Goal: Task Accomplishment & Management: Use online tool/utility

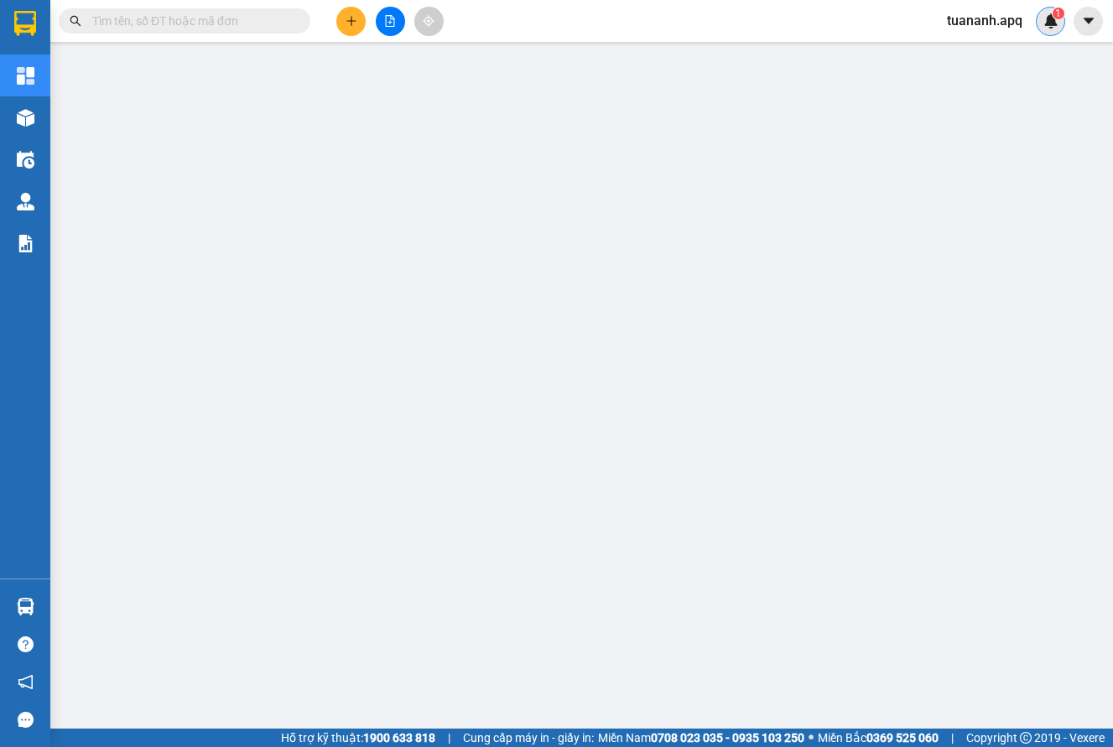
click at [1042, 29] on div "1" at bounding box center [1050, 21] width 29 height 29
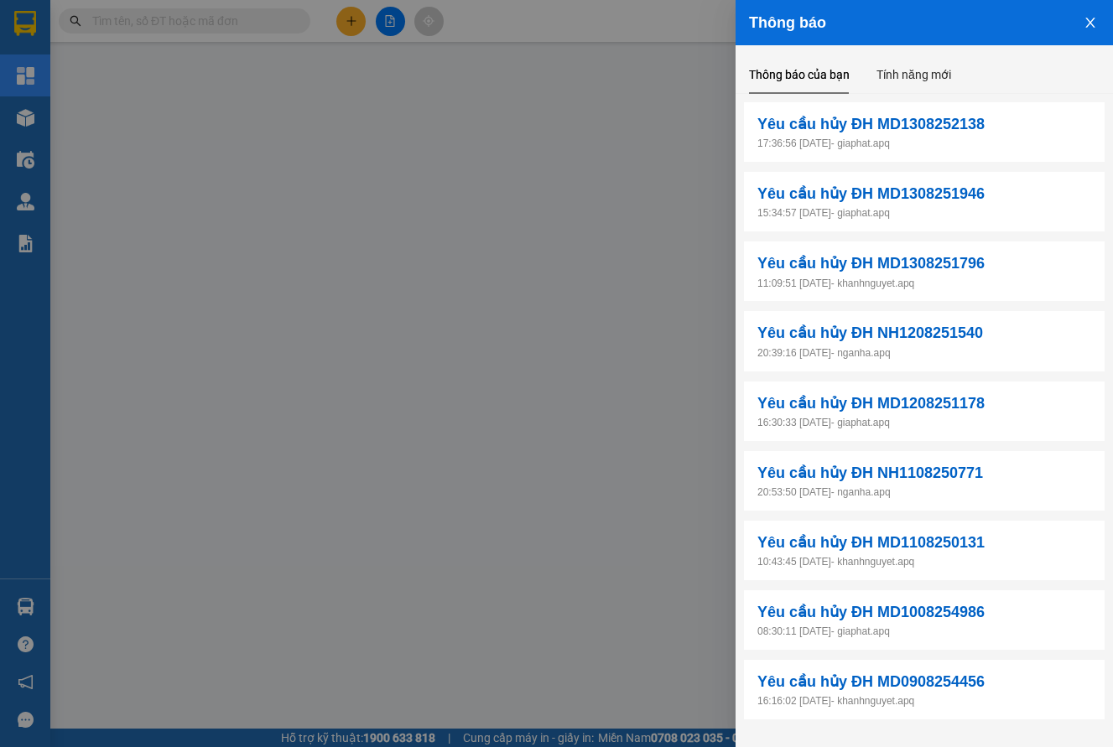
click at [625, 71] on div at bounding box center [556, 373] width 1113 height 747
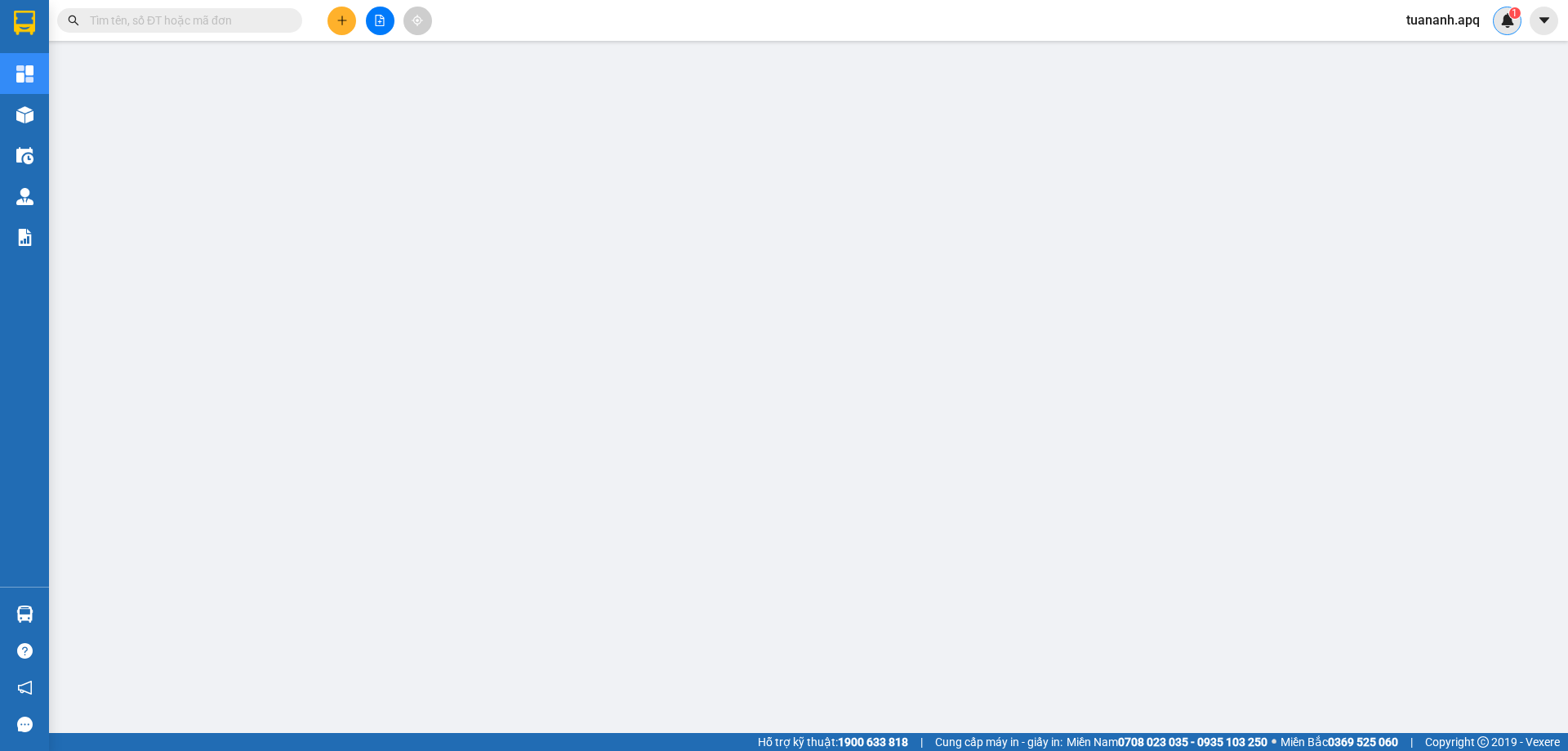
click at [1096, 14] on img at bounding box center [1507, 19] width 15 height 15
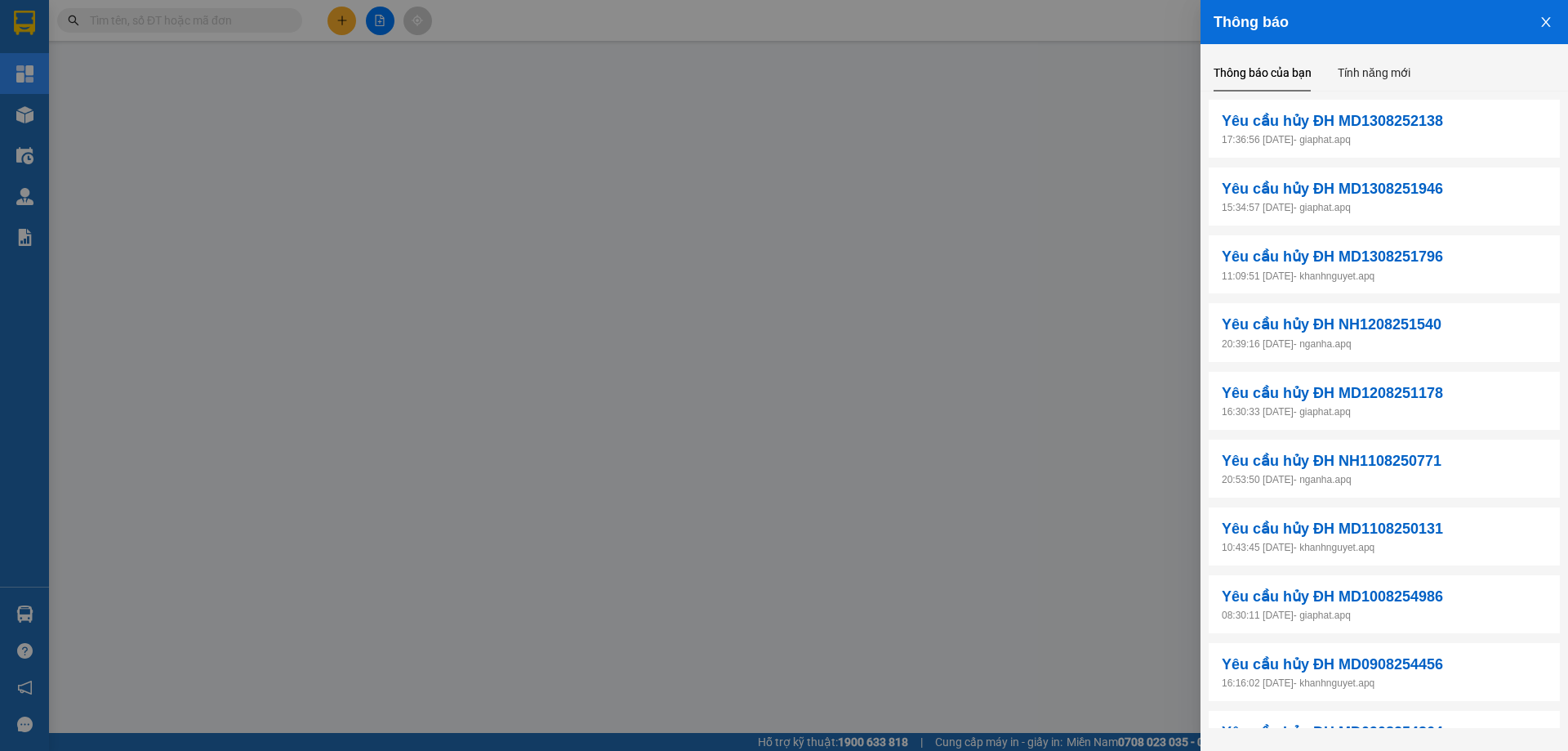
click at [850, 84] on div at bounding box center [784, 375] width 1568 height 751
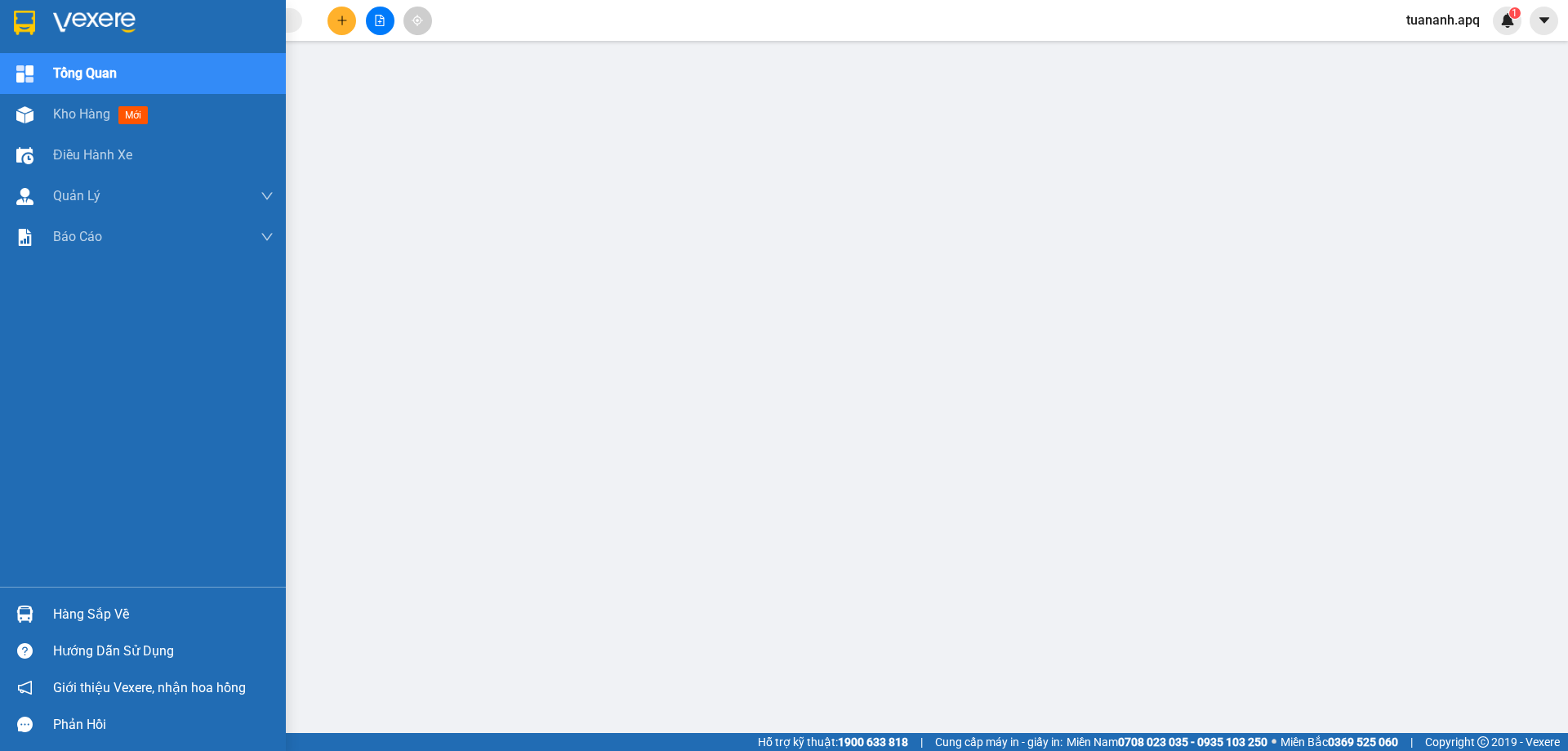
click at [24, 74] on img at bounding box center [25, 74] width 18 height 18
click at [38, 29] on div at bounding box center [24, 21] width 28 height 28
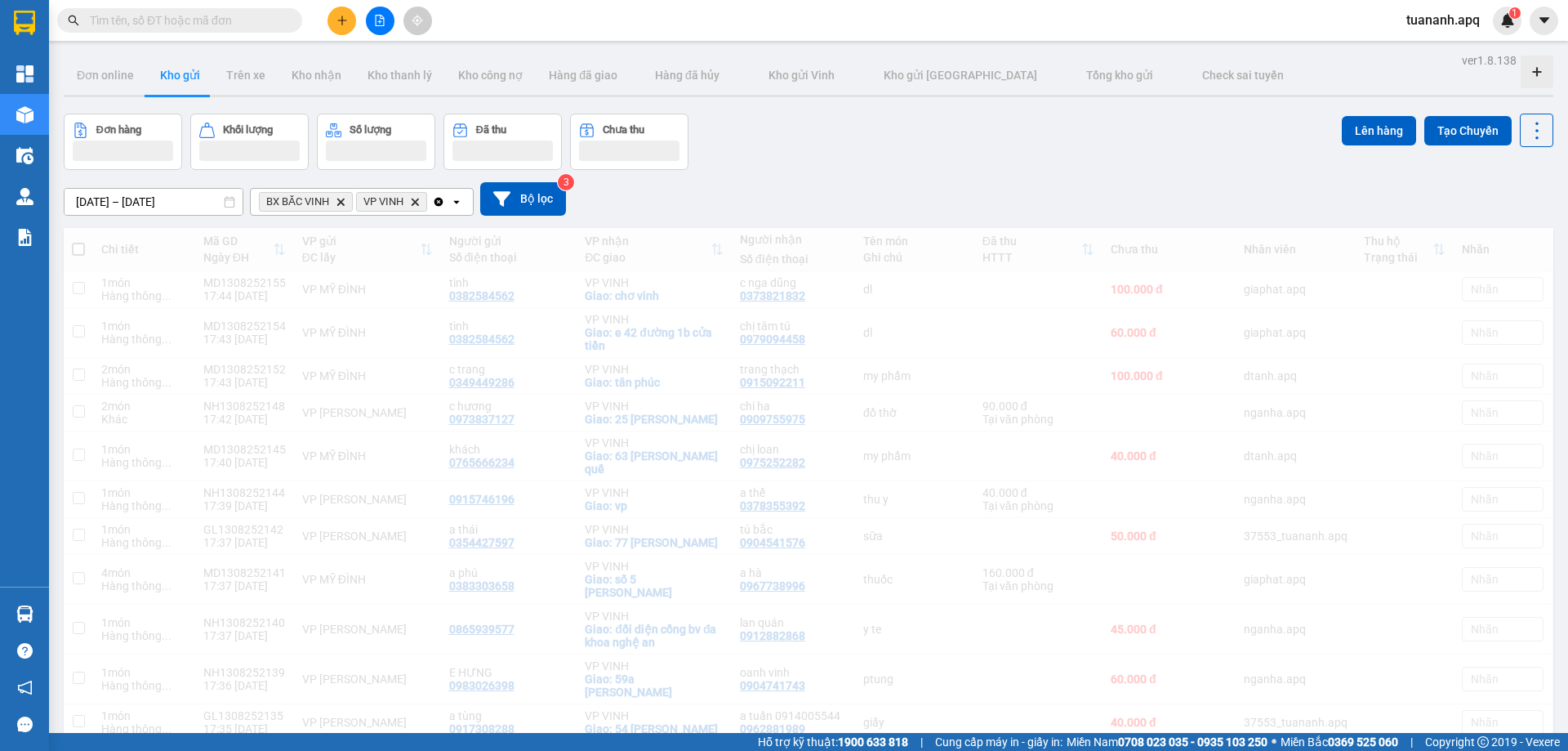
click at [339, 203] on icon "Delete" at bounding box center [341, 202] width 10 height 10
click at [319, 205] on icon "Delete" at bounding box center [317, 202] width 10 height 10
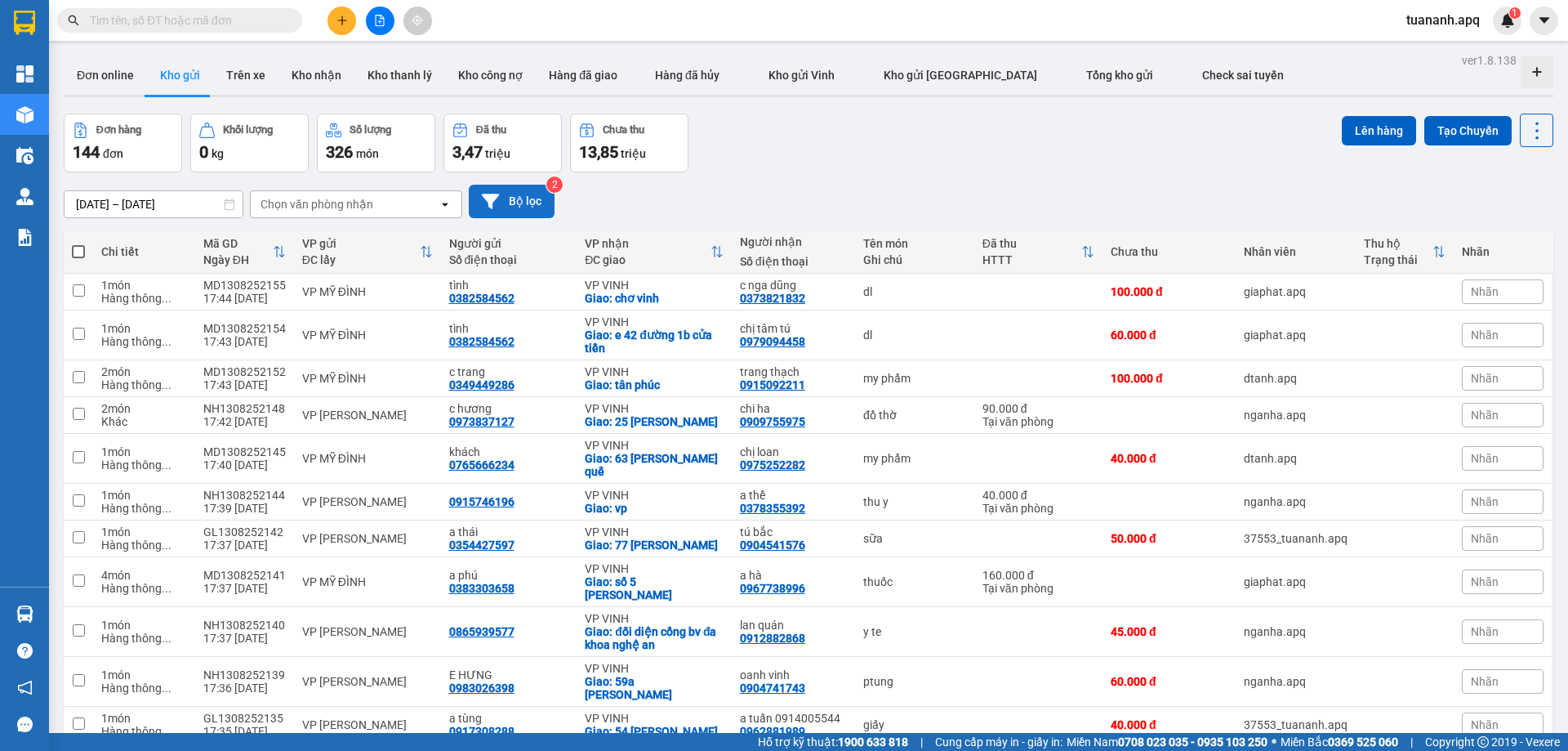
click at [523, 210] on button "Bộ lọc" at bounding box center [511, 202] width 86 height 33
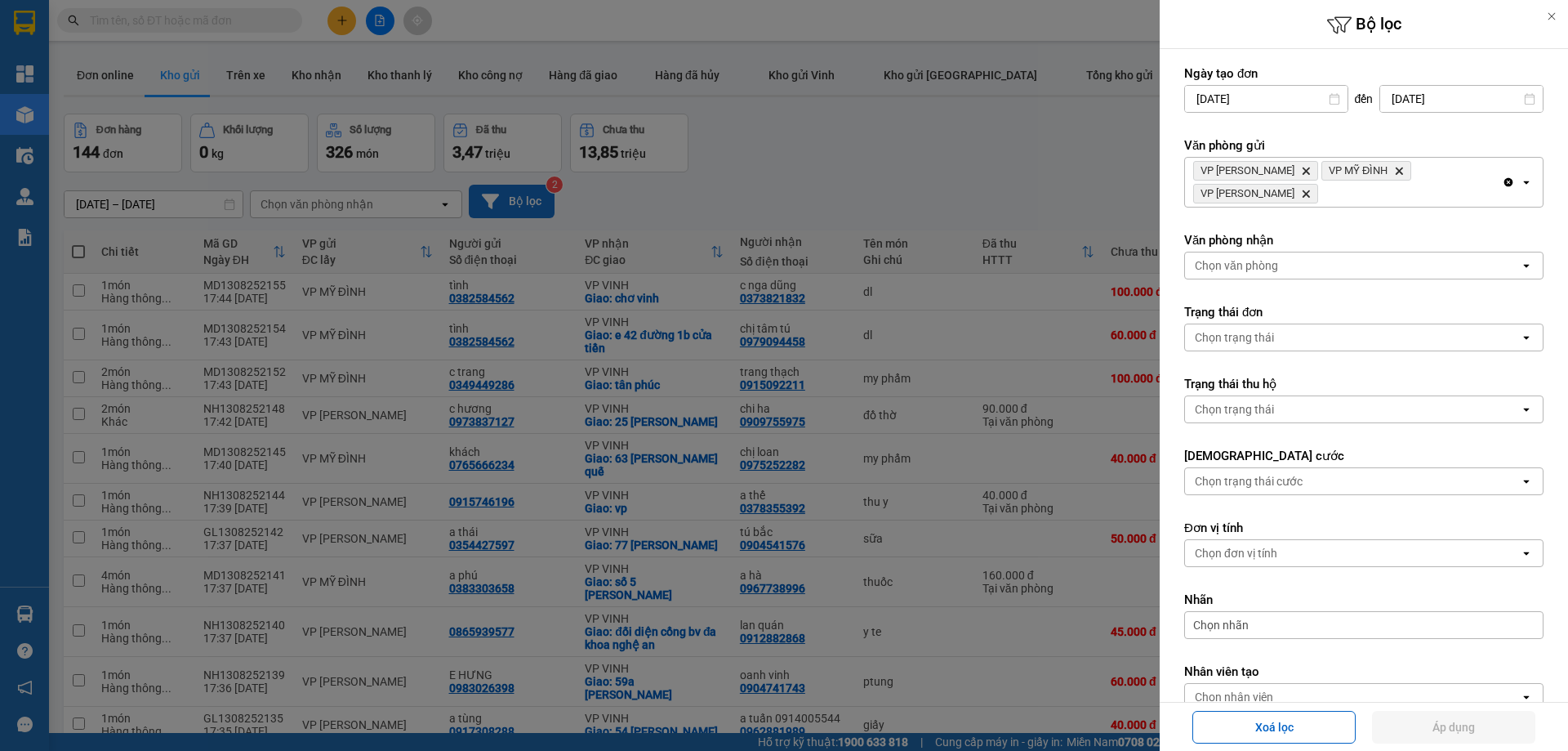
type input "[DATE]"
click at [1096, 171] on icon "VP MỸ ĐÌNH, close by backspace" at bounding box center [1400, 171] width 8 height 8
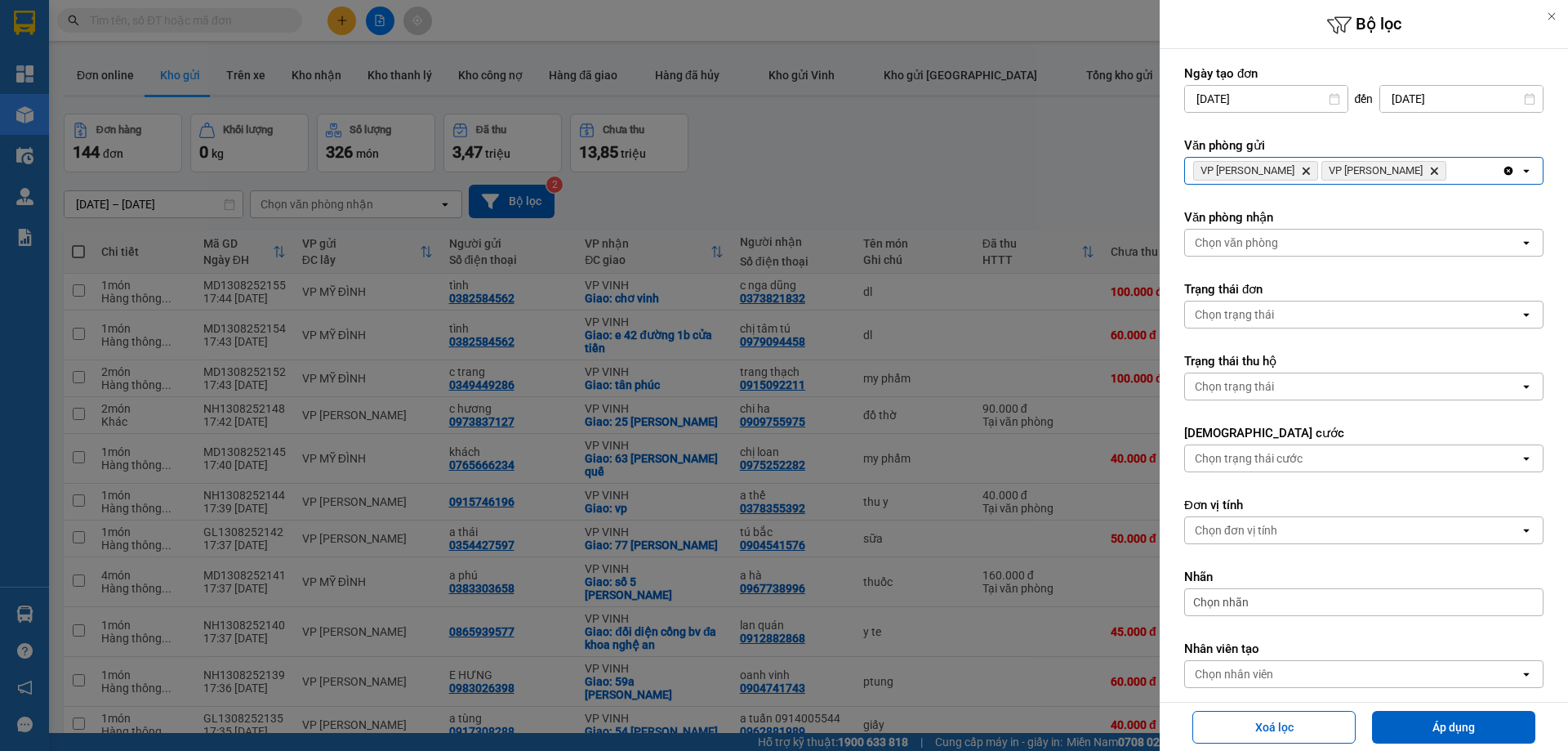
click at [1096, 171] on icon "Delete" at bounding box center [1435, 170] width 10 height 10
click at [1096, 725] on button "Áp dụng" at bounding box center [1454, 728] width 164 height 33
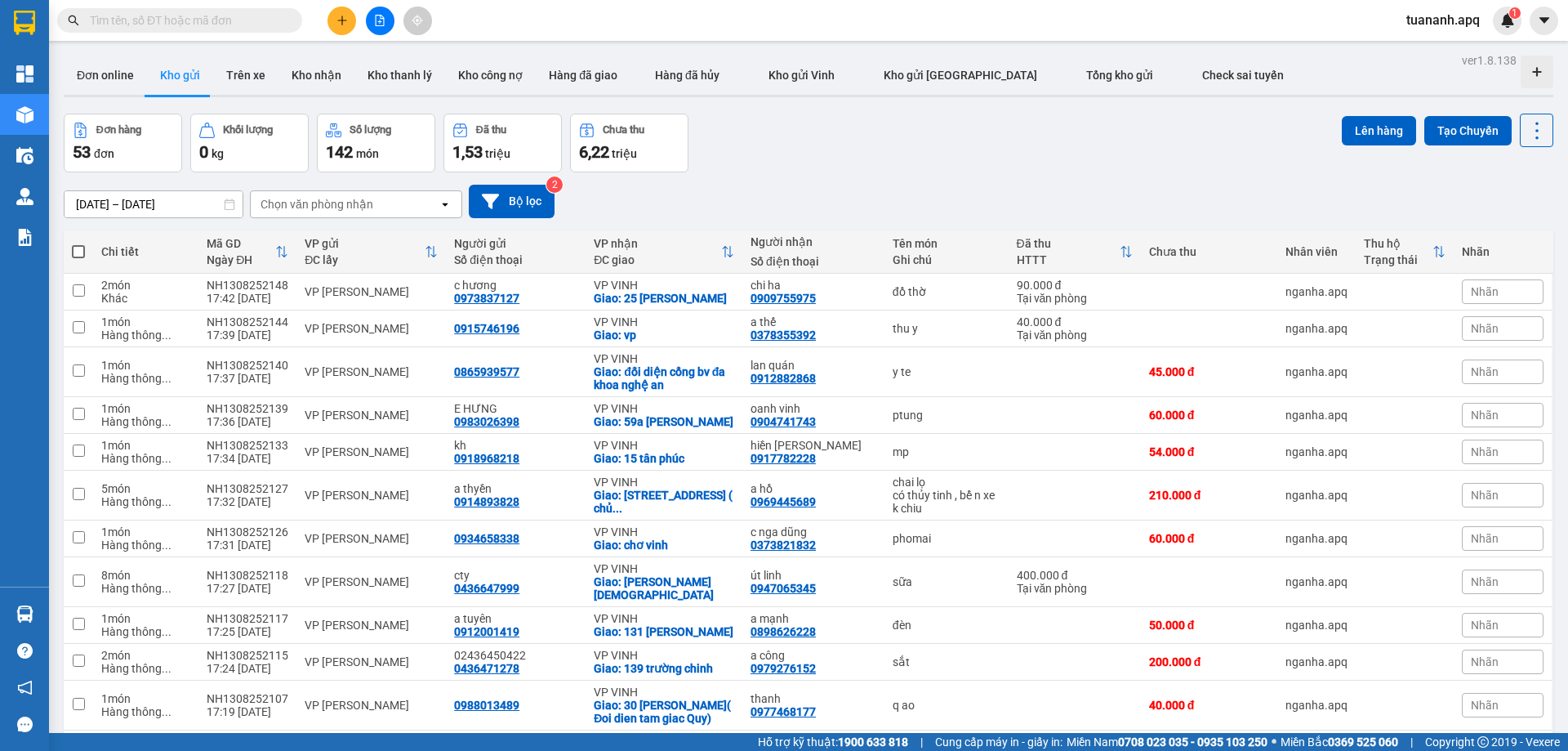
click at [407, 198] on div "Chọn văn phòng nhận" at bounding box center [344, 204] width 188 height 26
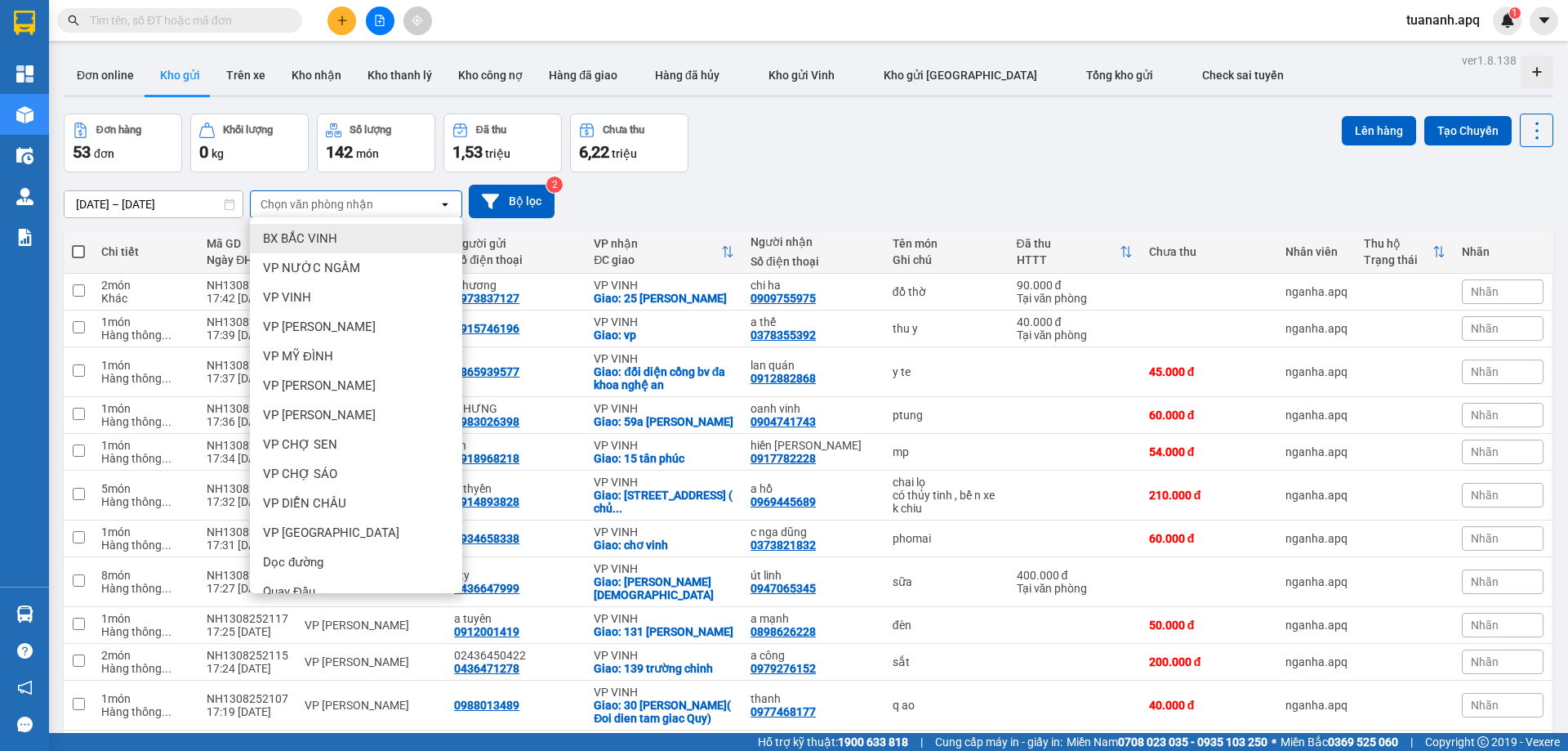
drag, startPoint x: 384, startPoint y: 242, endPoint x: 383, endPoint y: 225, distance: 17.0
click at [383, 242] on div "BX BẮC VINH" at bounding box center [356, 239] width 212 height 29
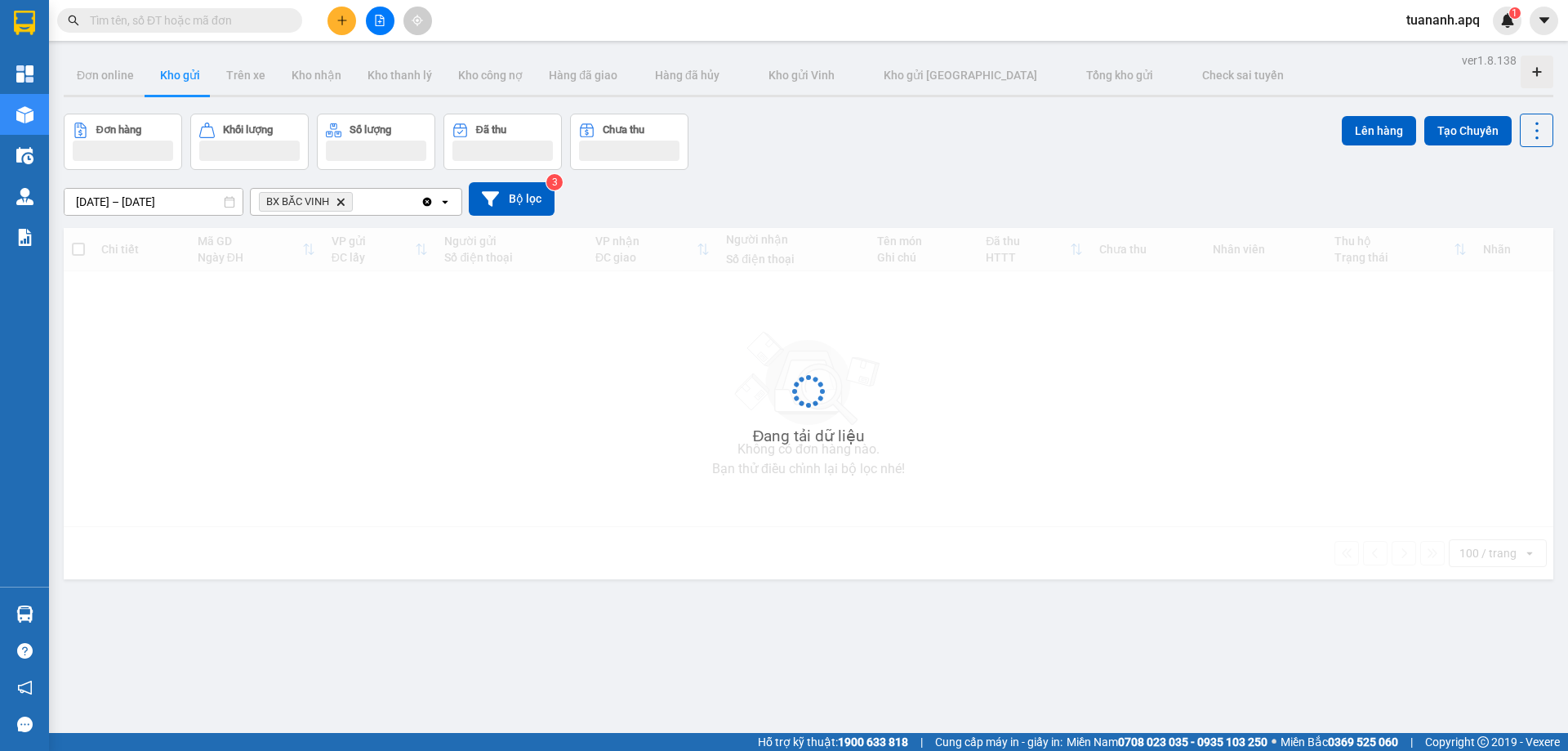
click at [380, 206] on div "BX BẮC VINH Delete" at bounding box center [335, 202] width 169 height 26
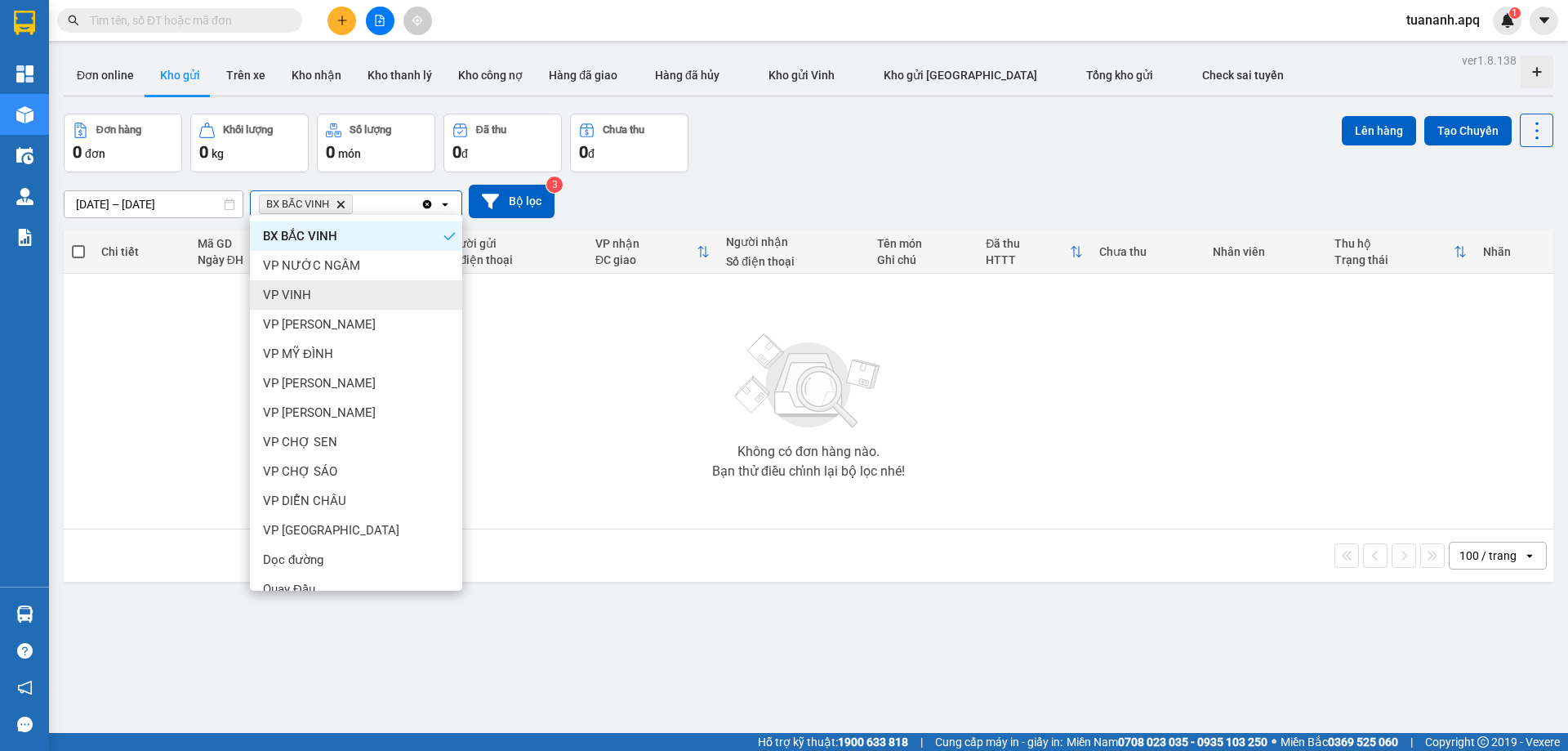
click at [346, 294] on div "VP VINH" at bounding box center [356, 295] width 212 height 29
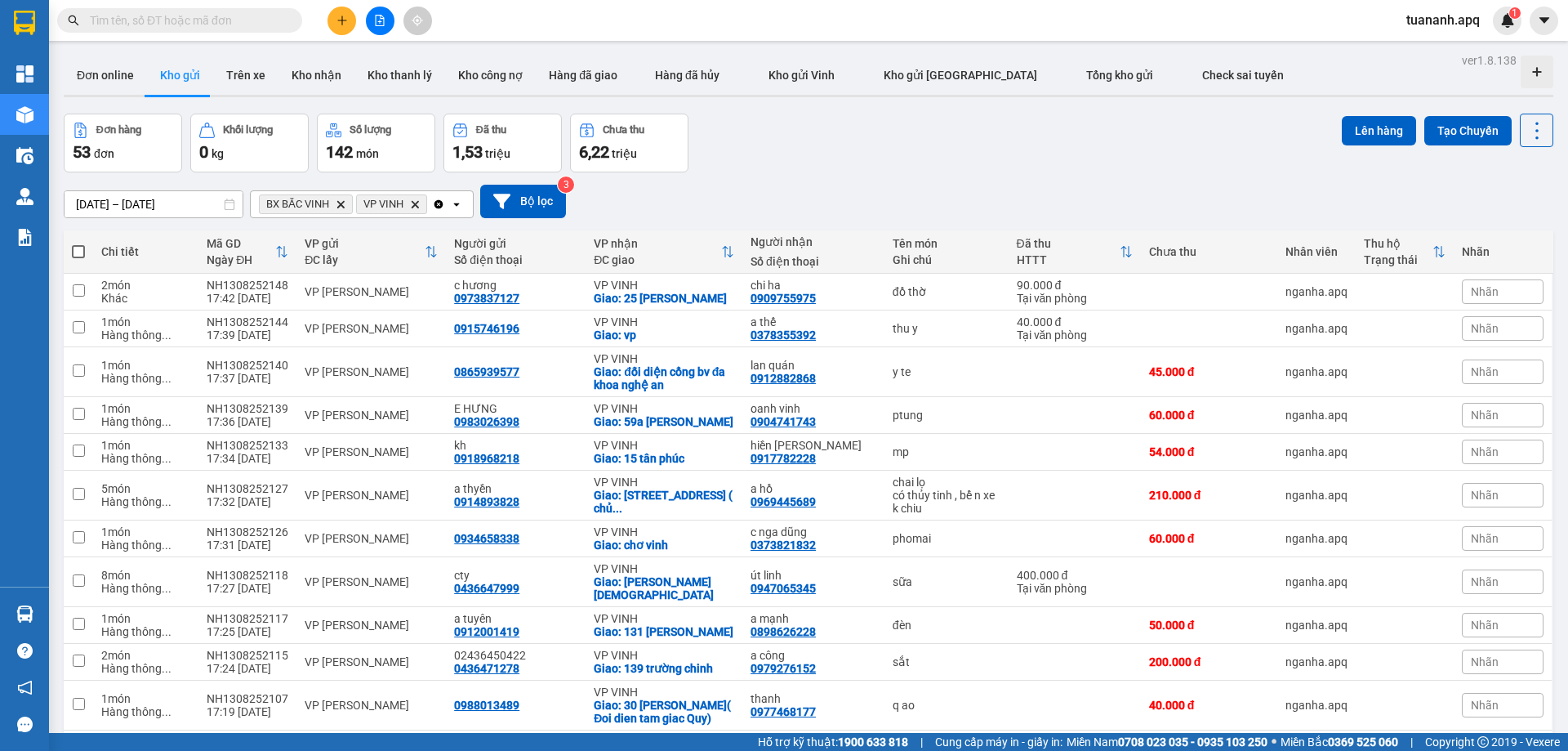
click at [83, 253] on span at bounding box center [78, 251] width 13 height 13
click at [79, 244] on input "checkbox" at bounding box center [79, 244] width 0 height 0
checkbox input "true"
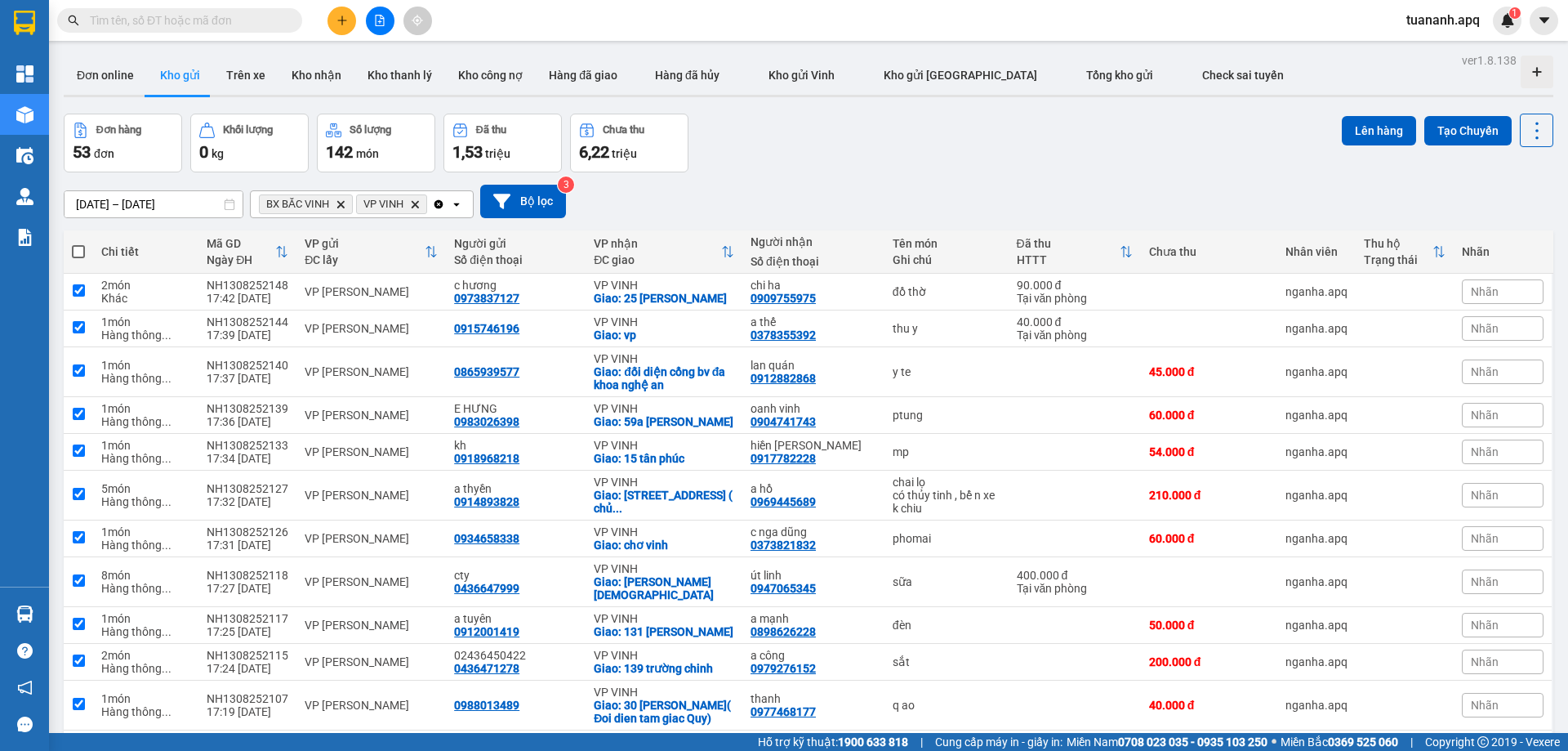
checkbox input "true"
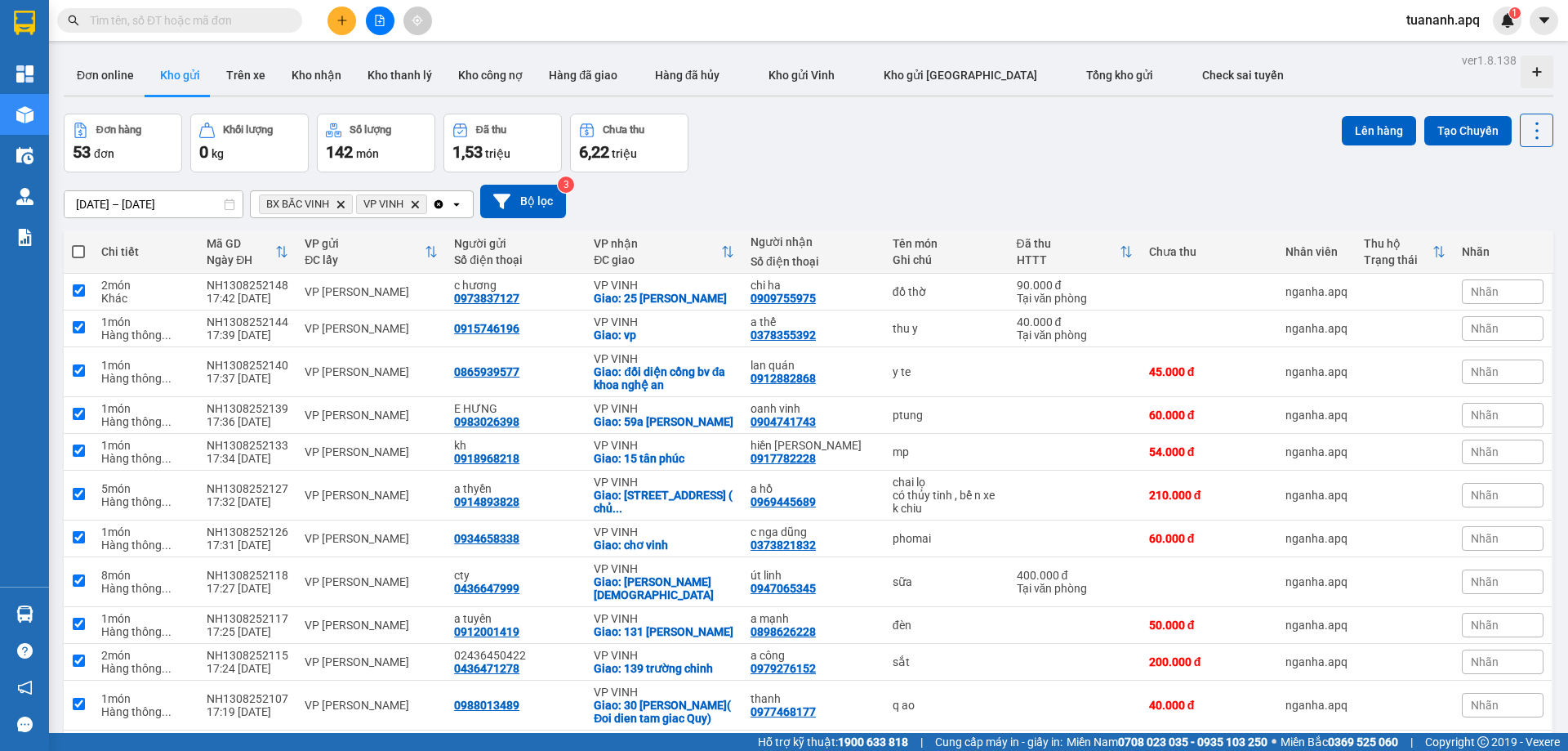
checkbox input "true"
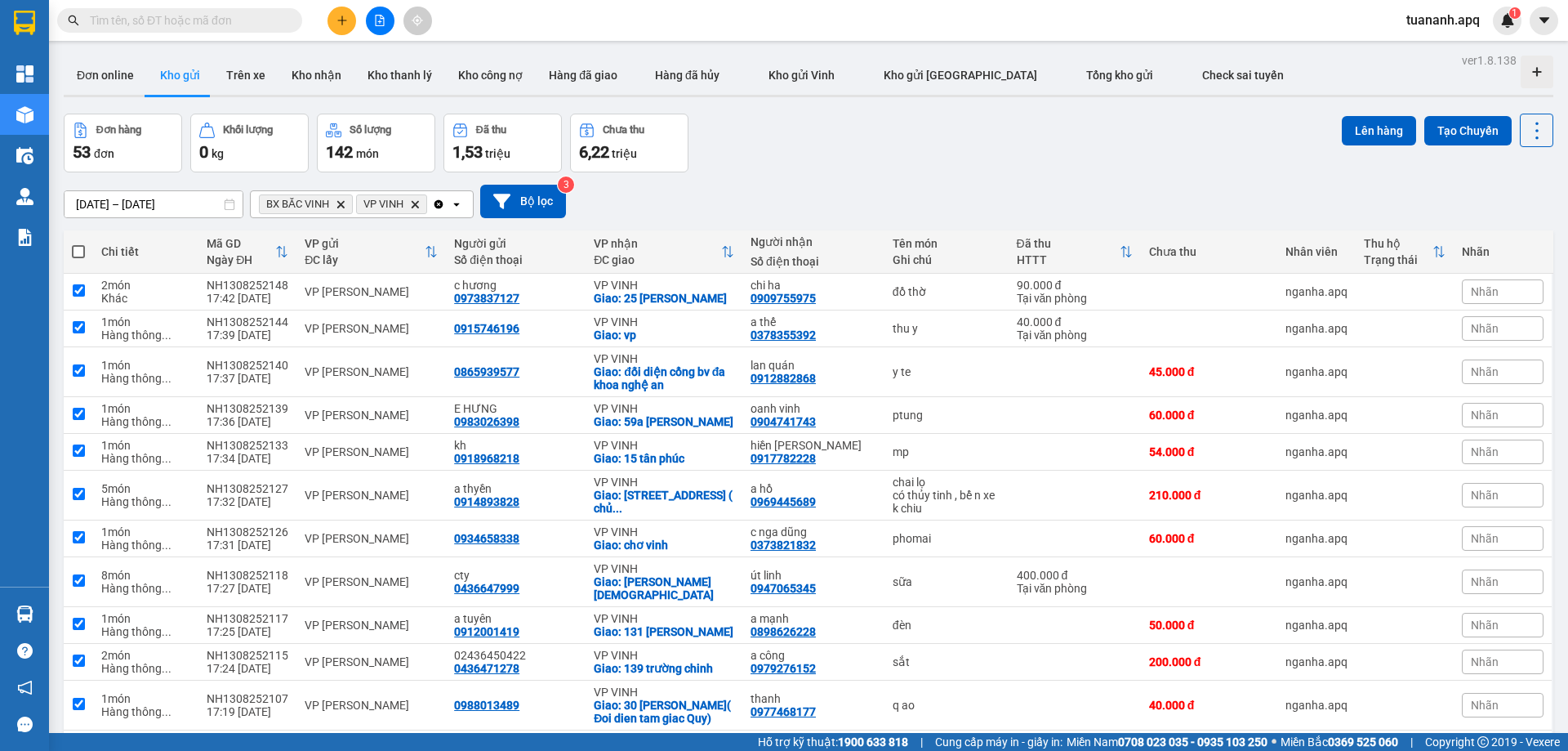
checkbox input "true"
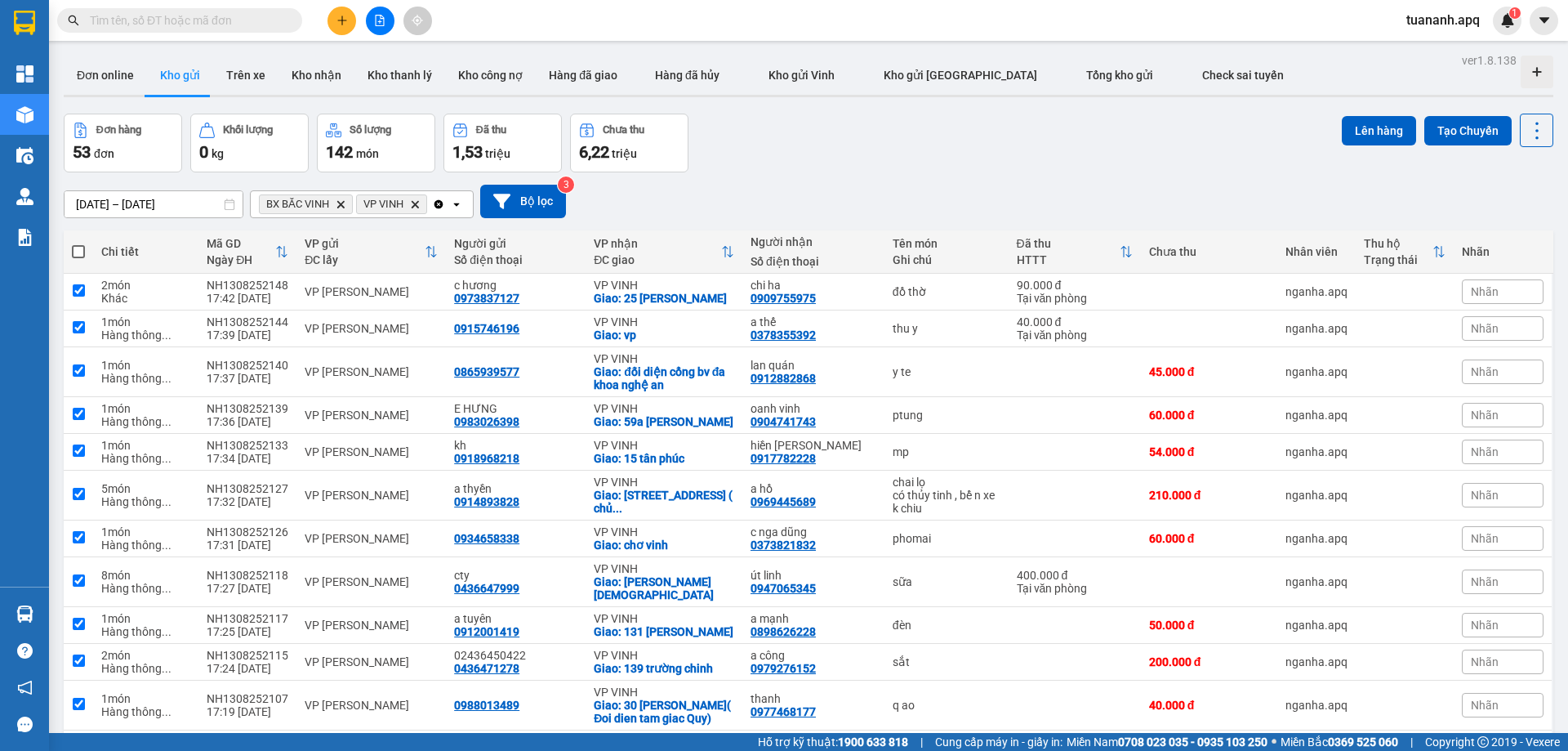
checkbox input "true"
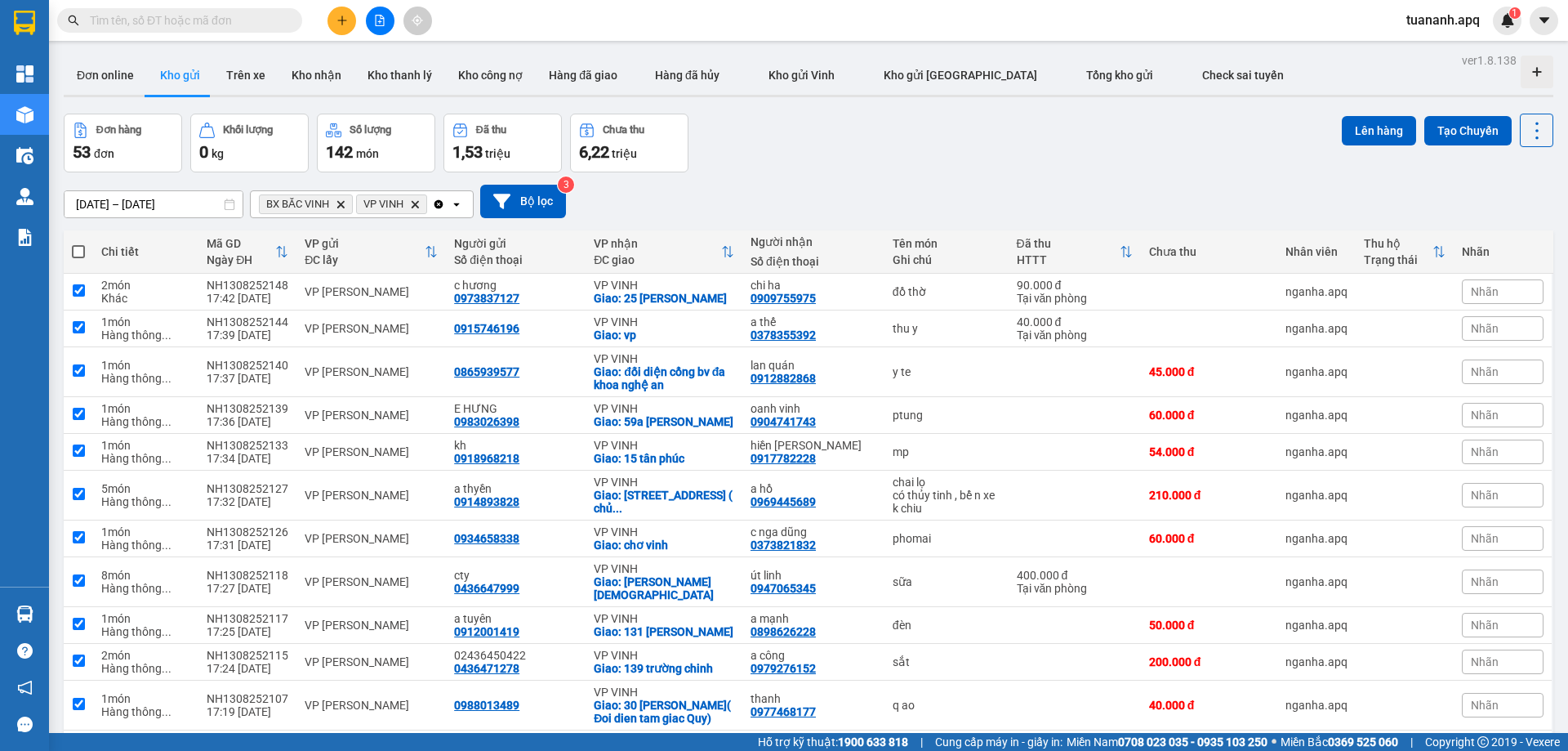
checkbox input "true"
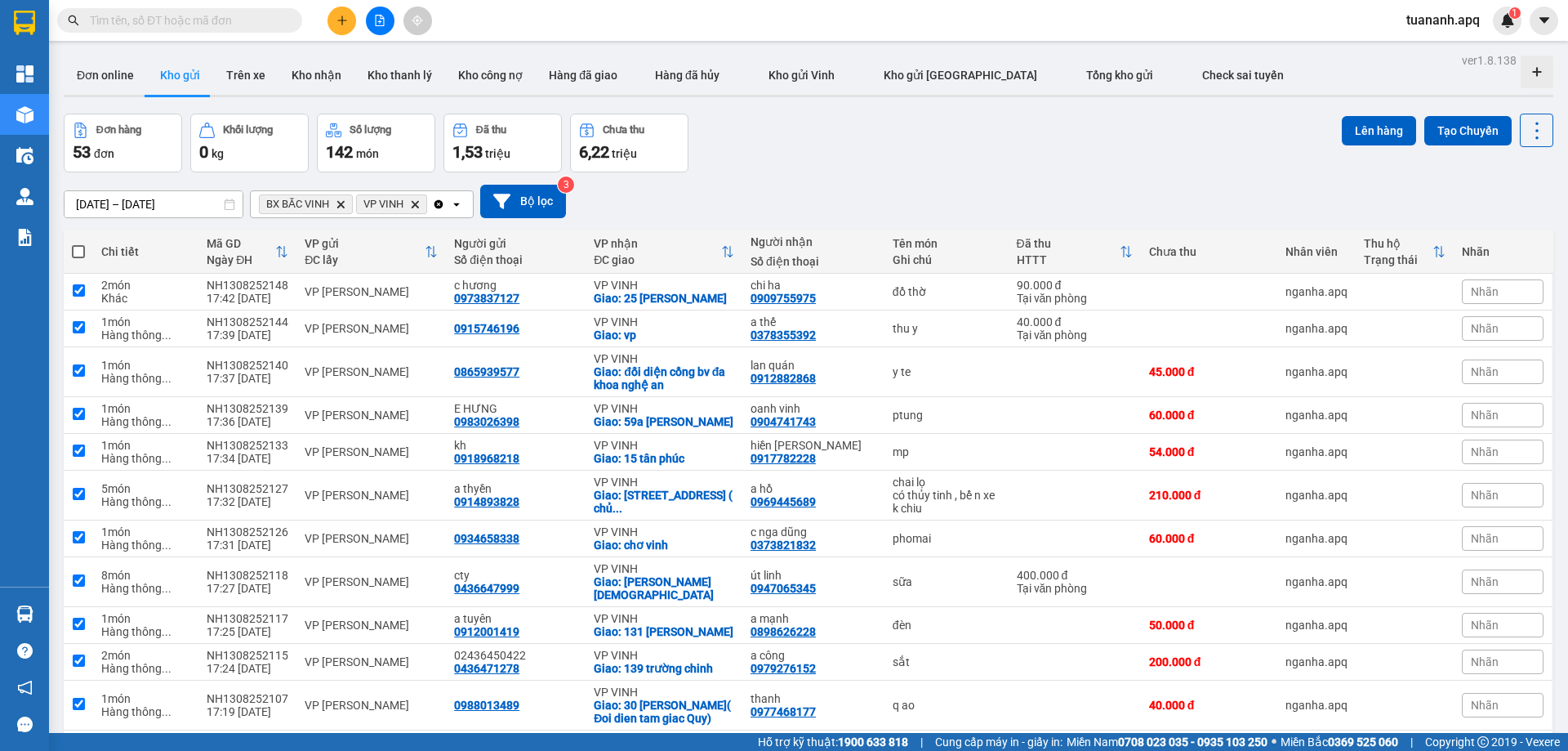
checkbox input "true"
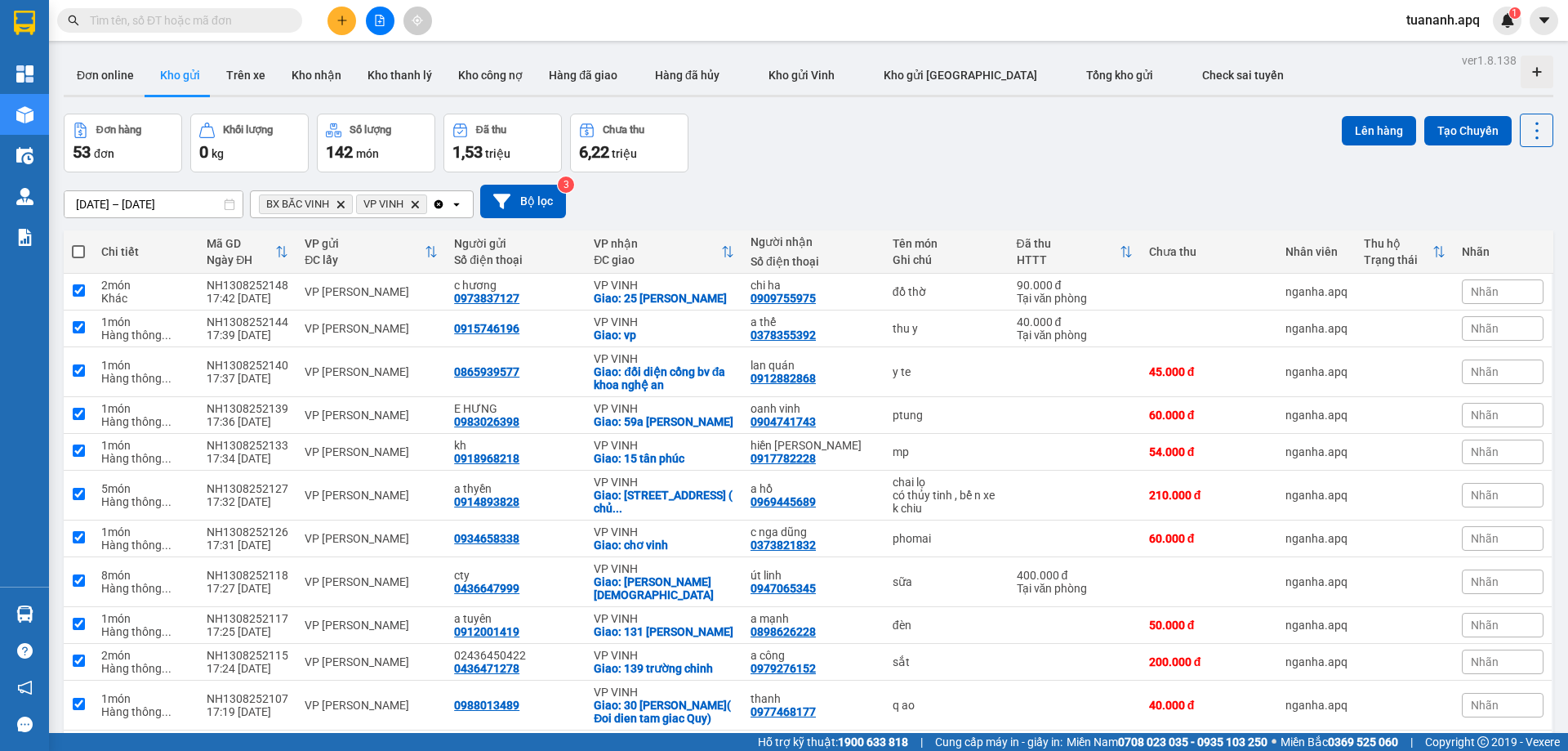
checkbox input "true"
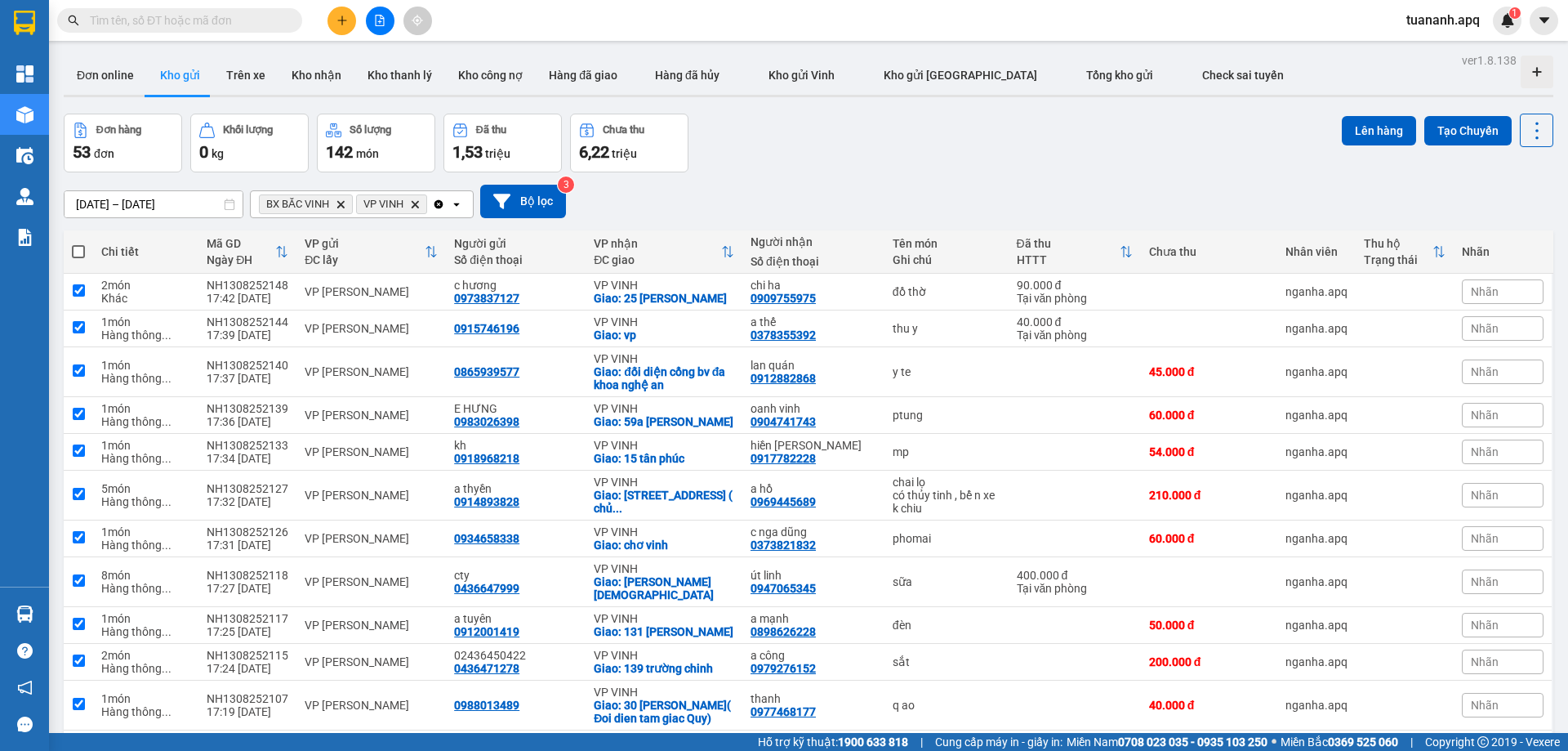
checkbox input "true"
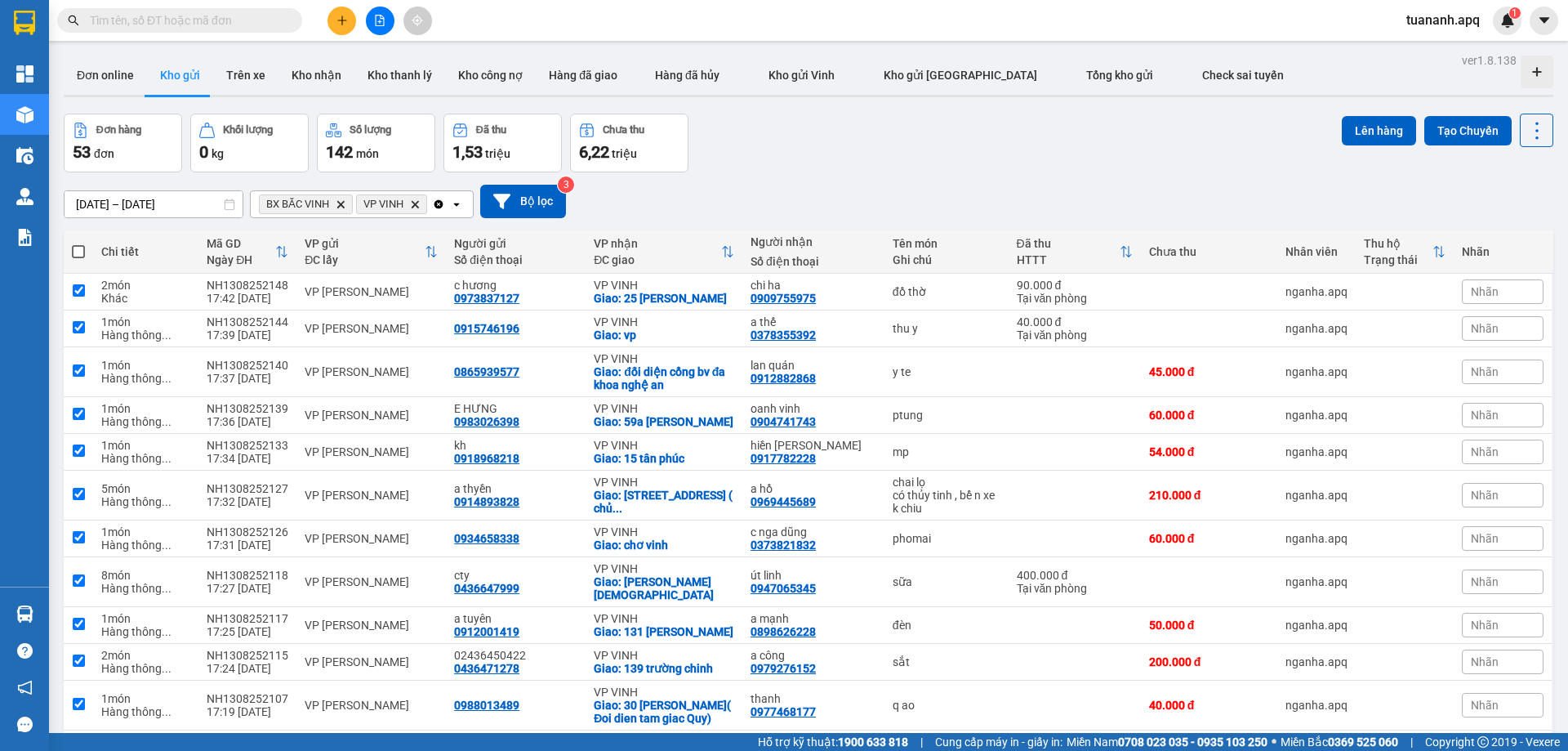
checkbox input "true"
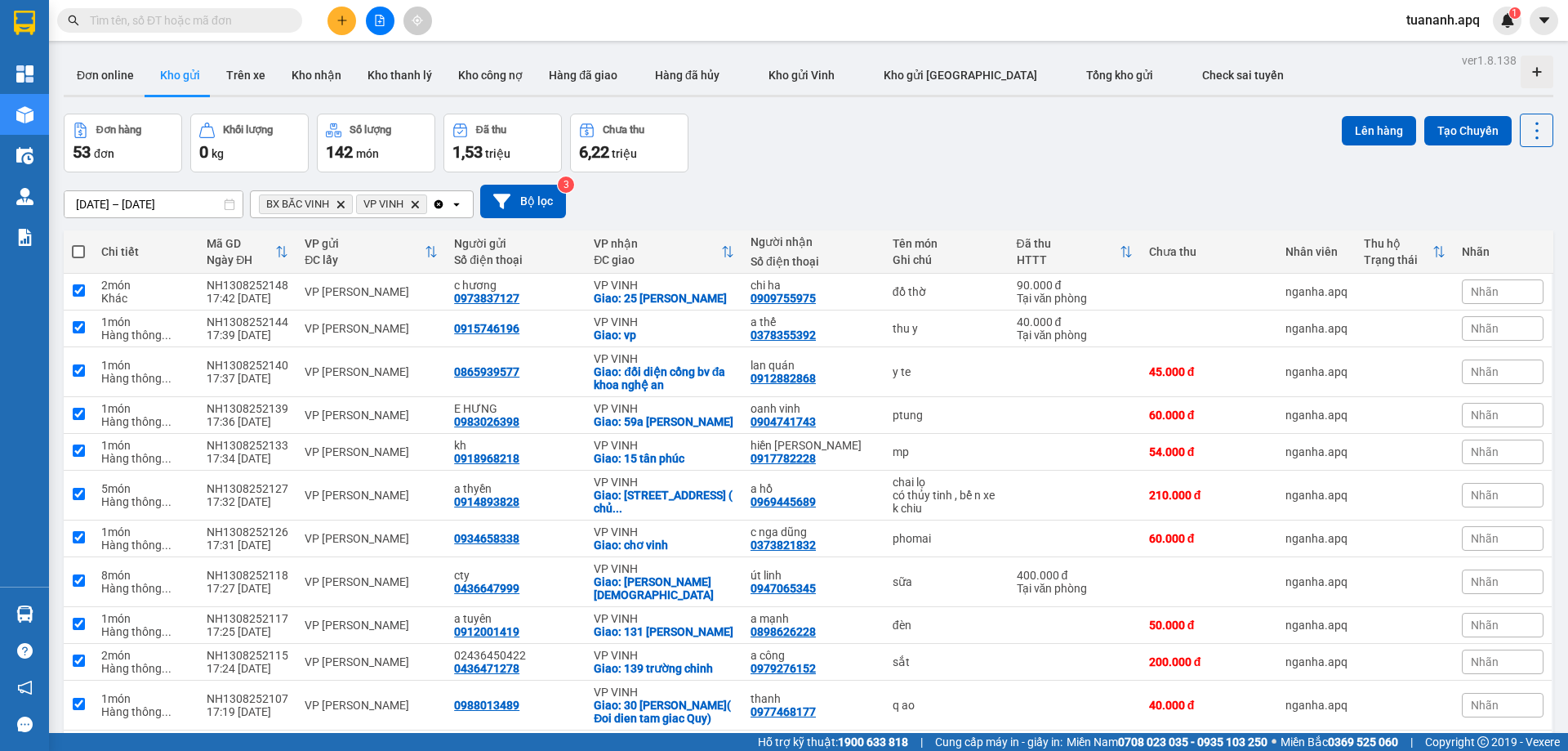
checkbox input "true"
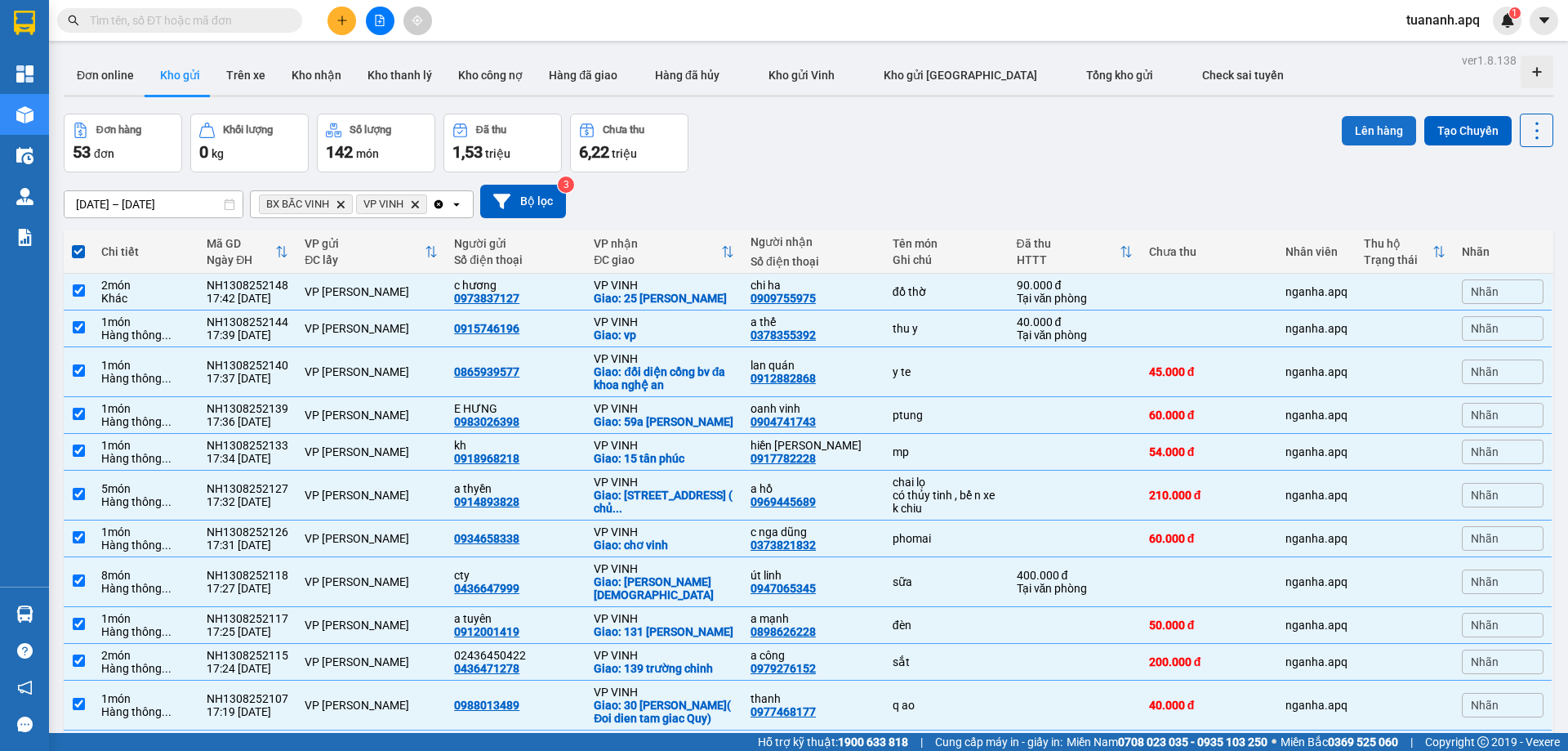
click at [1096, 129] on button "Lên hàng" at bounding box center [1379, 131] width 74 height 29
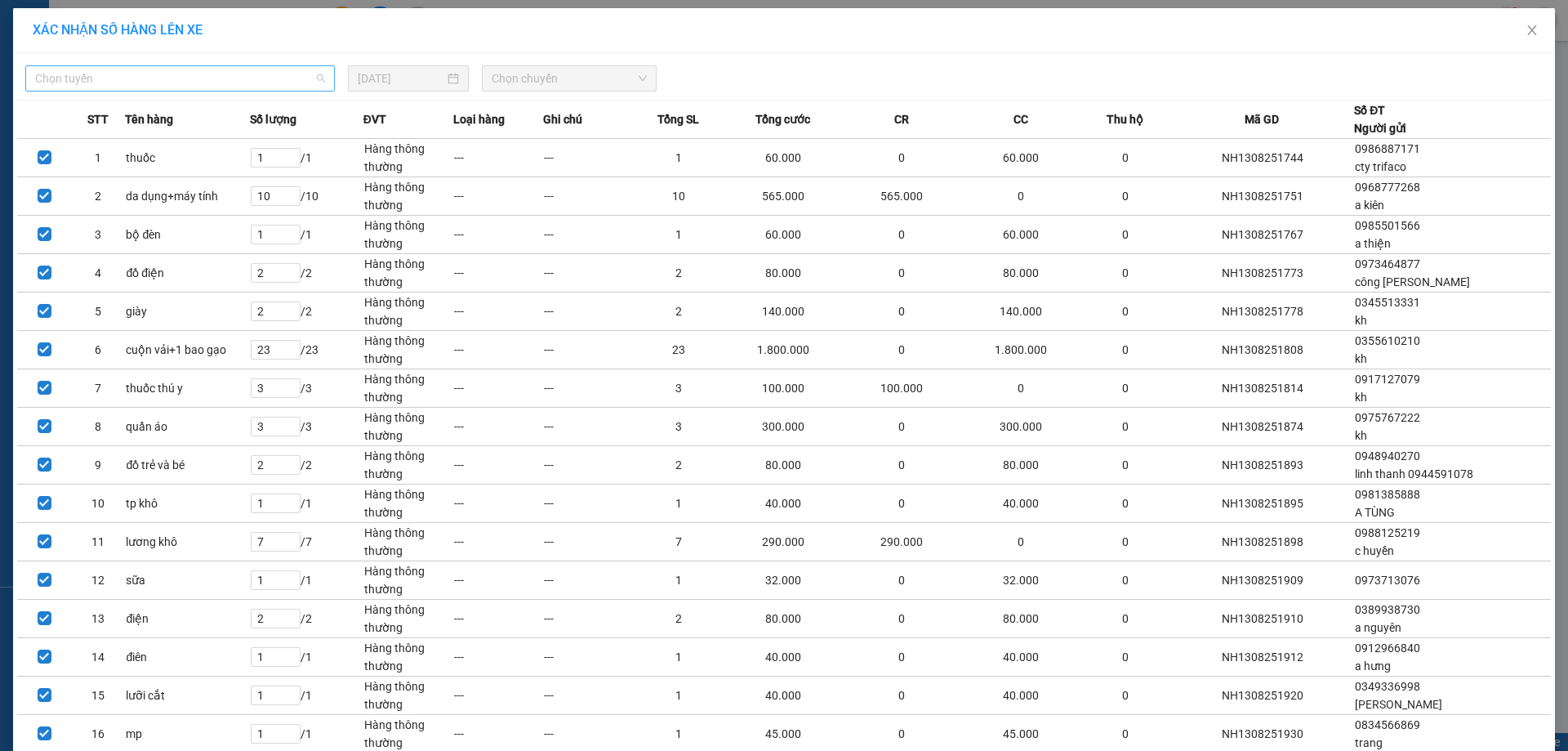
click at [205, 83] on span "Chọn tuyến" at bounding box center [180, 78] width 290 height 24
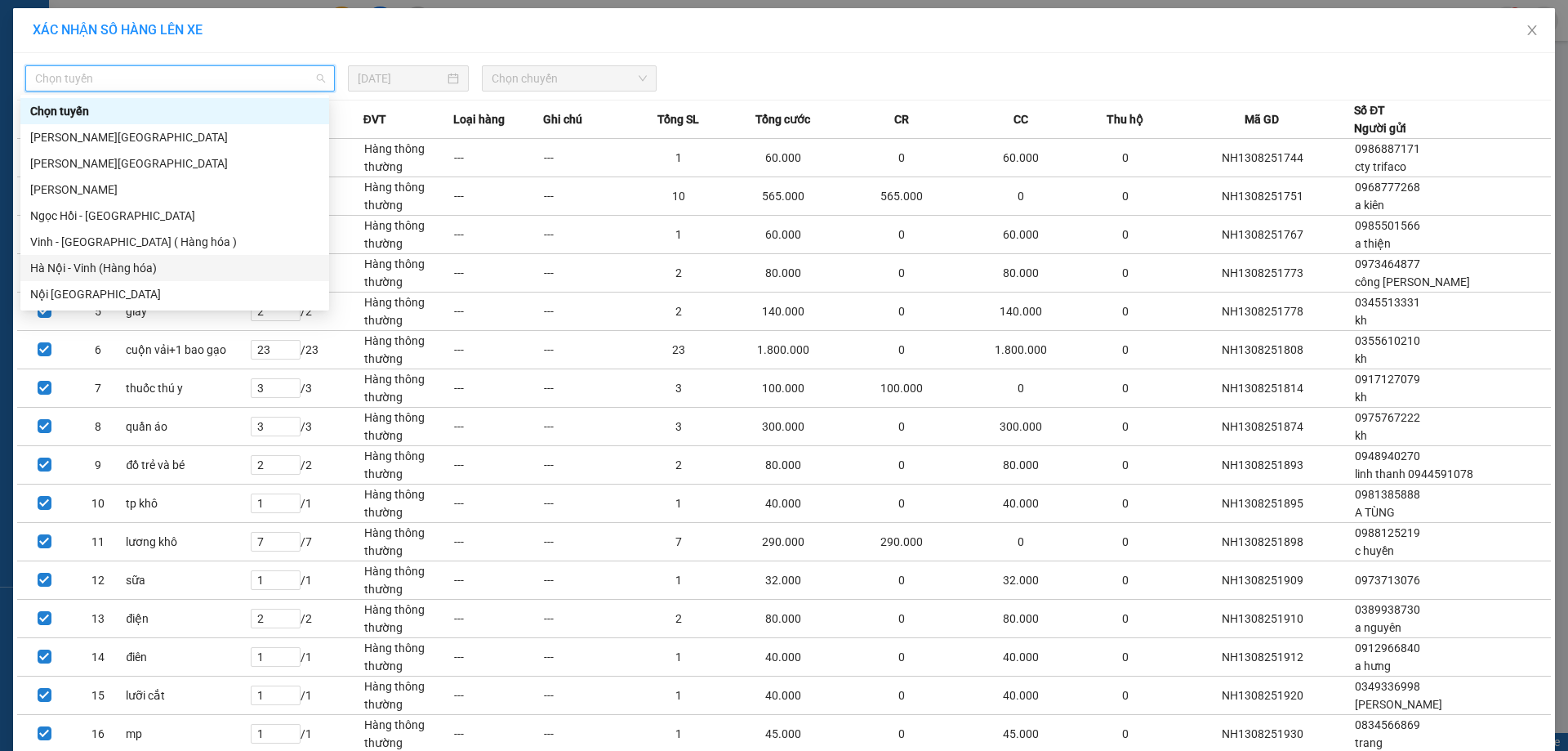
click at [148, 257] on div "Hà Nội - Vinh (Hàng hóa)" at bounding box center [174, 268] width 309 height 26
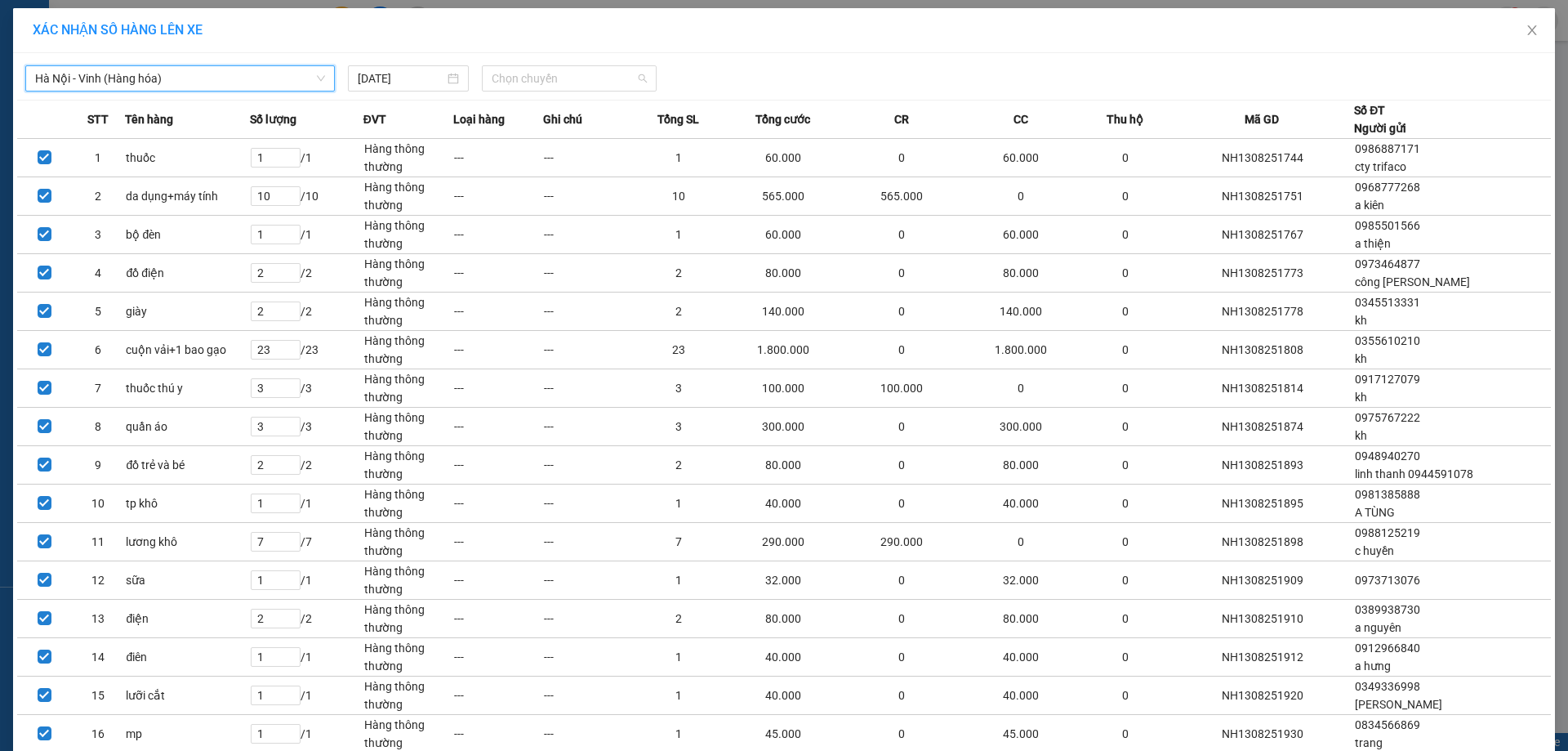
drag, startPoint x: 498, startPoint y: 82, endPoint x: 524, endPoint y: 112, distance: 39.7
click at [499, 81] on span "Chọn chuyến" at bounding box center [569, 78] width 155 height 24
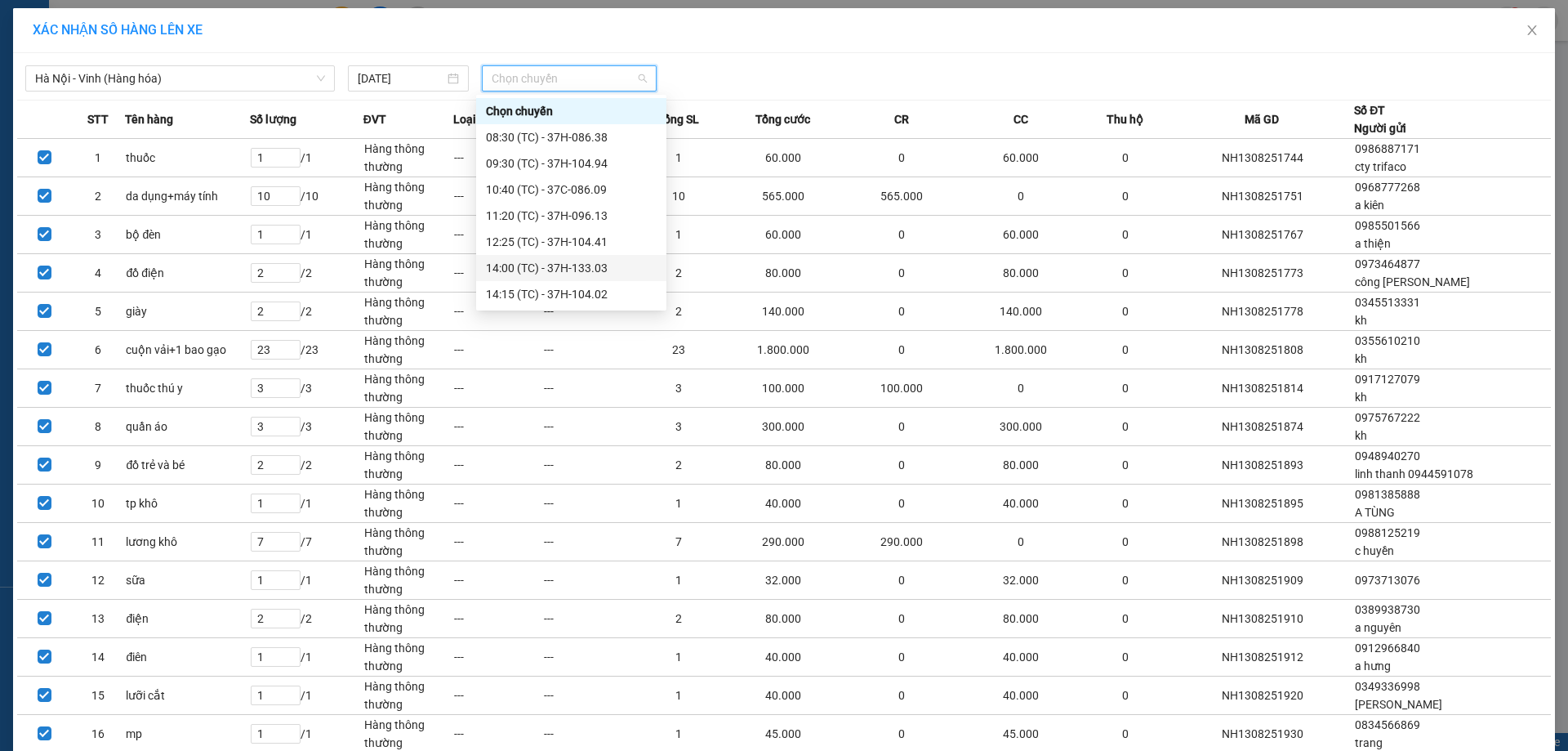
scroll to position [314, 0]
click at [575, 284] on div "23:30 (TC) - UN-5258" at bounding box center [571, 293] width 190 height 26
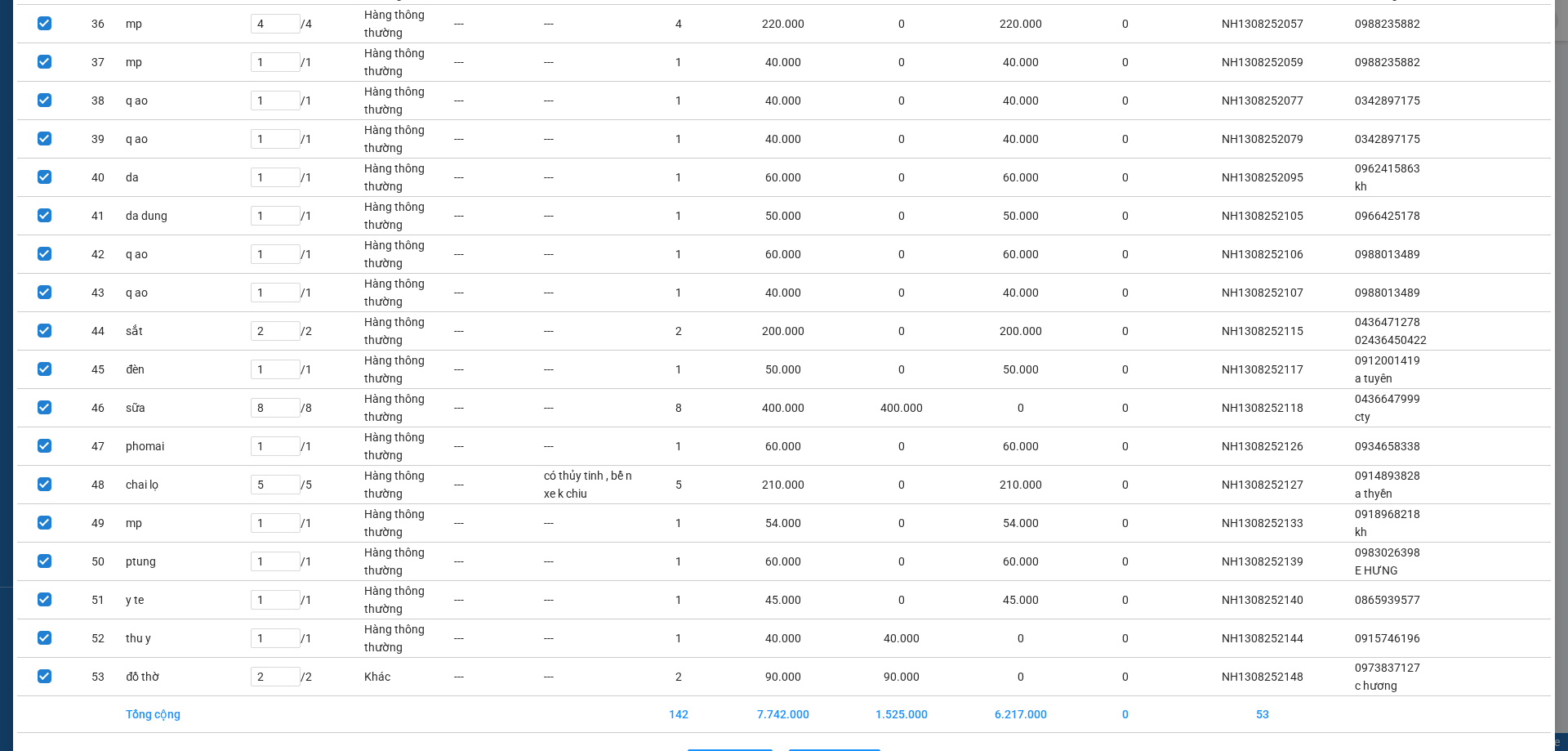
scroll to position [1543, 0]
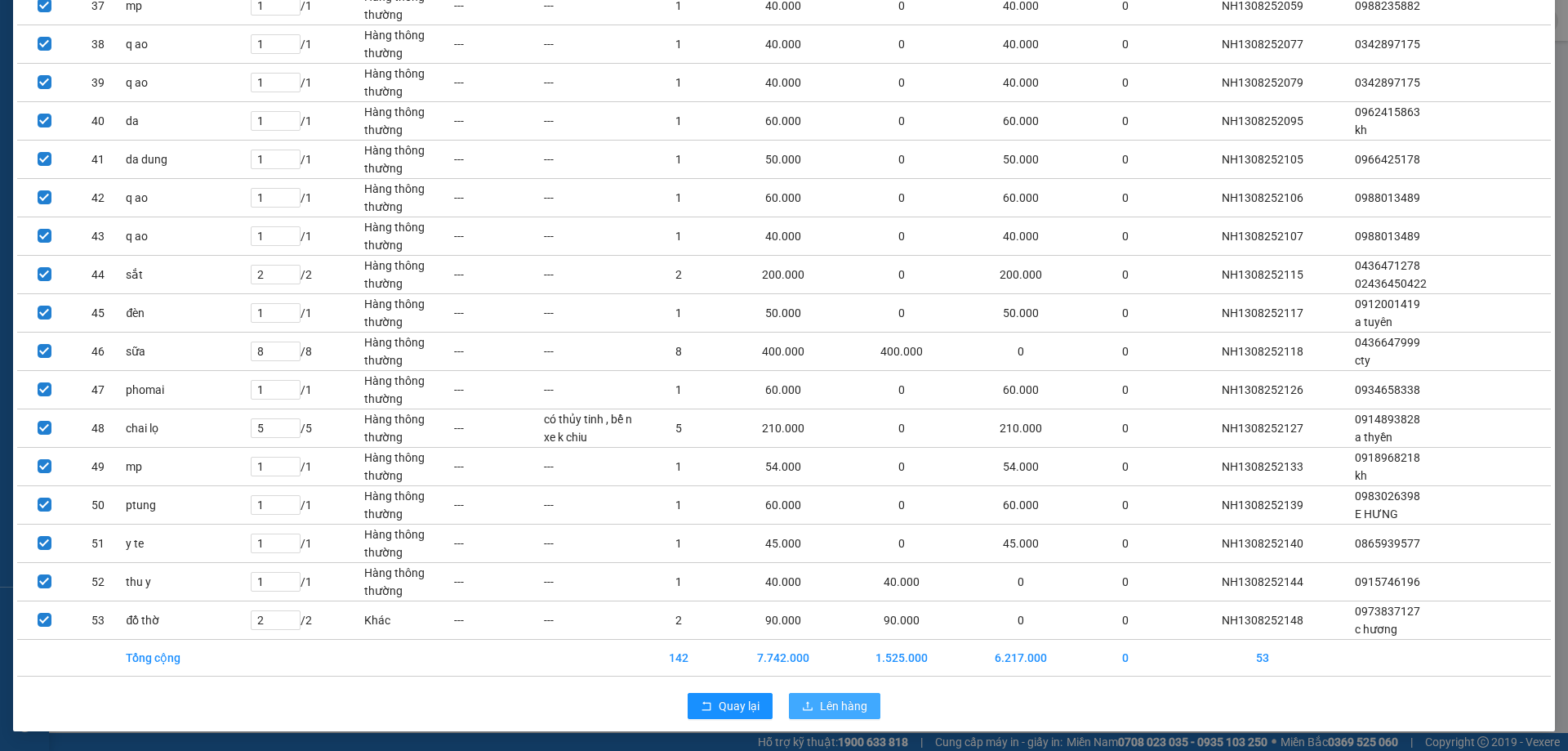
click at [827, 711] on span "Lên hàng" at bounding box center [843, 705] width 48 height 18
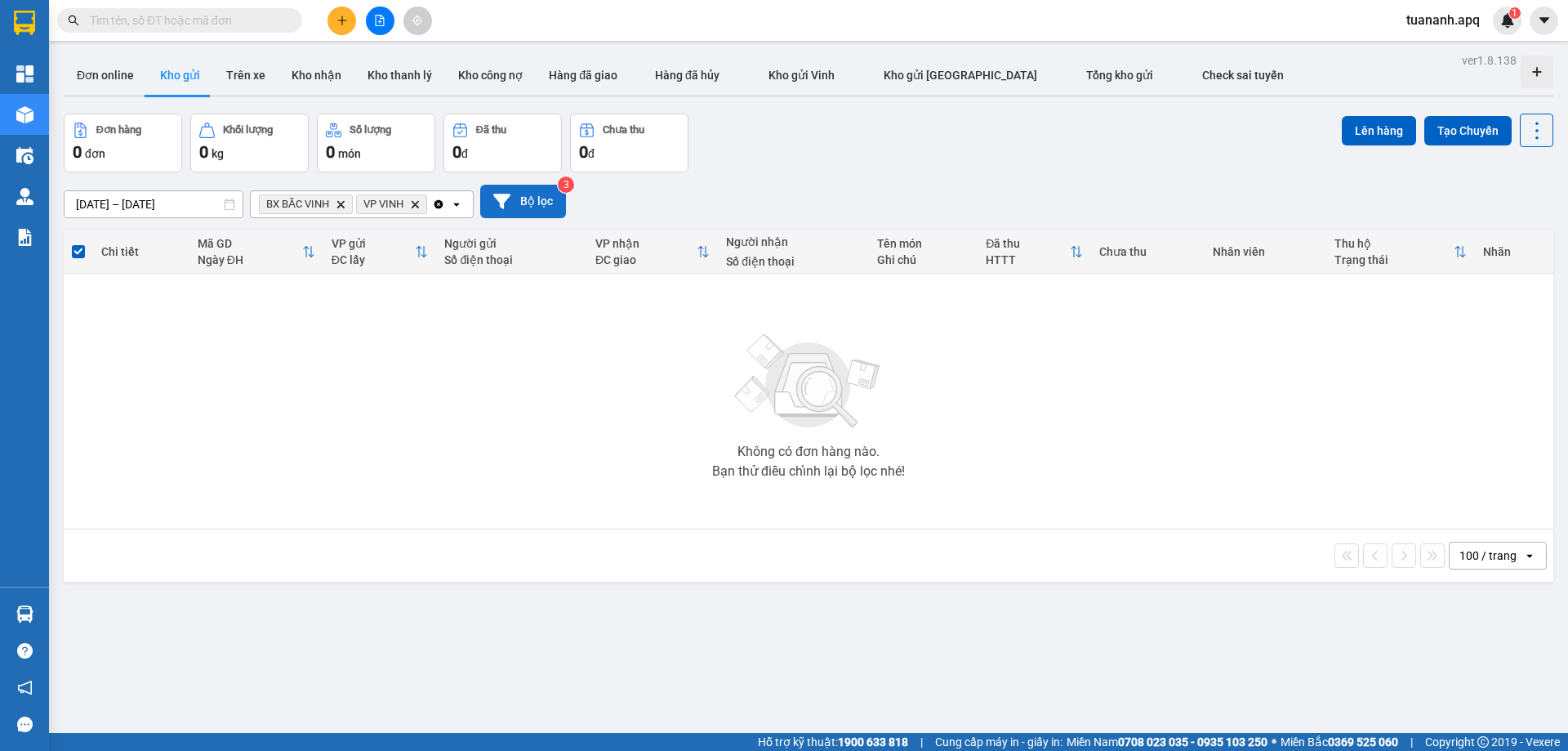
click at [524, 201] on button "Bộ lọc" at bounding box center [523, 202] width 86 height 33
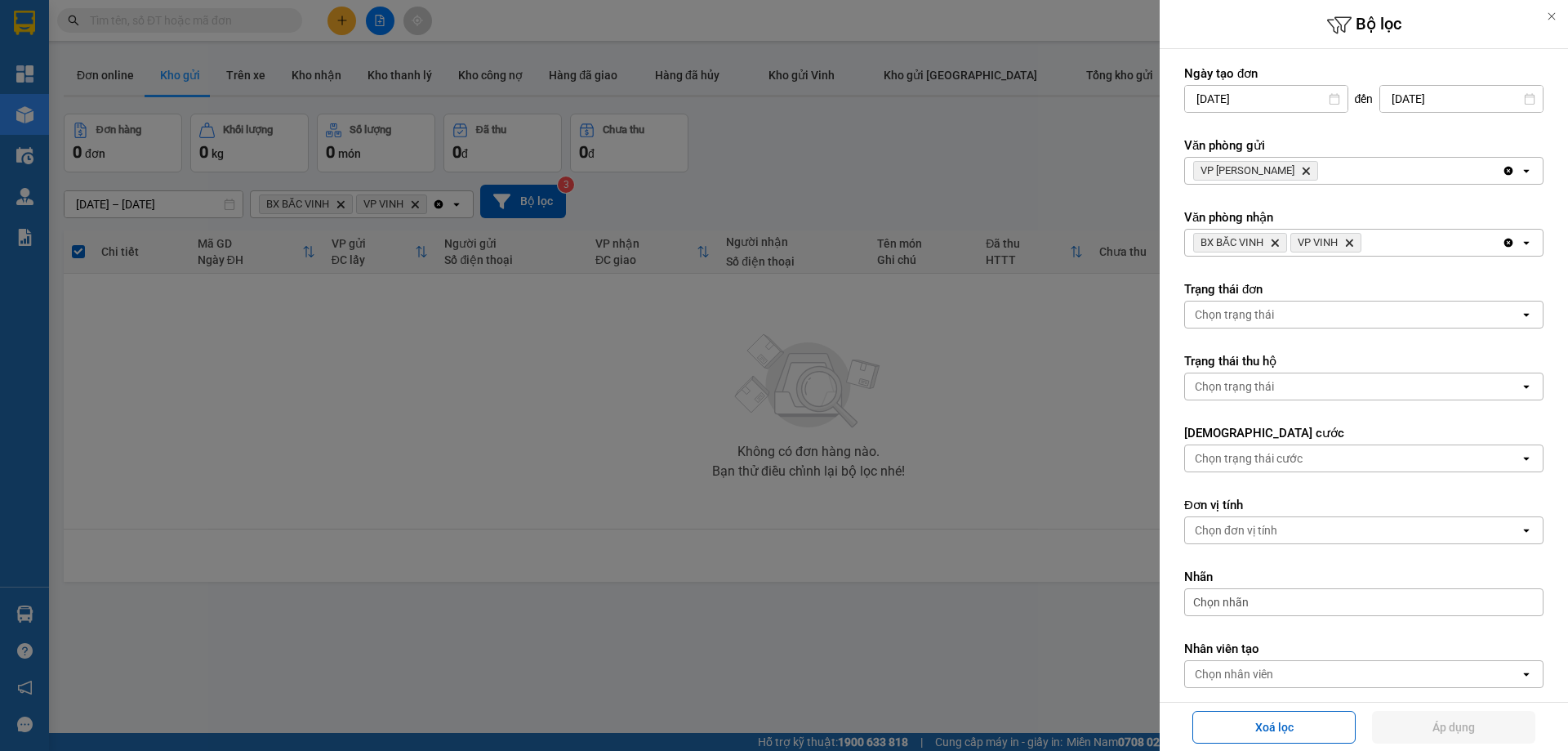
click at [1096, 168] on div "VP NGỌC HỒI Delete" at bounding box center [1343, 170] width 317 height 26
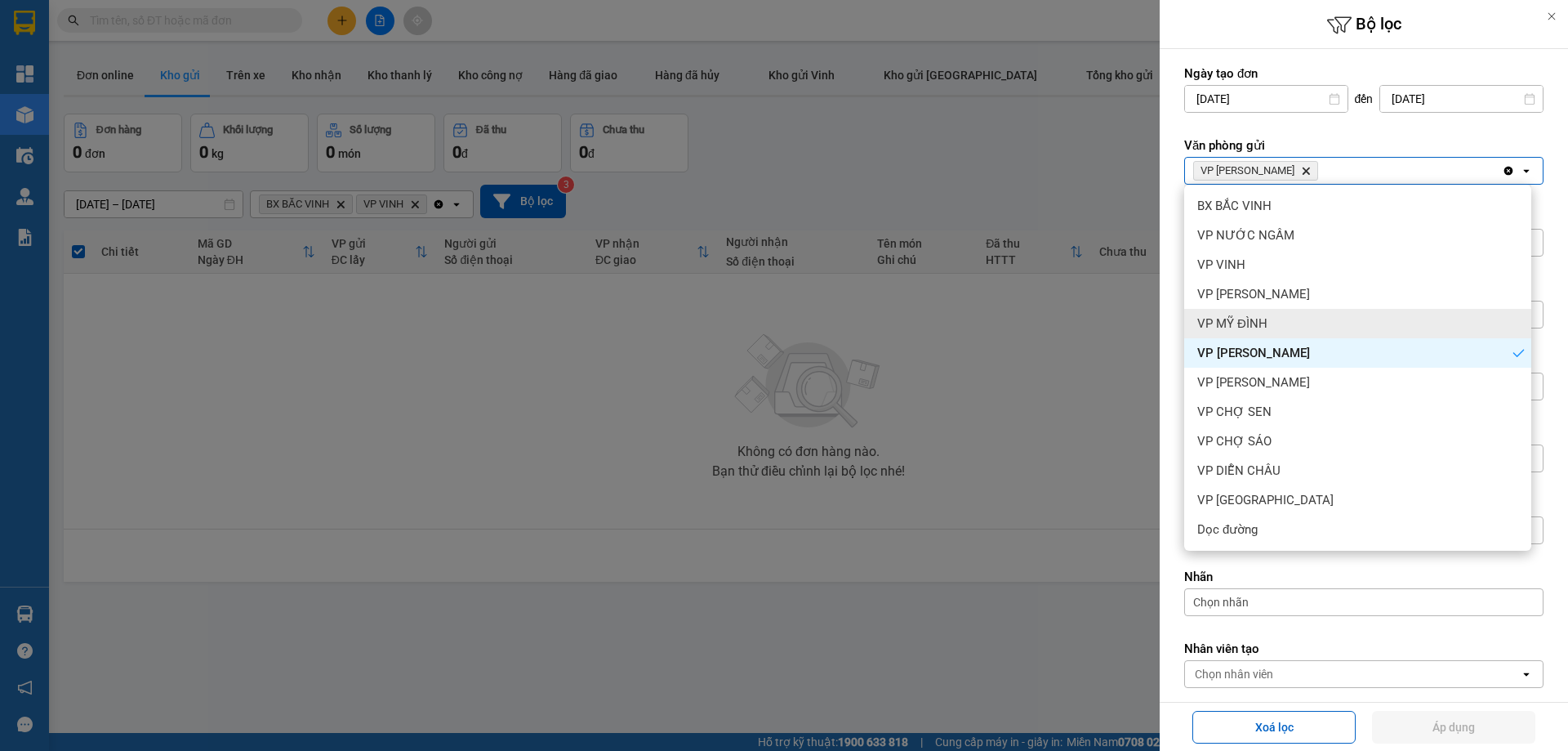
click at [1096, 329] on div "VP MỸ ĐÌNH" at bounding box center [1358, 323] width 347 height 29
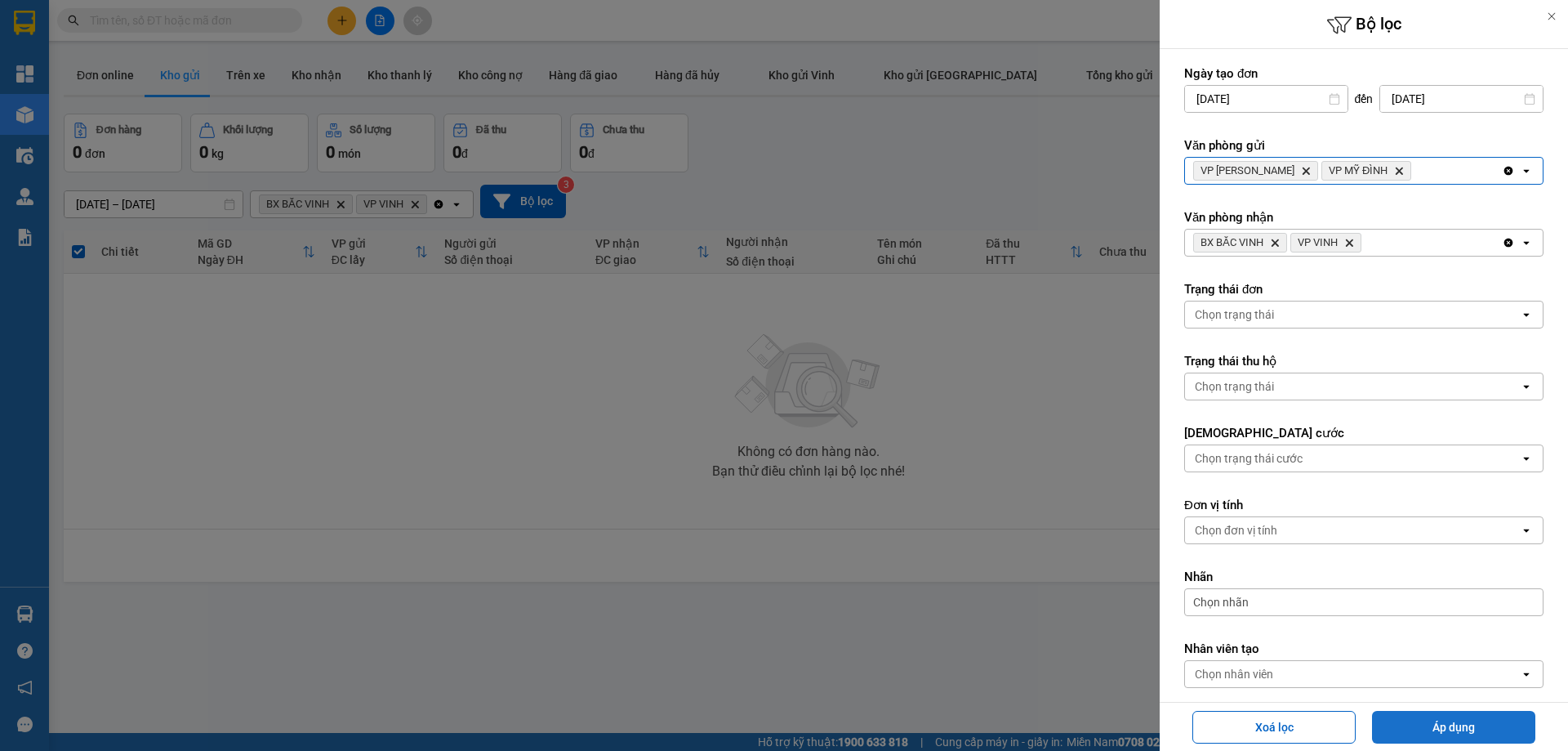
click at [1096, 733] on button "Áp dụng" at bounding box center [1454, 728] width 164 height 33
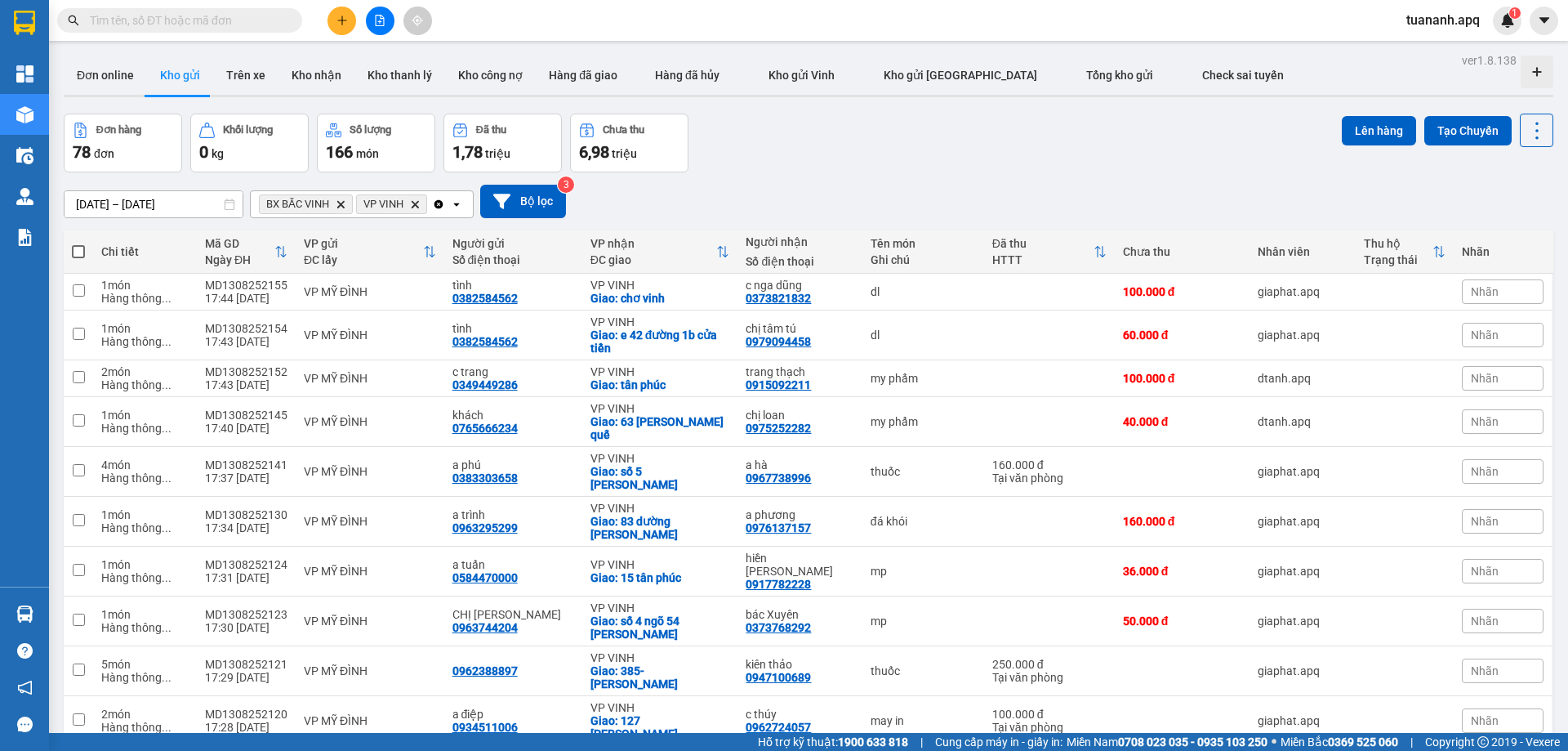
click at [79, 255] on span at bounding box center [78, 251] width 13 height 13
click at [79, 244] on input "checkbox" at bounding box center [79, 244] width 0 height 0
checkbox input "true"
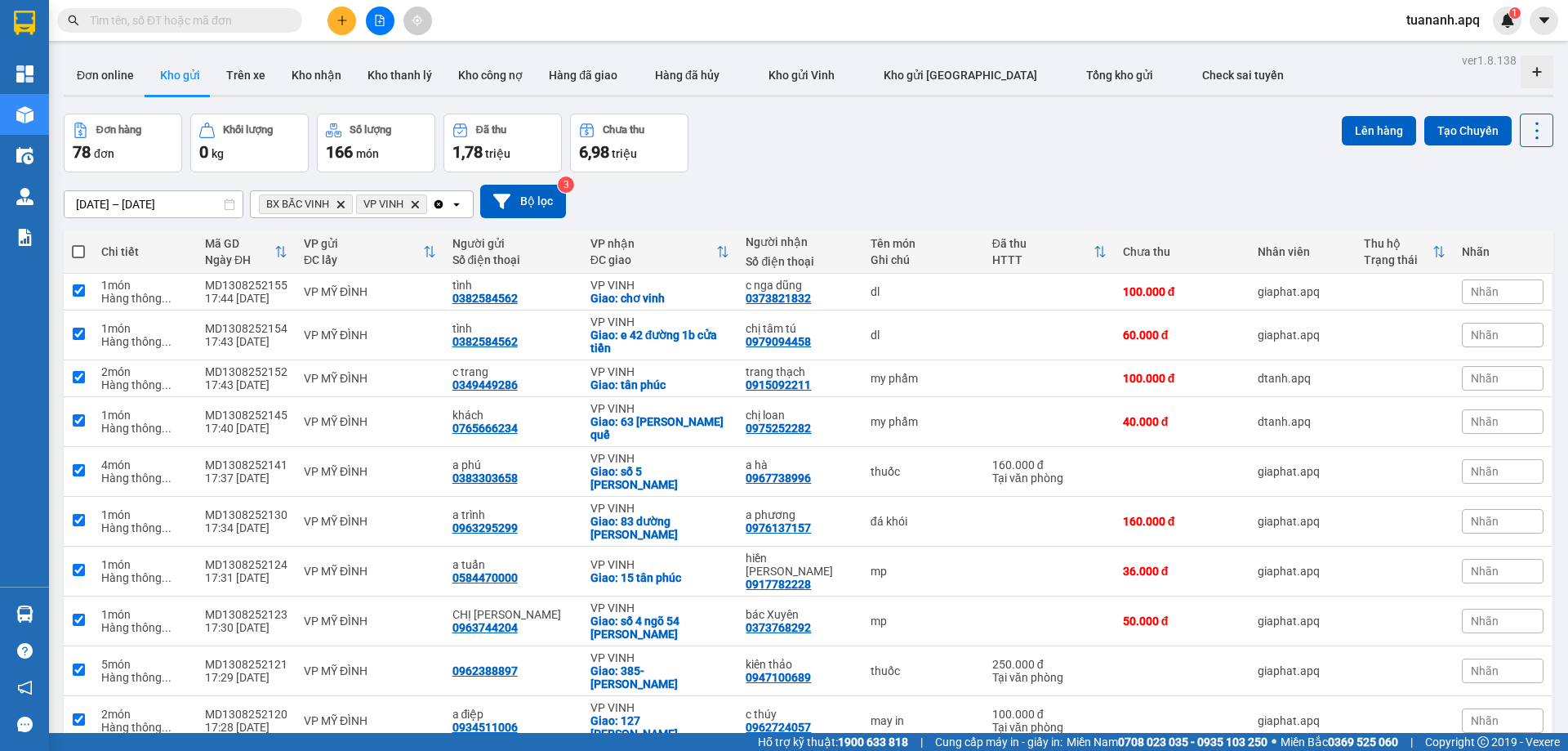
checkbox input "true"
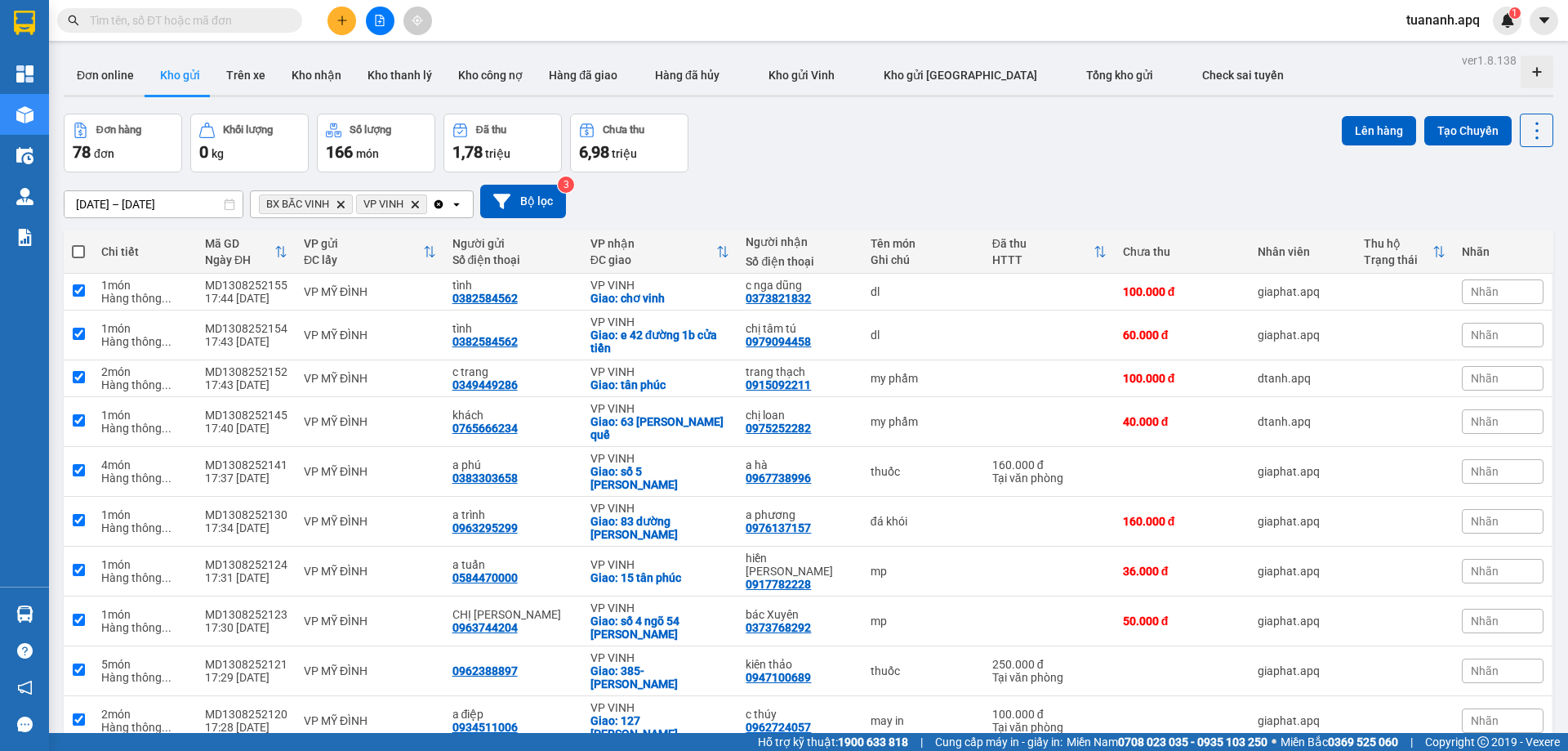
checkbox input "true"
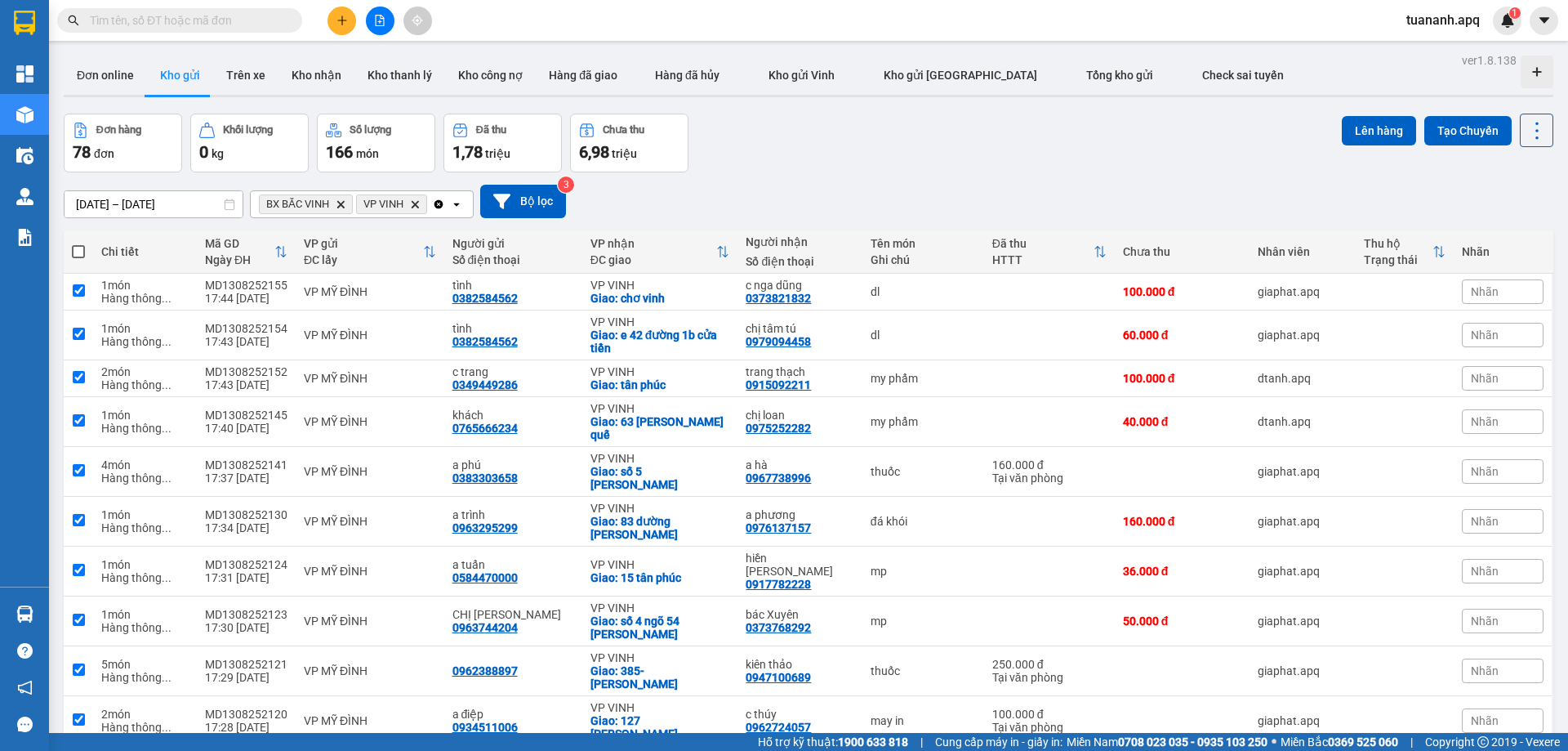
checkbox input "true"
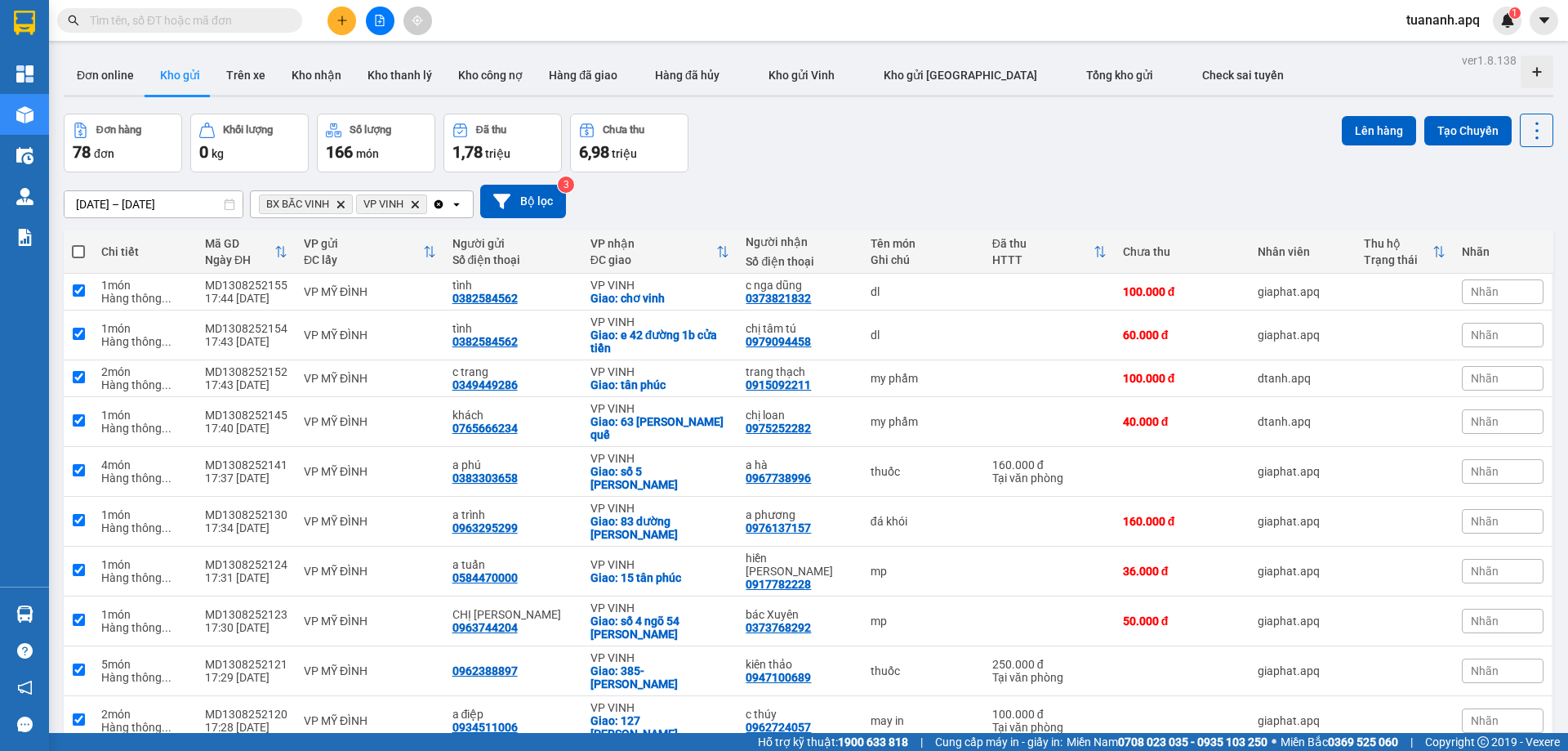
checkbox input "true"
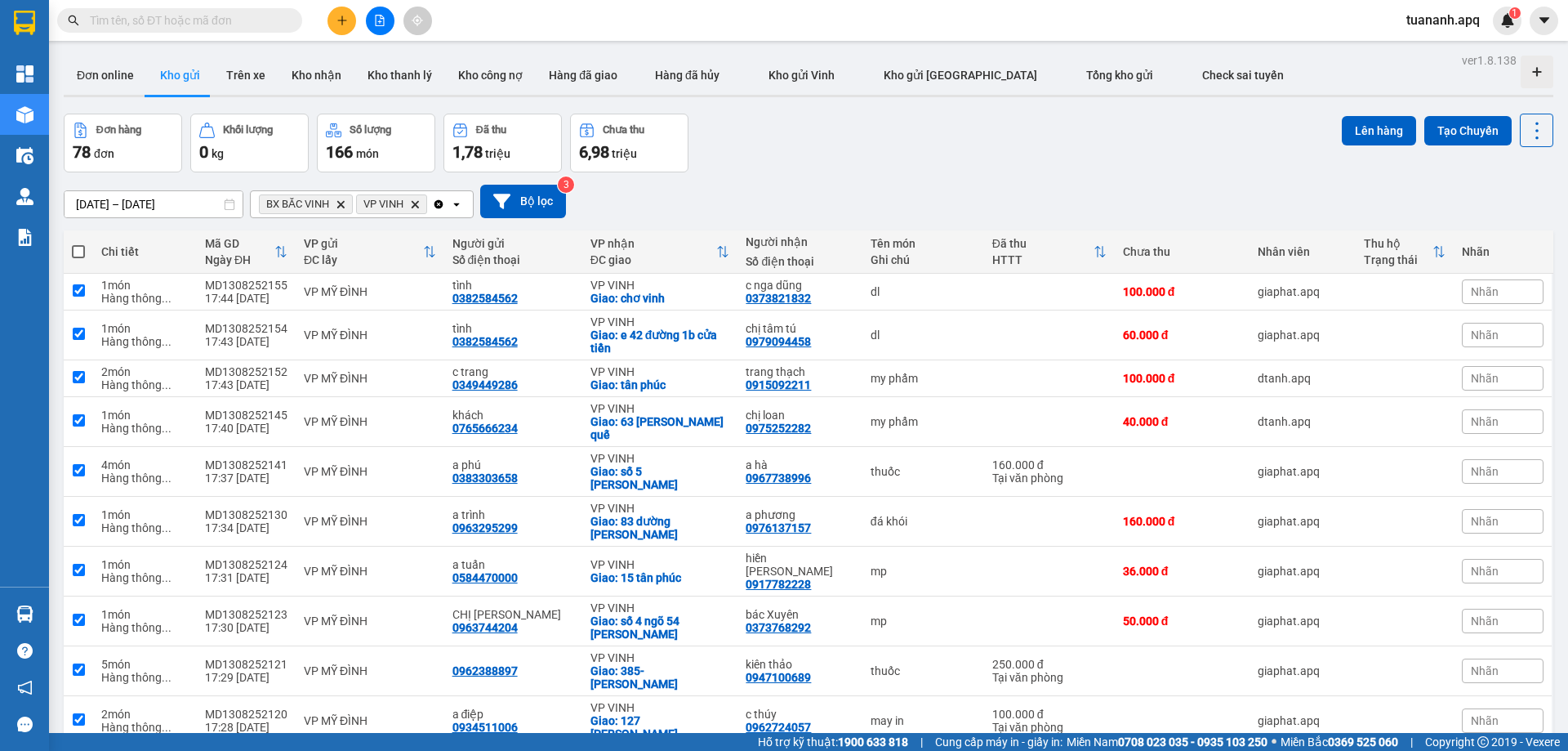
checkbox input "true"
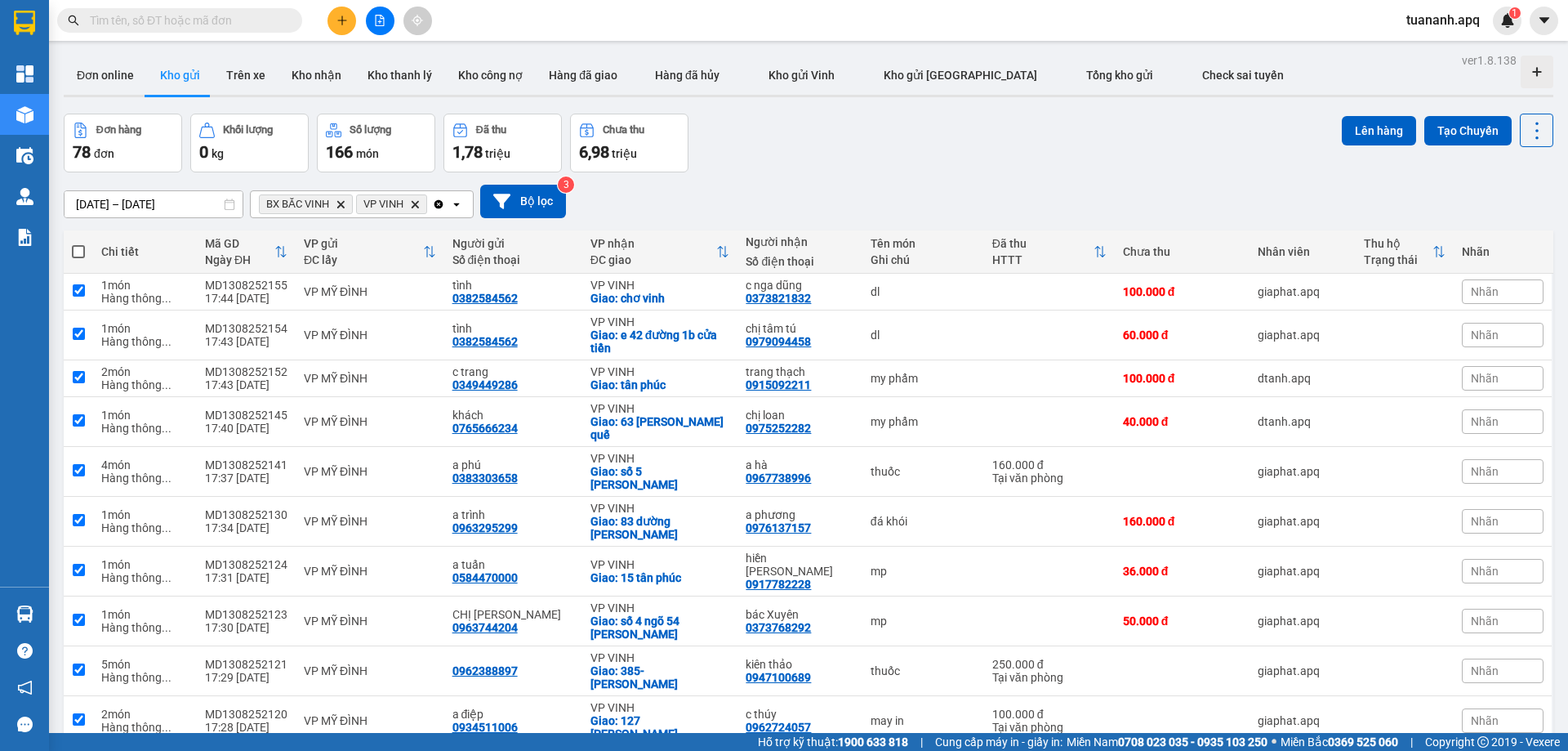
checkbox input "true"
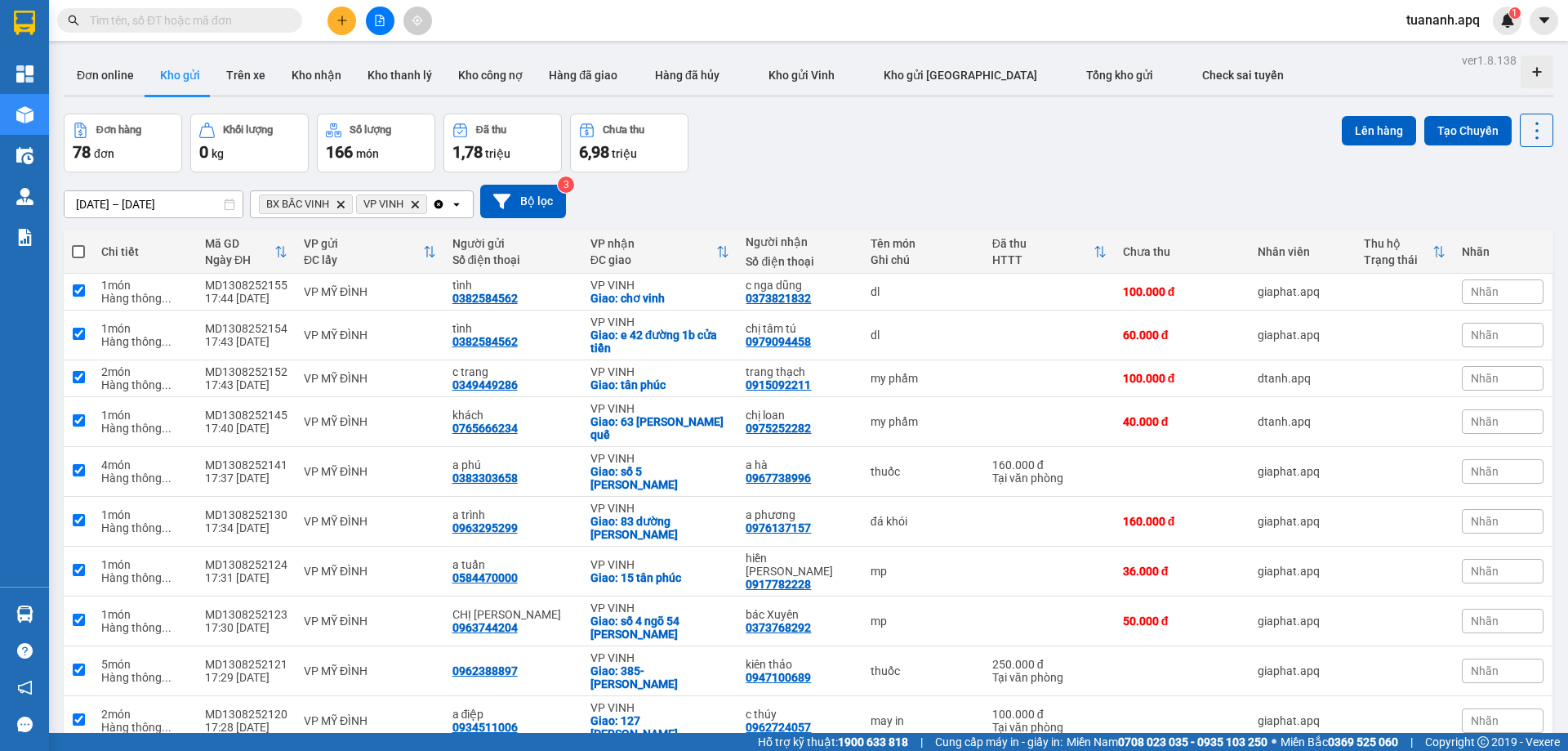
checkbox input "true"
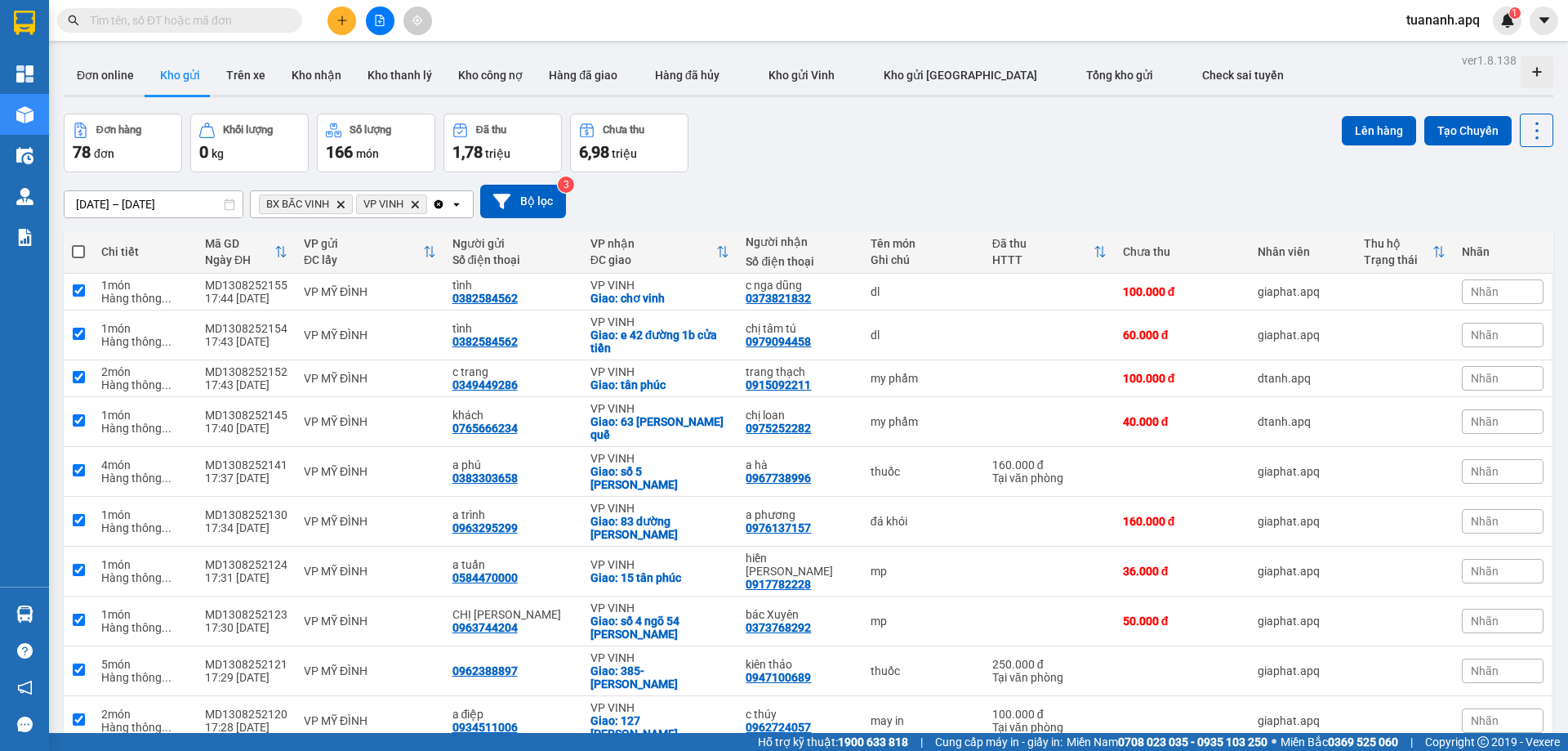
checkbox input "true"
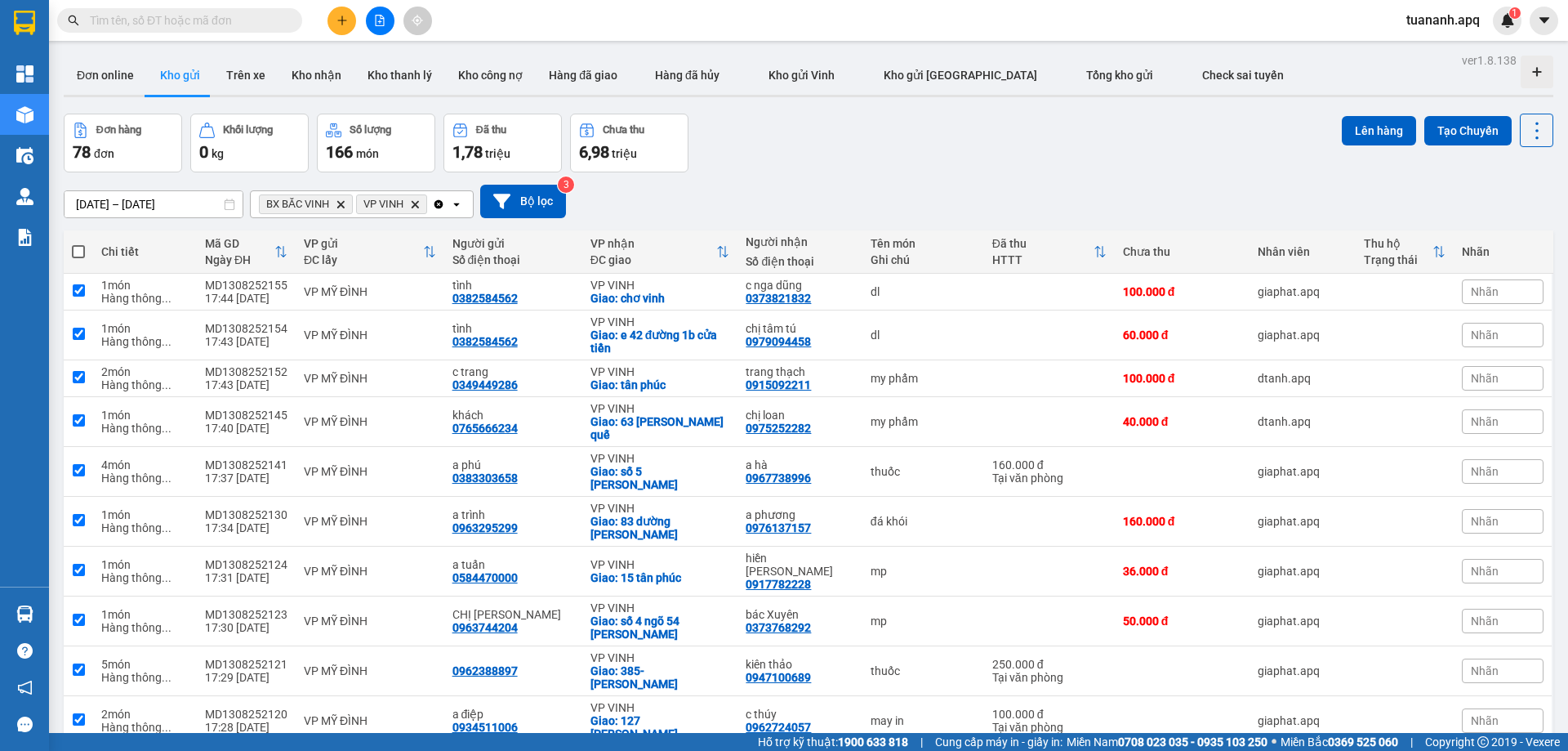
checkbox input "true"
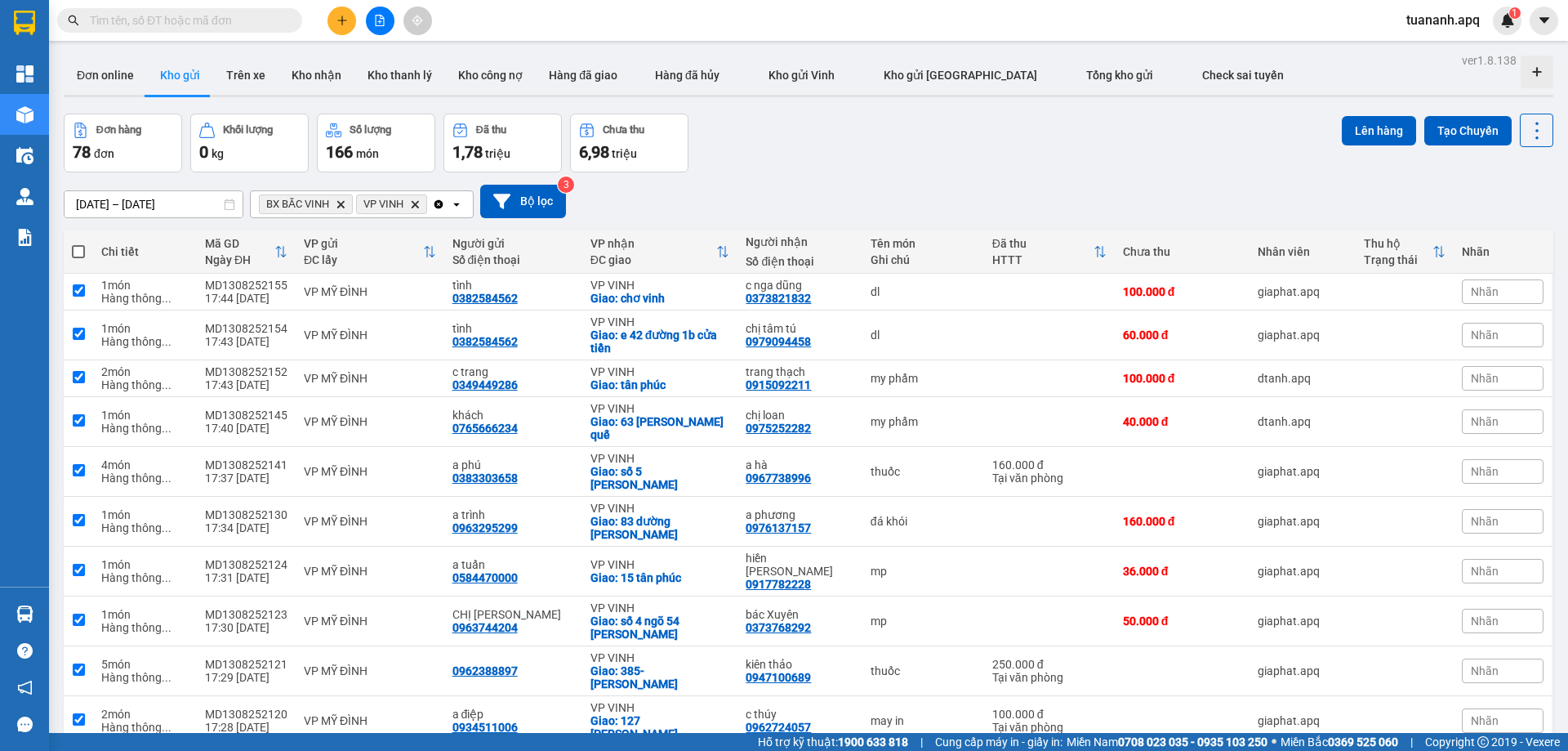
checkbox input "true"
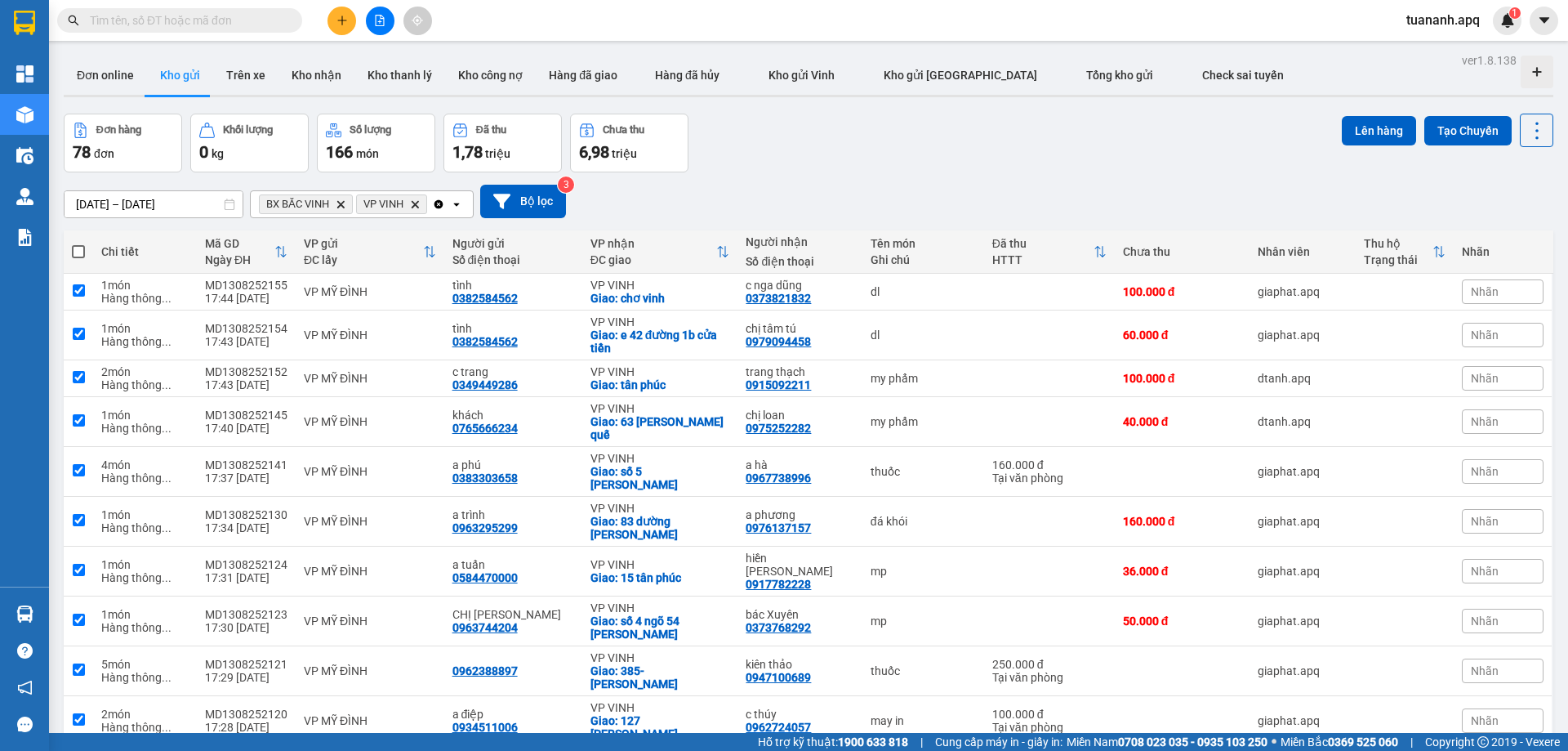
checkbox input "true"
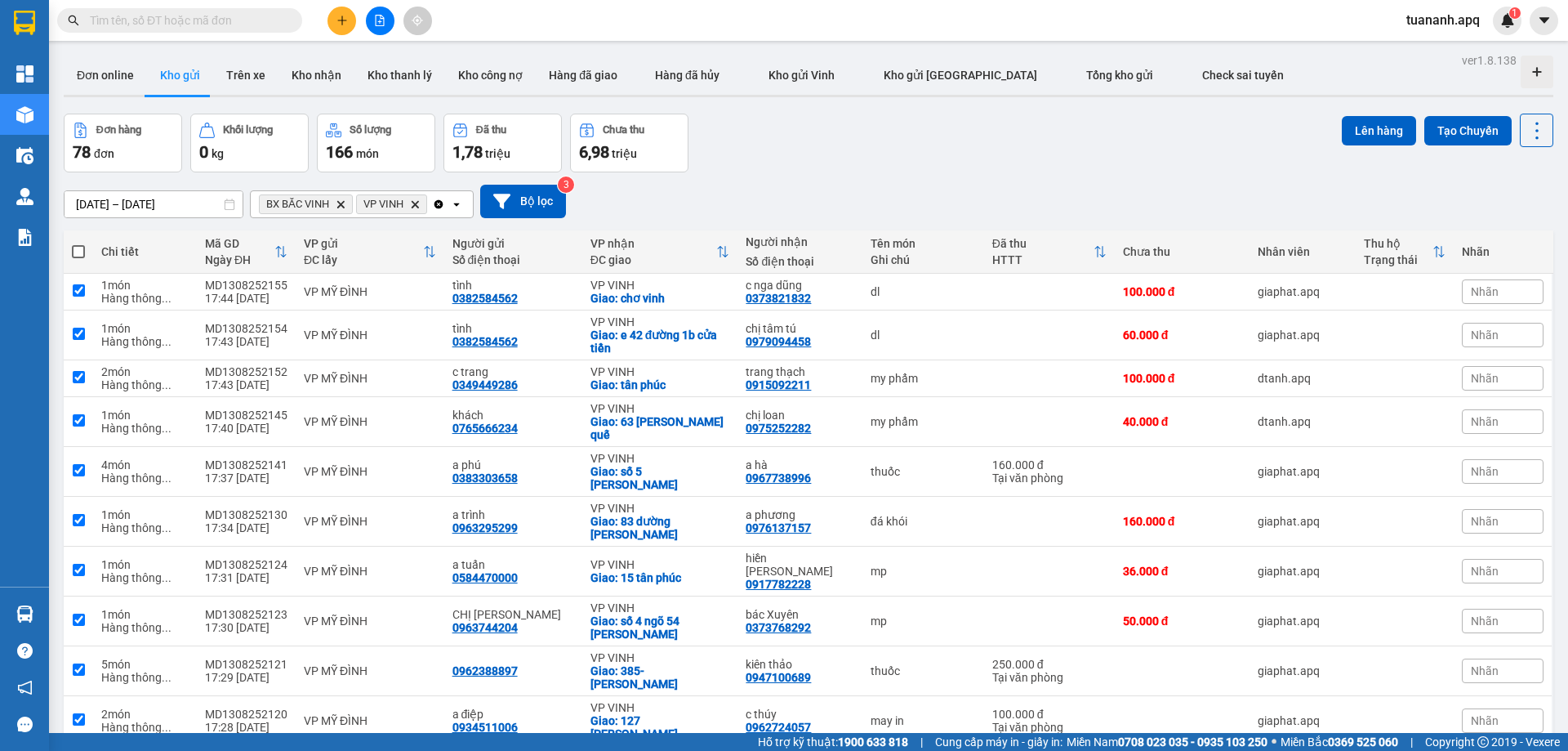
checkbox input "true"
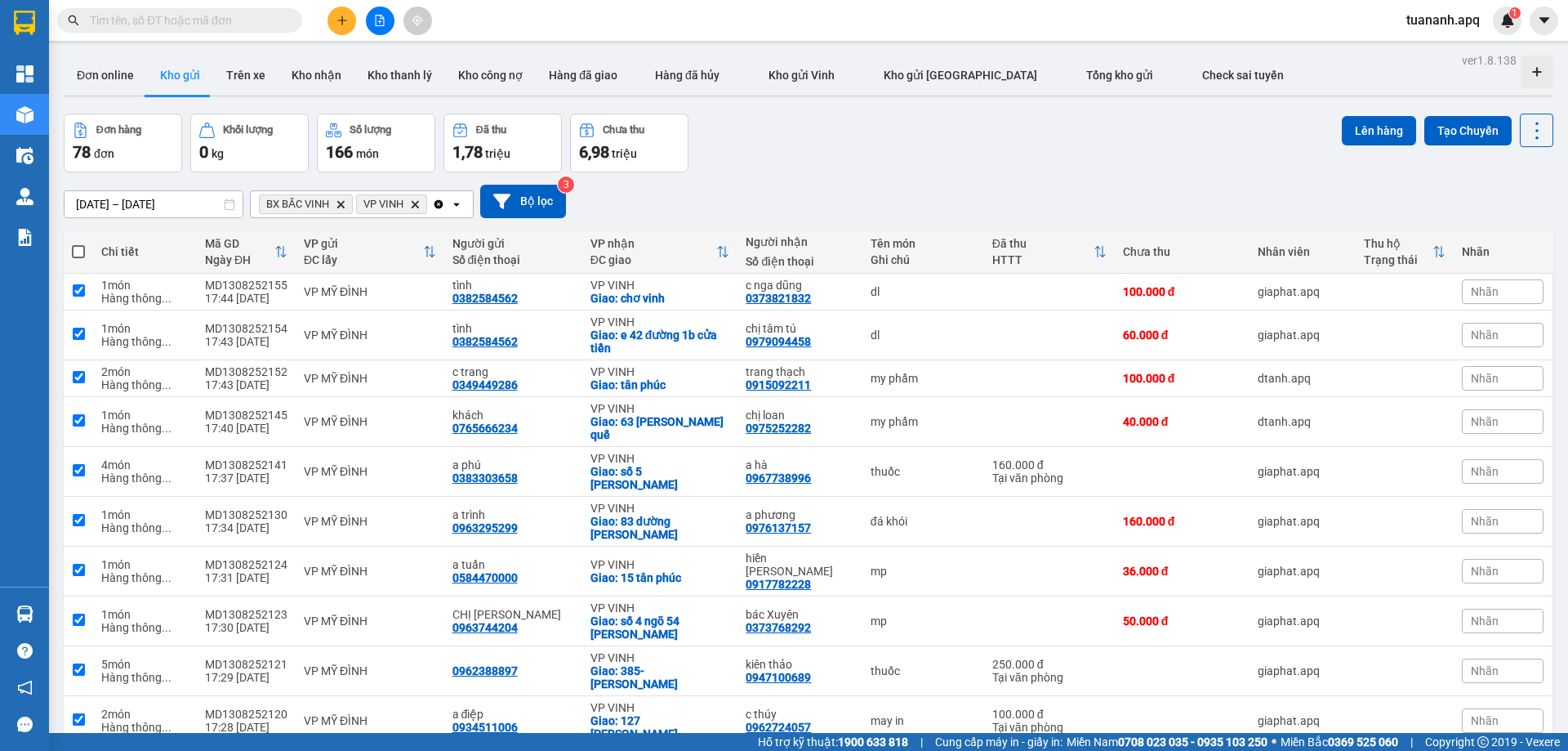
checkbox input "true"
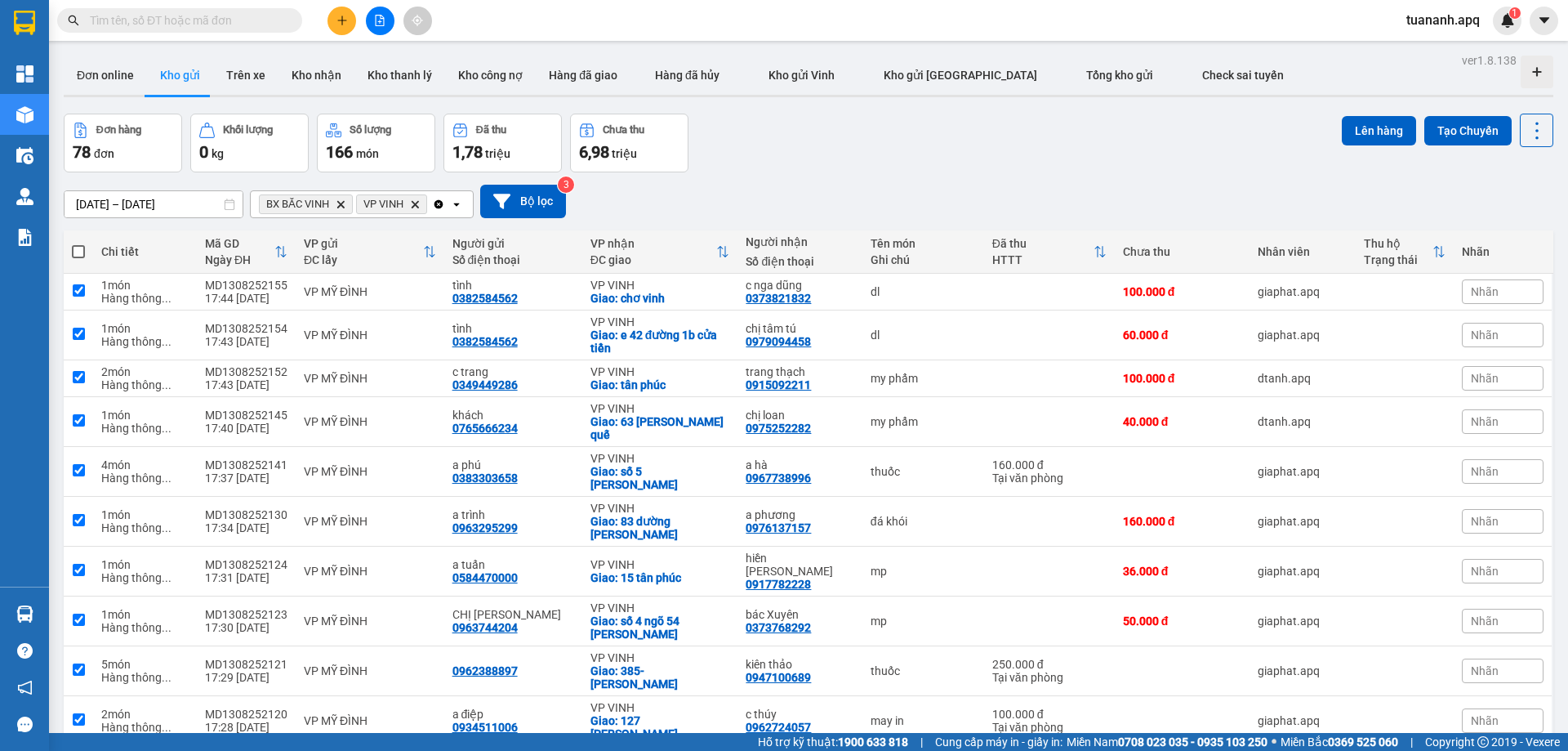
checkbox input "true"
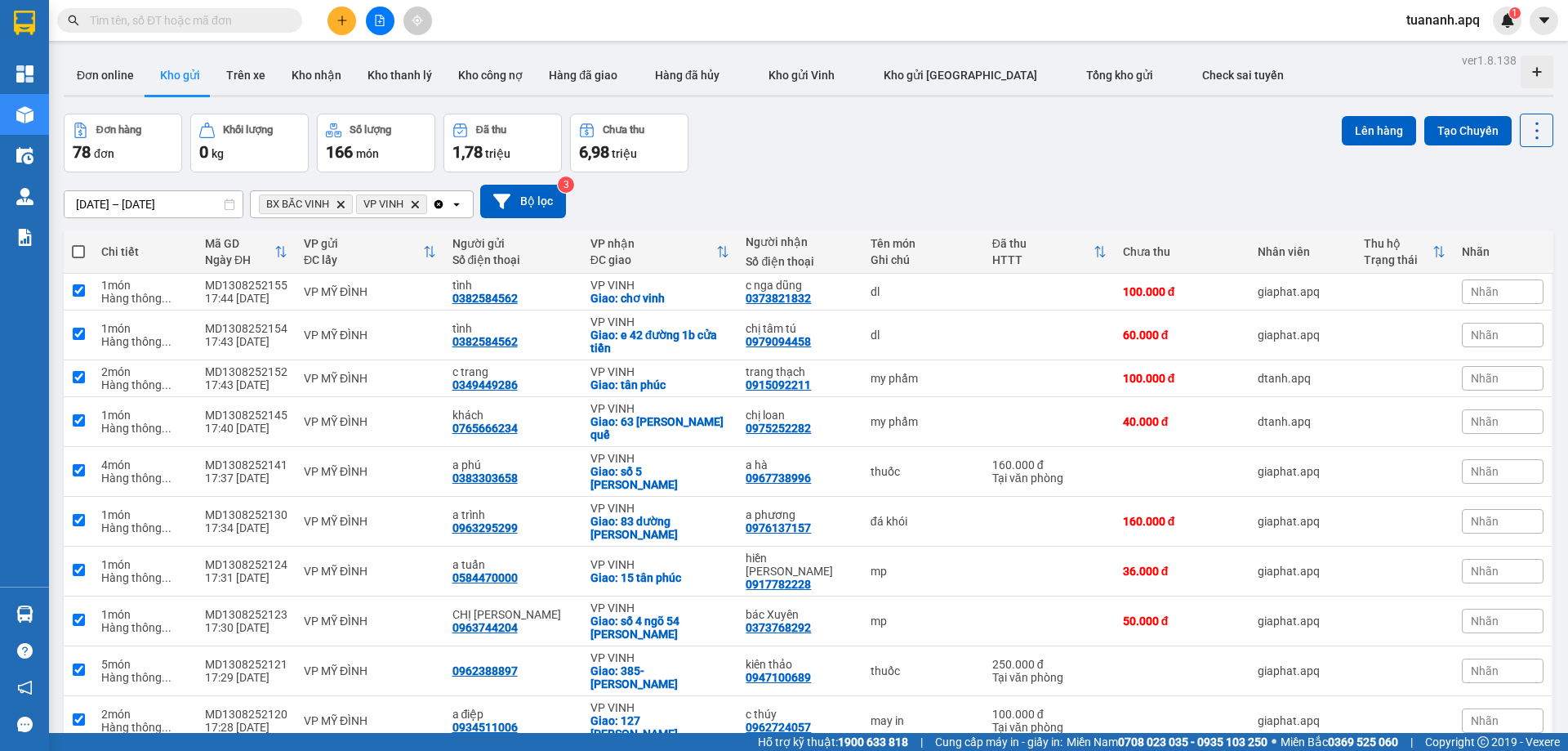
checkbox input "true"
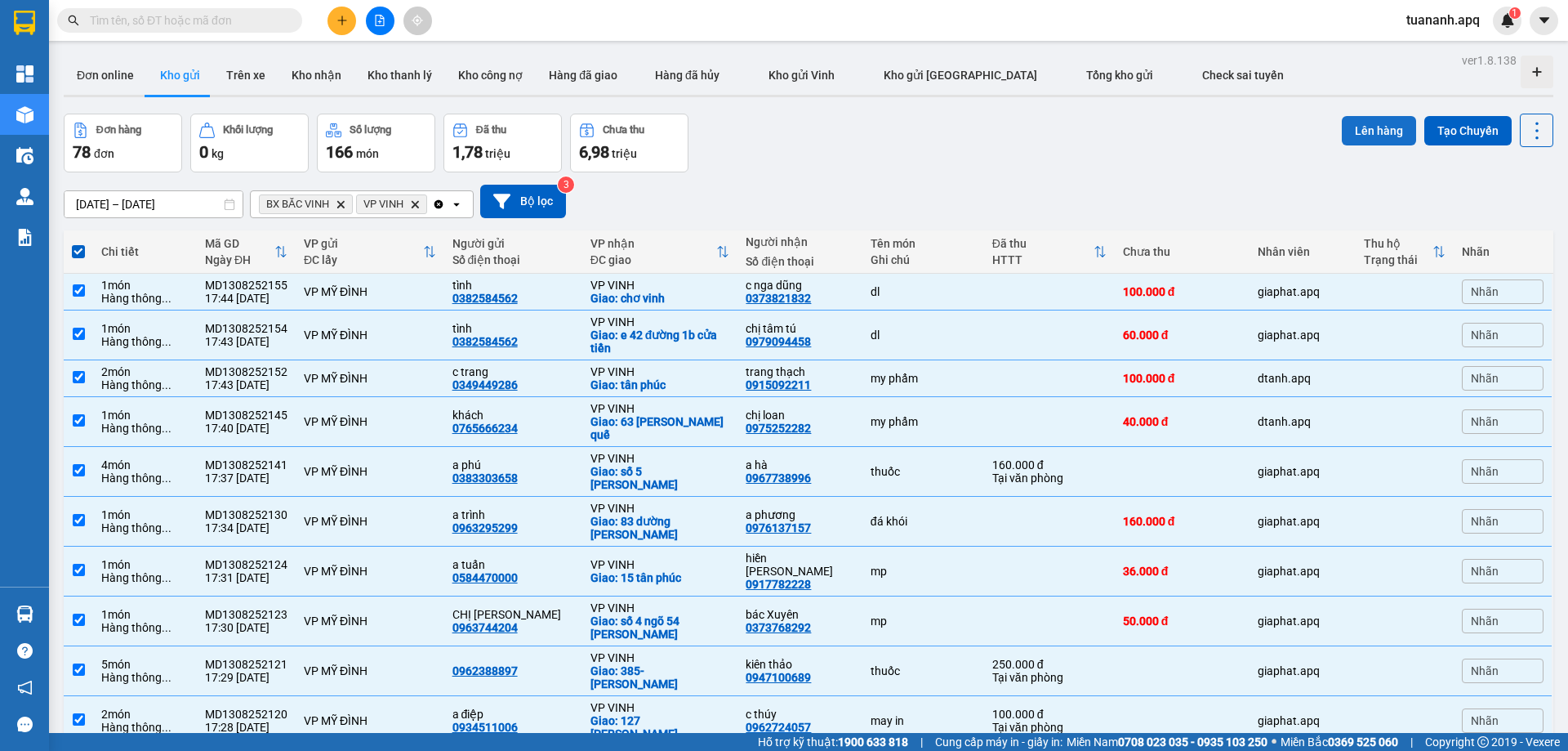
click at [1096, 119] on button "Lên hàng" at bounding box center [1379, 131] width 74 height 29
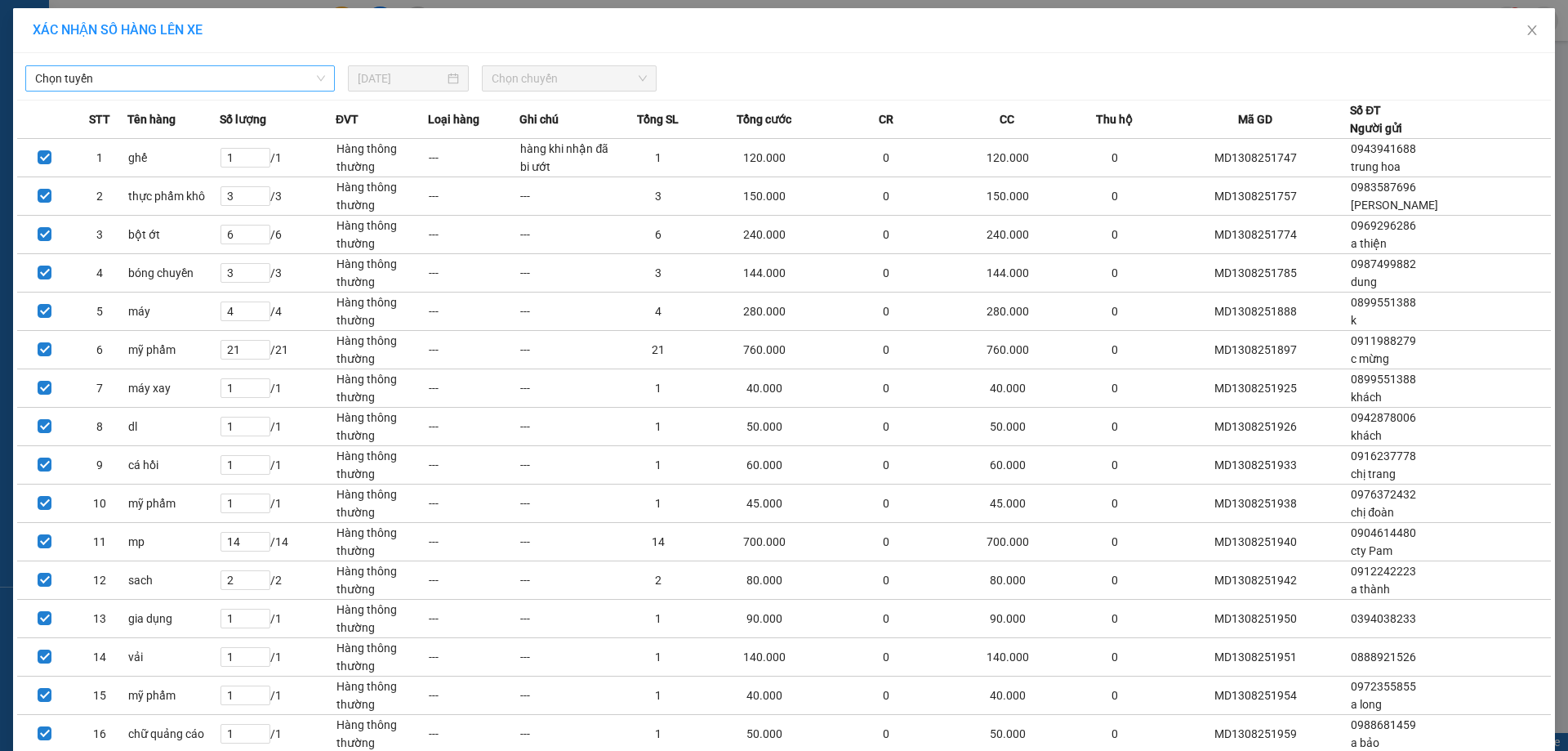
click at [230, 78] on span "Chọn tuyến" at bounding box center [180, 78] width 290 height 24
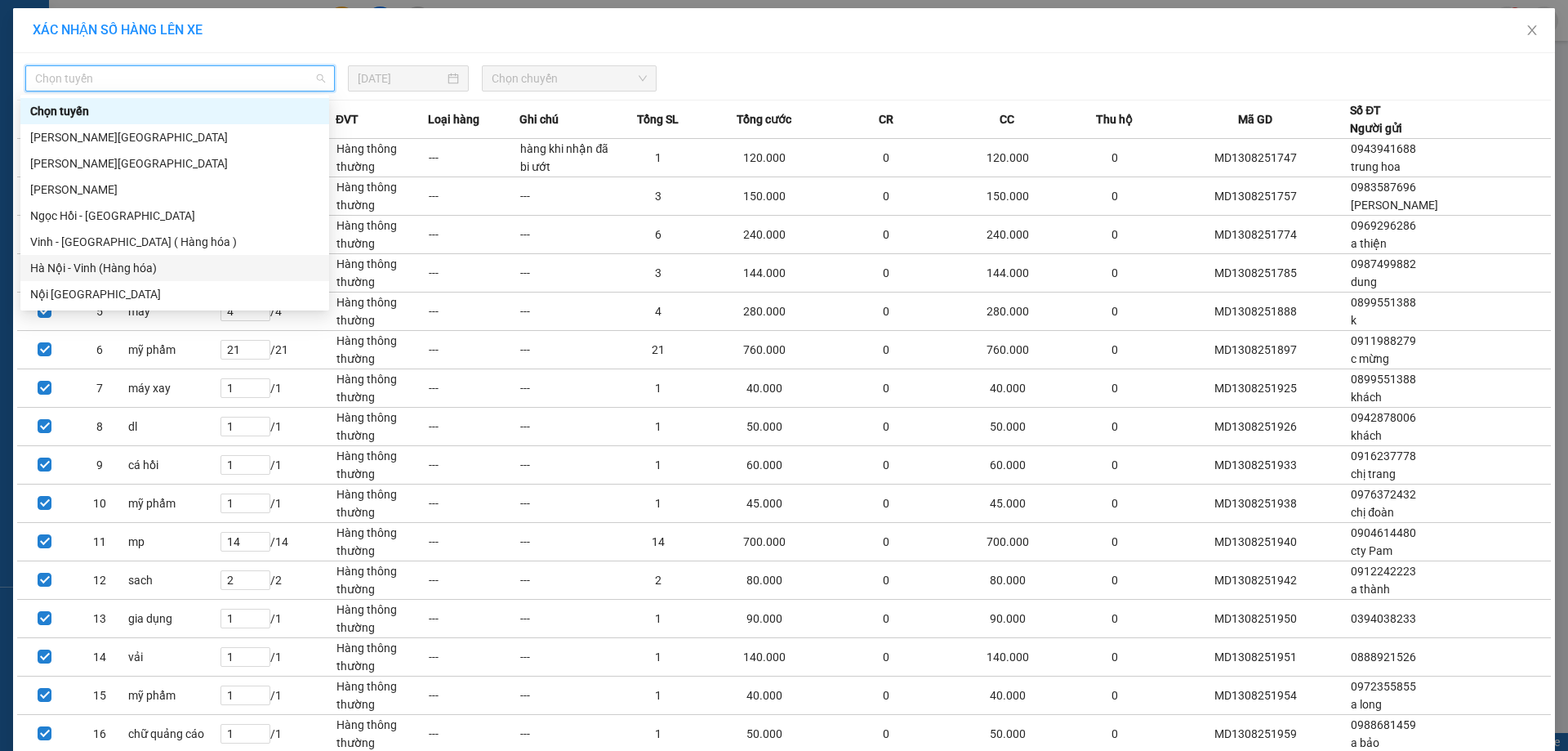
click at [186, 265] on div "Hà Nội - Vinh (Hàng hóa)" at bounding box center [174, 268] width 289 height 18
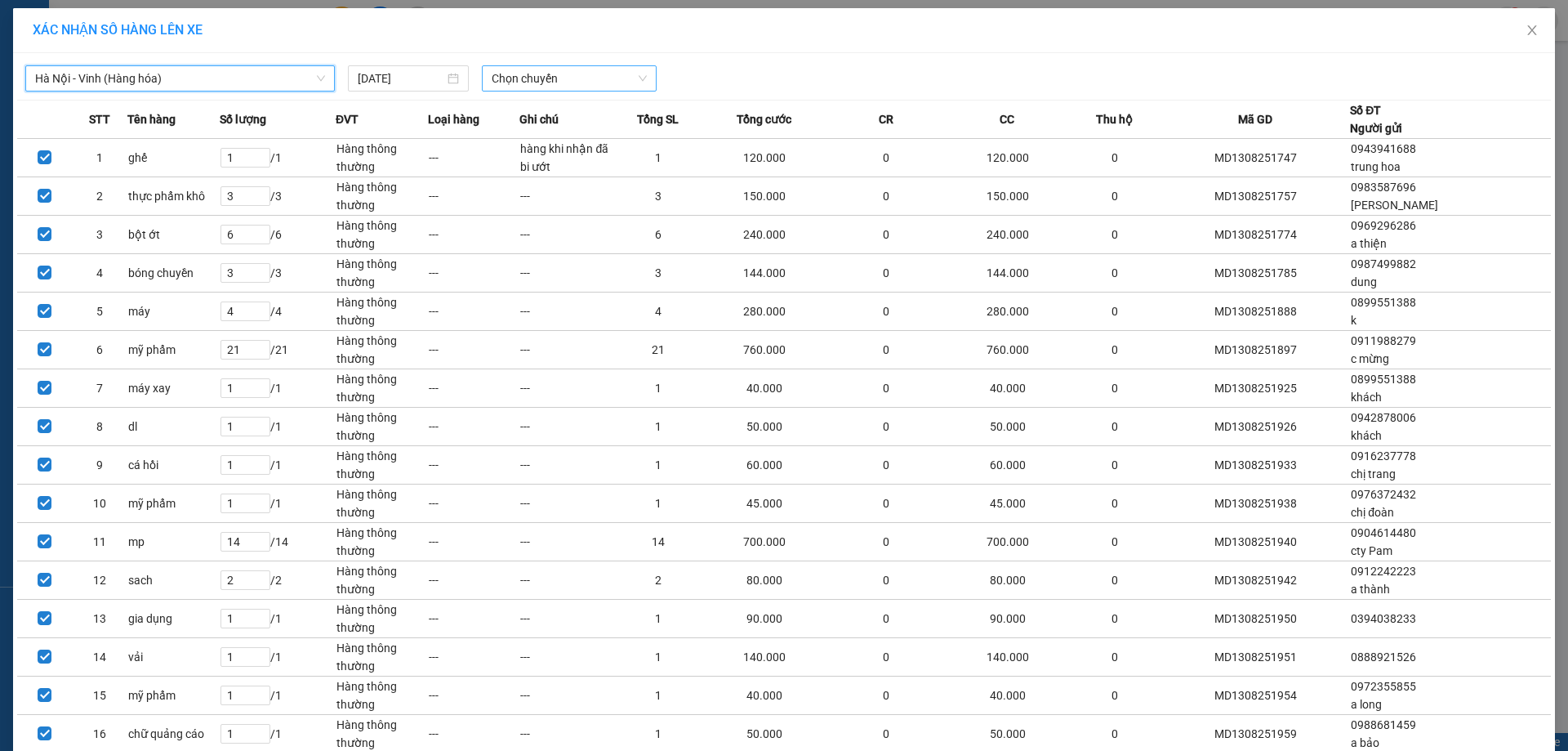
click at [525, 81] on span "Chọn chuyến" at bounding box center [569, 78] width 155 height 24
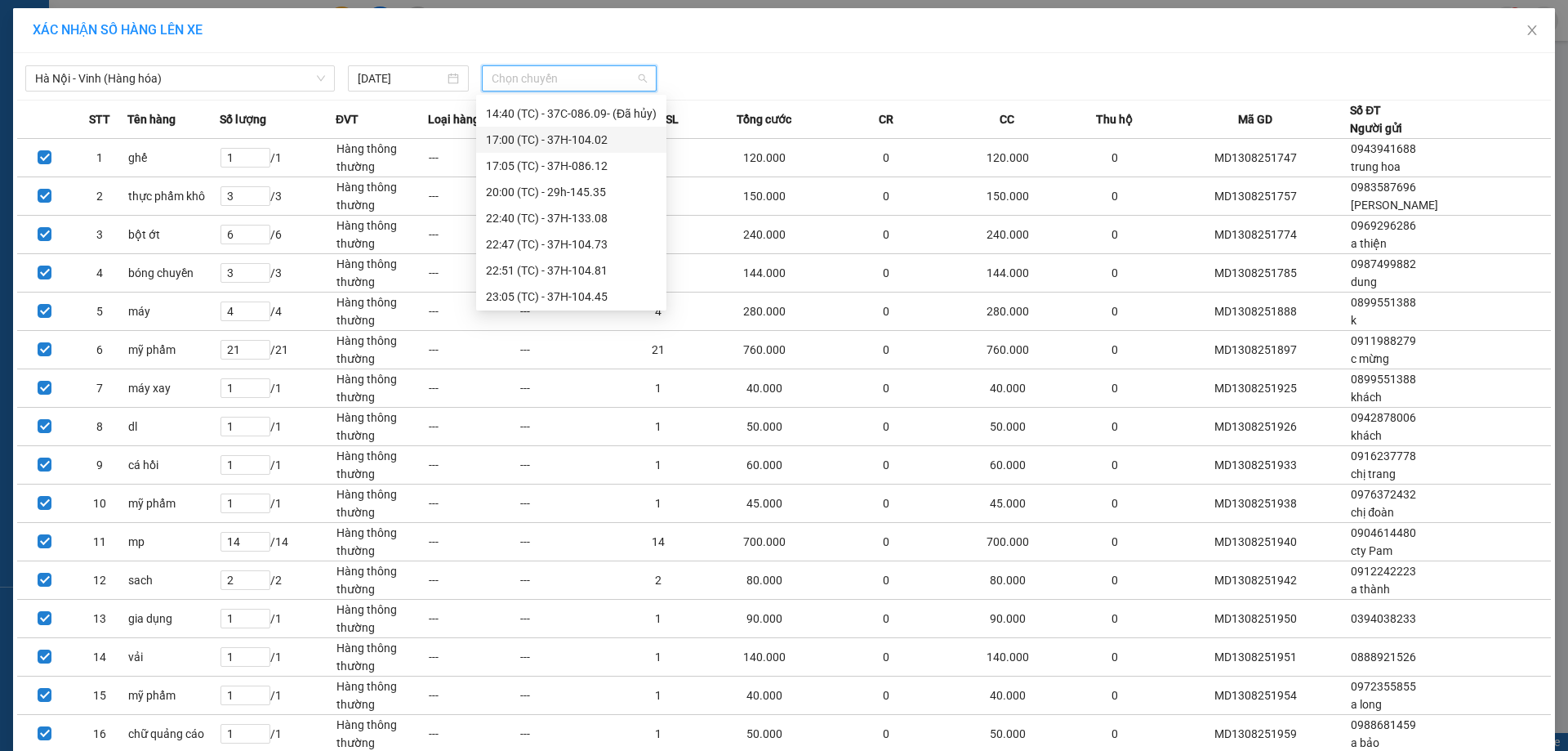
scroll to position [314, 0]
click at [611, 290] on div "23:30 (TC) - UN-5258" at bounding box center [571, 294] width 170 height 18
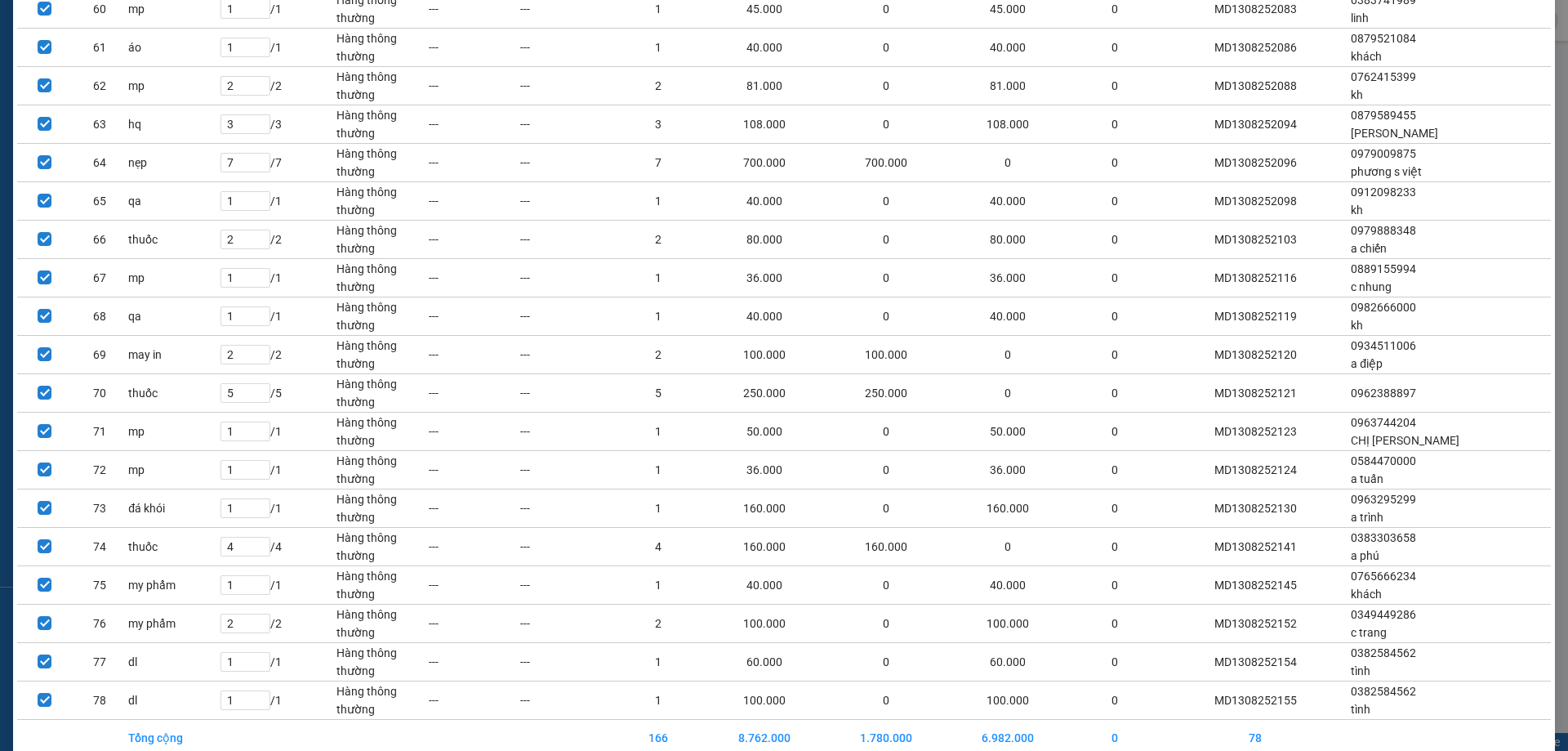
scroll to position [2503, 0]
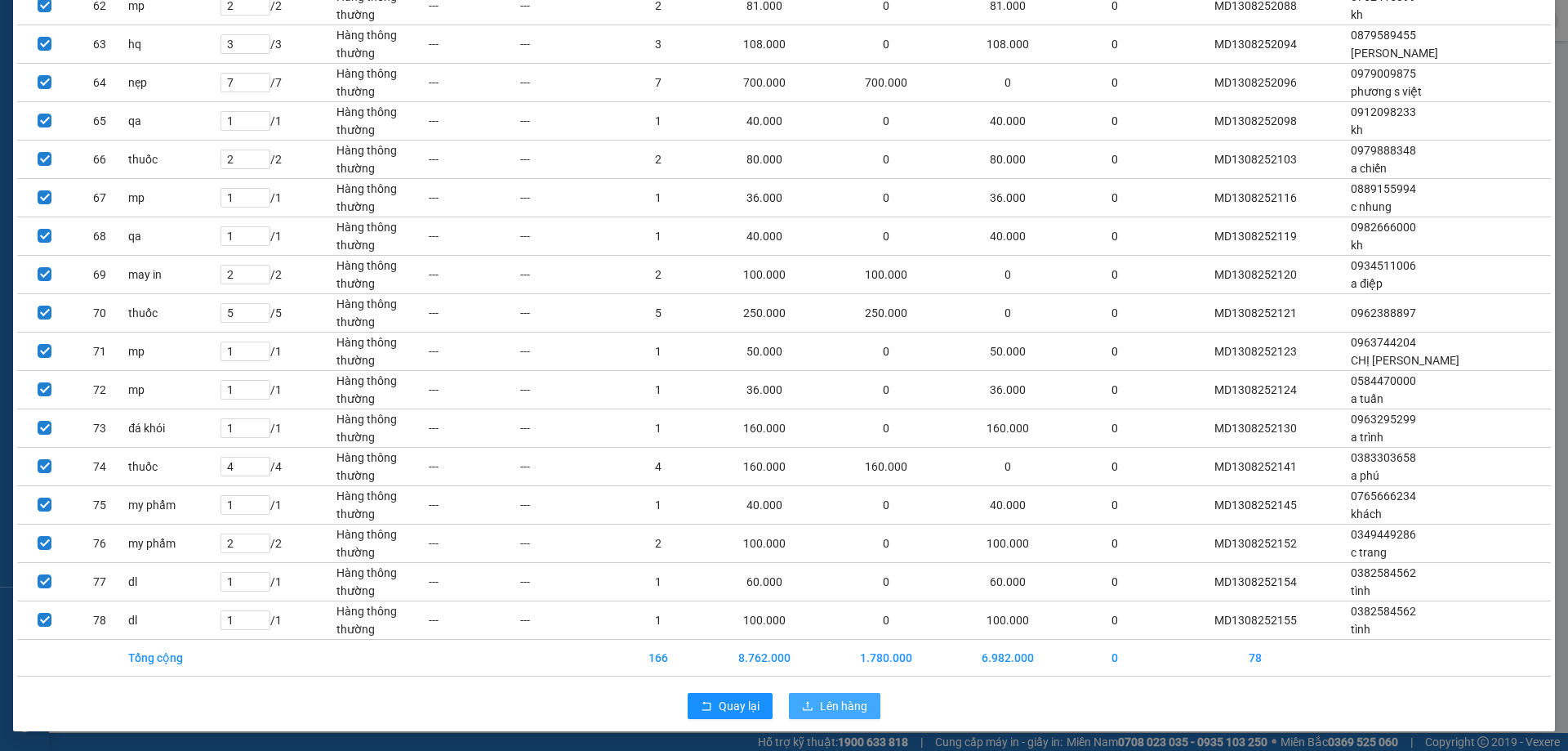
click at [833, 701] on span "Lên hàng" at bounding box center [843, 705] width 48 height 18
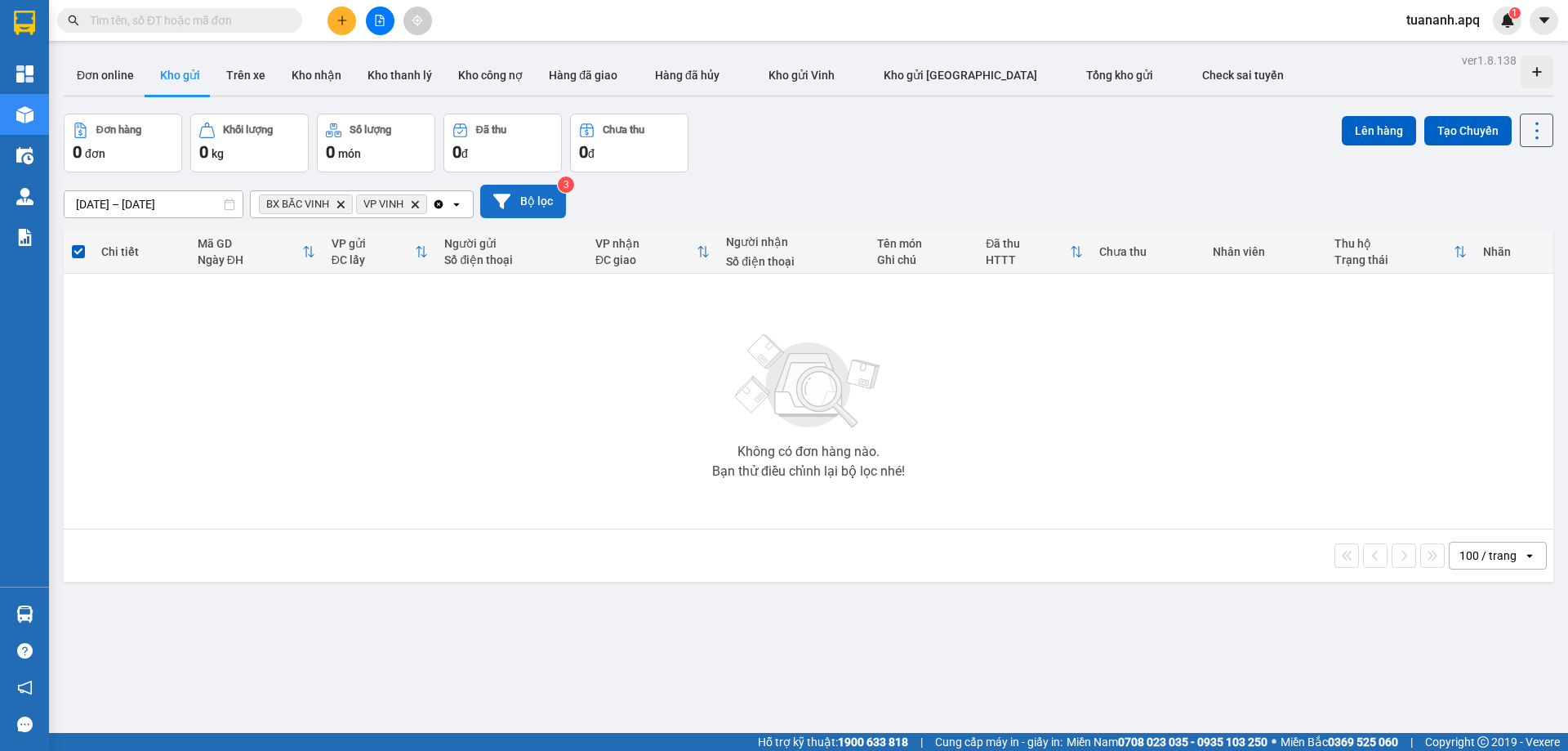
click at [510, 195] on icon at bounding box center [502, 201] width 18 height 15
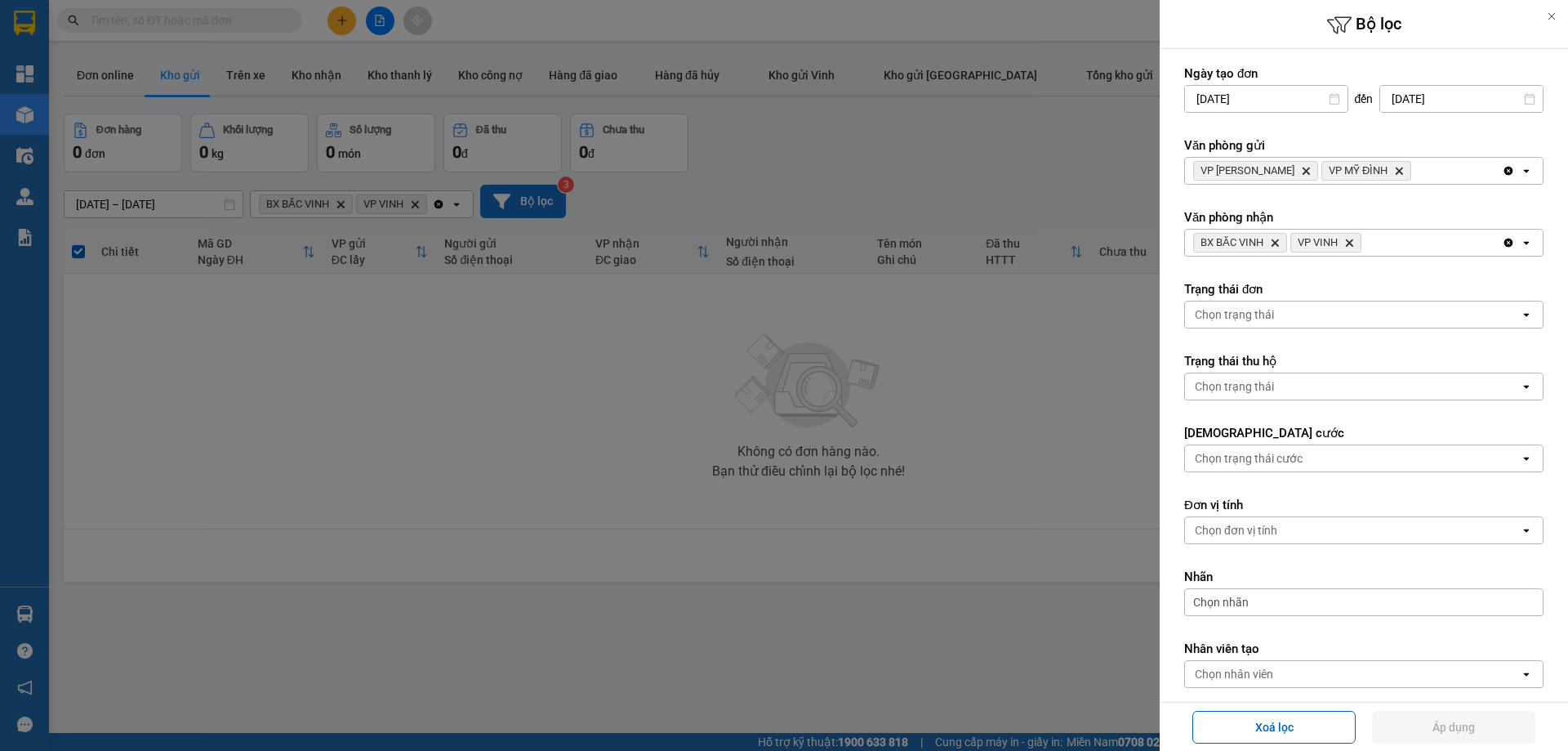
click at [1096, 174] on div "VP NGỌC HỒI Delete VP MỸ ĐÌNH Delete" at bounding box center [1343, 170] width 317 height 26
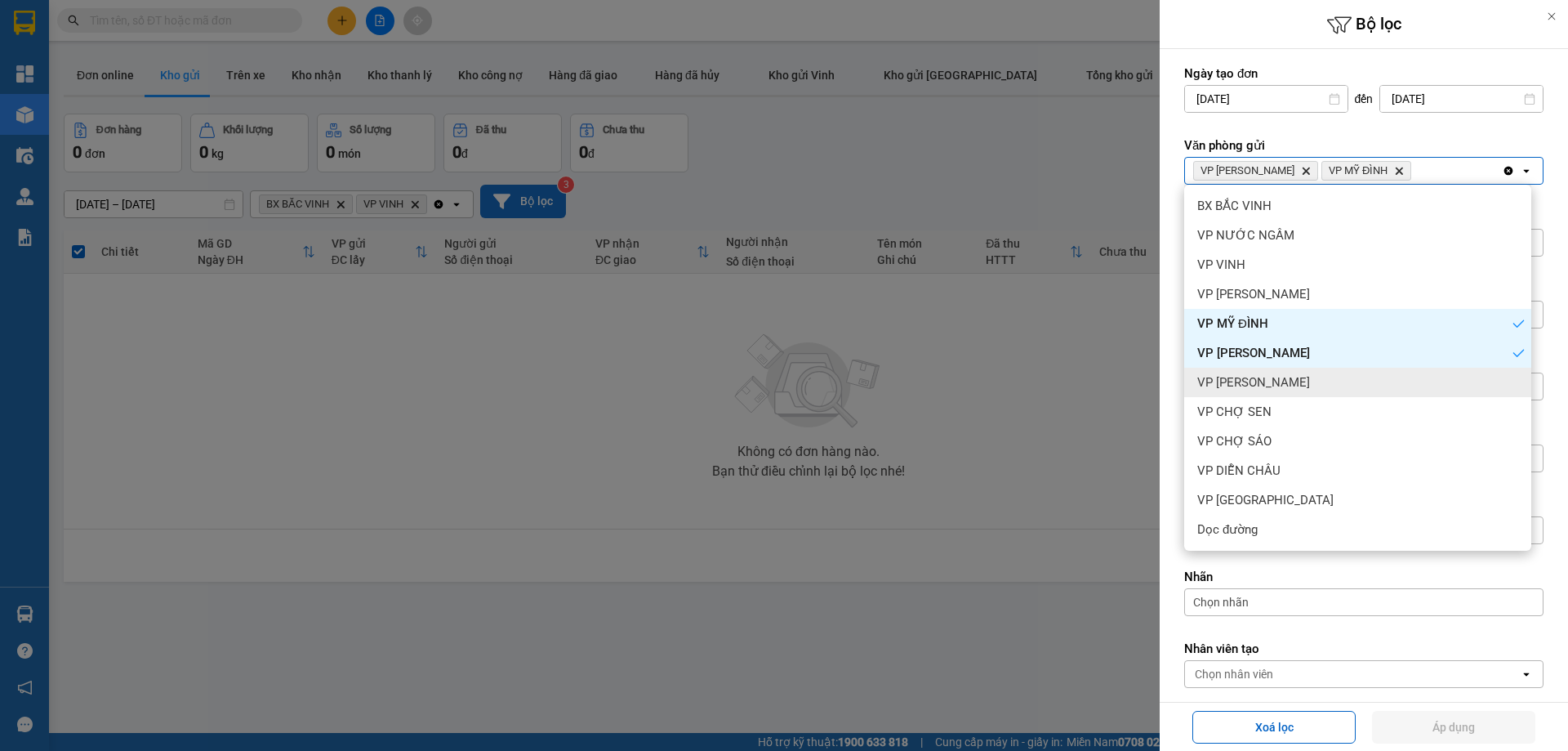
click at [1096, 380] on div "VP [PERSON_NAME]" at bounding box center [1358, 382] width 347 height 29
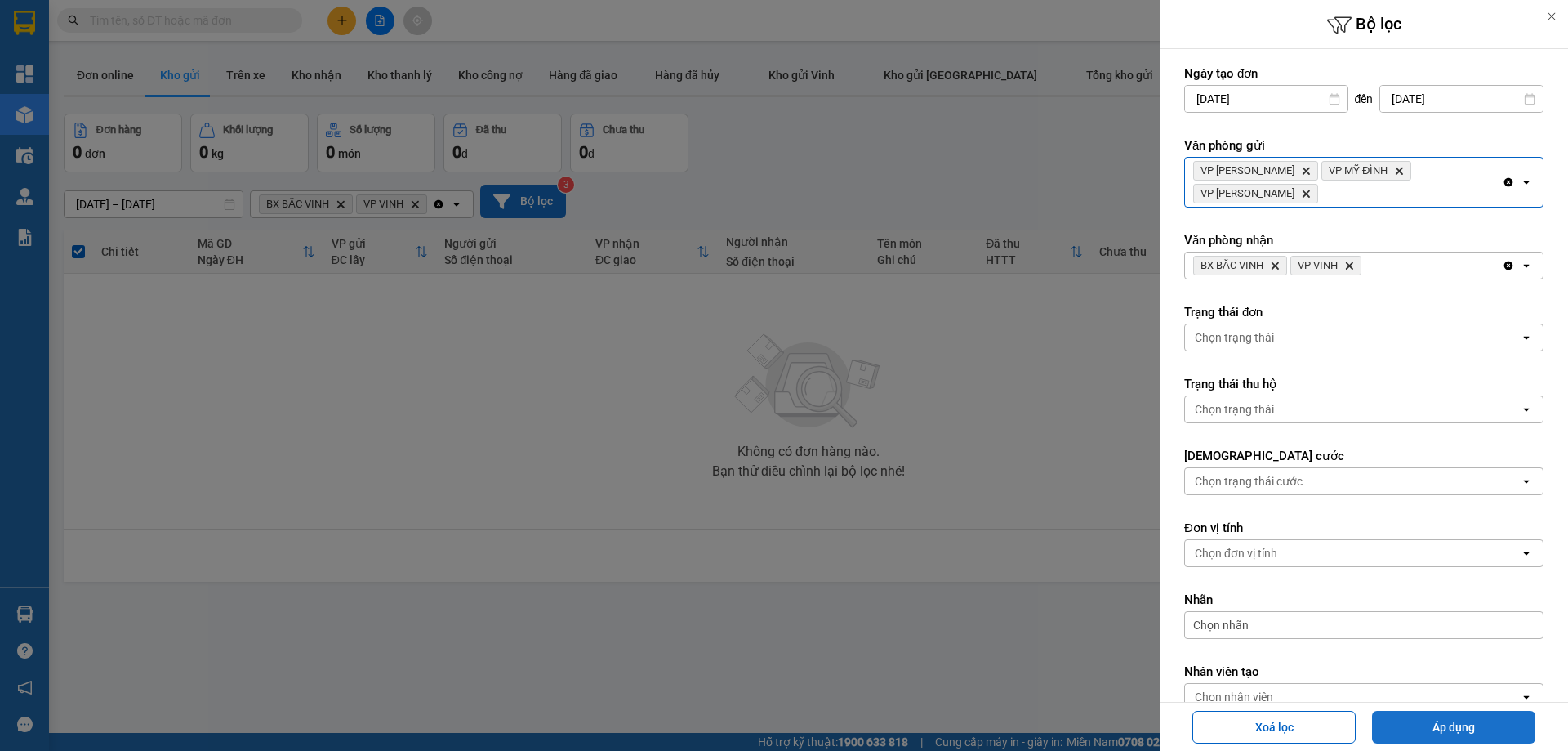
click at [1096, 728] on button "Áp dụng" at bounding box center [1454, 728] width 164 height 33
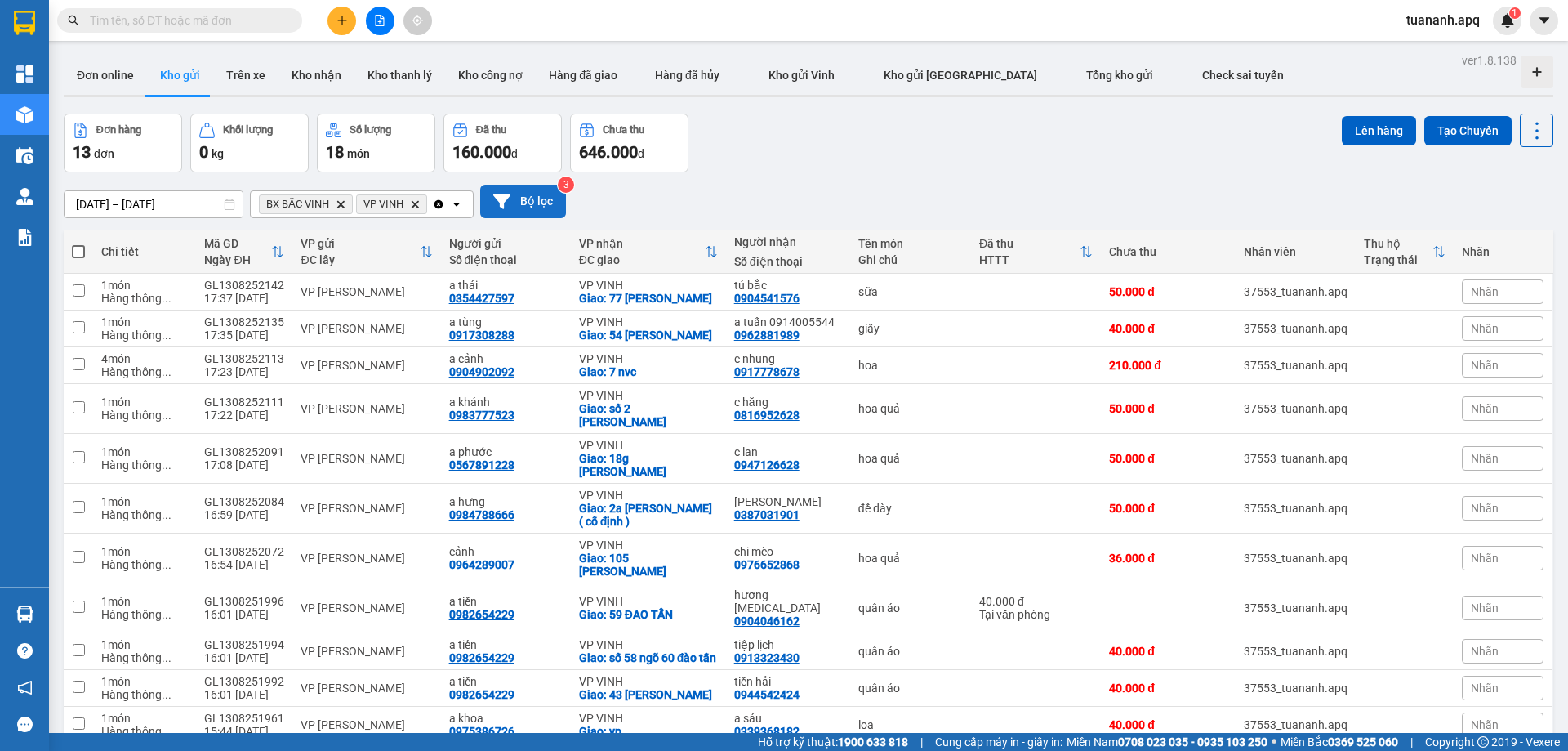
click at [80, 249] on span at bounding box center [78, 251] width 13 height 13
click at [79, 244] on input "checkbox" at bounding box center [79, 244] width 0 height 0
checkbox input "true"
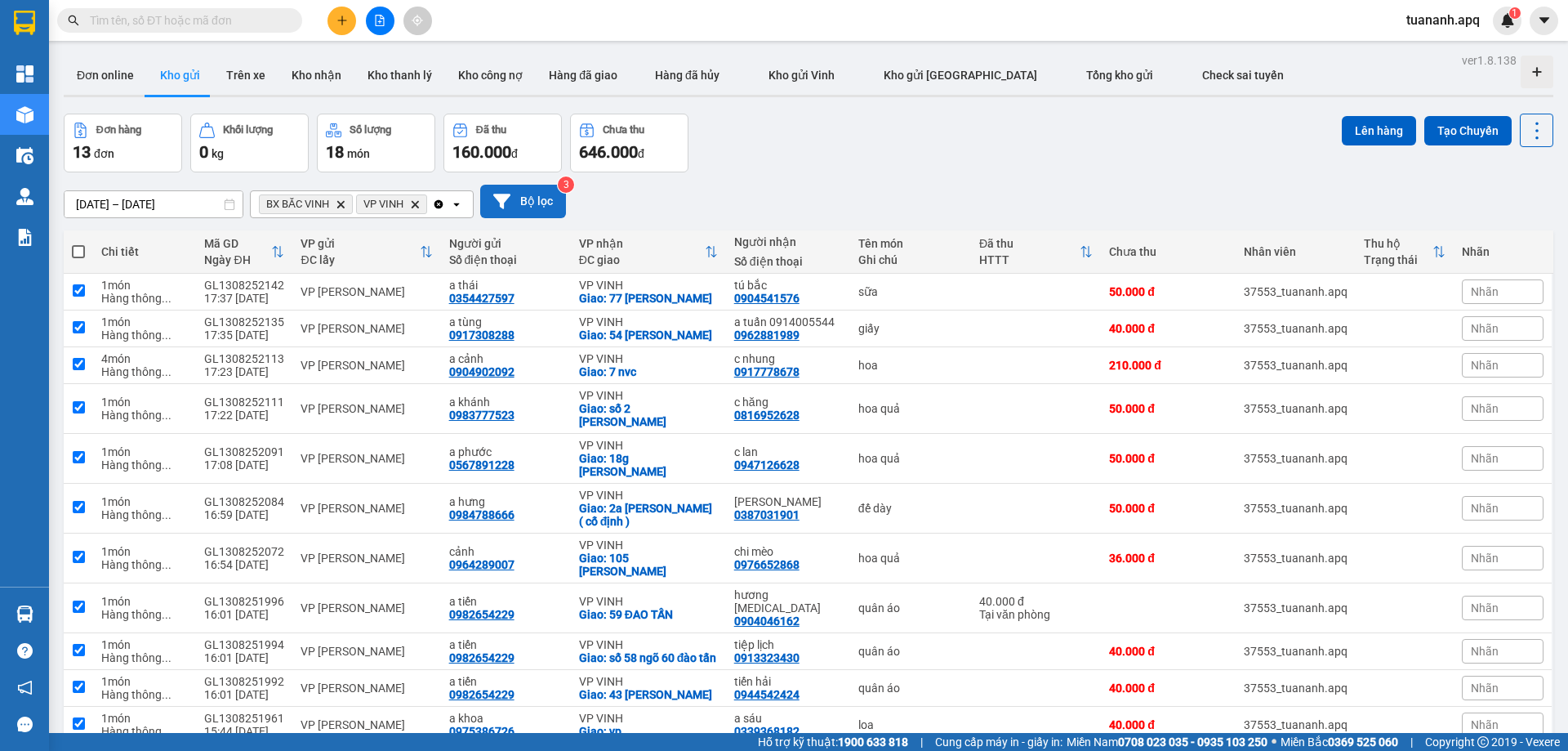
checkbox input "true"
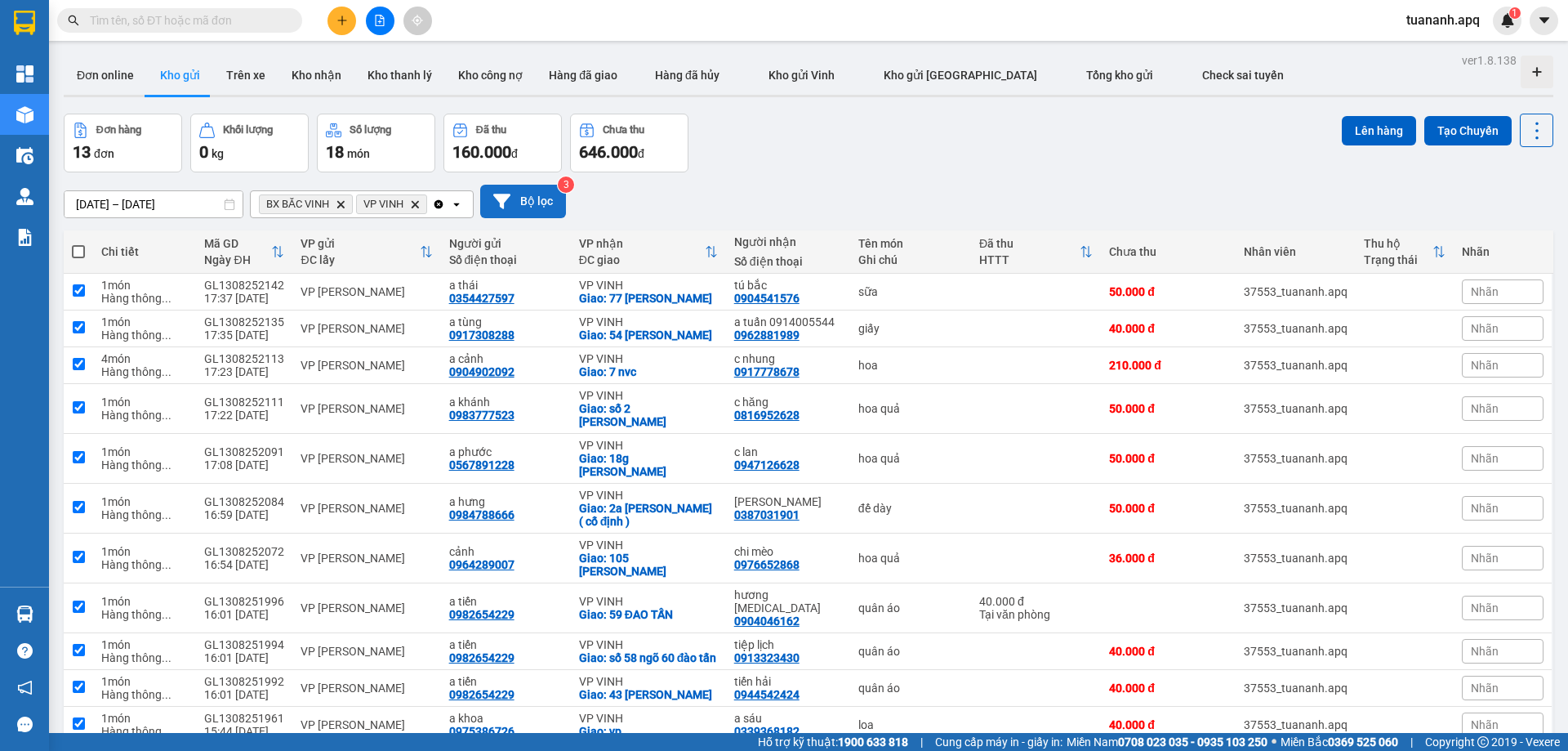
checkbox input "true"
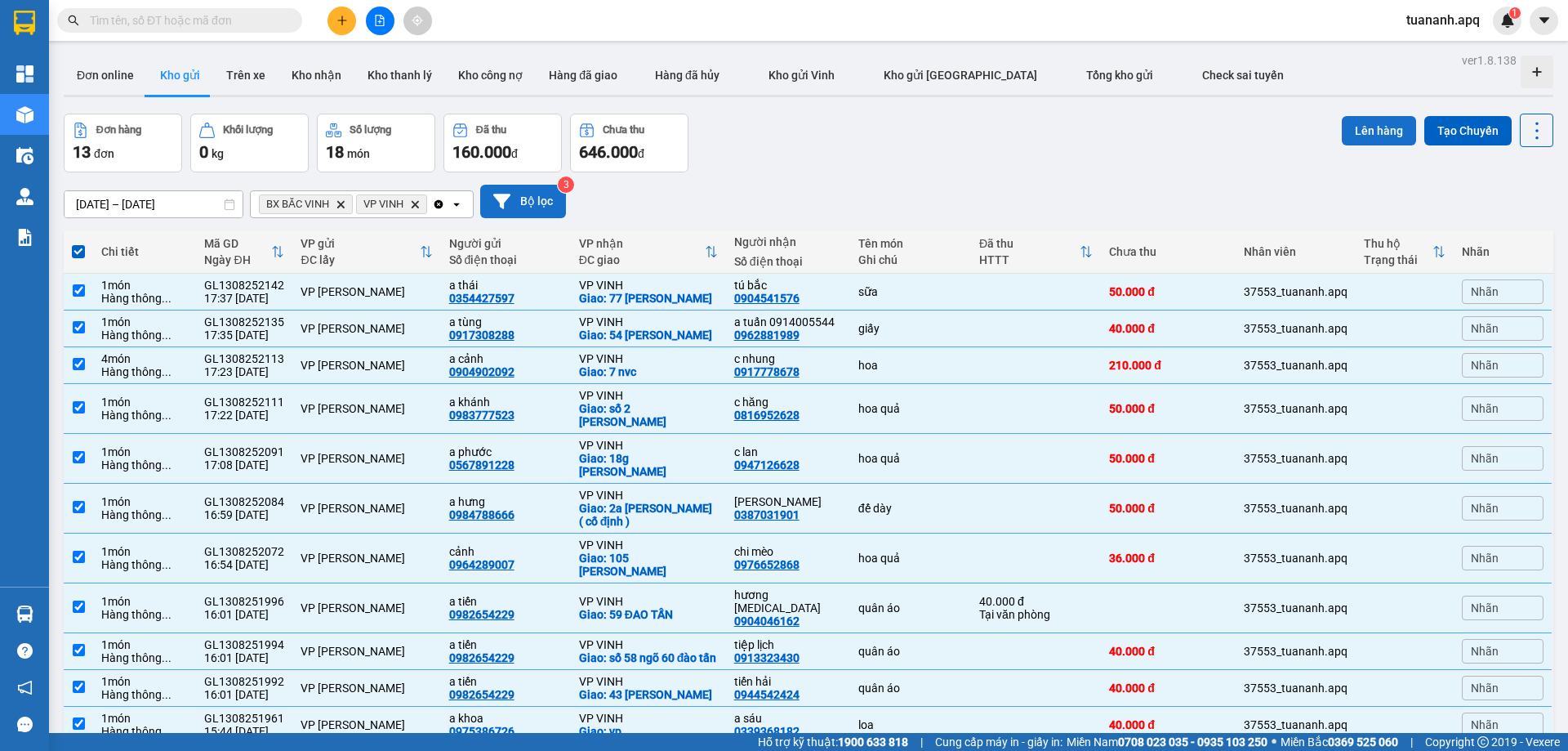
click at [1096, 129] on button "Lên hàng" at bounding box center [1379, 131] width 74 height 29
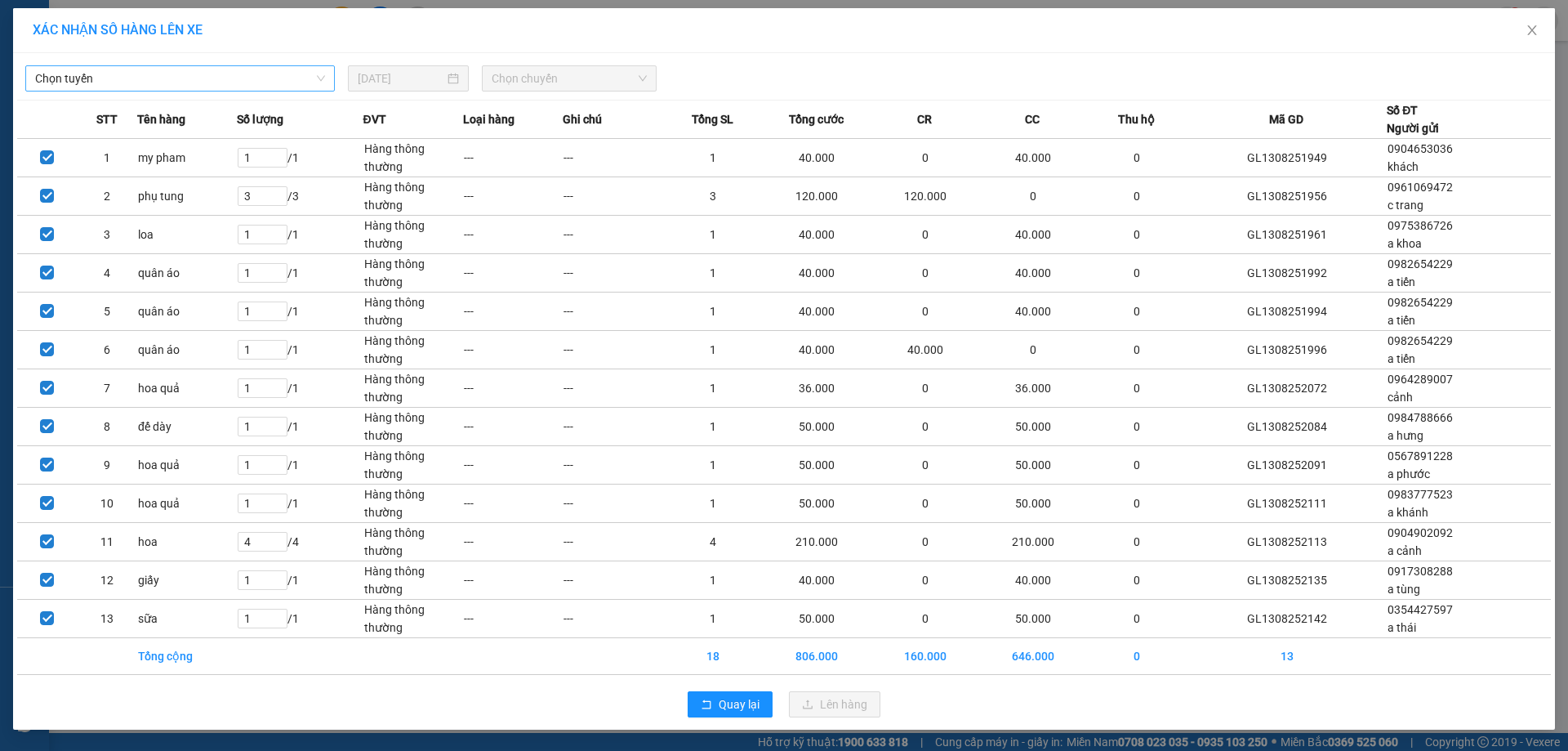
click at [210, 87] on span "Chọn tuyến" at bounding box center [180, 78] width 290 height 24
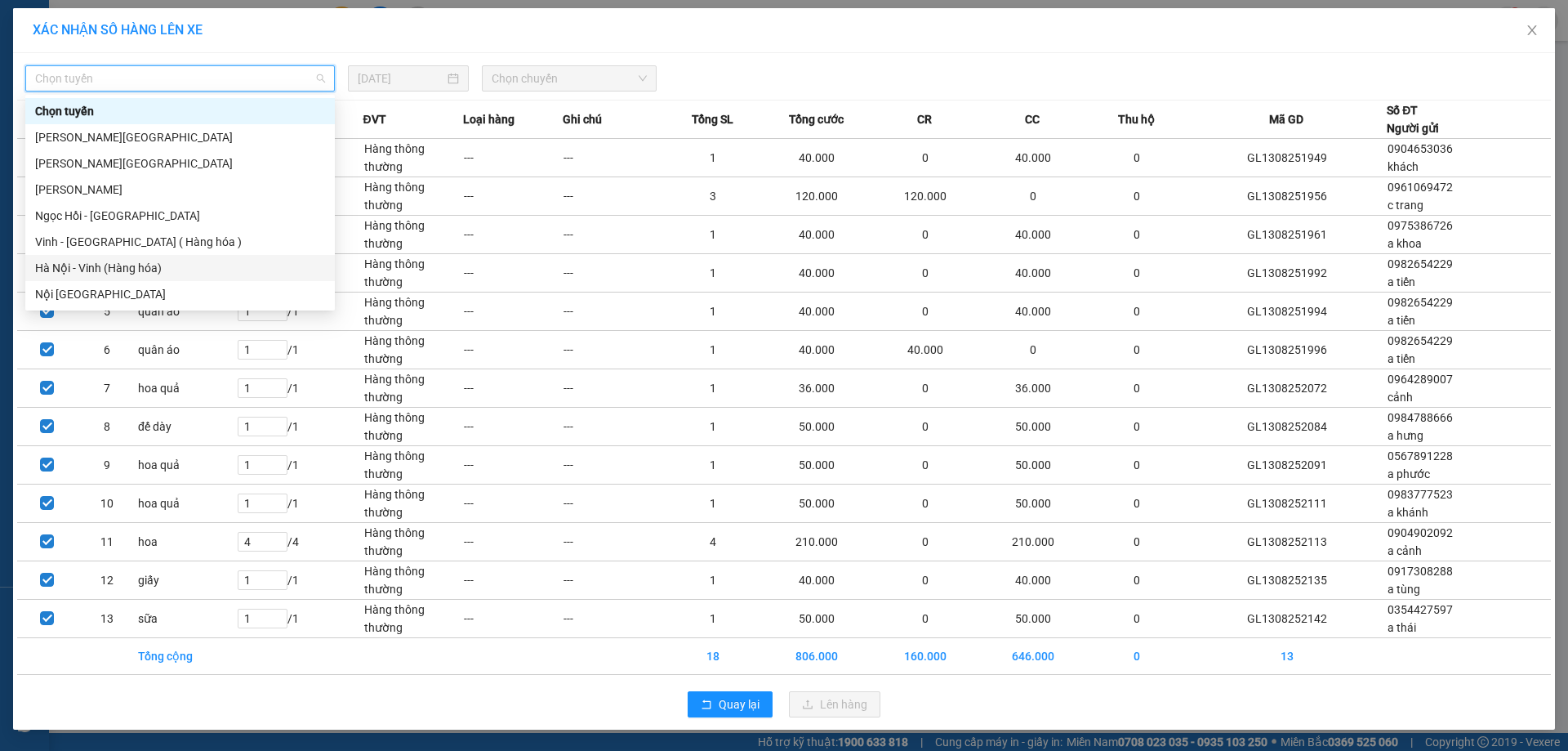
click at [176, 264] on div "Hà Nội - Vinh (Hàng hóa)" at bounding box center [180, 268] width 290 height 18
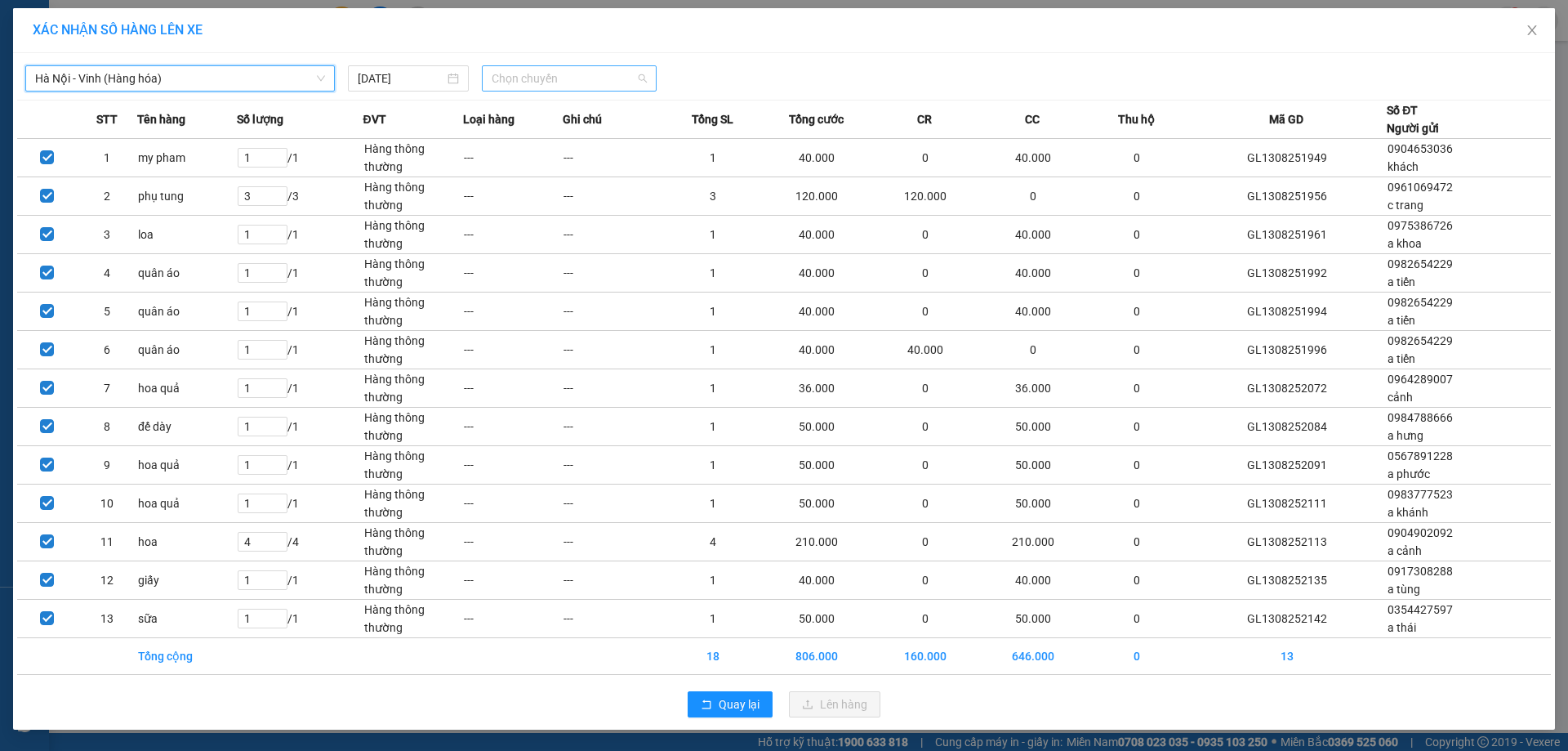
click at [534, 78] on span "Chọn chuyến" at bounding box center [569, 78] width 155 height 24
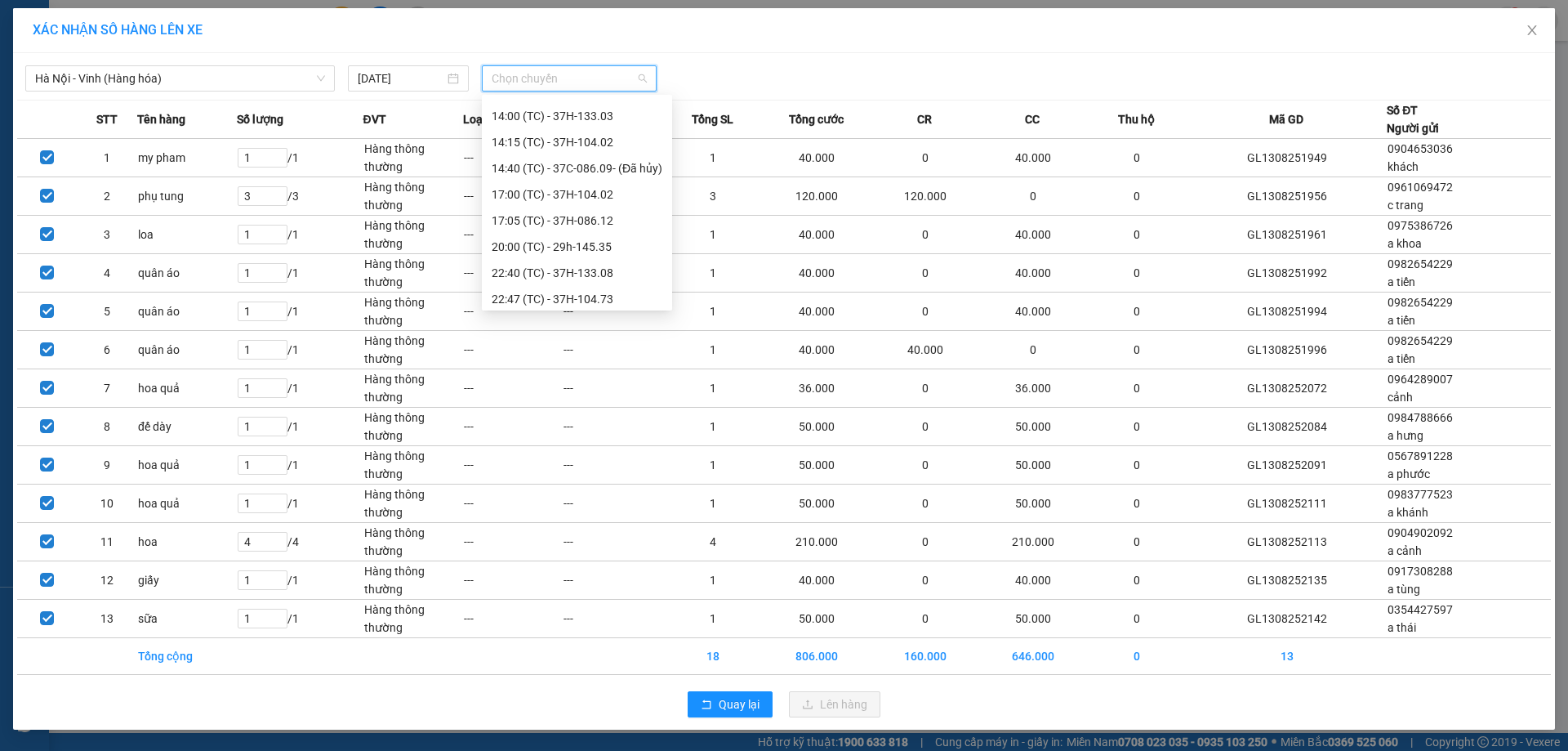
scroll to position [314, 0]
click at [591, 289] on div "23:30 (TC) - UN-5258" at bounding box center [577, 294] width 170 height 18
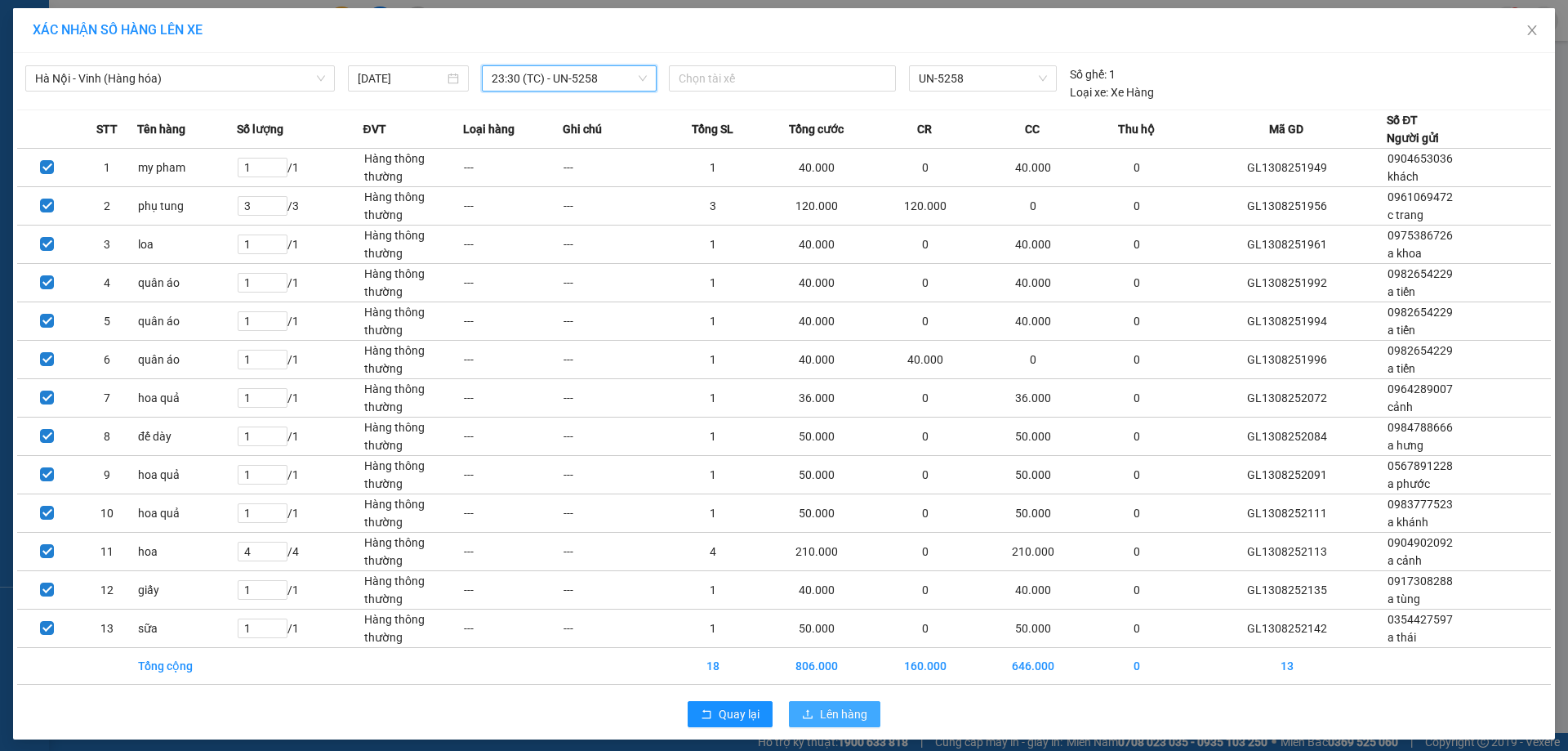
click at [854, 708] on span "Lên hàng" at bounding box center [843, 714] width 48 height 18
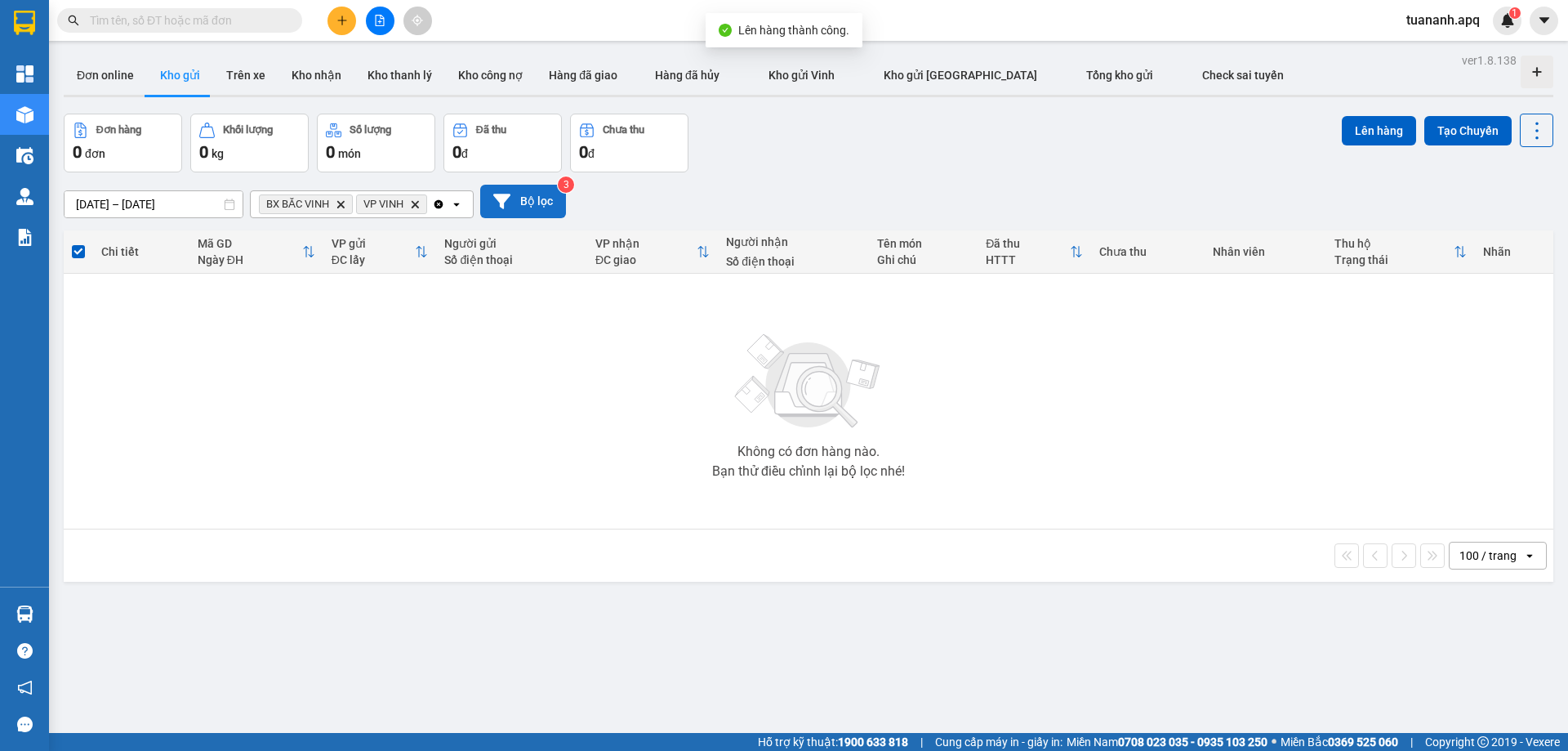
click at [528, 198] on button "Bộ lọc" at bounding box center [523, 202] width 86 height 33
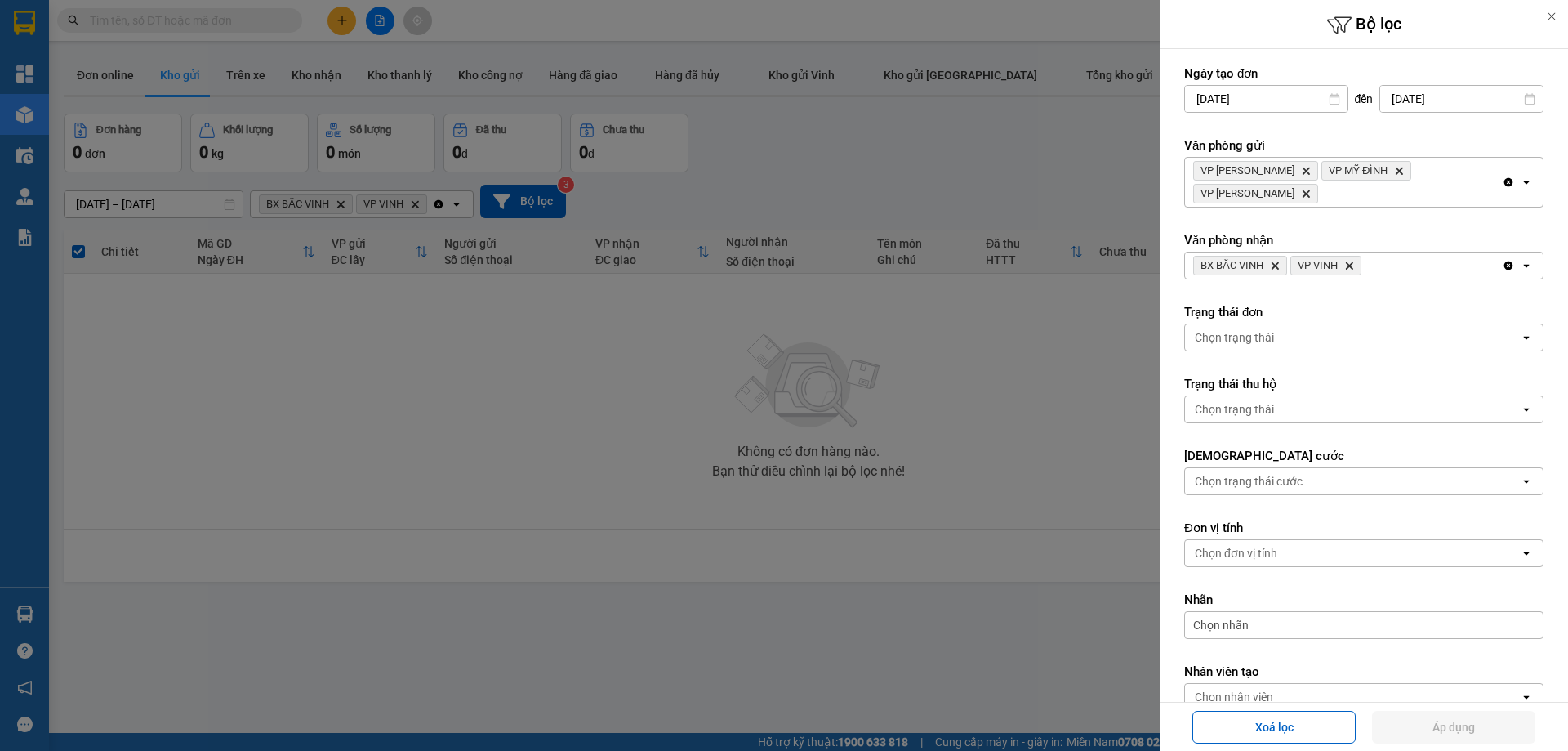
click at [1096, 169] on span "VP NGỌC HỒI Delete" at bounding box center [1255, 170] width 125 height 19
click at [1096, 169] on div "VP NGỌC HỒI Delete VP MỸ ĐÌNH Delete VP GIA LÂM Delete" at bounding box center [1343, 182] width 317 height 49
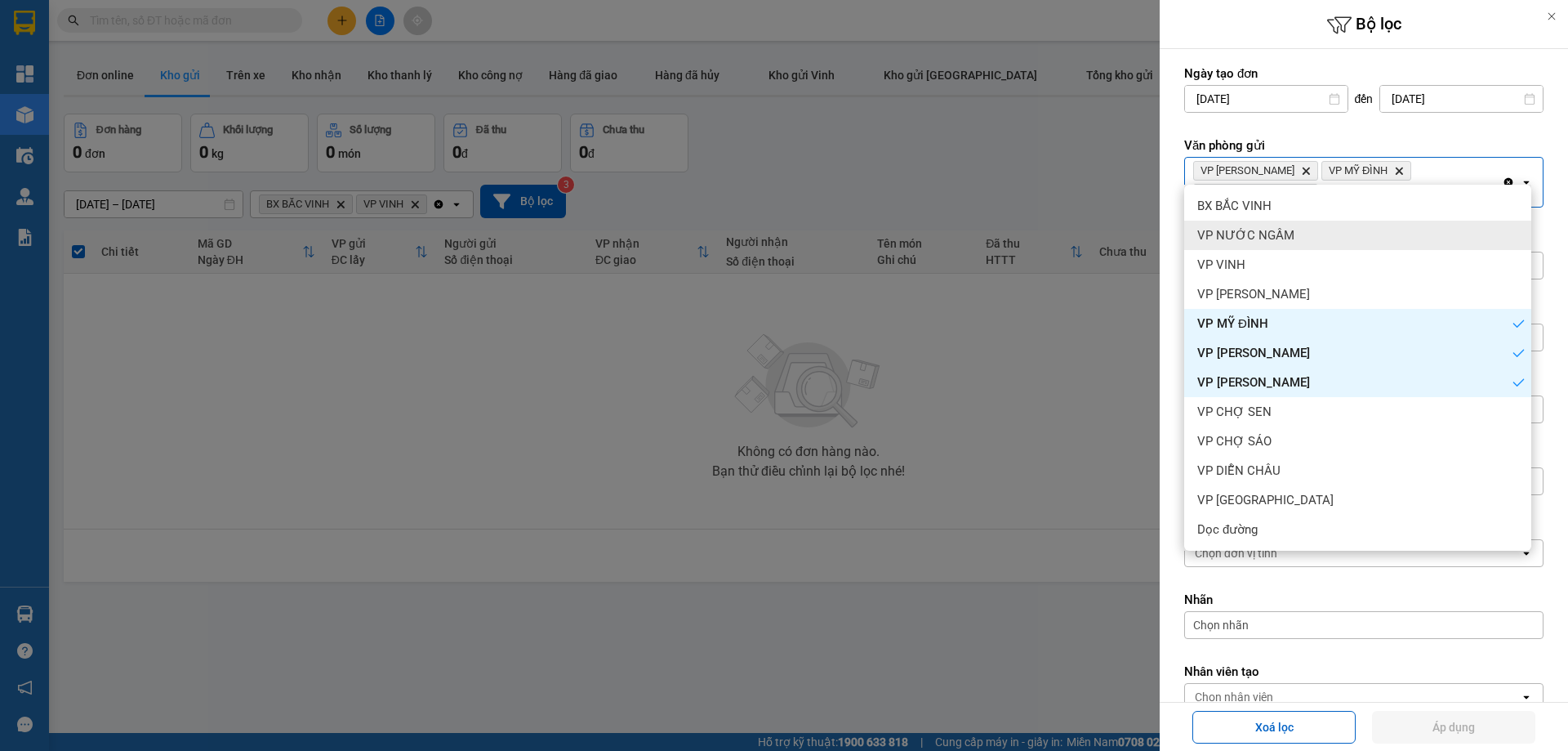
click at [1096, 229] on span "VP NƯỚC NGẦM" at bounding box center [1246, 235] width 97 height 17
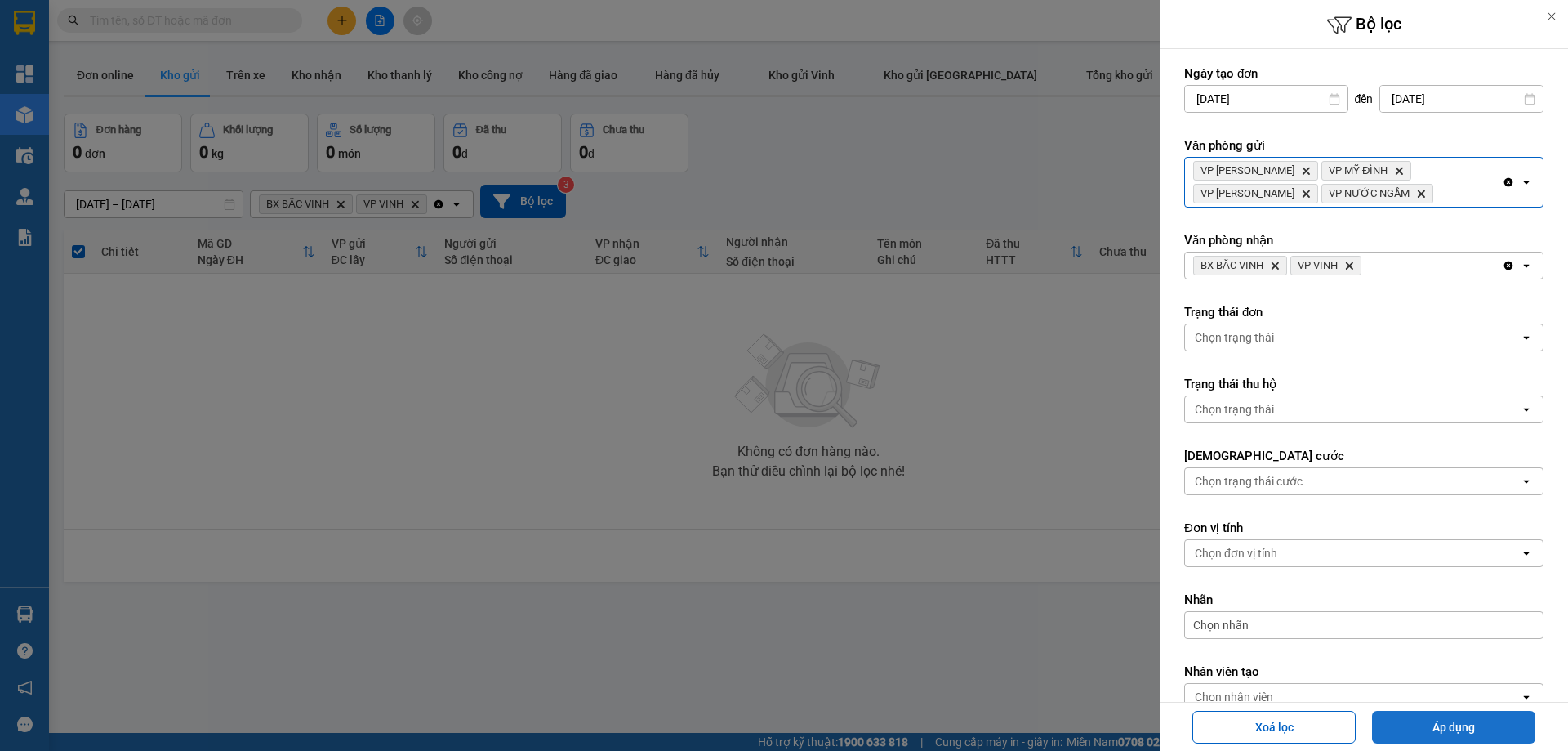
click at [1096, 735] on button "Áp dụng" at bounding box center [1454, 728] width 164 height 33
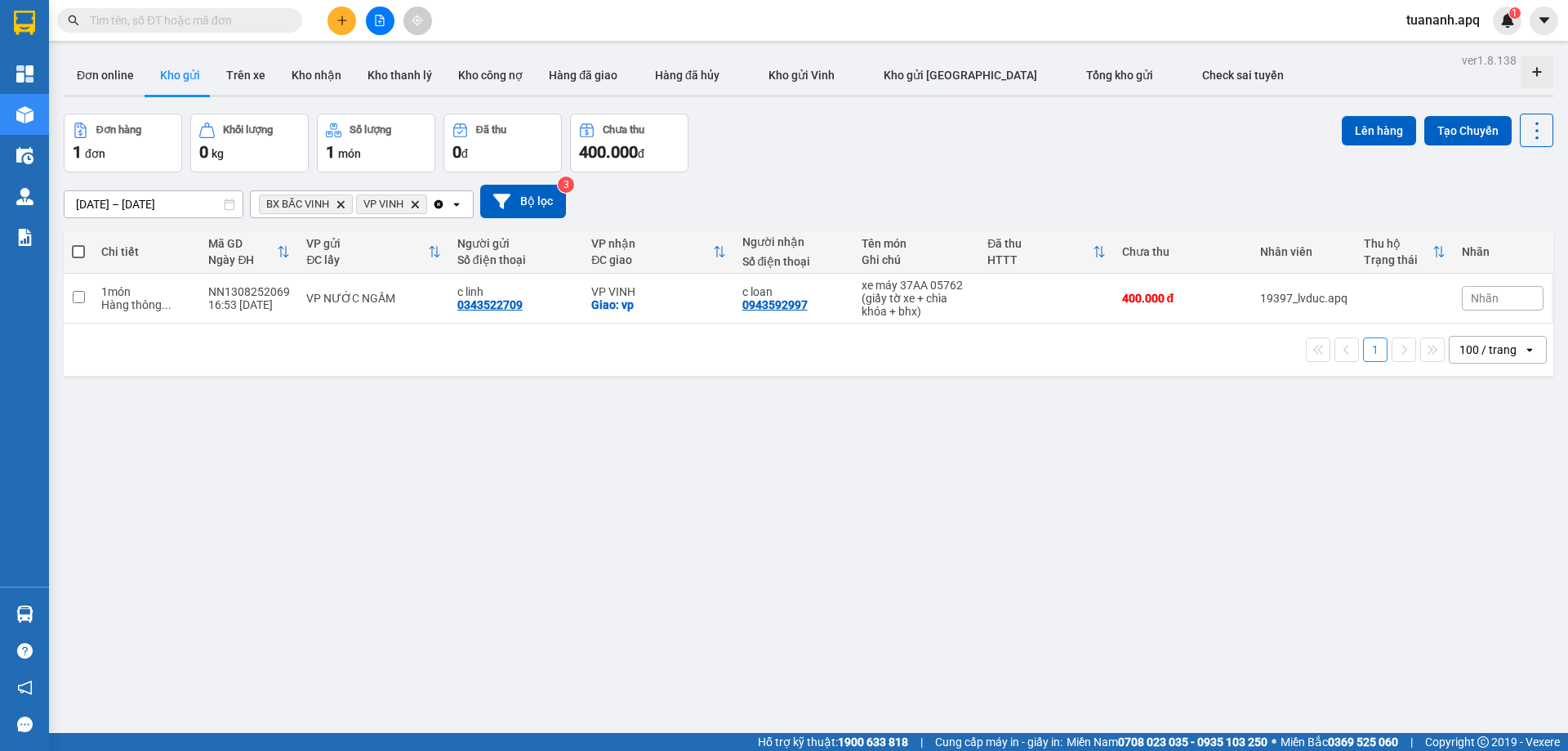
click at [342, 202] on icon "Delete" at bounding box center [341, 205] width 10 height 10
click at [321, 202] on icon "VP VINH, close by backspace" at bounding box center [318, 204] width 8 height 8
click at [1096, 21] on img at bounding box center [1507, 19] width 15 height 15
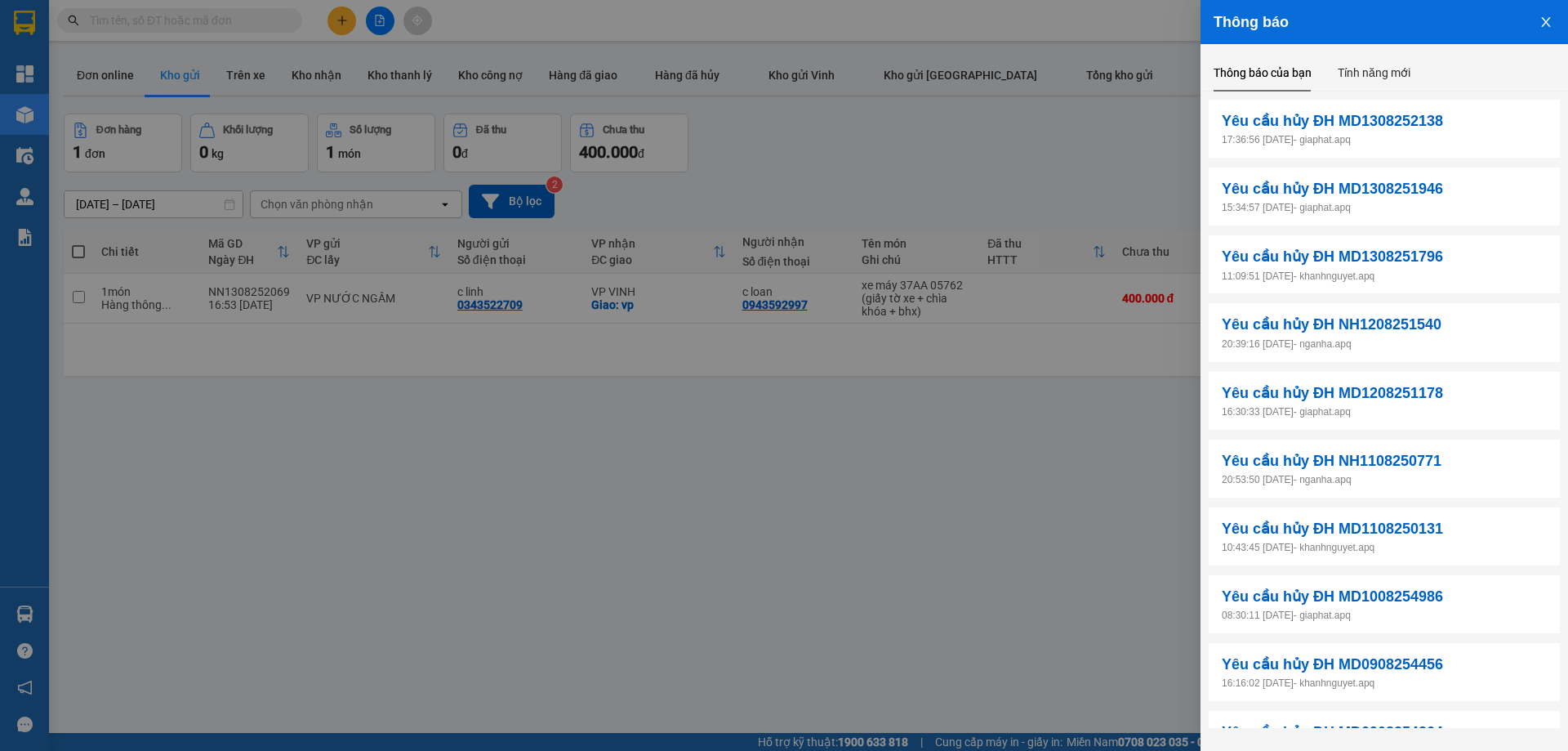
click at [990, 162] on div at bounding box center [784, 375] width 1568 height 751
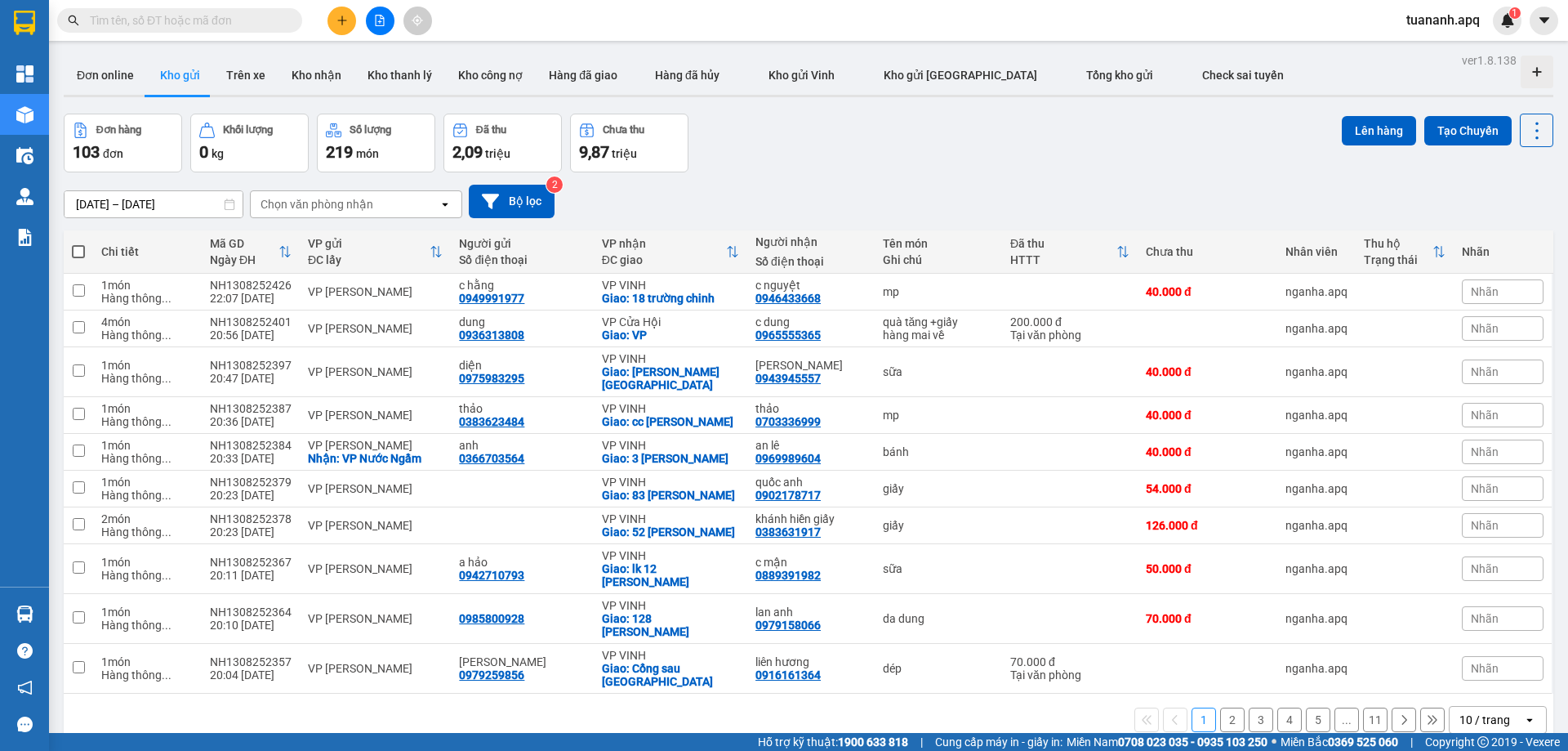
click at [1489, 706] on div "10 / trang" at bounding box center [1485, 719] width 73 height 26
click at [1491, 651] on span "100 / trang" at bounding box center [1478, 644] width 58 height 17
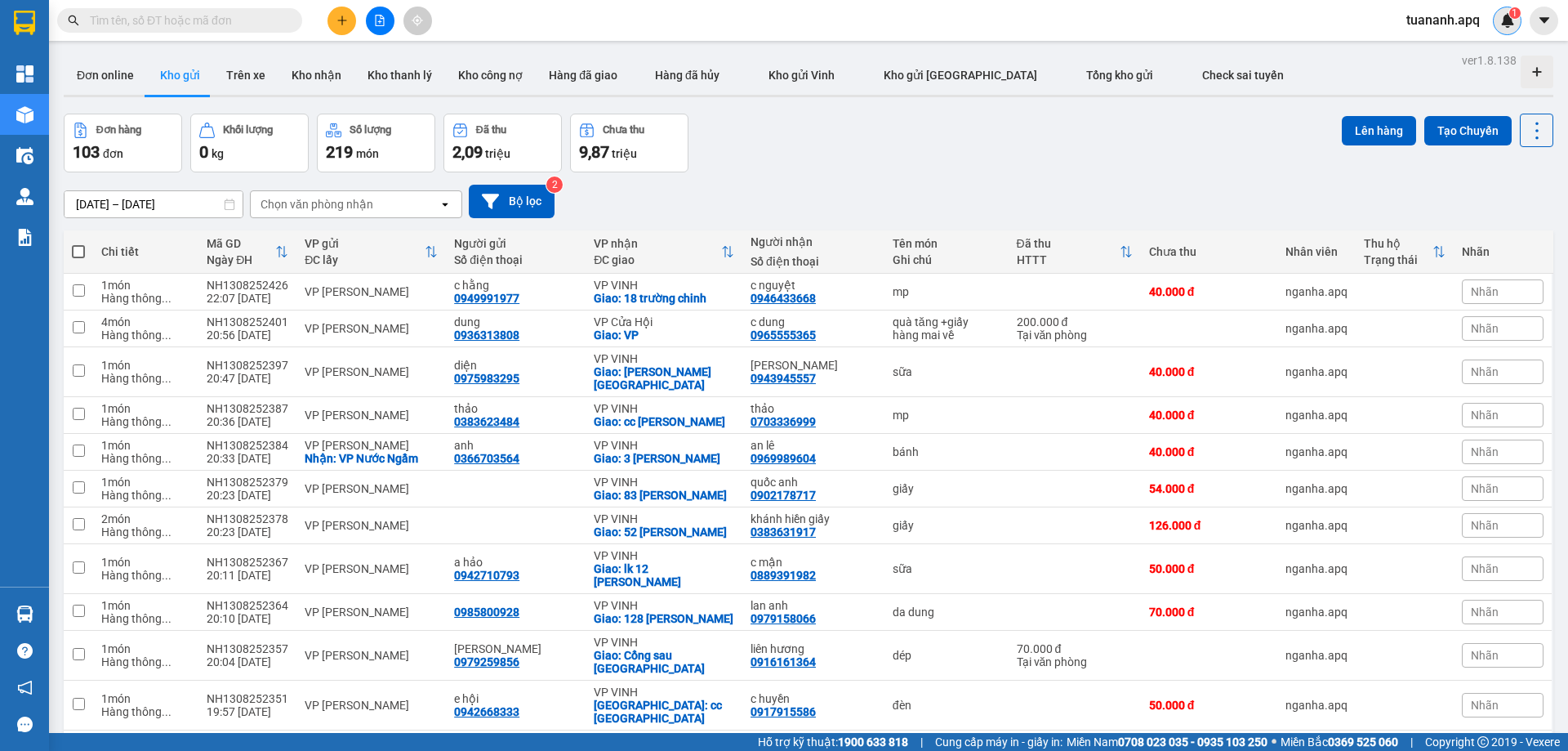
click at [1507, 33] on div "1" at bounding box center [1507, 20] width 28 height 28
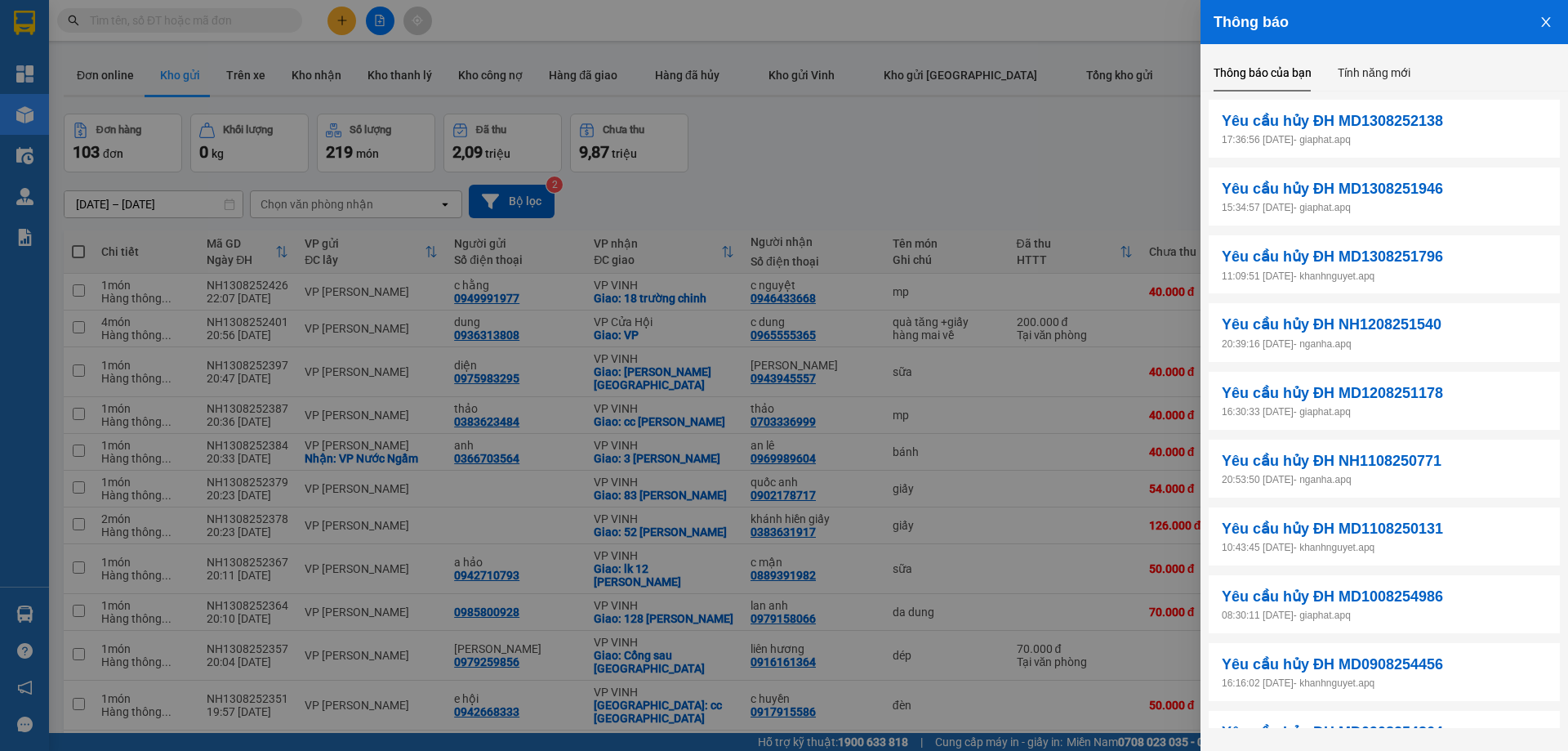
drag, startPoint x: 1141, startPoint y: 150, endPoint x: 1149, endPoint y: 154, distance: 8.9
click at [1143, 151] on div at bounding box center [784, 375] width 1568 height 751
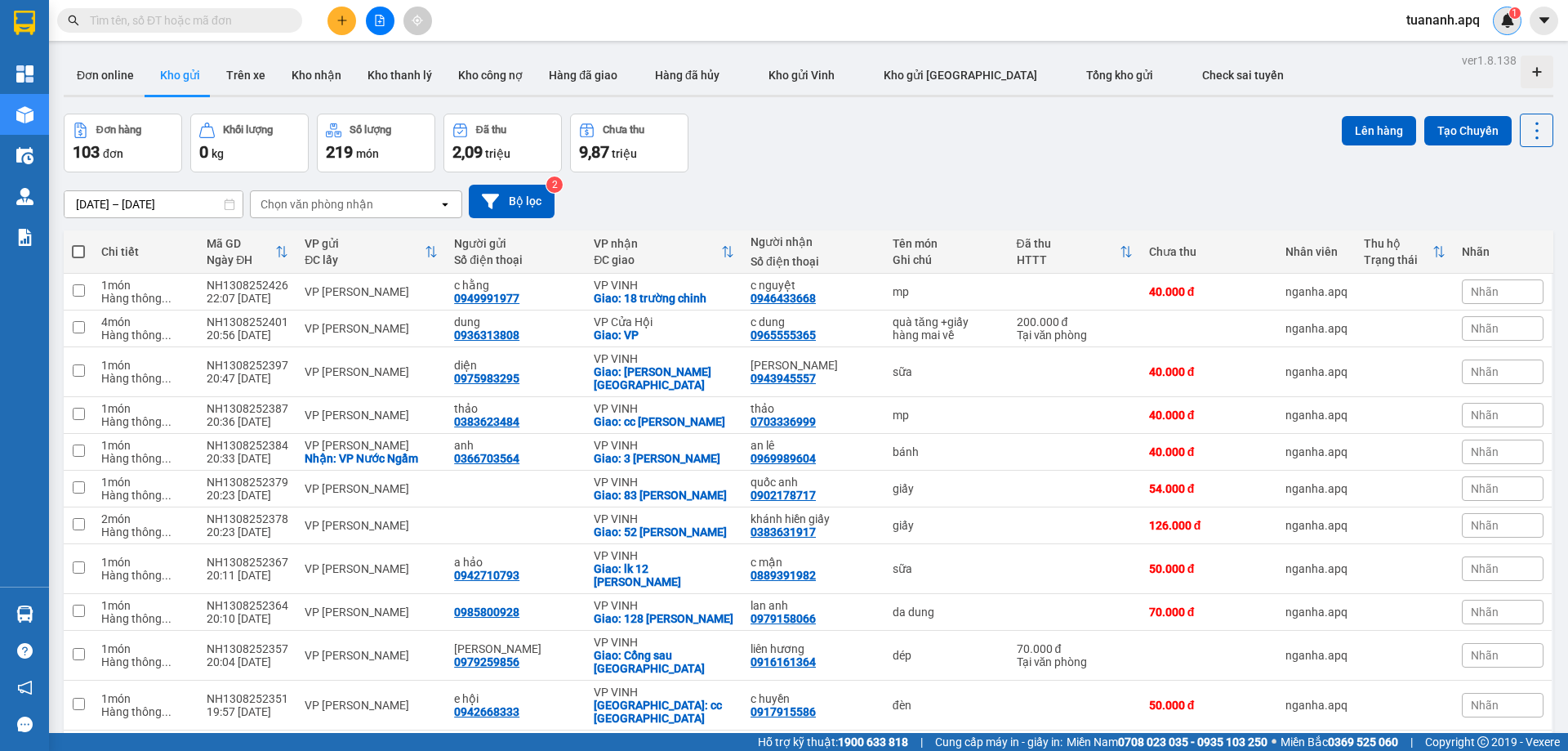
click at [1512, 27] on img at bounding box center [1507, 19] width 15 height 15
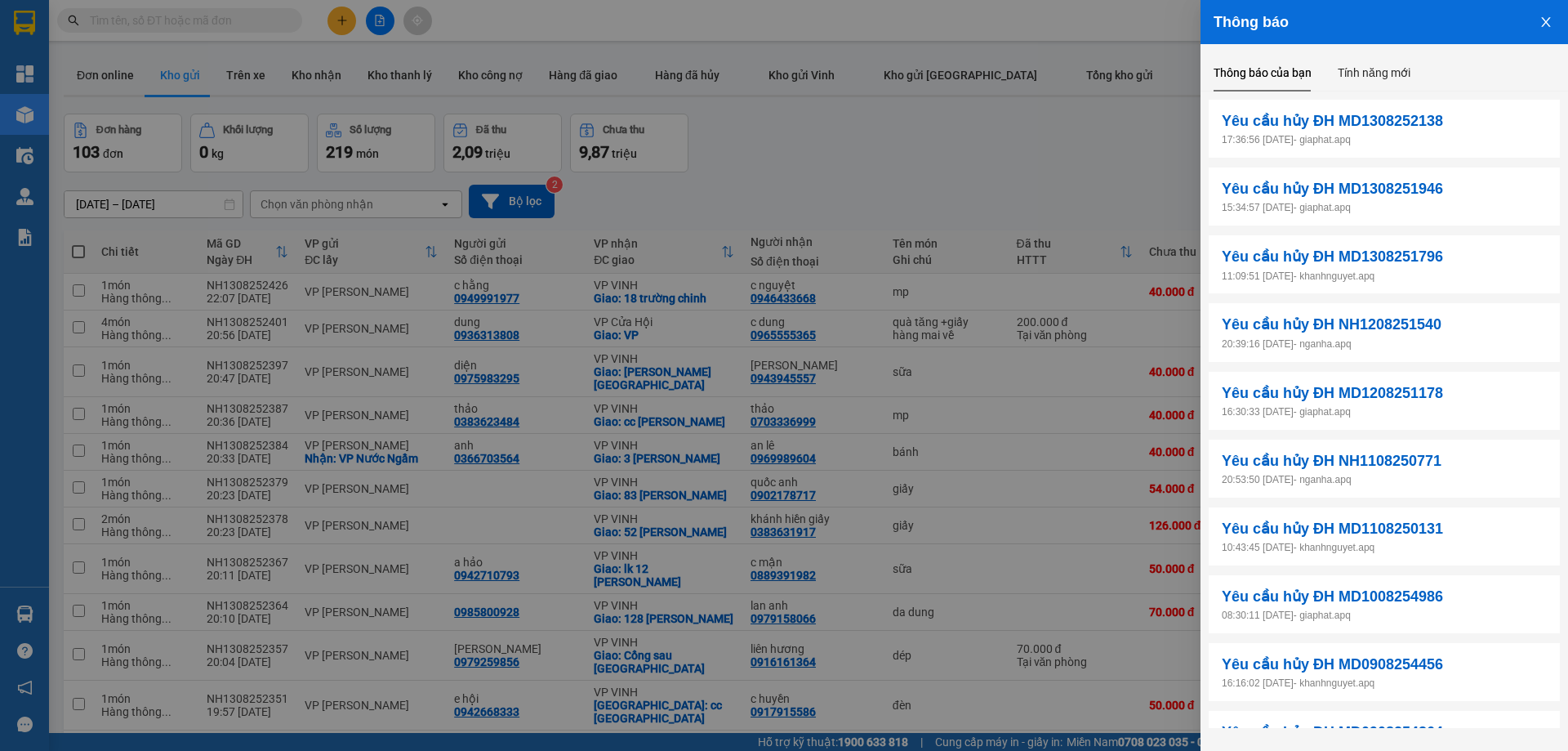
click at [1095, 111] on div at bounding box center [784, 375] width 1568 height 751
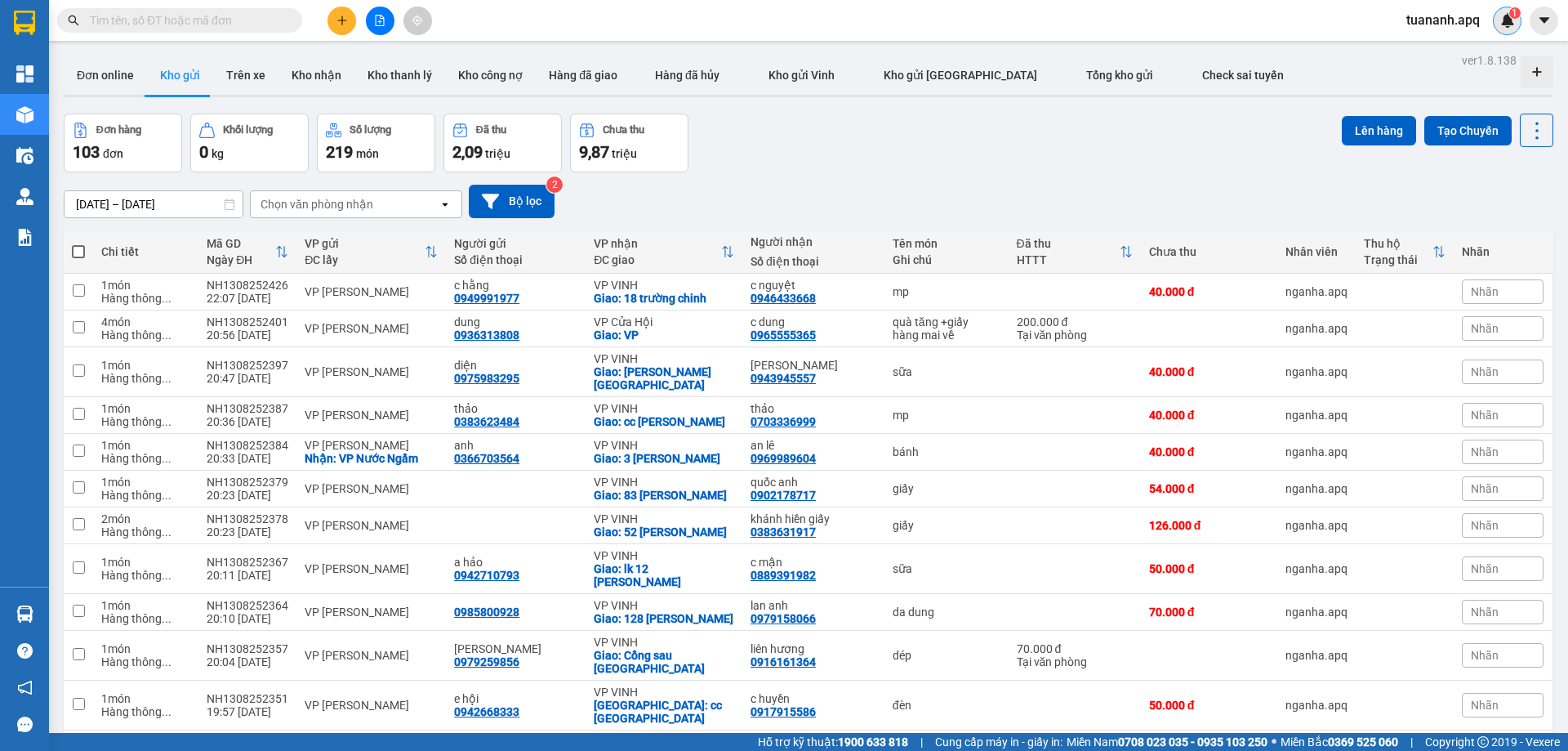
click at [1516, 22] on div "1" at bounding box center [1507, 20] width 28 height 28
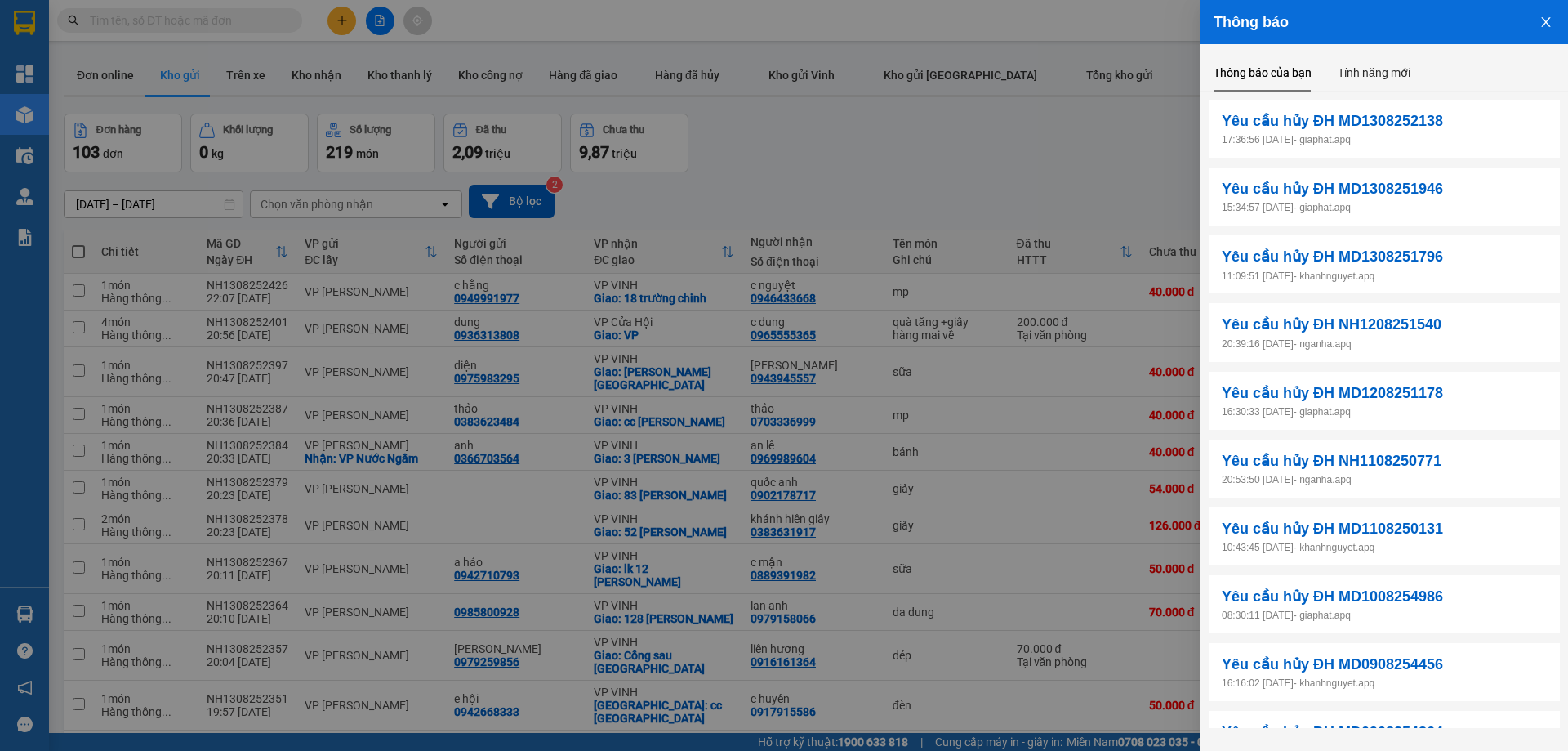
click at [1067, 180] on div at bounding box center [784, 375] width 1568 height 751
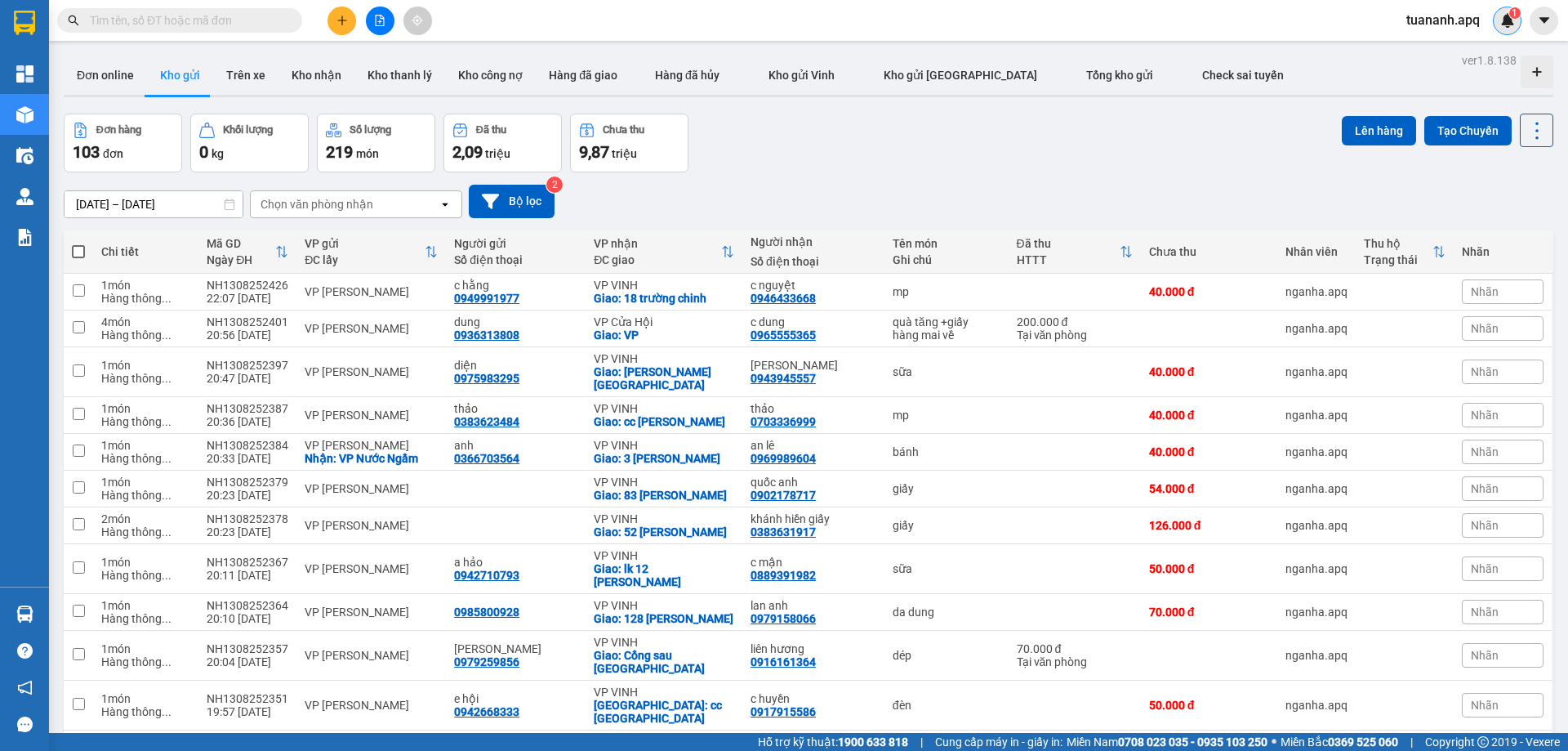
click at [1496, 27] on div "1" at bounding box center [1507, 20] width 28 height 28
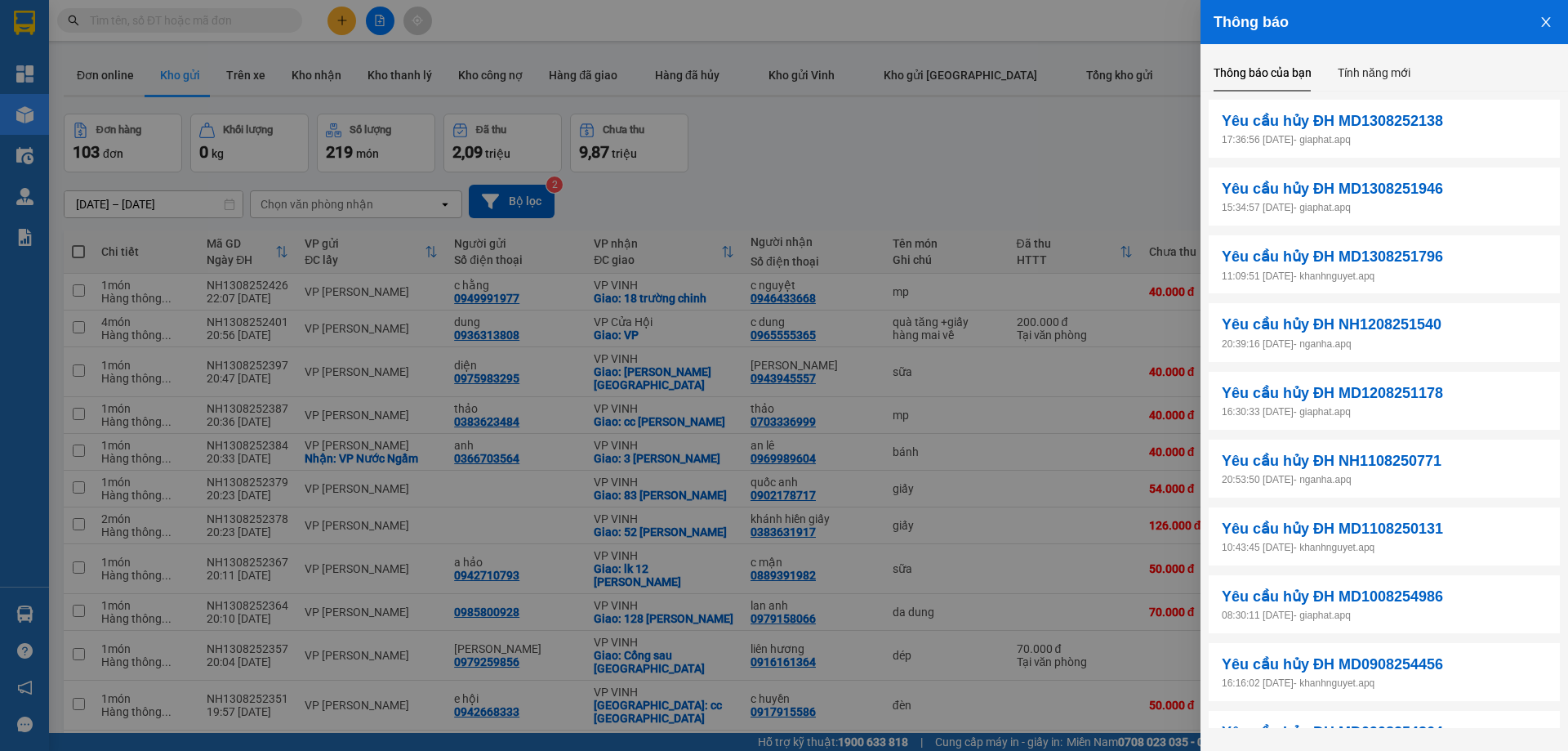
drag, startPoint x: 1036, startPoint y: 162, endPoint x: 471, endPoint y: 3, distance: 586.9
click at [1034, 163] on div at bounding box center [784, 375] width 1568 height 751
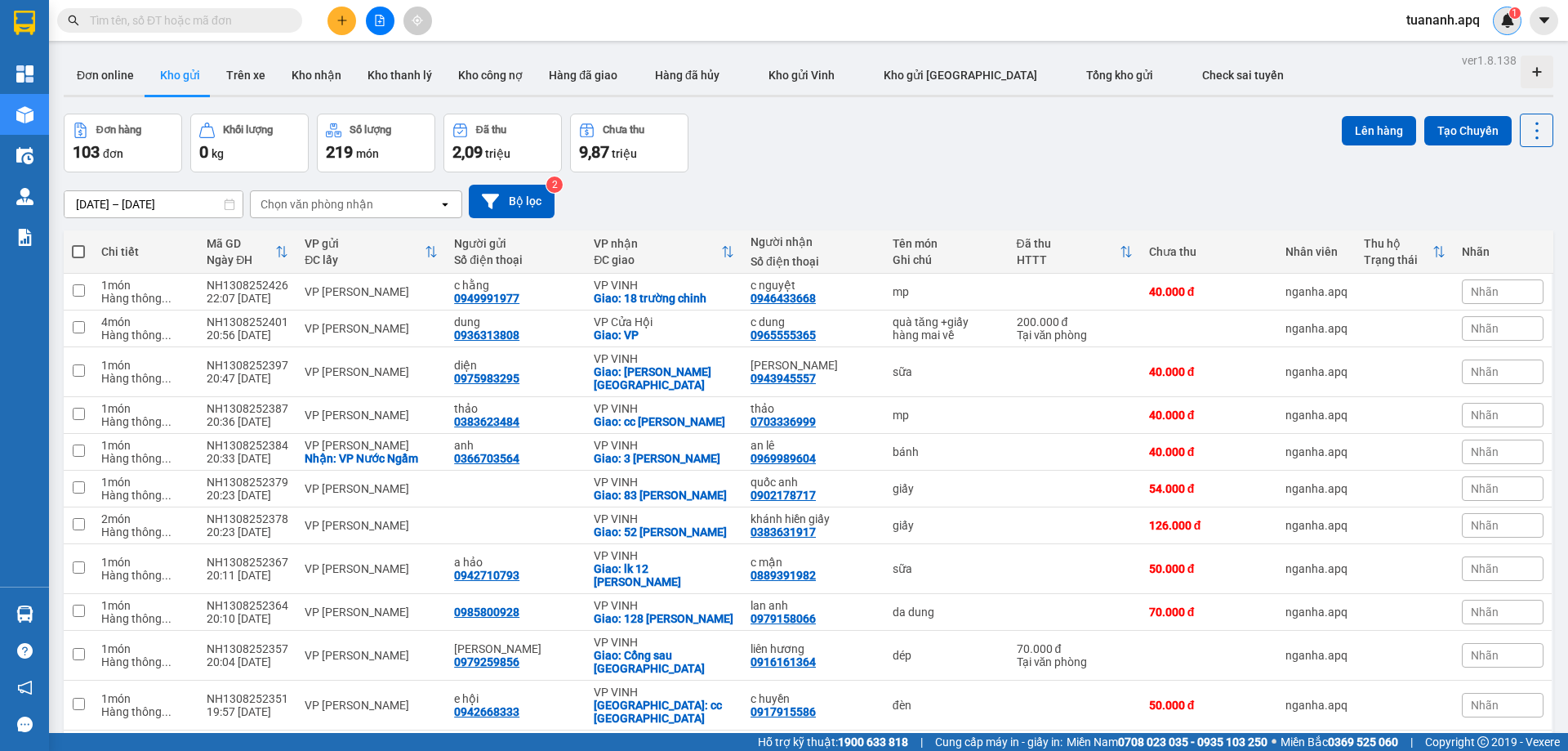
click at [1510, 23] on img at bounding box center [1507, 19] width 15 height 15
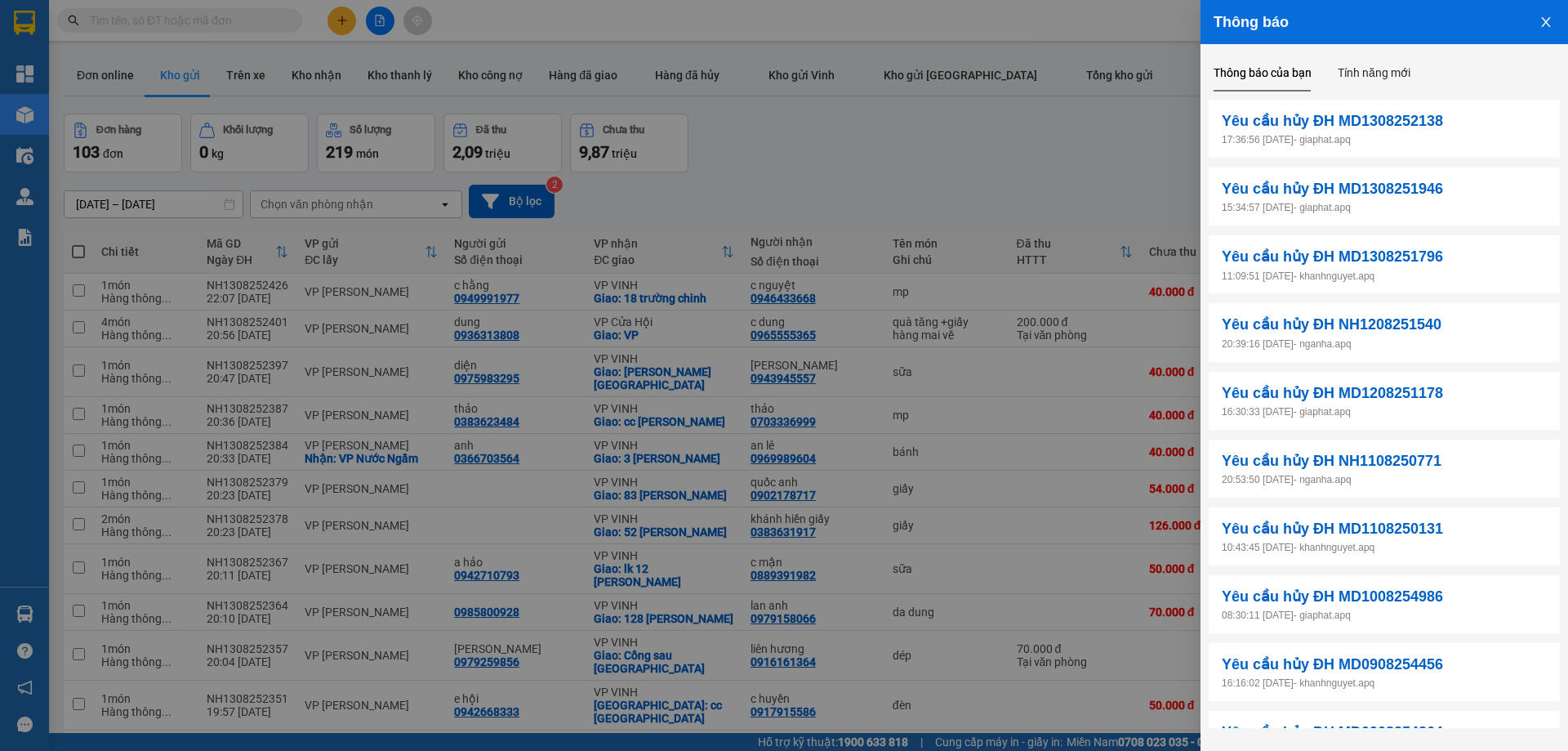
click at [1031, 131] on div at bounding box center [784, 375] width 1568 height 751
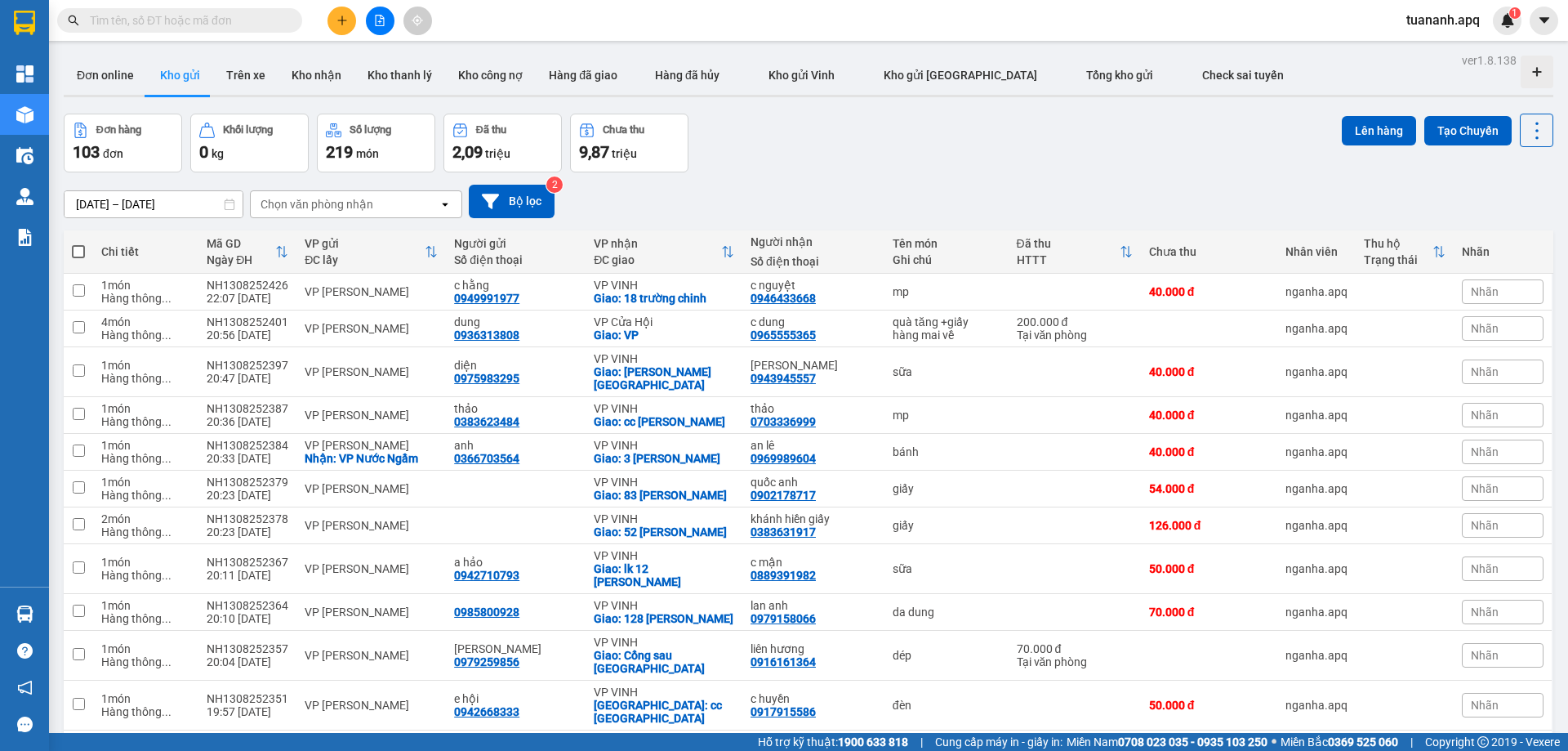
click at [327, 193] on div "Chọn văn phòng nhận" at bounding box center [344, 204] width 188 height 26
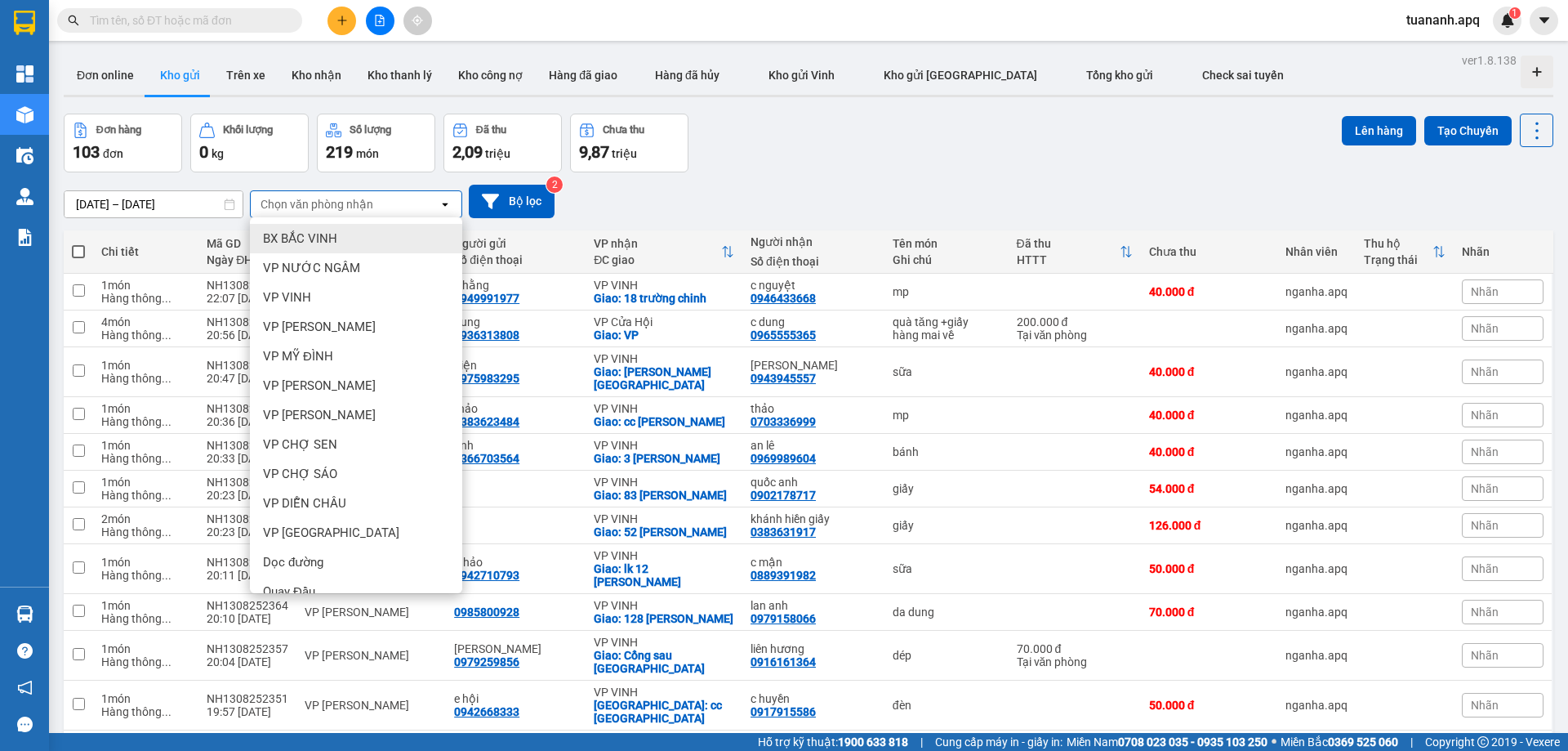
click at [347, 244] on div "BX BẮC VINH" at bounding box center [356, 239] width 212 height 29
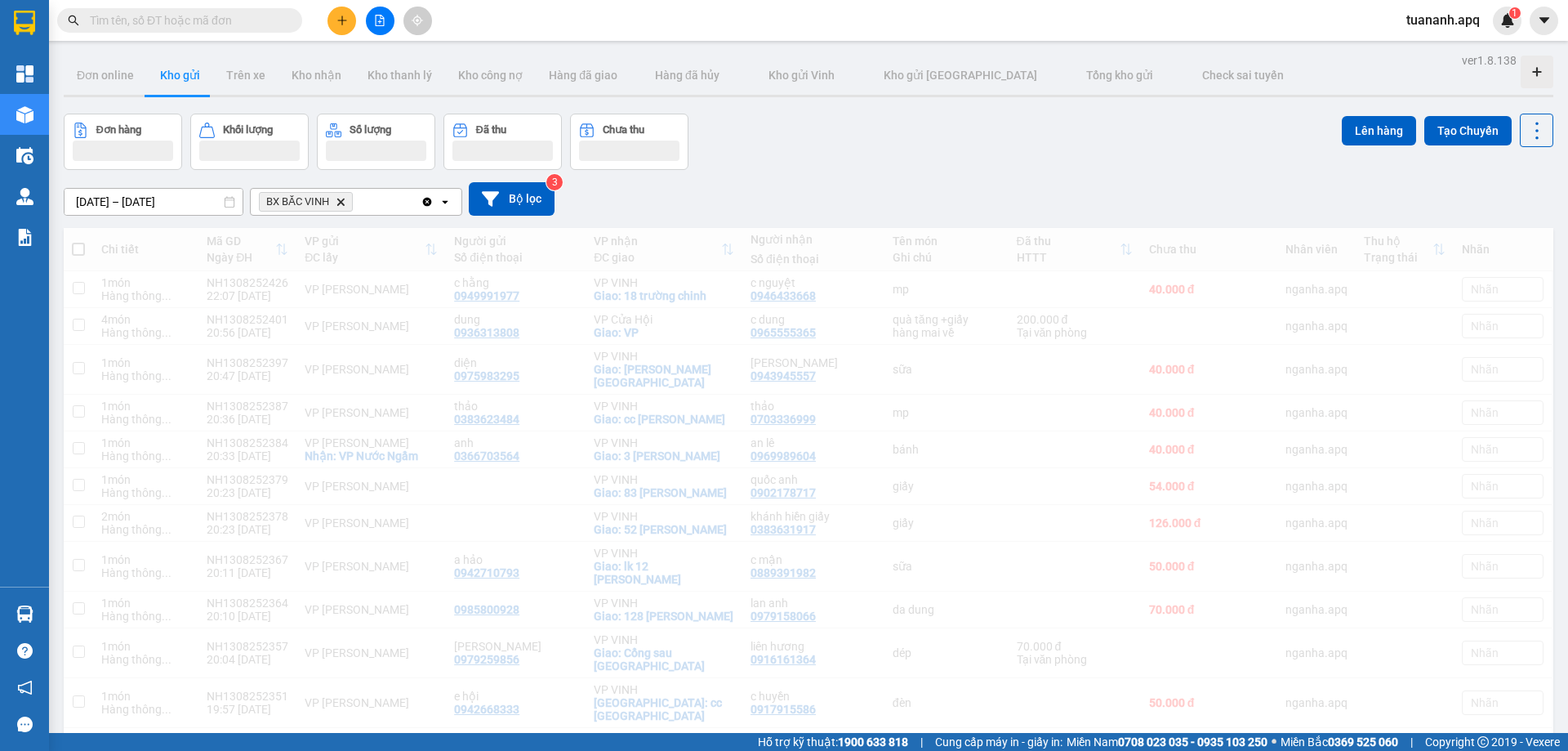
click at [387, 198] on div "BX BẮC VINH Delete" at bounding box center [335, 202] width 169 height 26
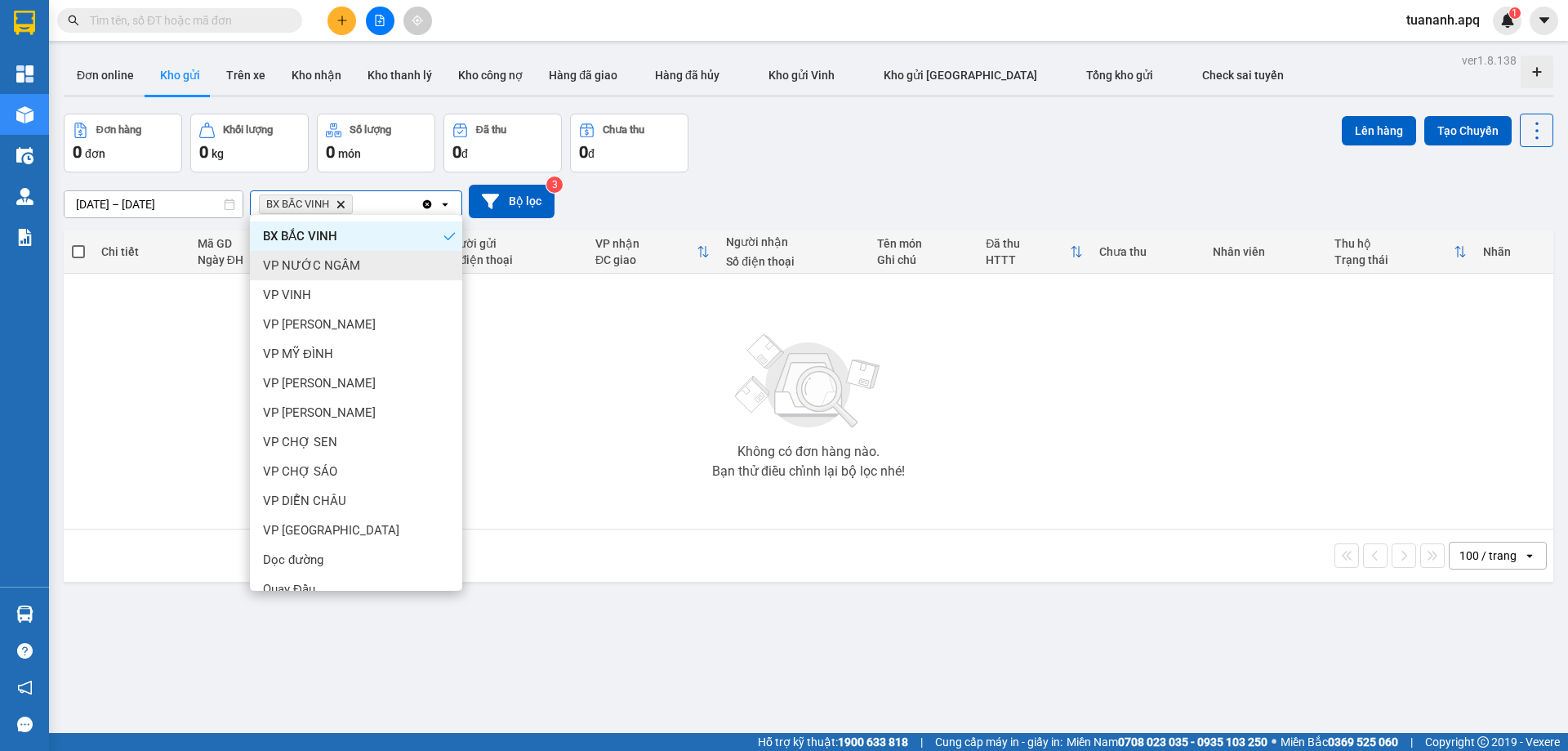
click at [315, 293] on div "VP VINH" at bounding box center [356, 295] width 212 height 29
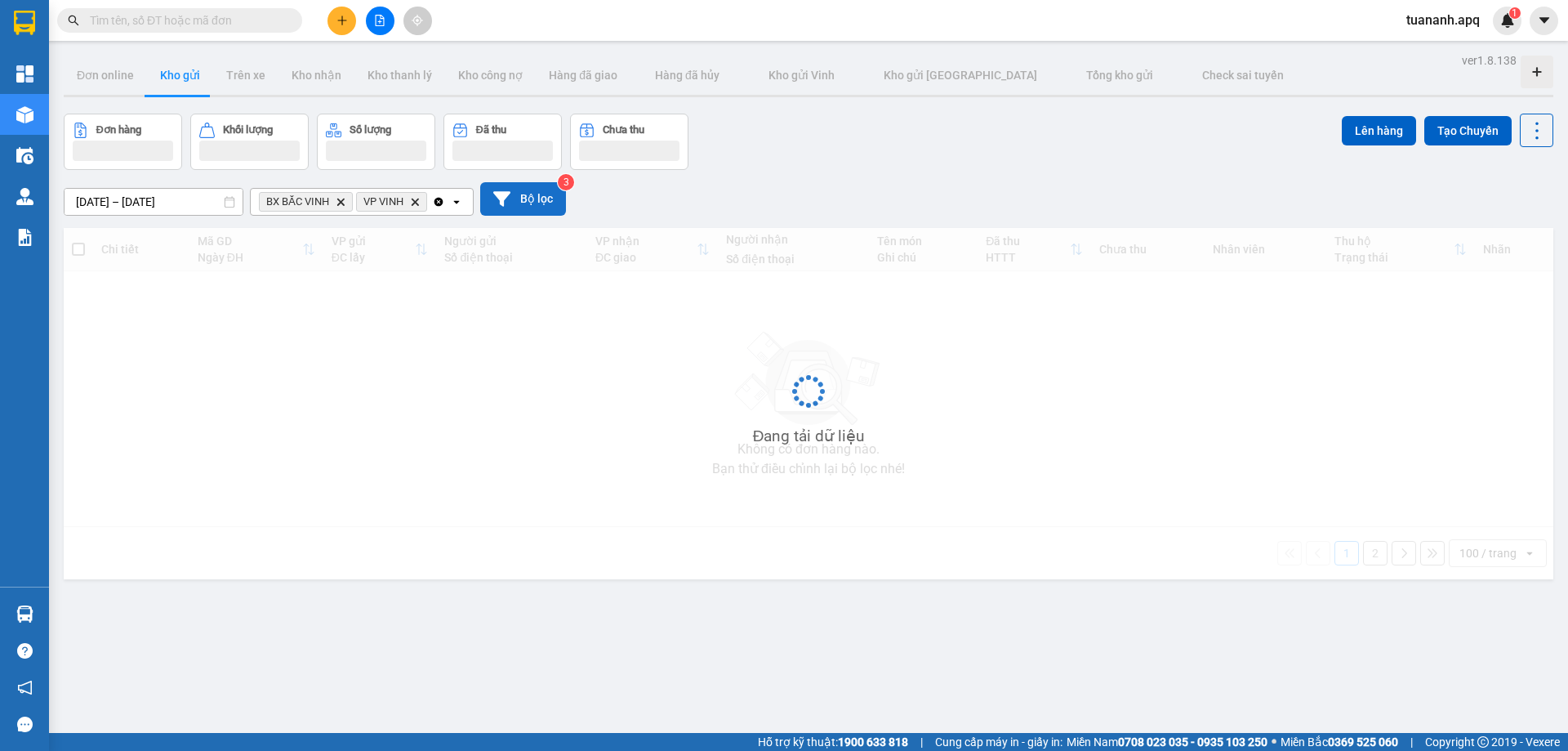
click at [542, 201] on button "Bộ lọc" at bounding box center [523, 199] width 86 height 33
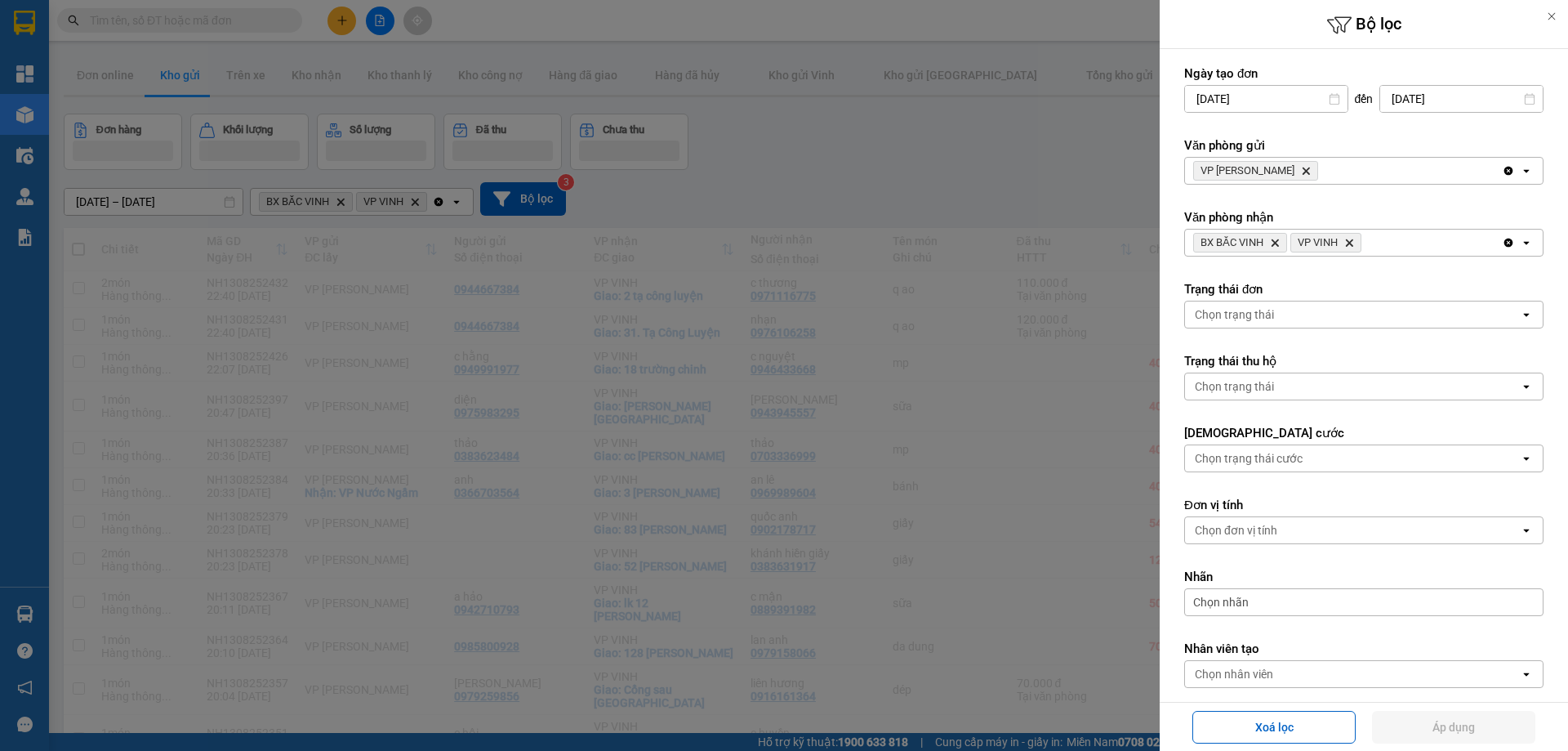
type input "[DATE]"
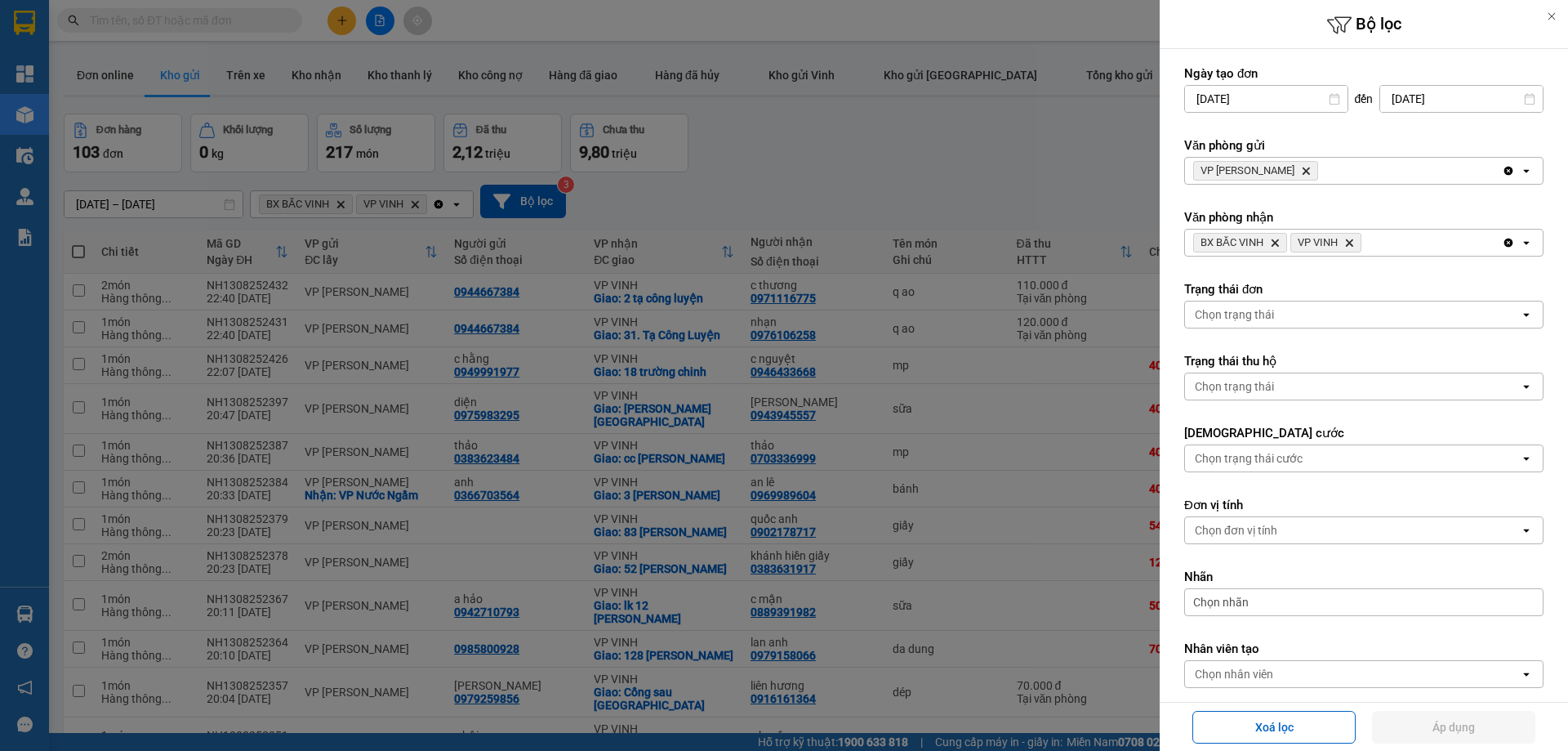
click at [1328, 169] on div "VP NGỌC HỒI Delete" at bounding box center [1343, 170] width 317 height 26
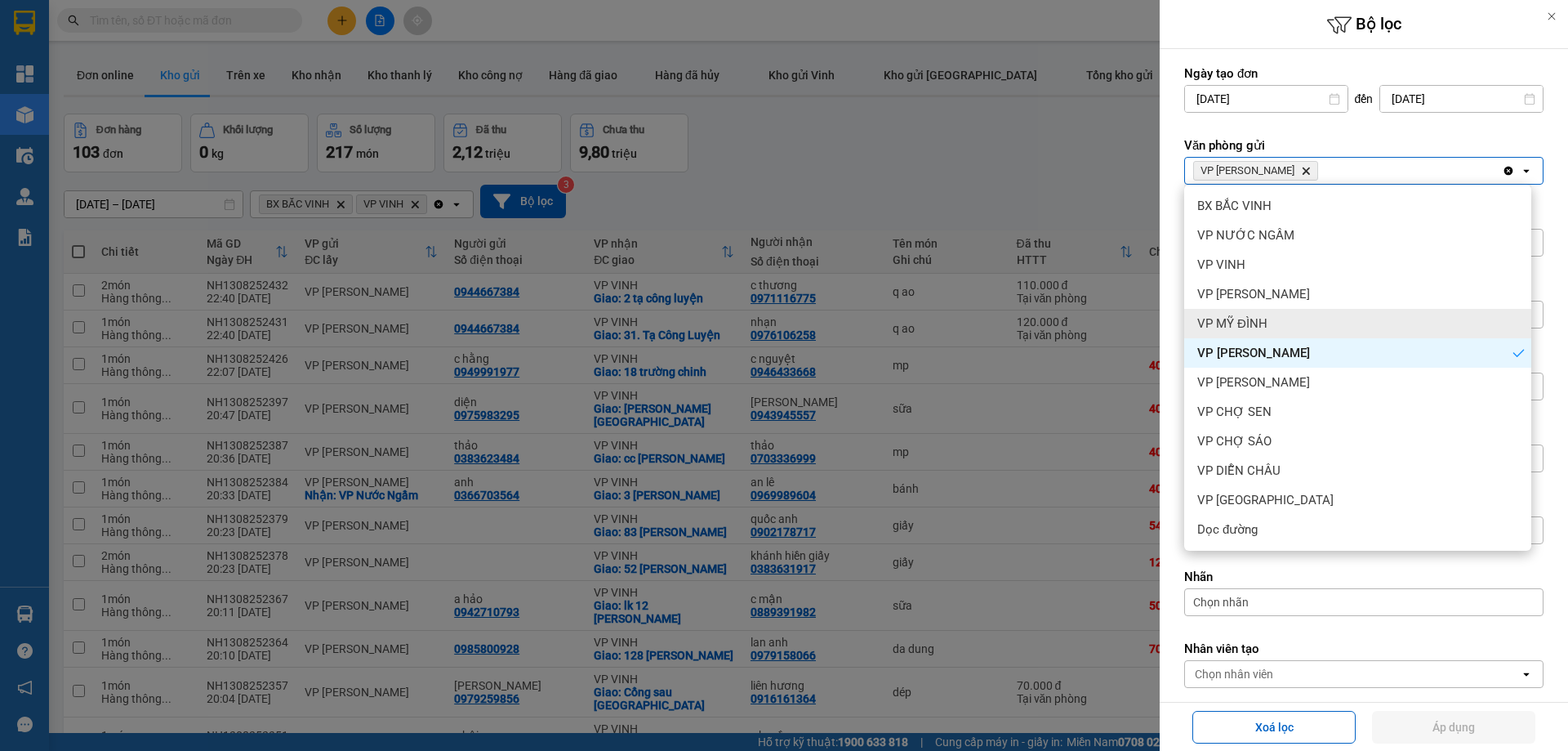
click at [1297, 322] on div "VP MỸ ĐÌNH" at bounding box center [1358, 323] width 347 height 29
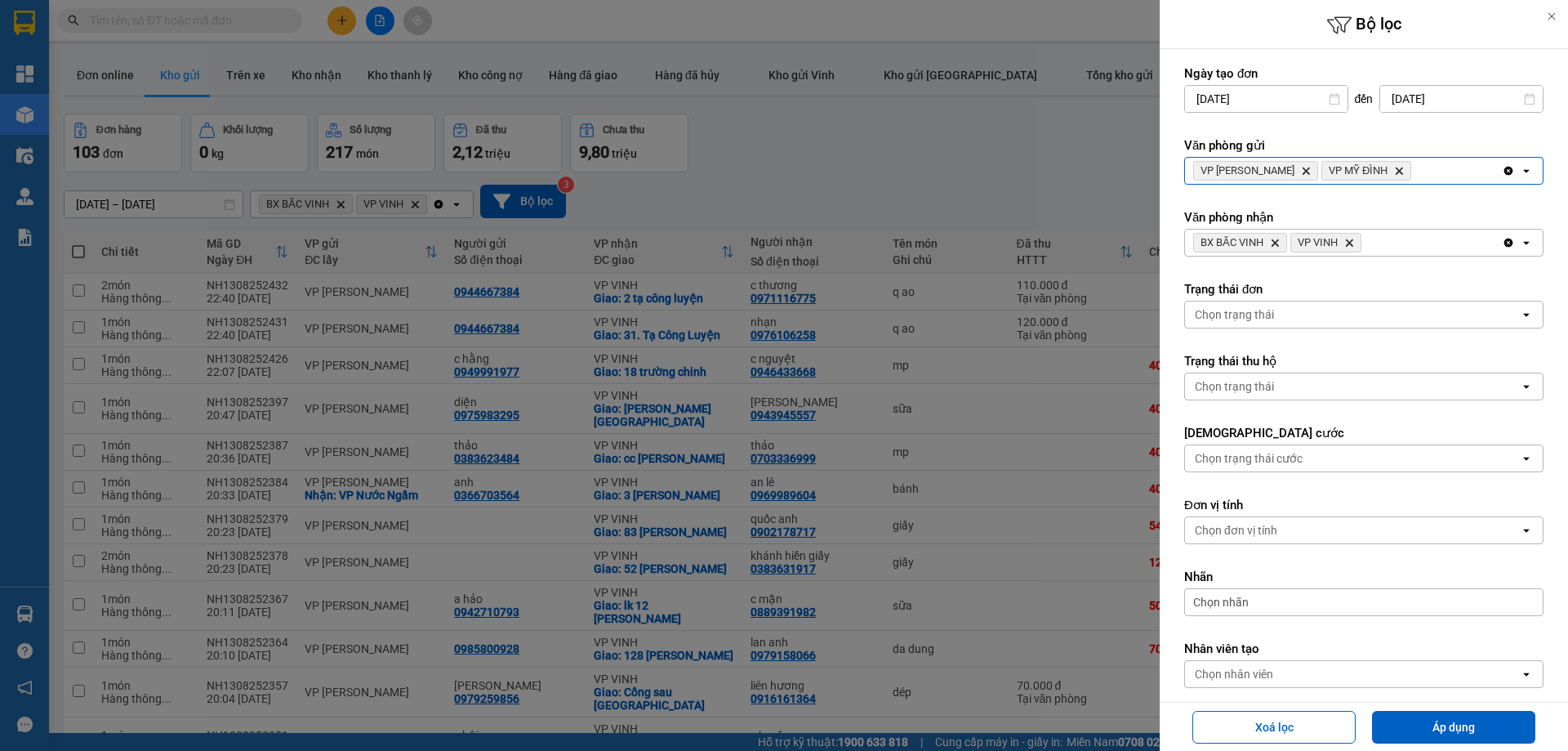
click at [1402, 163] on div "VP NGỌC HỒI Delete VP MỸ ĐÌNH Delete" at bounding box center [1343, 170] width 317 height 26
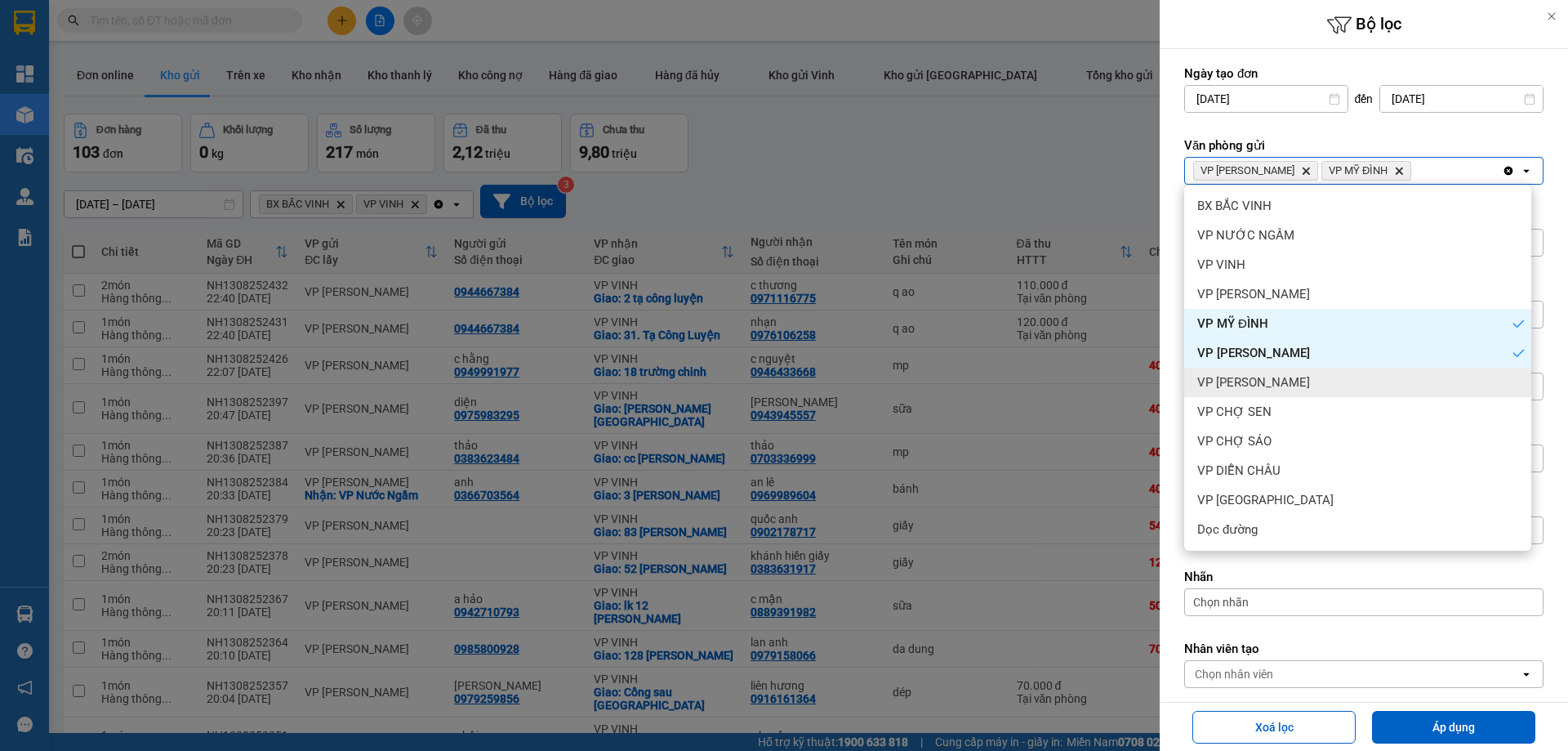
click at [1300, 377] on div "VP [PERSON_NAME]" at bounding box center [1358, 382] width 347 height 29
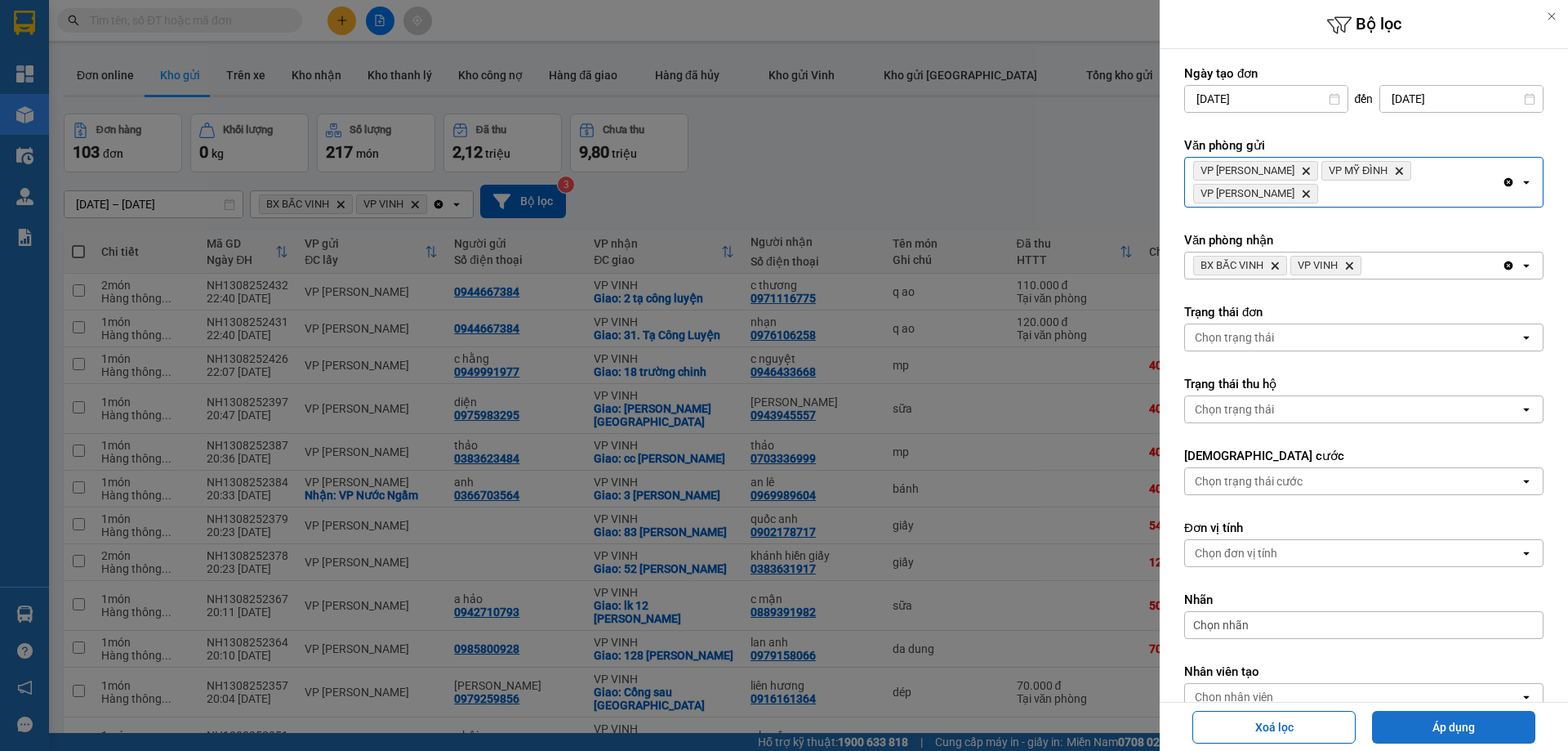
click at [1466, 726] on button "Áp dụng" at bounding box center [1454, 728] width 164 height 33
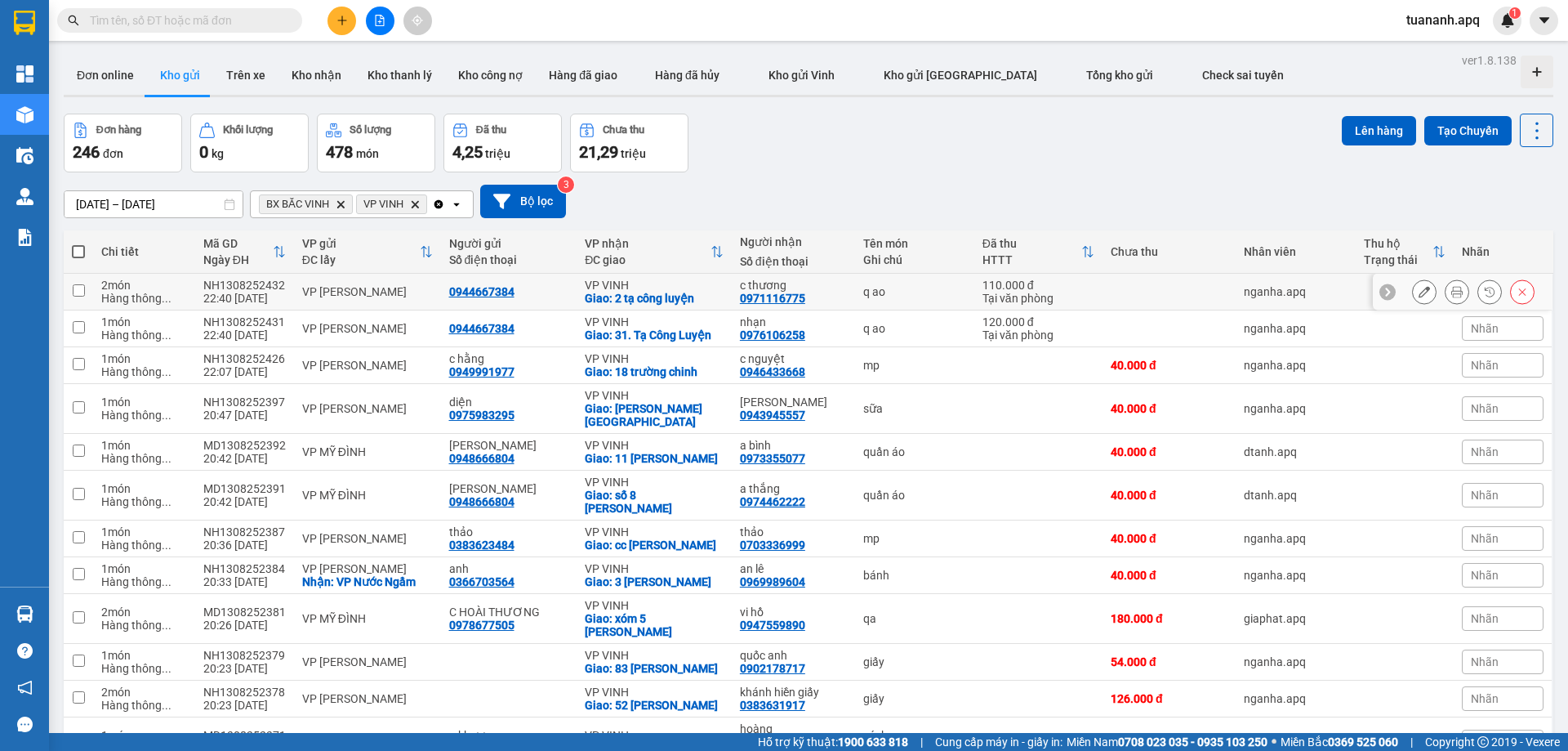
drag, startPoint x: 937, startPoint y: 297, endPoint x: 940, endPoint y: 325, distance: 28.2
click at [935, 297] on div "q ao" at bounding box center [915, 291] width 103 height 13
checkbox input "true"
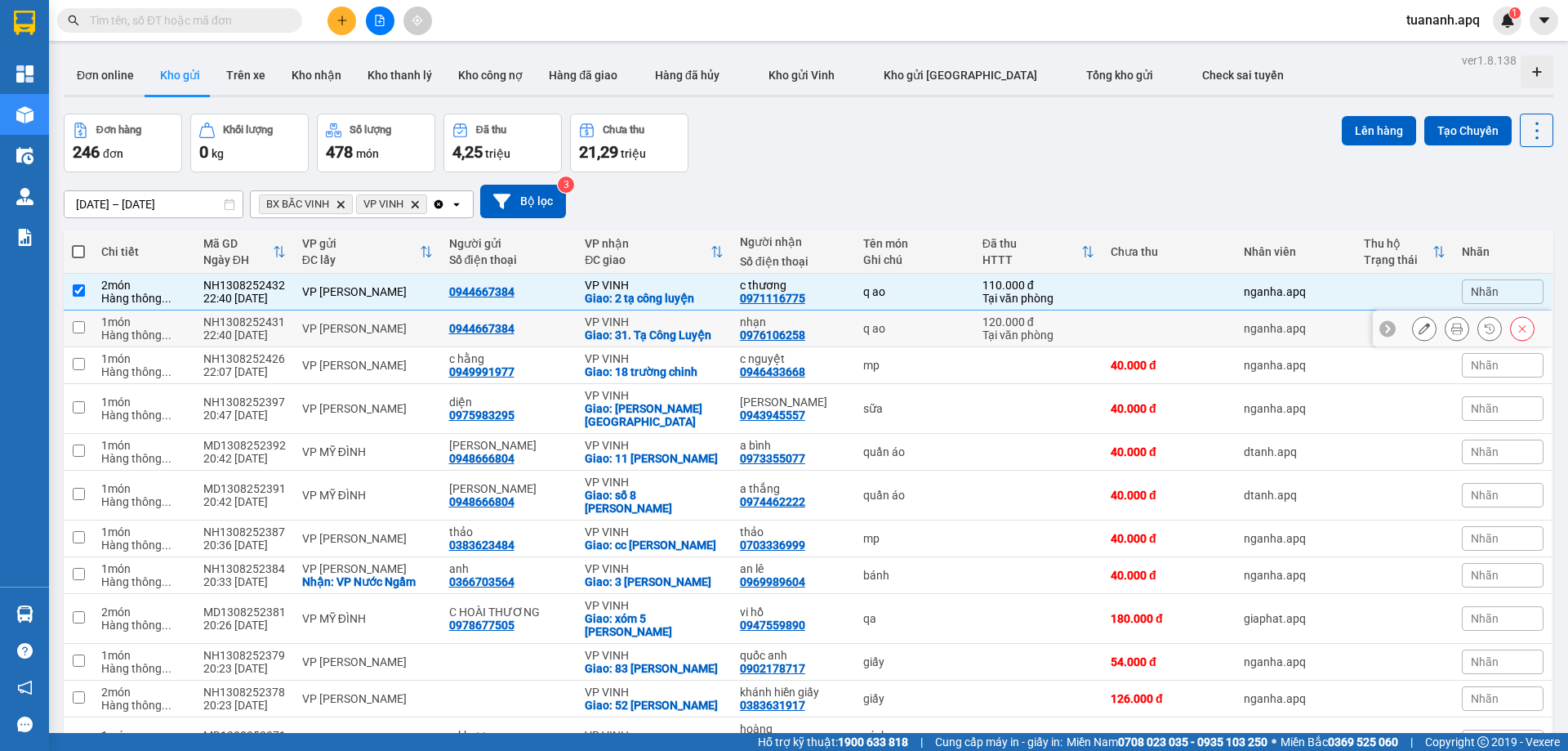
click at [940, 327] on div "q ao" at bounding box center [915, 327] width 103 height 13
checkbox input "true"
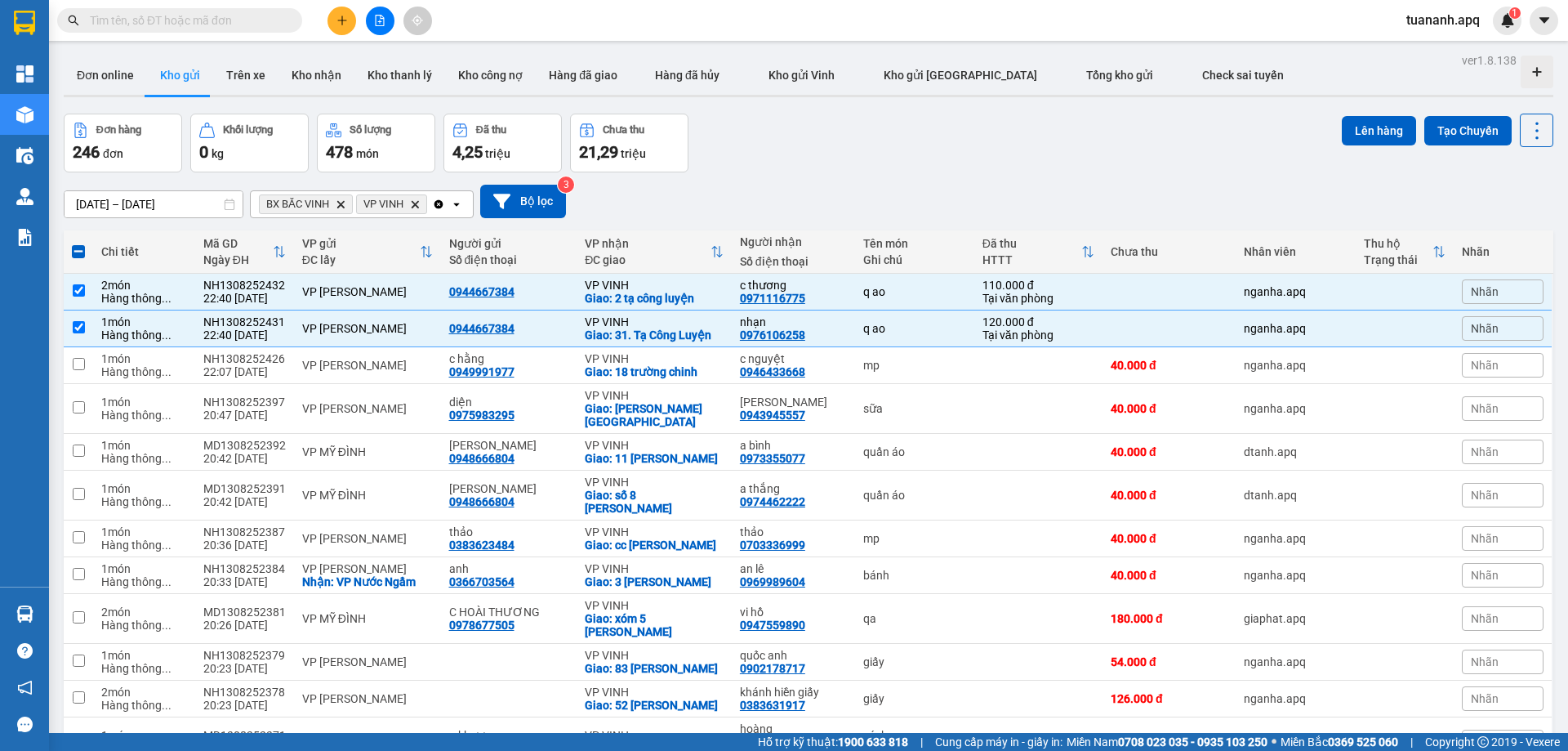
drag, startPoint x: 1359, startPoint y: 122, endPoint x: 921, endPoint y: 228, distance: 450.6
click at [1362, 121] on button "Lên hàng" at bounding box center [1379, 131] width 74 height 29
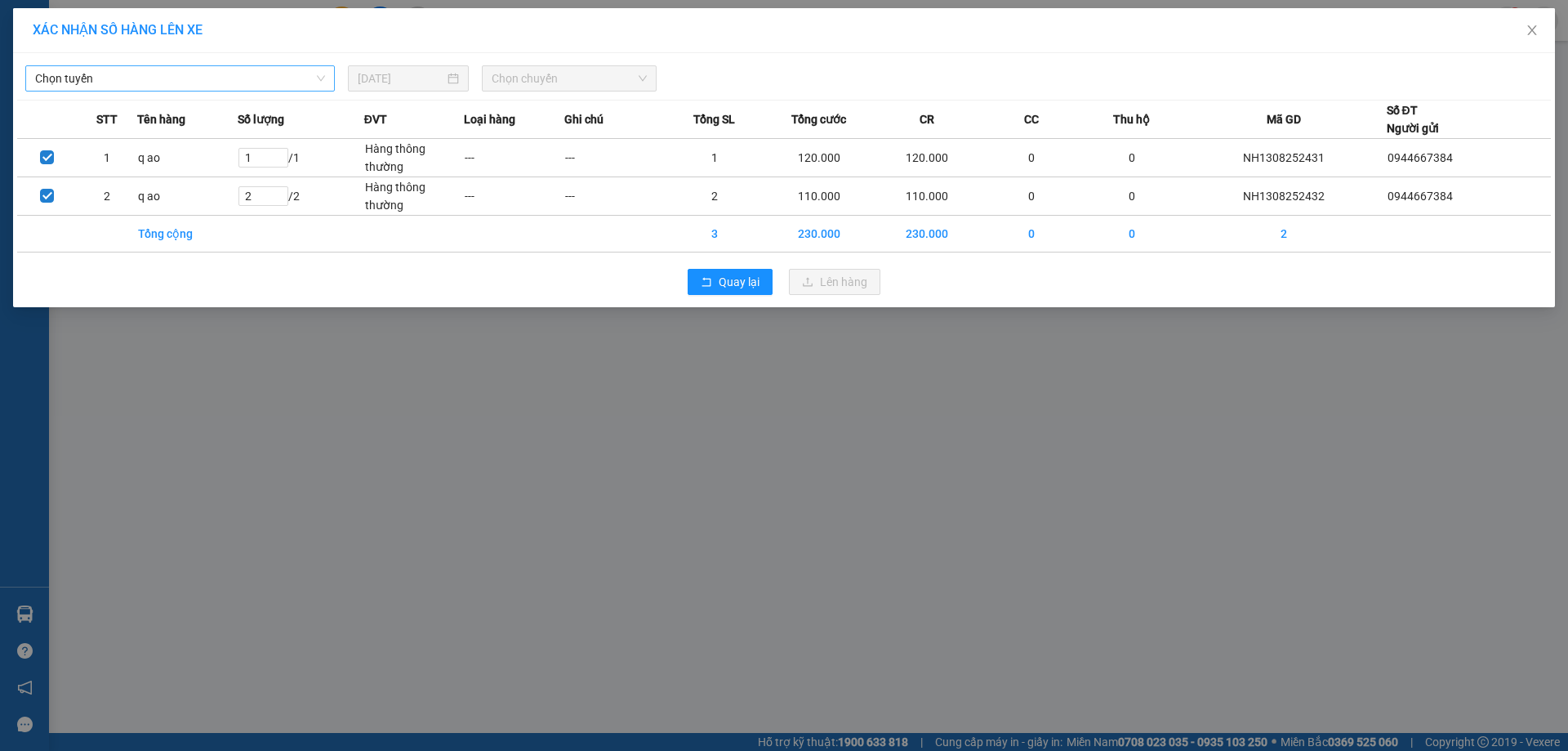
click at [279, 82] on span "Chọn tuyến" at bounding box center [180, 78] width 290 height 24
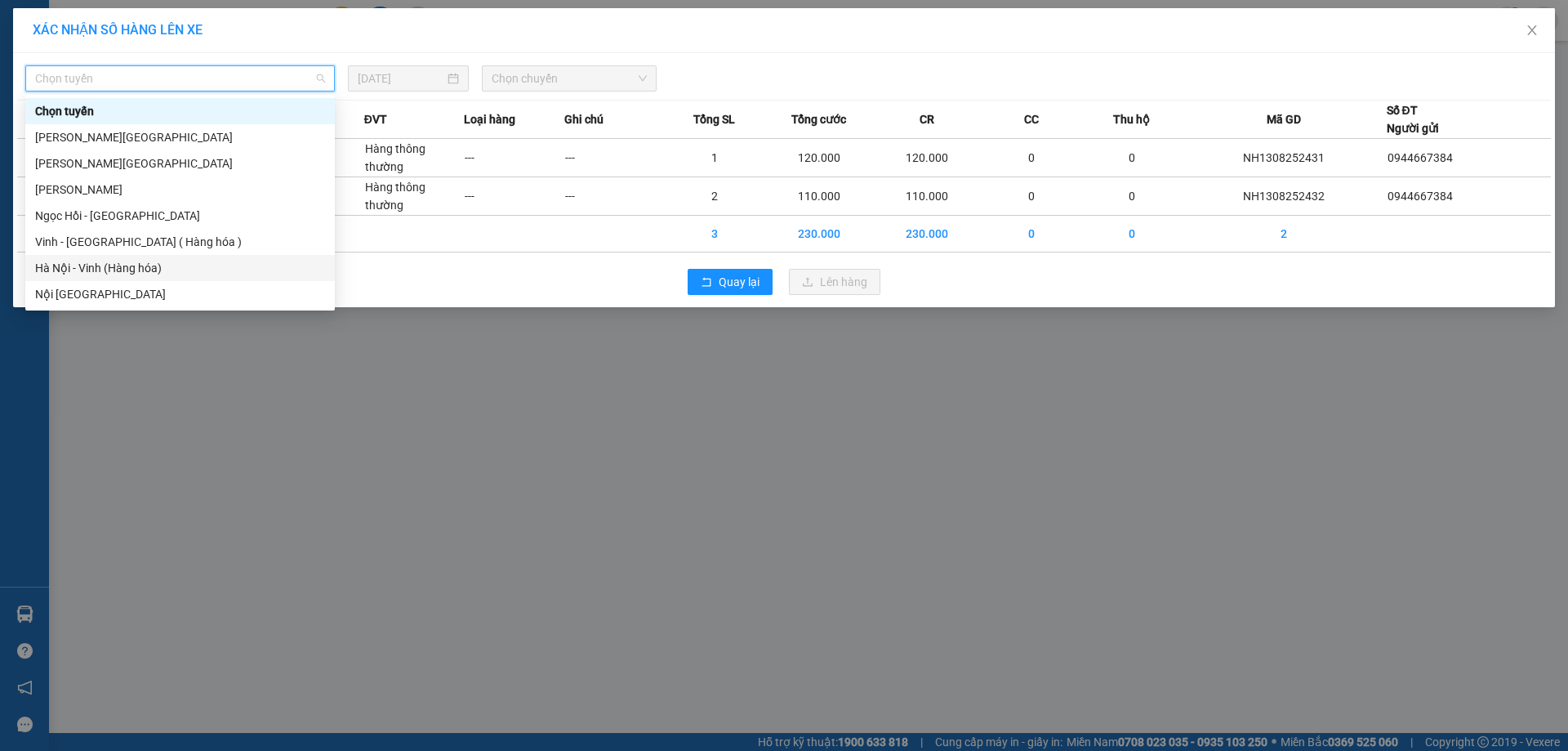
click at [202, 264] on div "Hà Nội - Vinh (Hàng hóa)" at bounding box center [180, 268] width 290 height 18
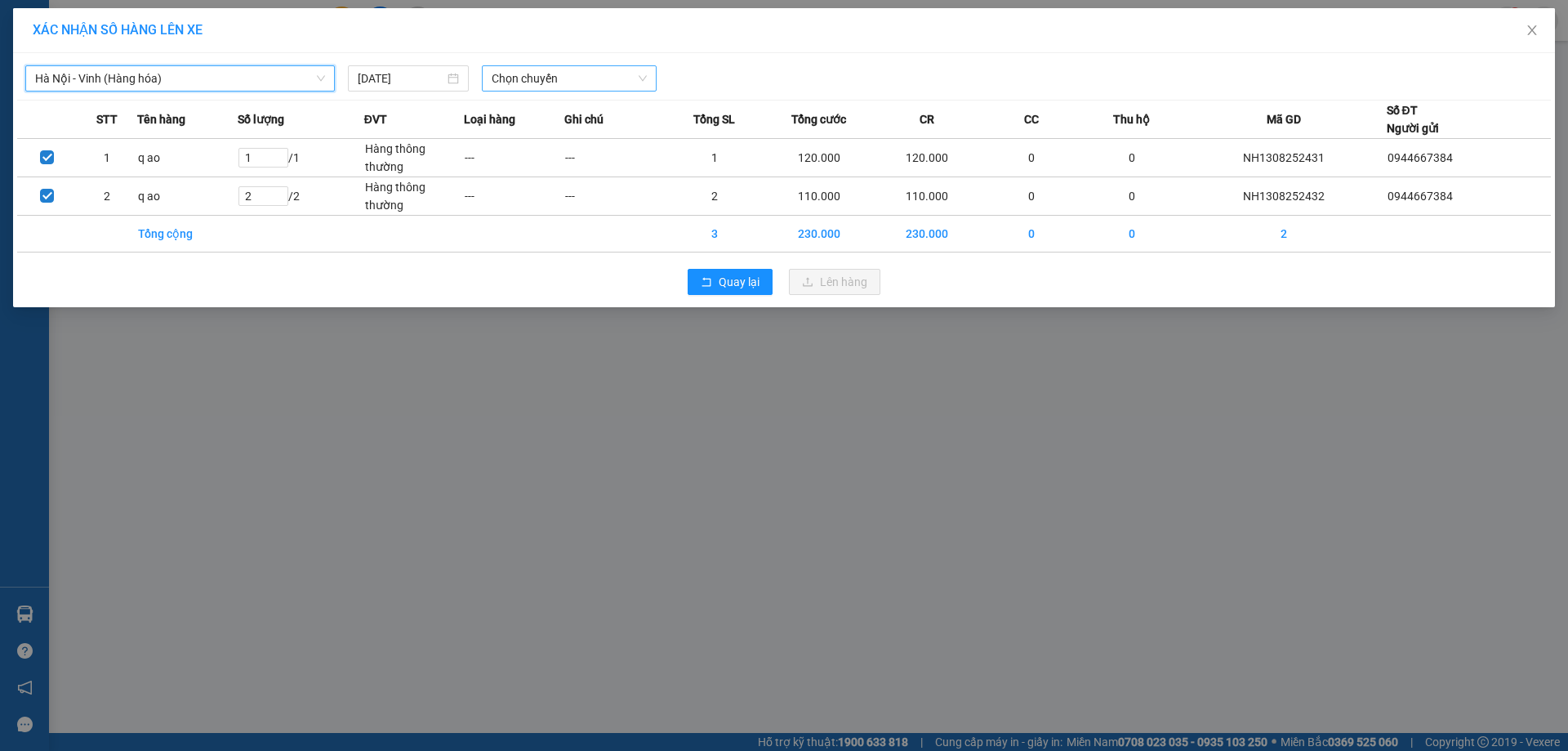
click at [591, 72] on span "Chọn chuyến" at bounding box center [569, 78] width 155 height 24
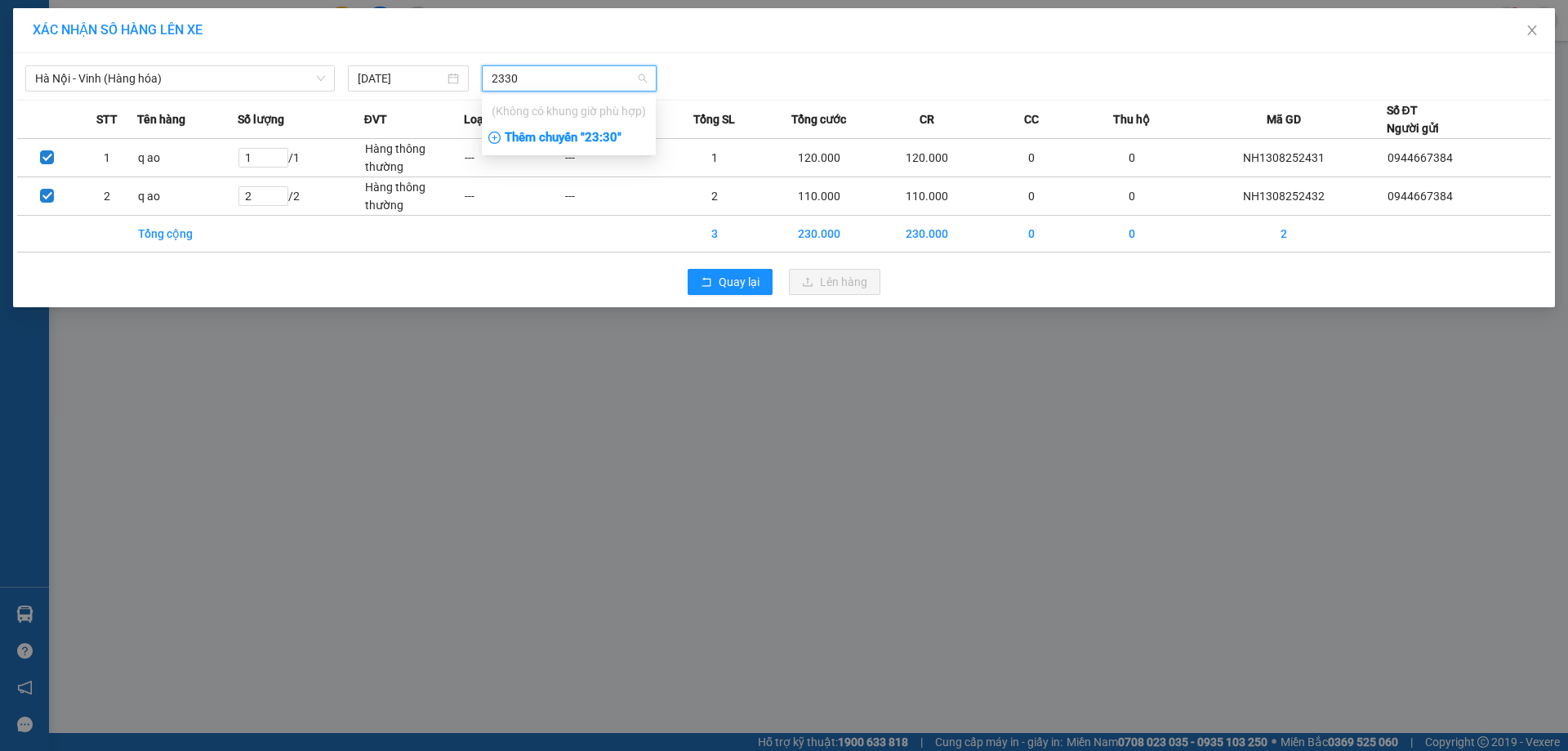
type input "2330"
click at [549, 137] on div "Thêm chuyến " 23:30 "" at bounding box center [569, 137] width 174 height 28
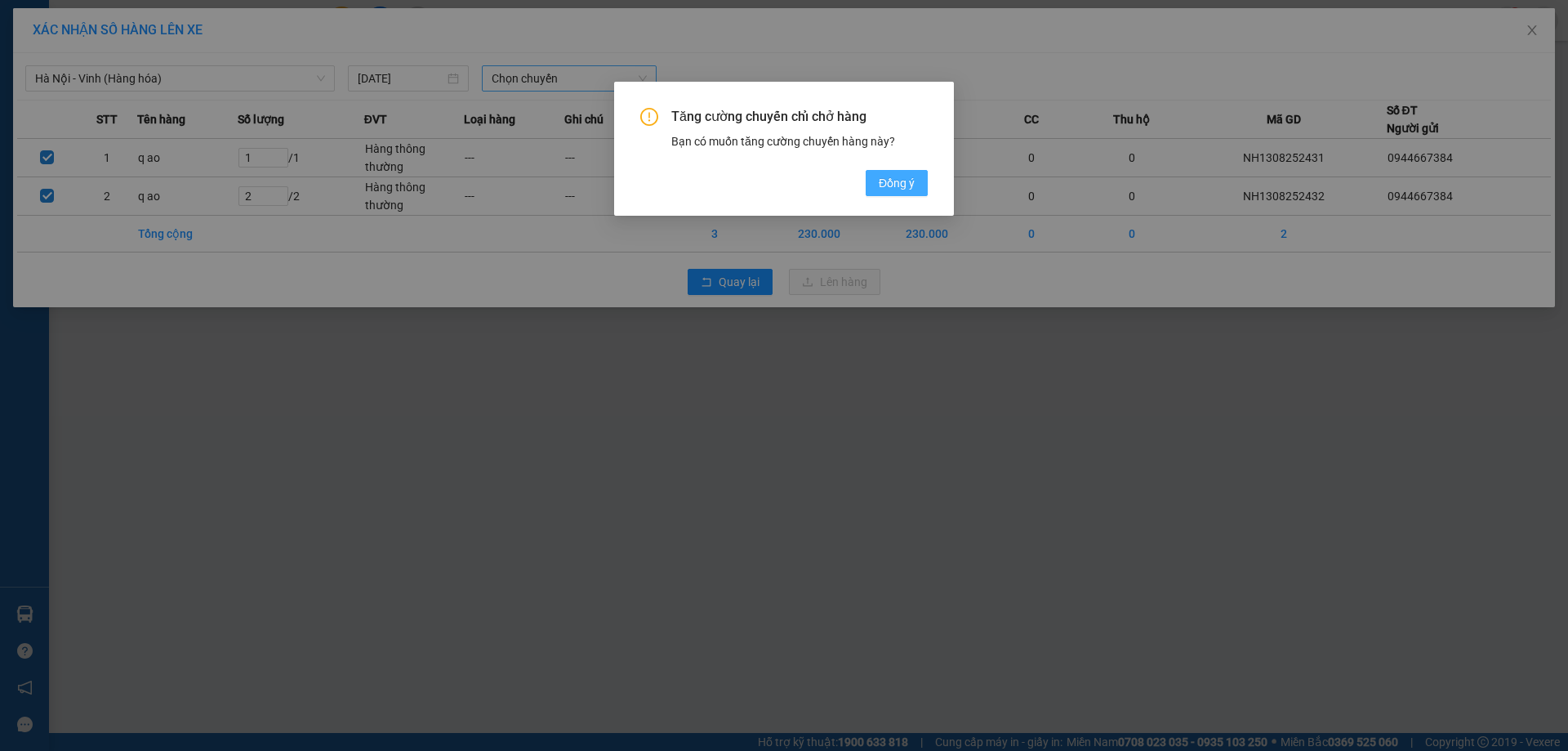
click at [882, 187] on span "Đồng ý" at bounding box center [896, 183] width 36 height 18
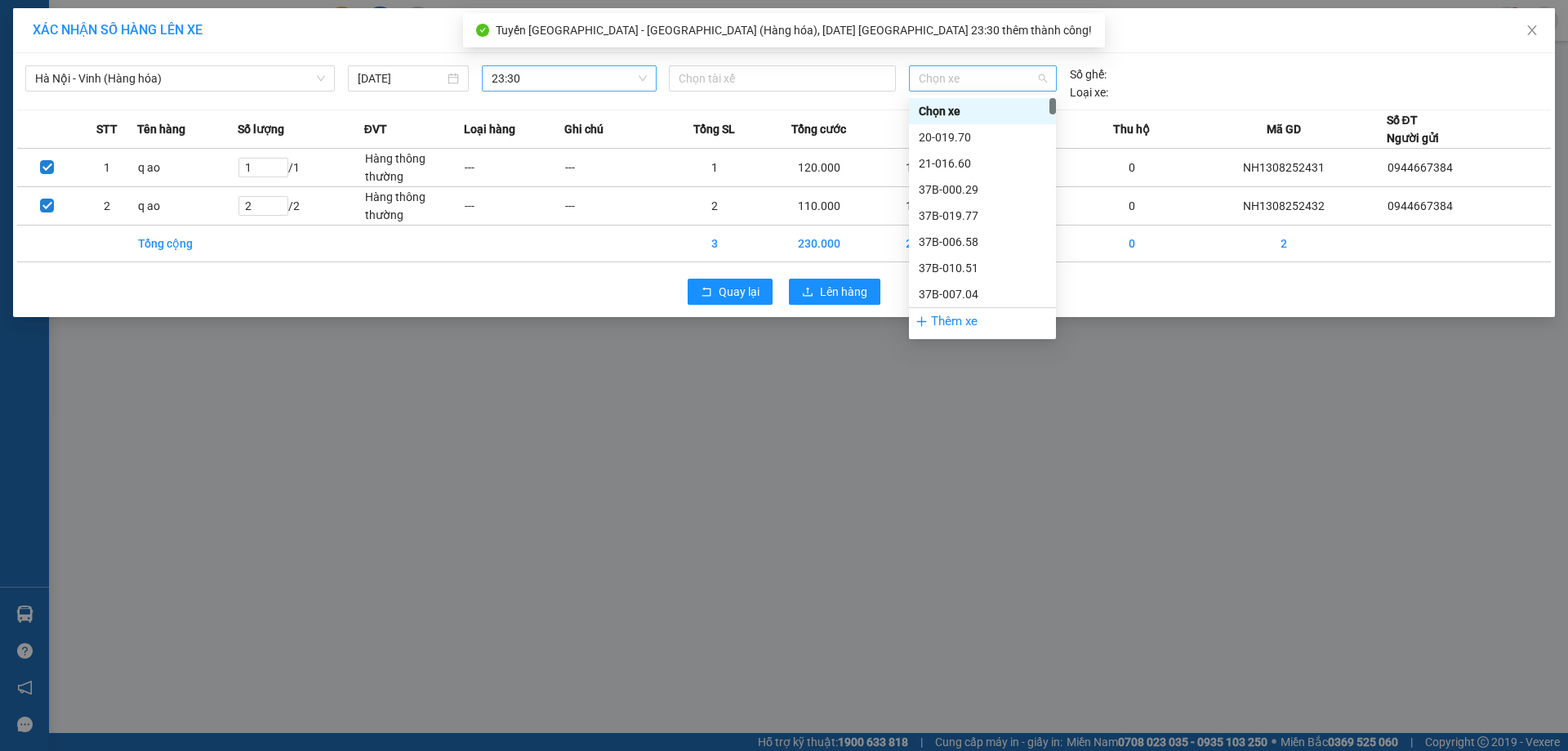
click at [1009, 76] on span "Chọn xe" at bounding box center [982, 78] width 128 height 24
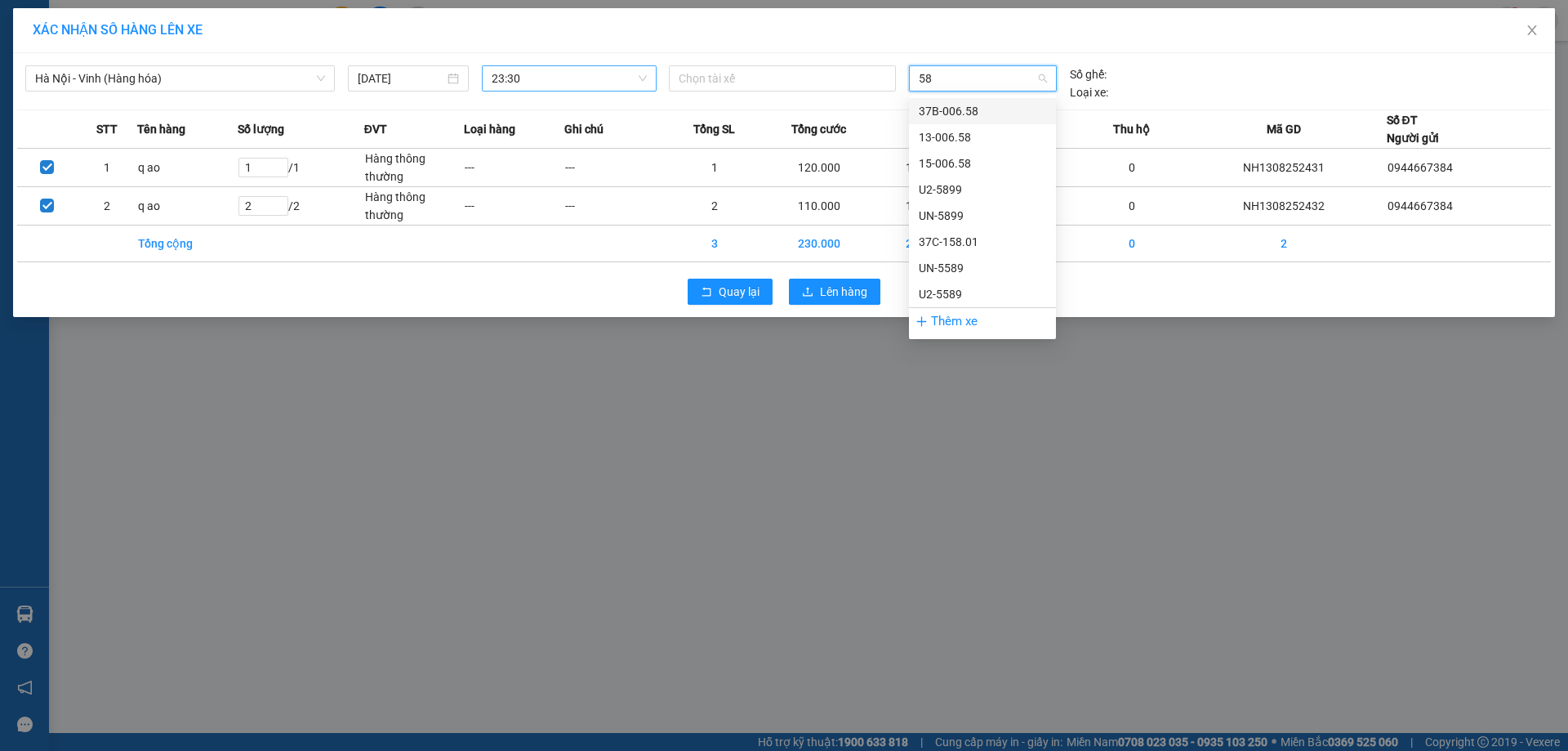
click at [960, 83] on input "58" at bounding box center [976, 78] width 116 height 24
type input "5258"
click at [969, 115] on div "UN-5258" at bounding box center [982, 111] width 128 height 18
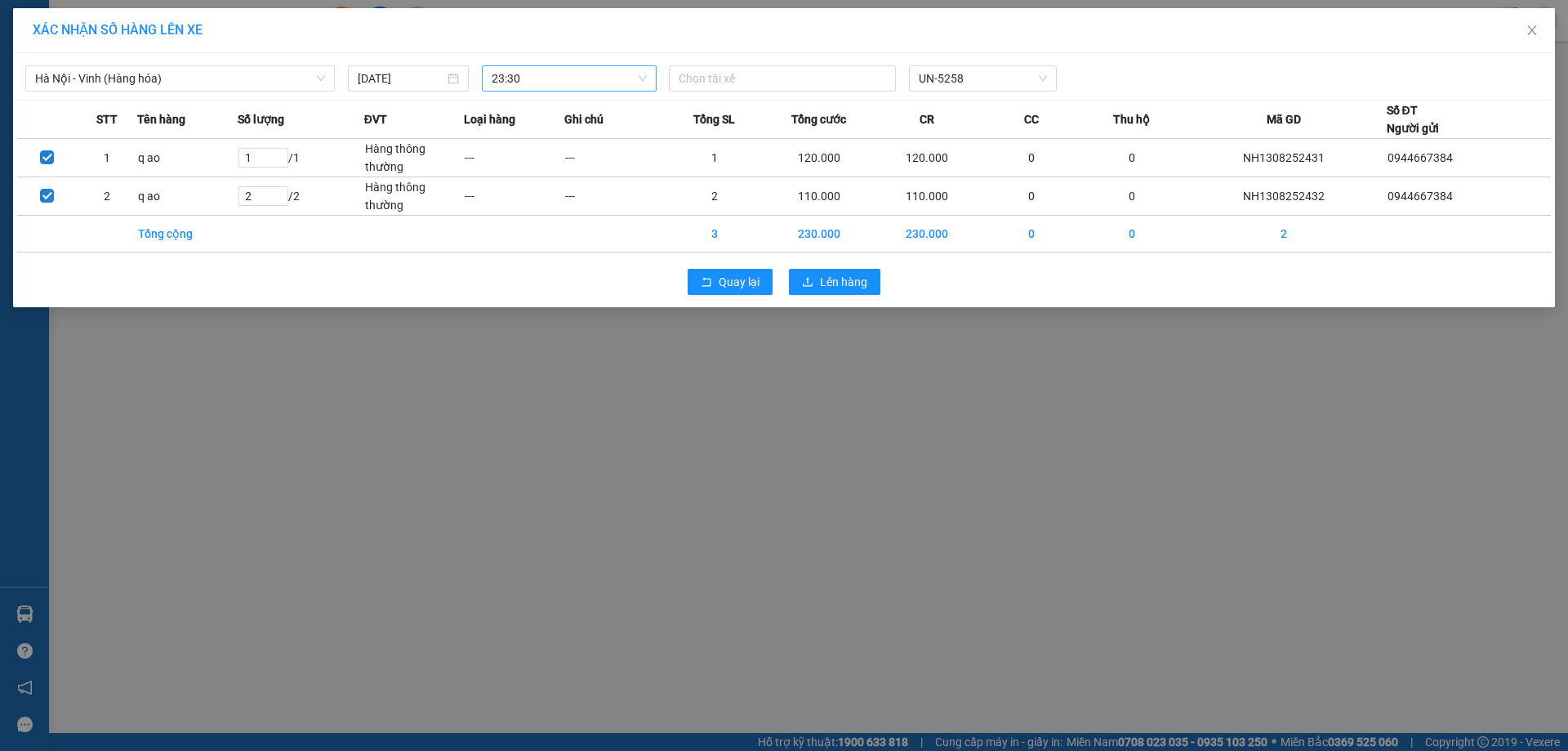
click at [842, 302] on div "Quay lại Lên hàng" at bounding box center [784, 282] width 1534 height 43
click at [823, 286] on span "Lên hàng" at bounding box center [843, 282] width 48 height 18
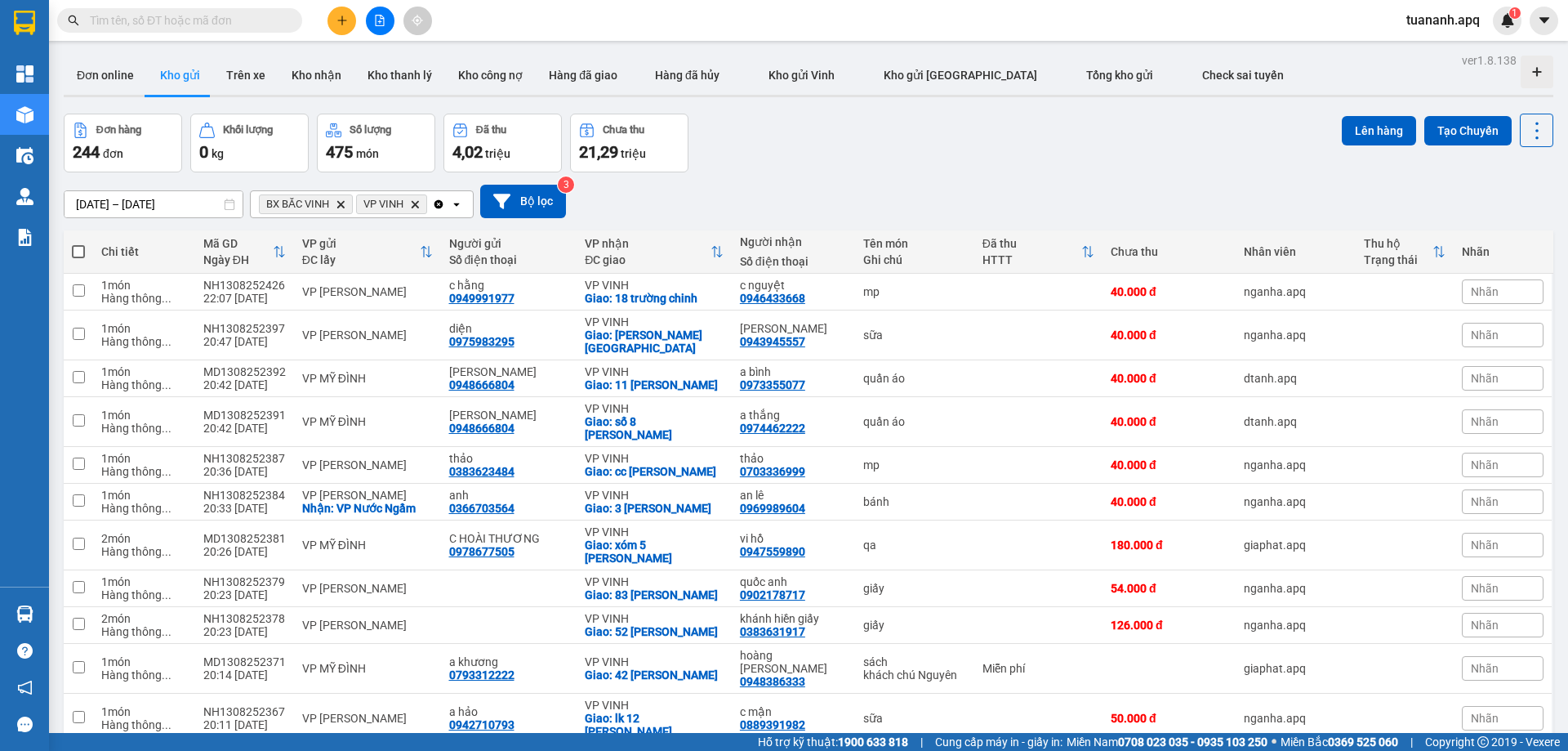
click at [82, 248] on span at bounding box center [78, 251] width 13 height 13
click at [79, 244] on input "checkbox" at bounding box center [79, 244] width 0 height 0
checkbox input "true"
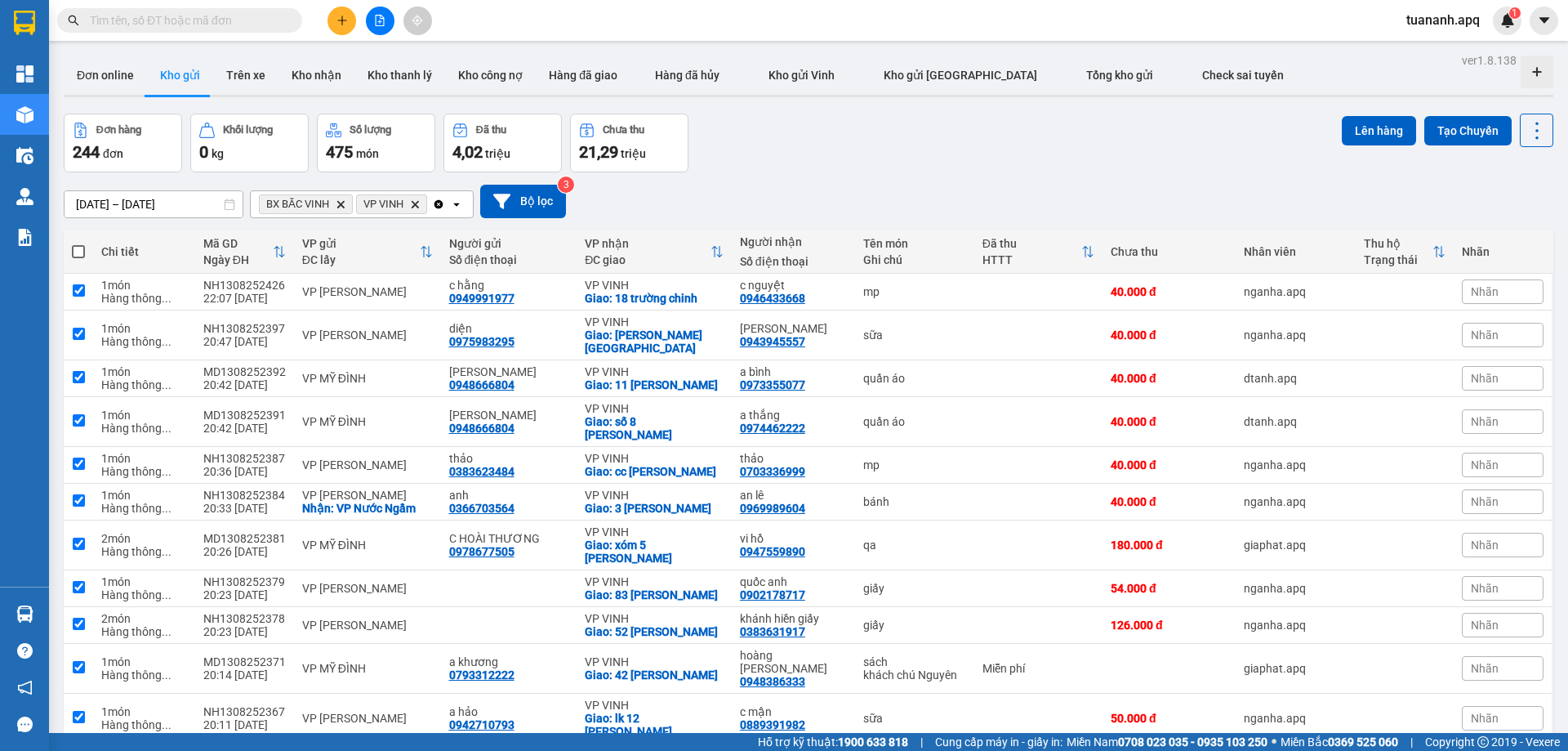
checkbox input "true"
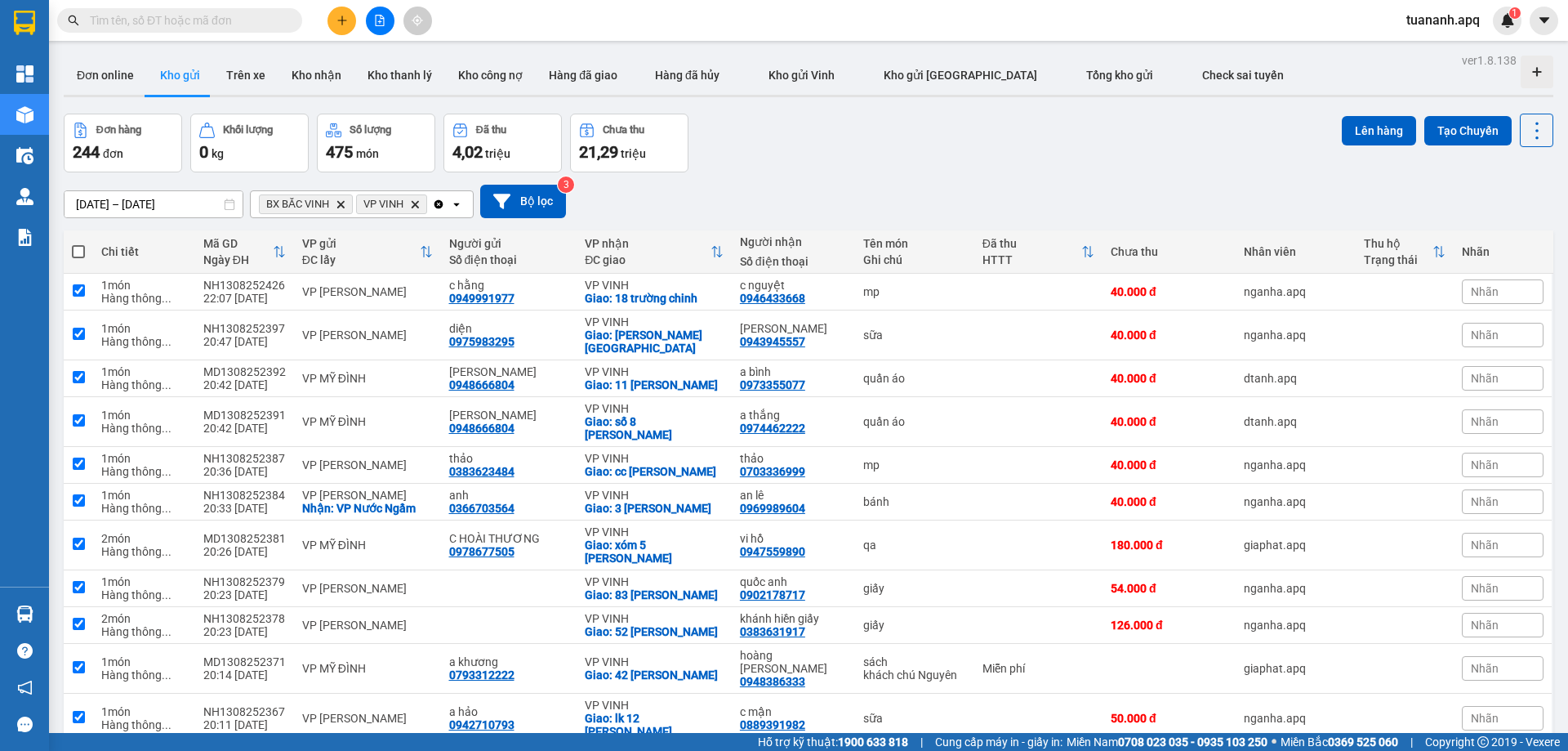
checkbox input "true"
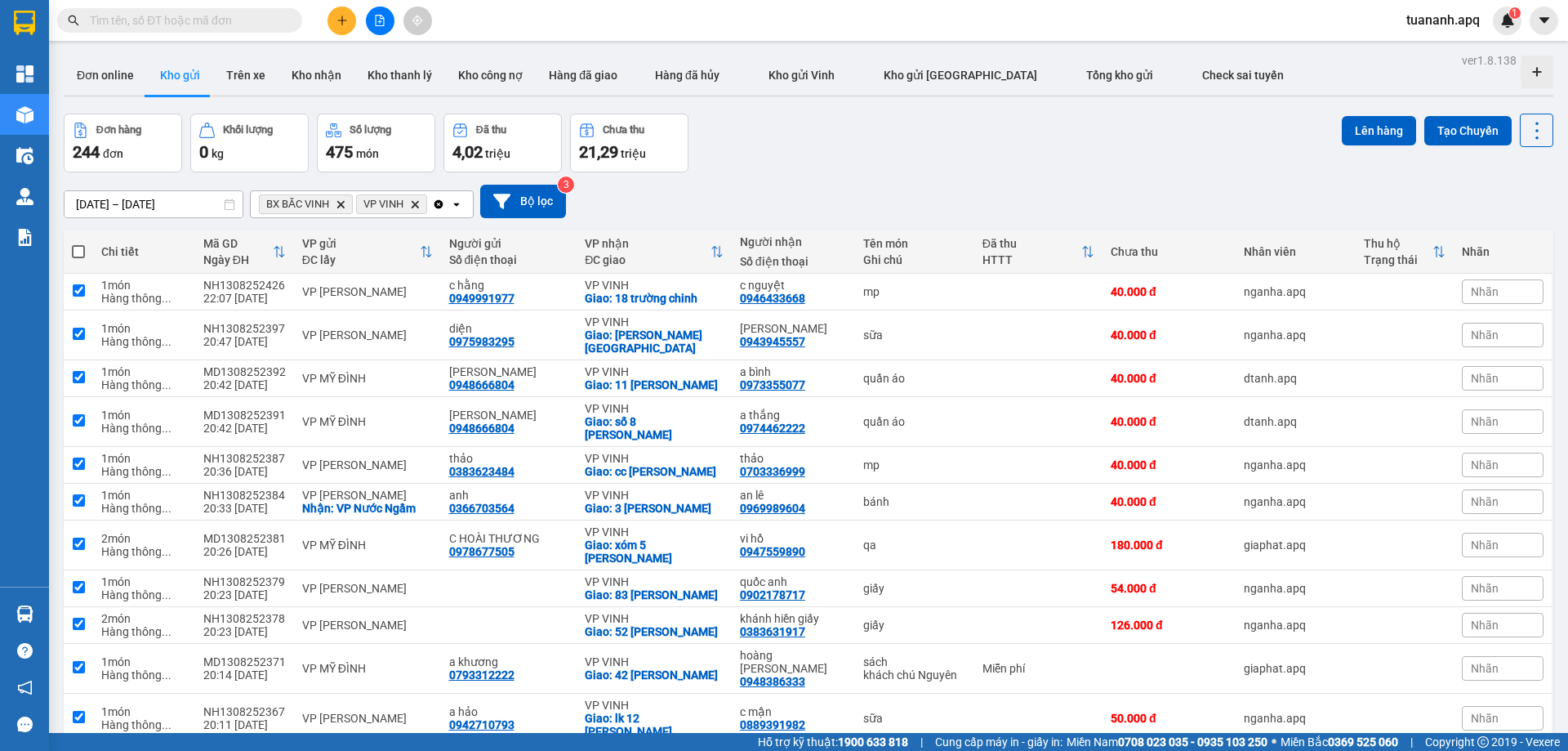
checkbox input "true"
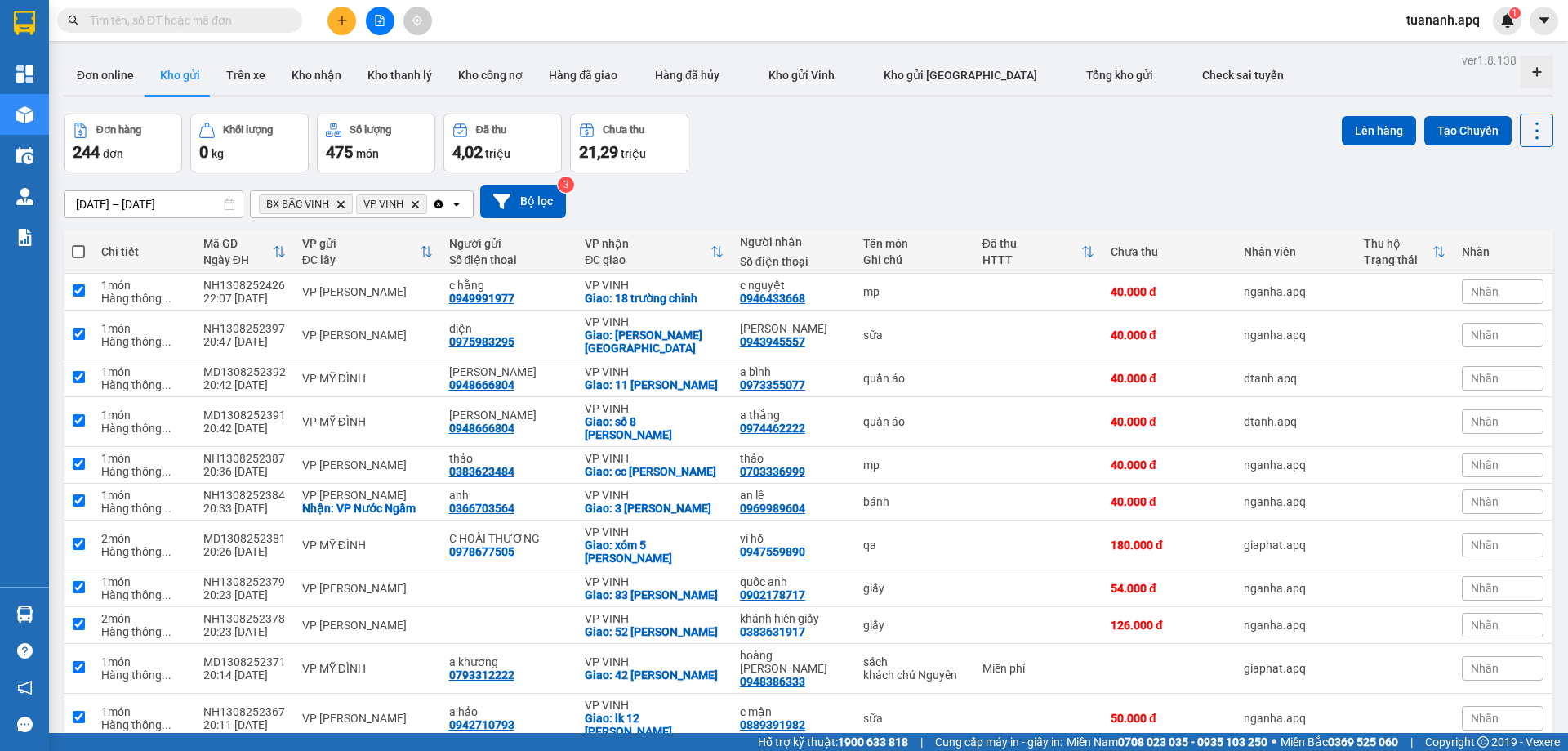
checkbox input "true"
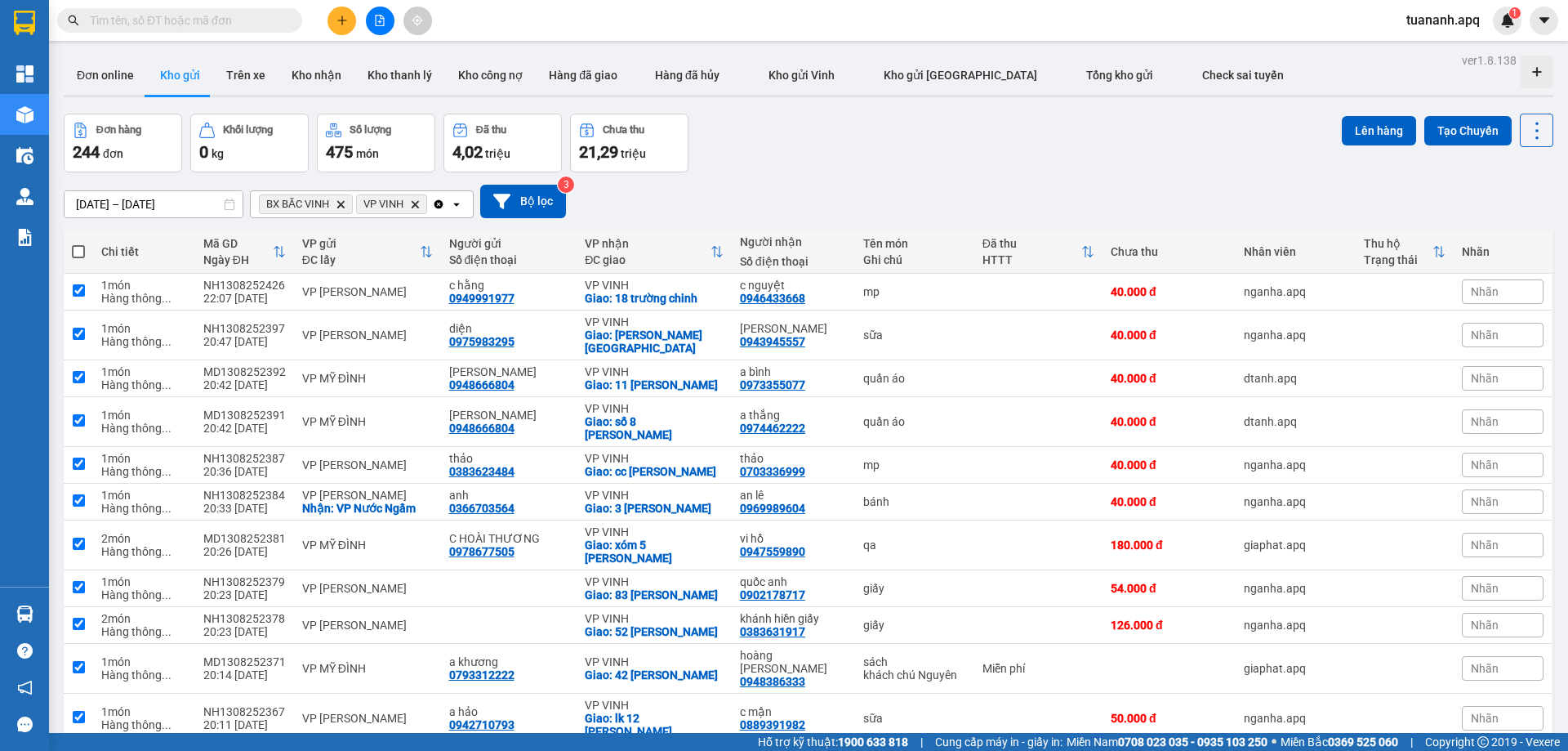
checkbox input "true"
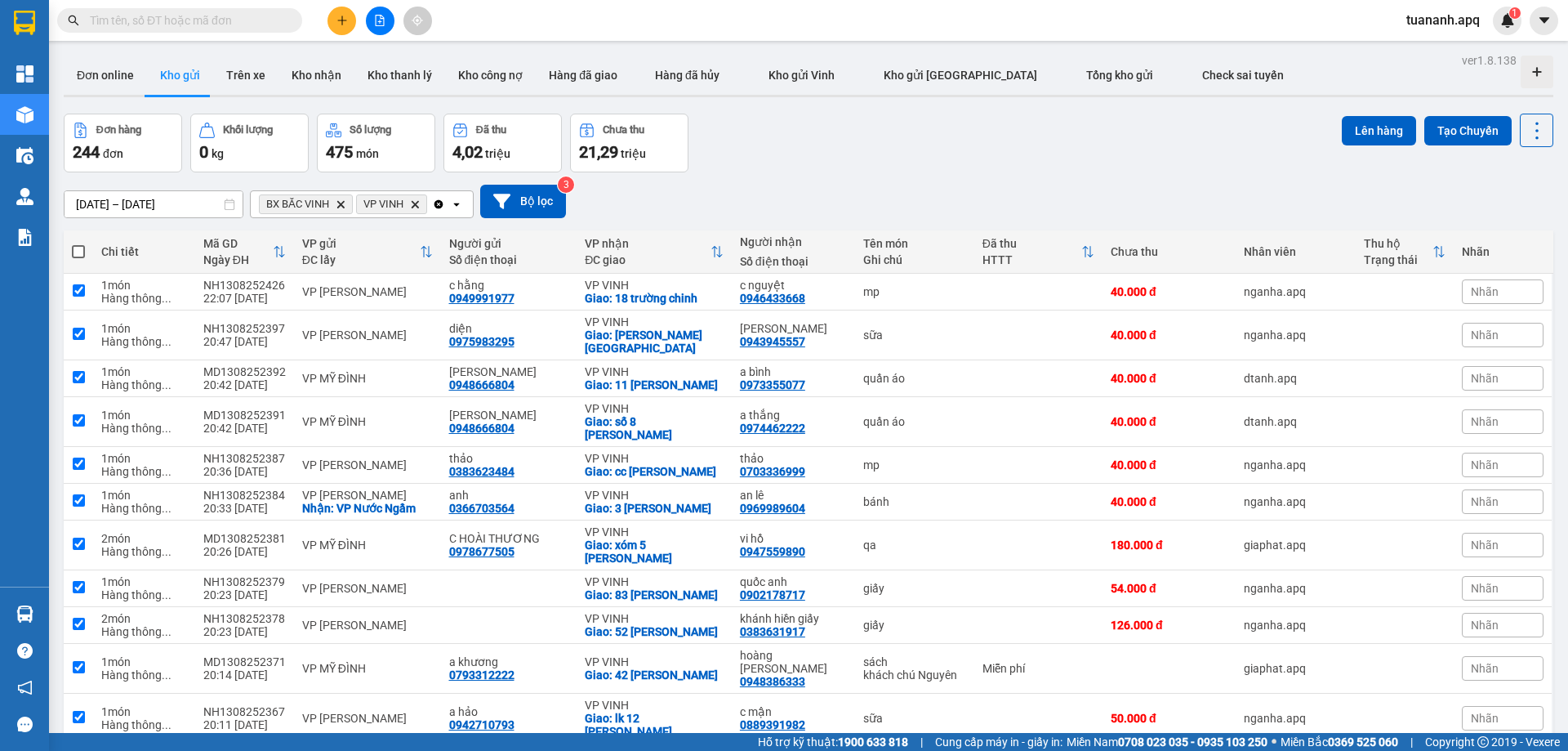
checkbox input "true"
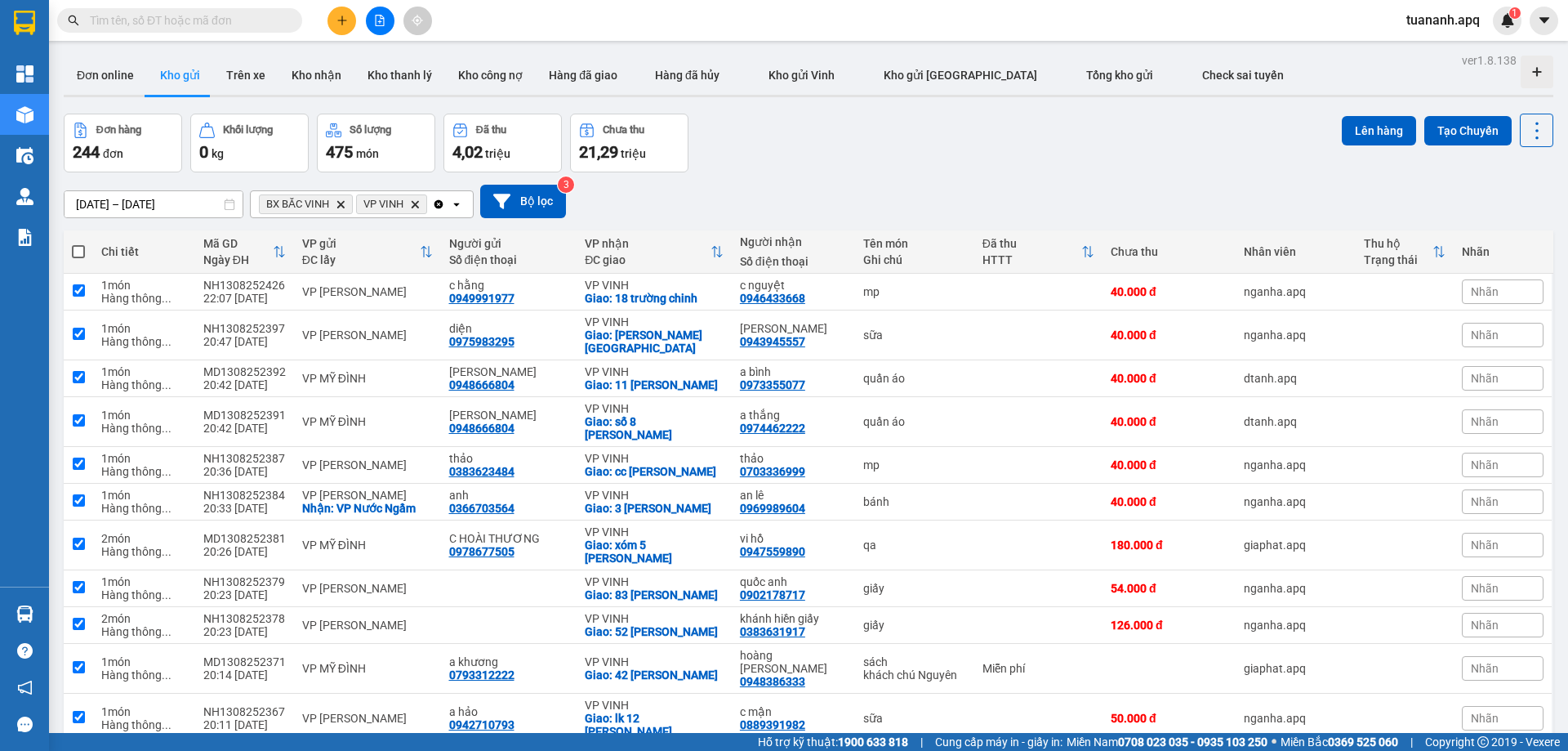
checkbox input "true"
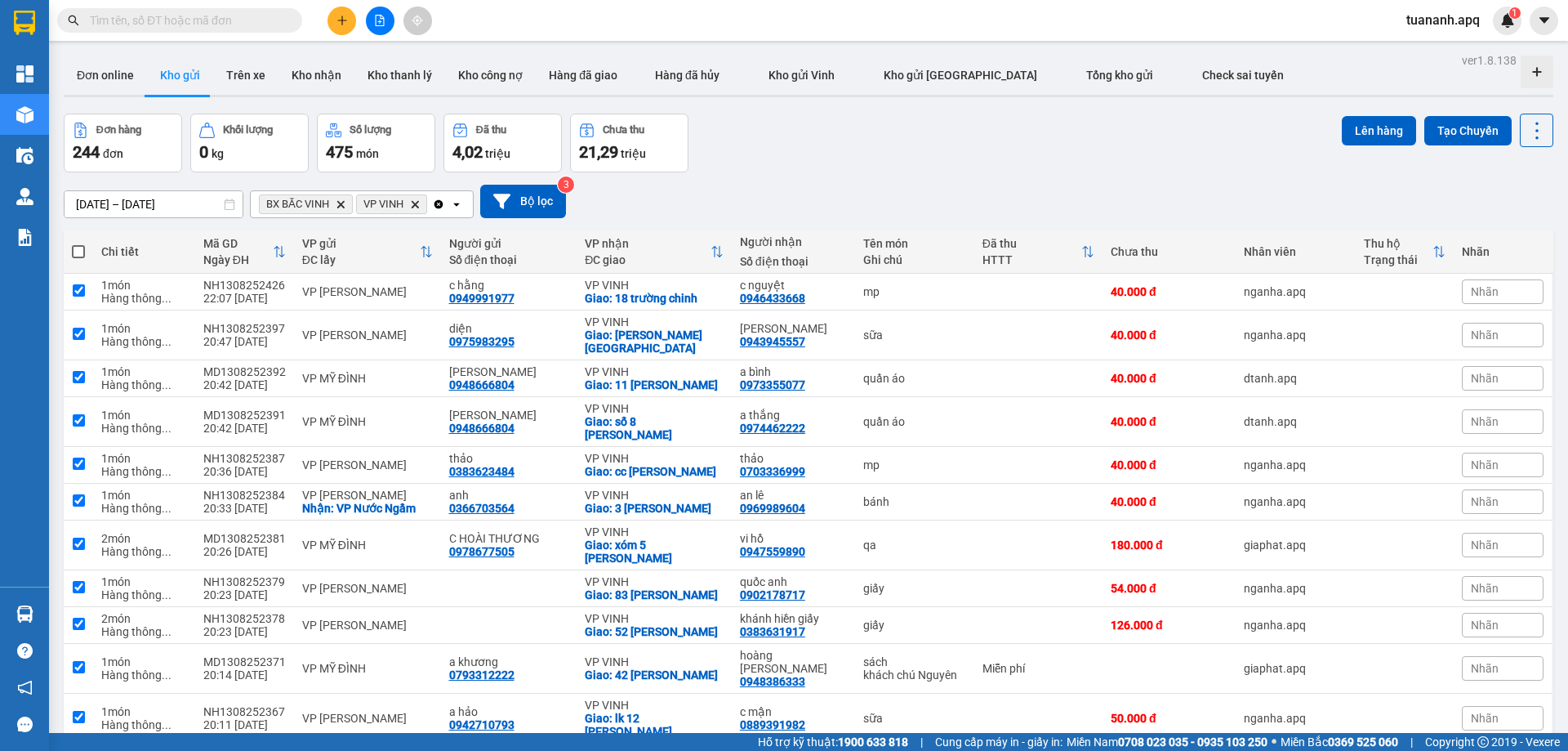
checkbox input "true"
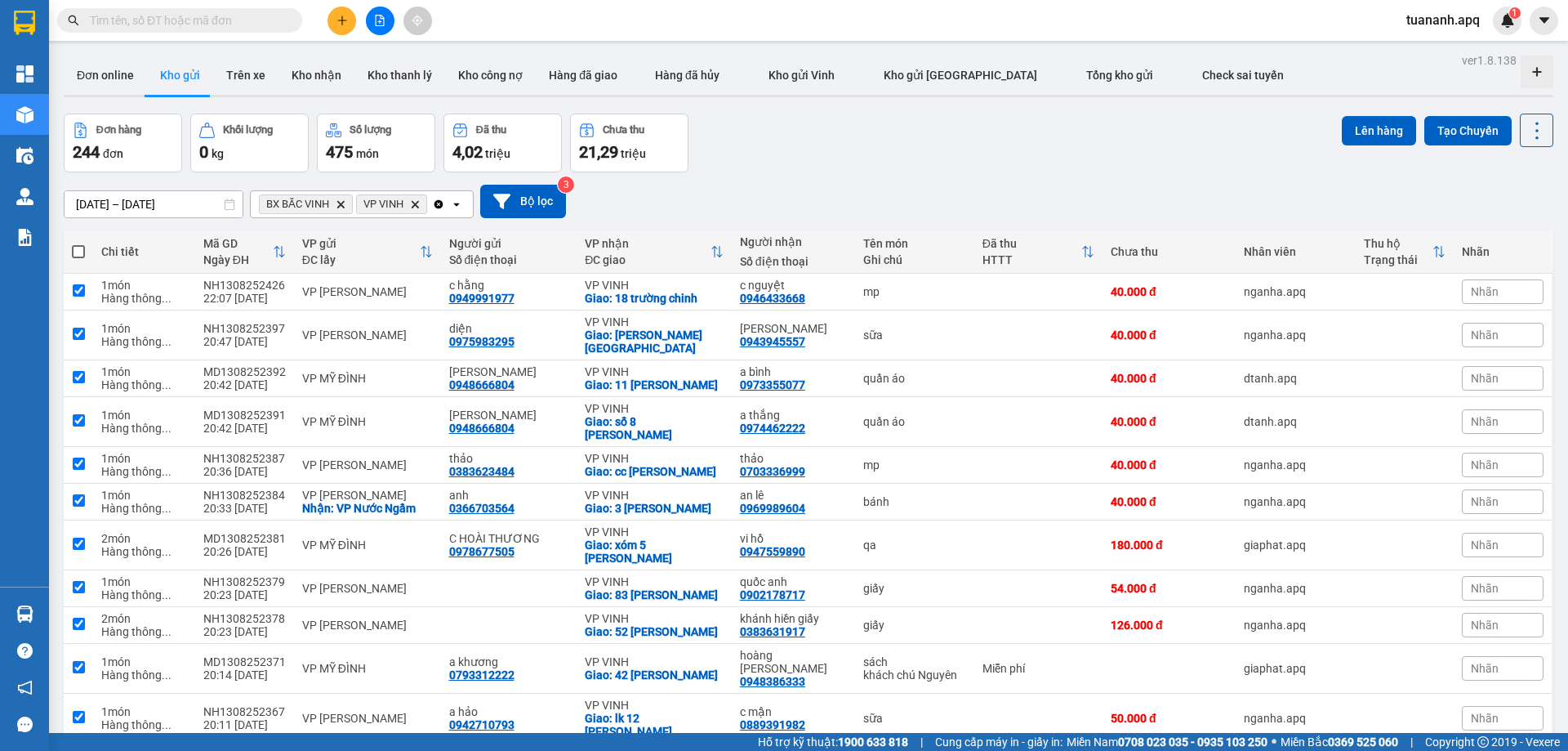
checkbox input "true"
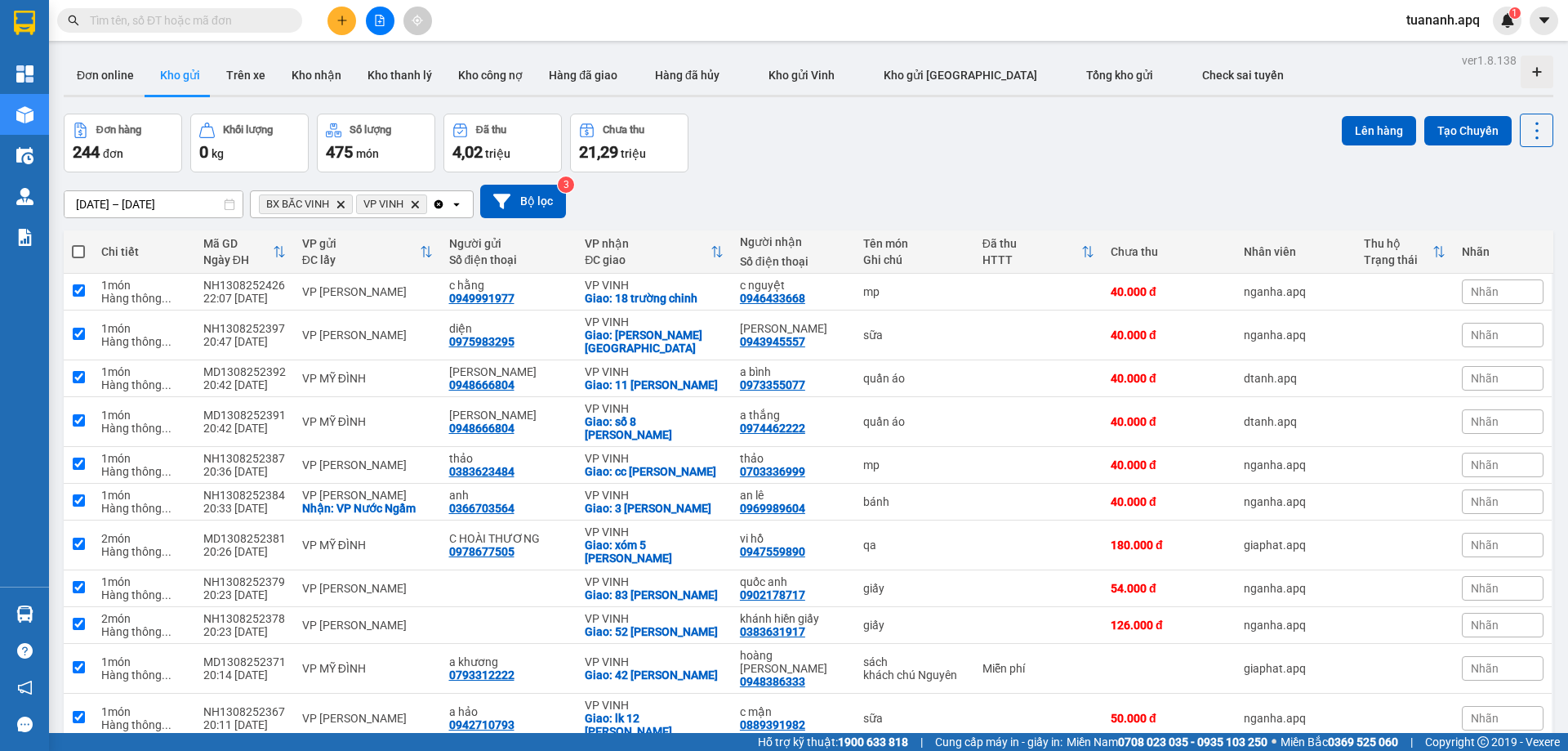
checkbox input "true"
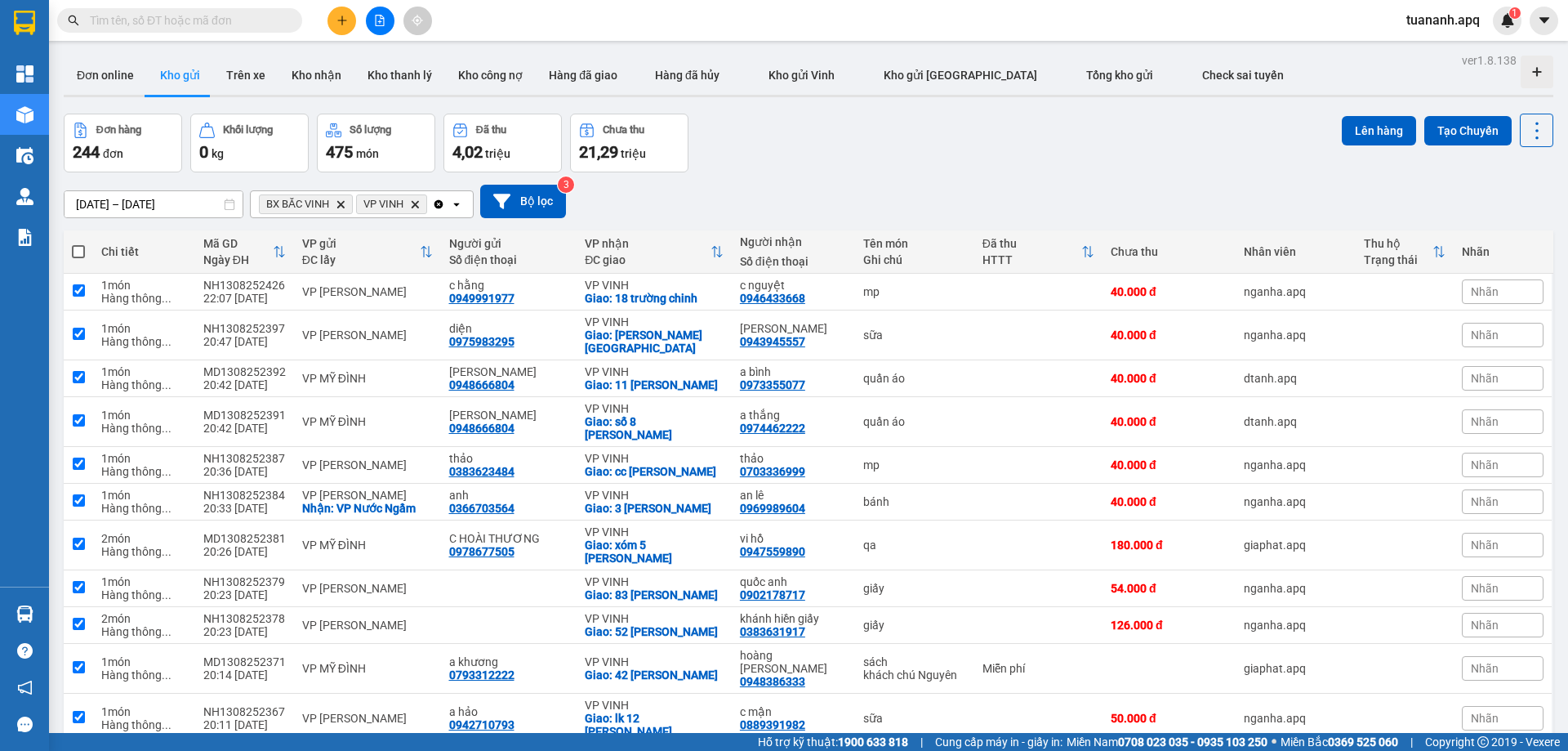
checkbox input "true"
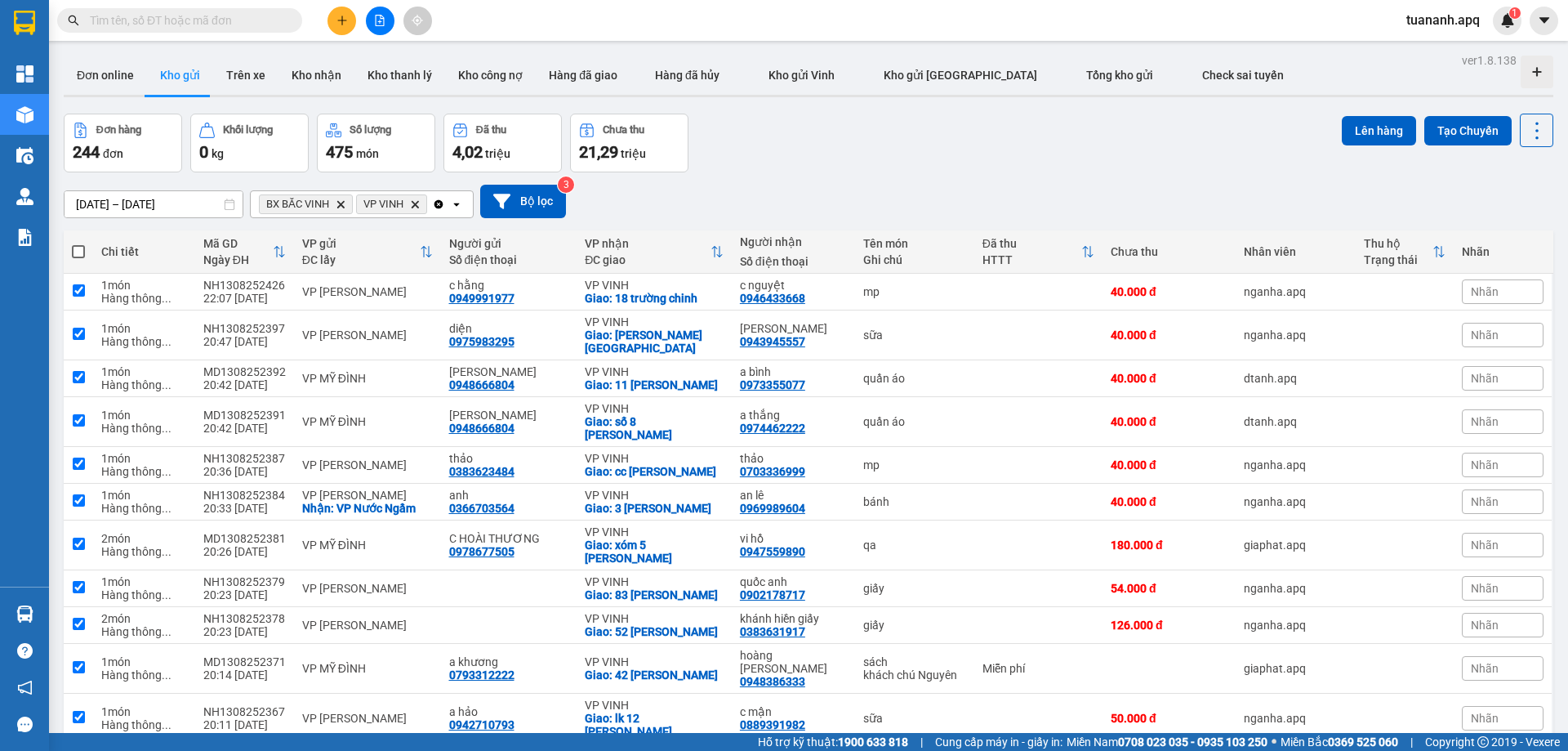
checkbox input "true"
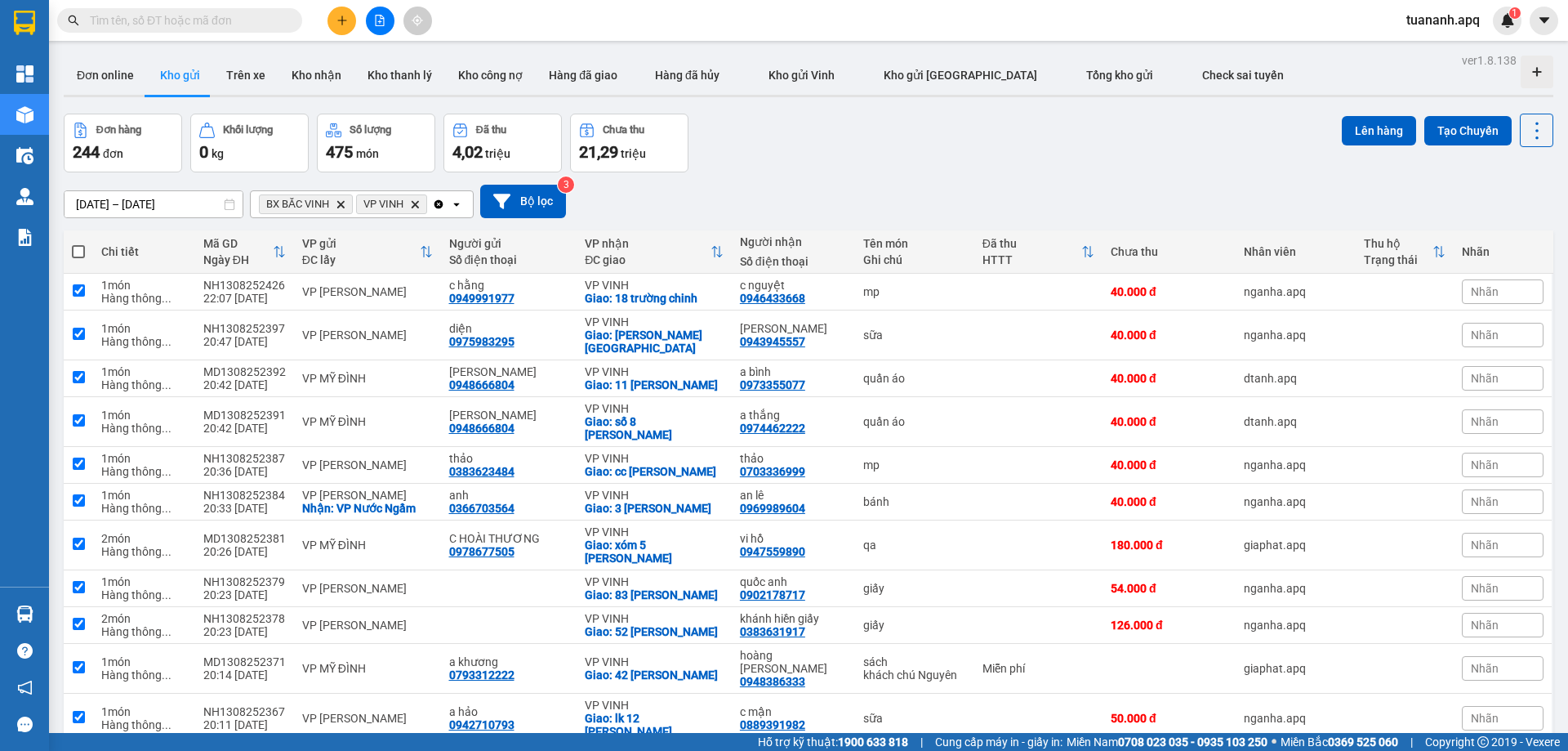
checkbox input "true"
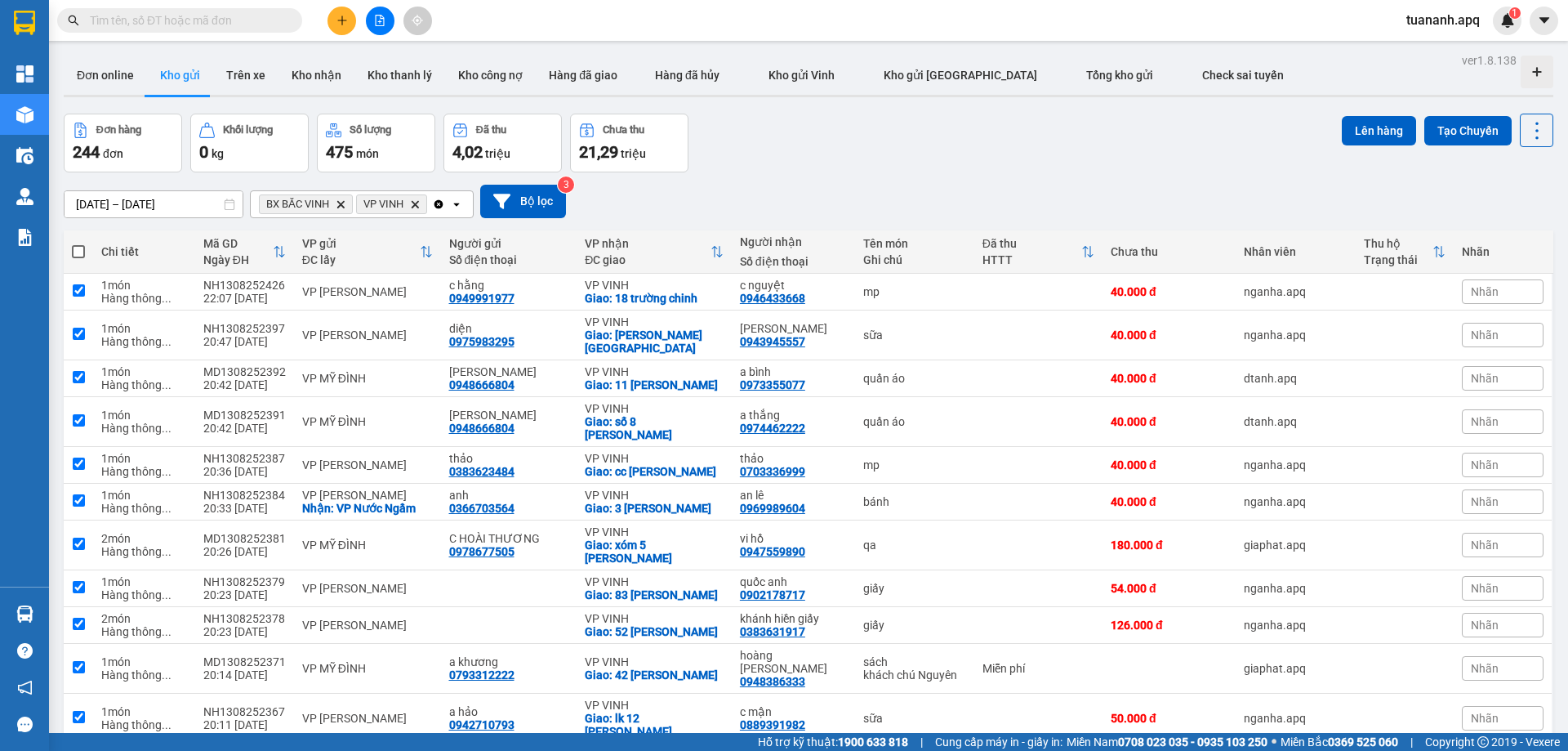
checkbox input "true"
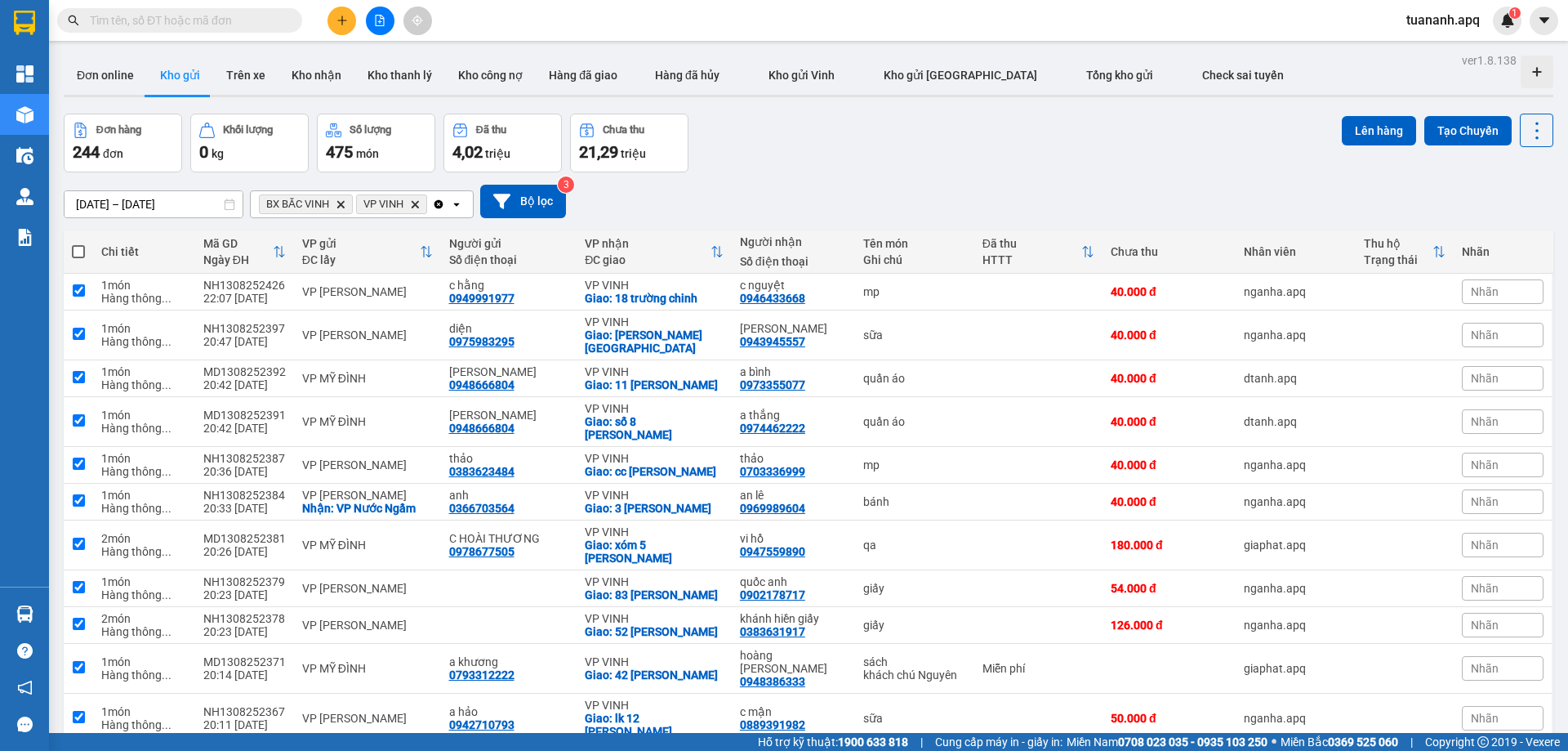
checkbox input "true"
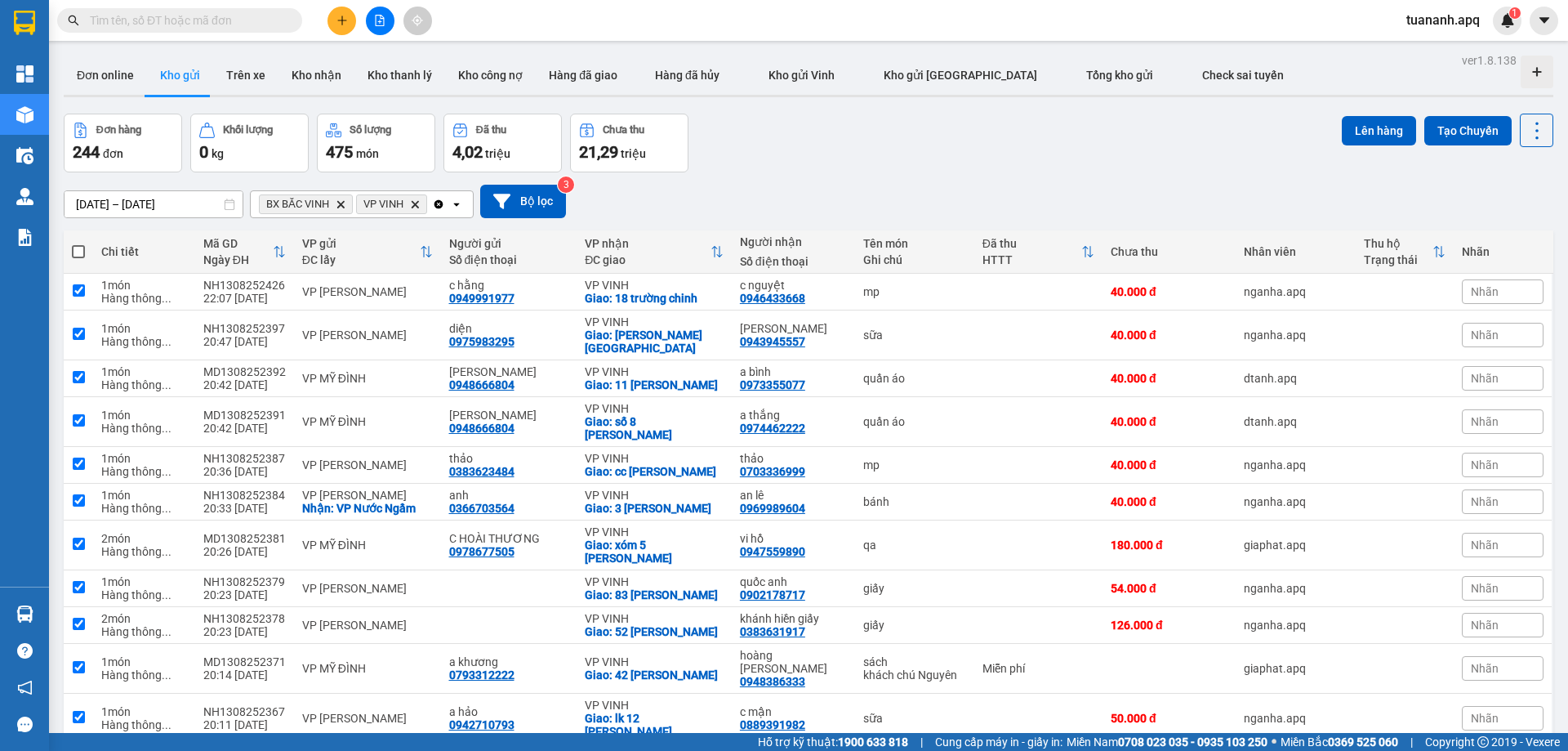
checkbox input "true"
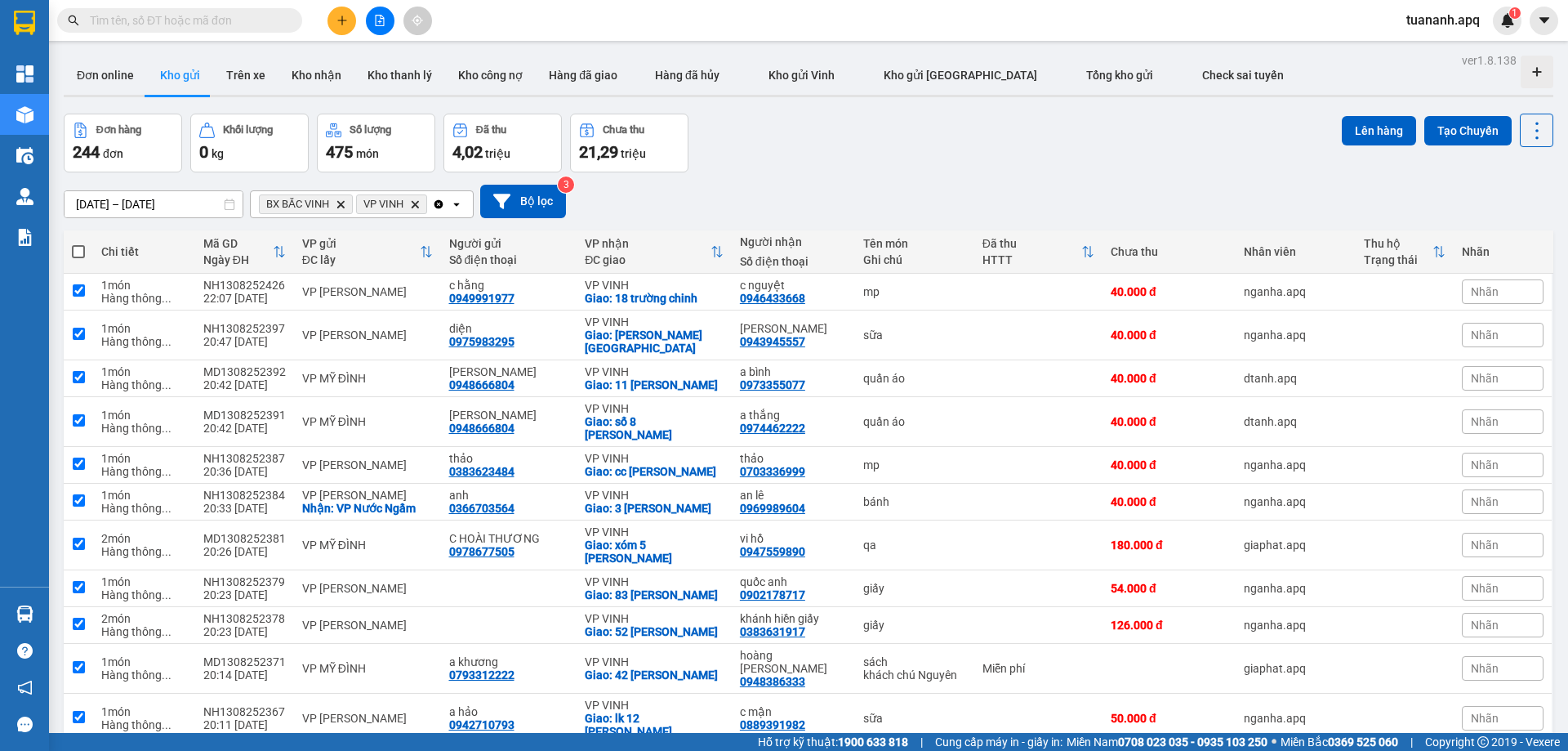
checkbox input "true"
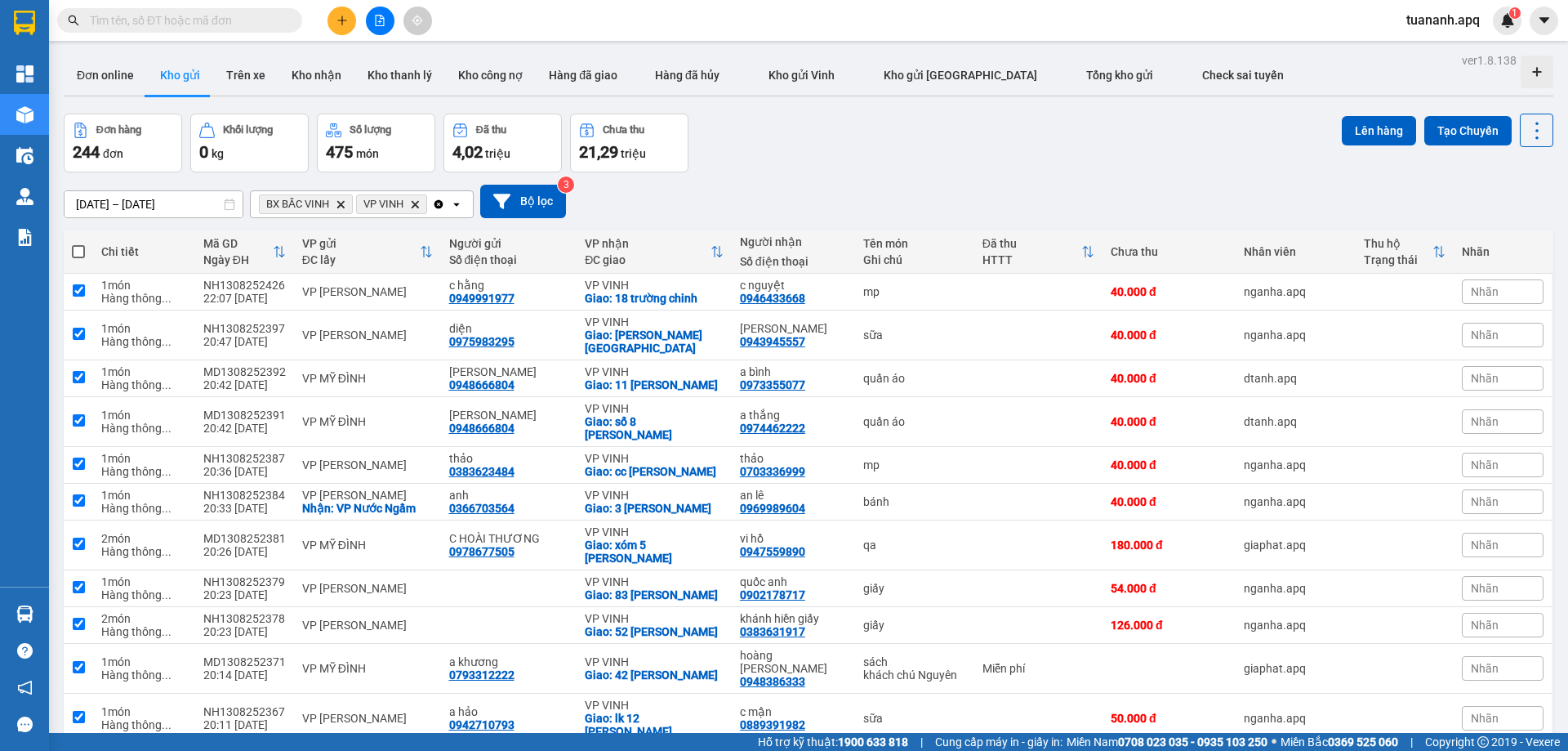
checkbox input "true"
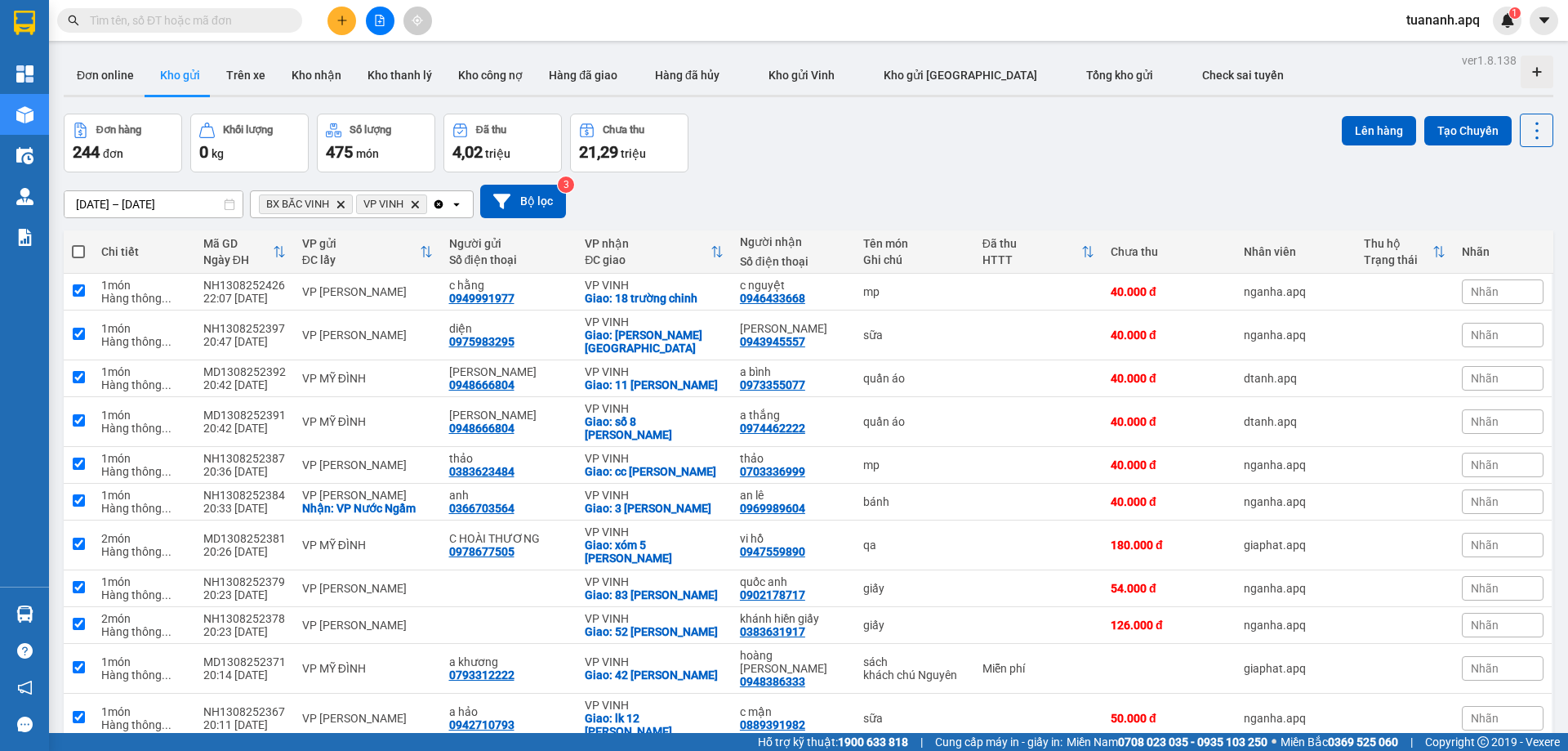
checkbox input "true"
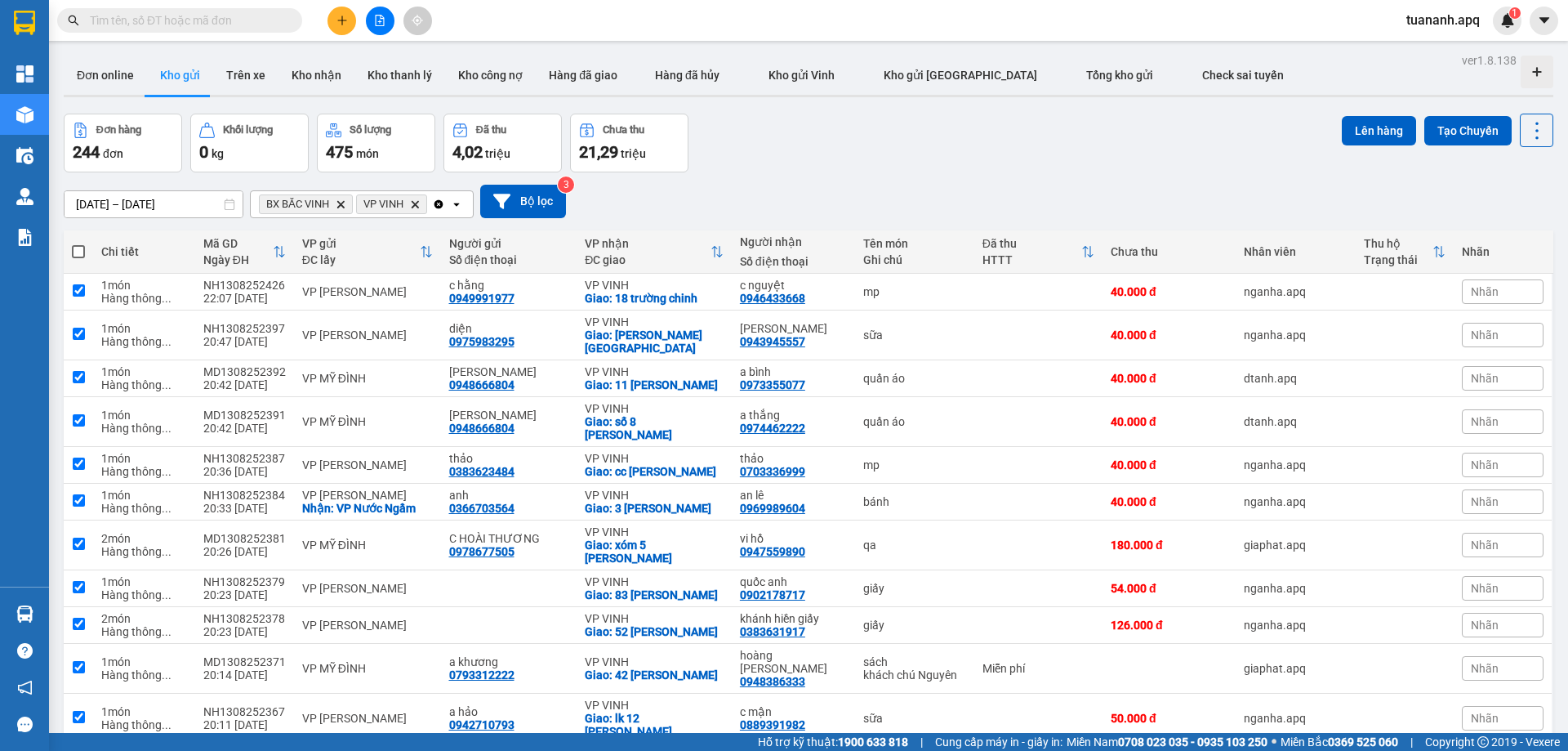
checkbox input "true"
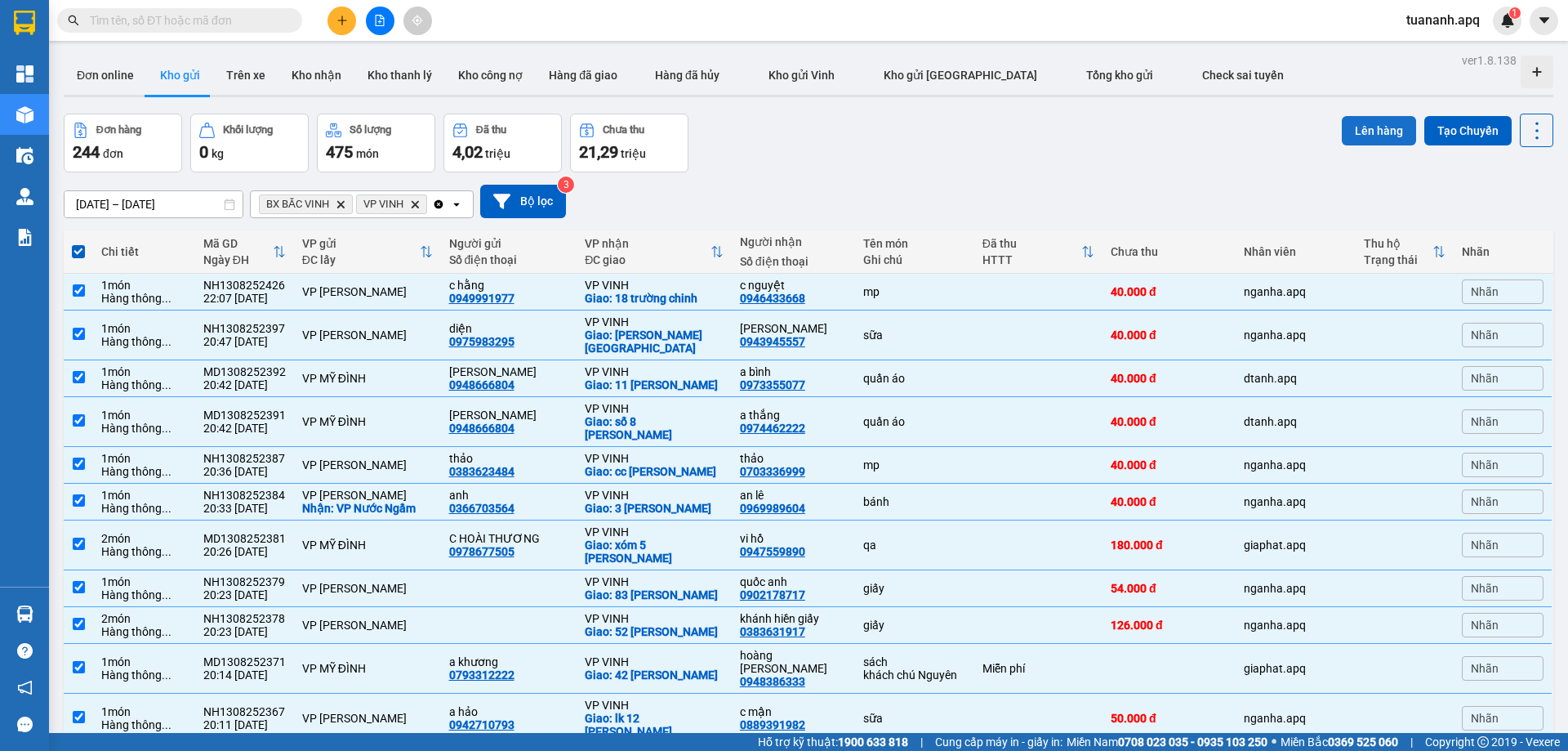
click at [1371, 124] on button "Lên hàng" at bounding box center [1379, 131] width 74 height 29
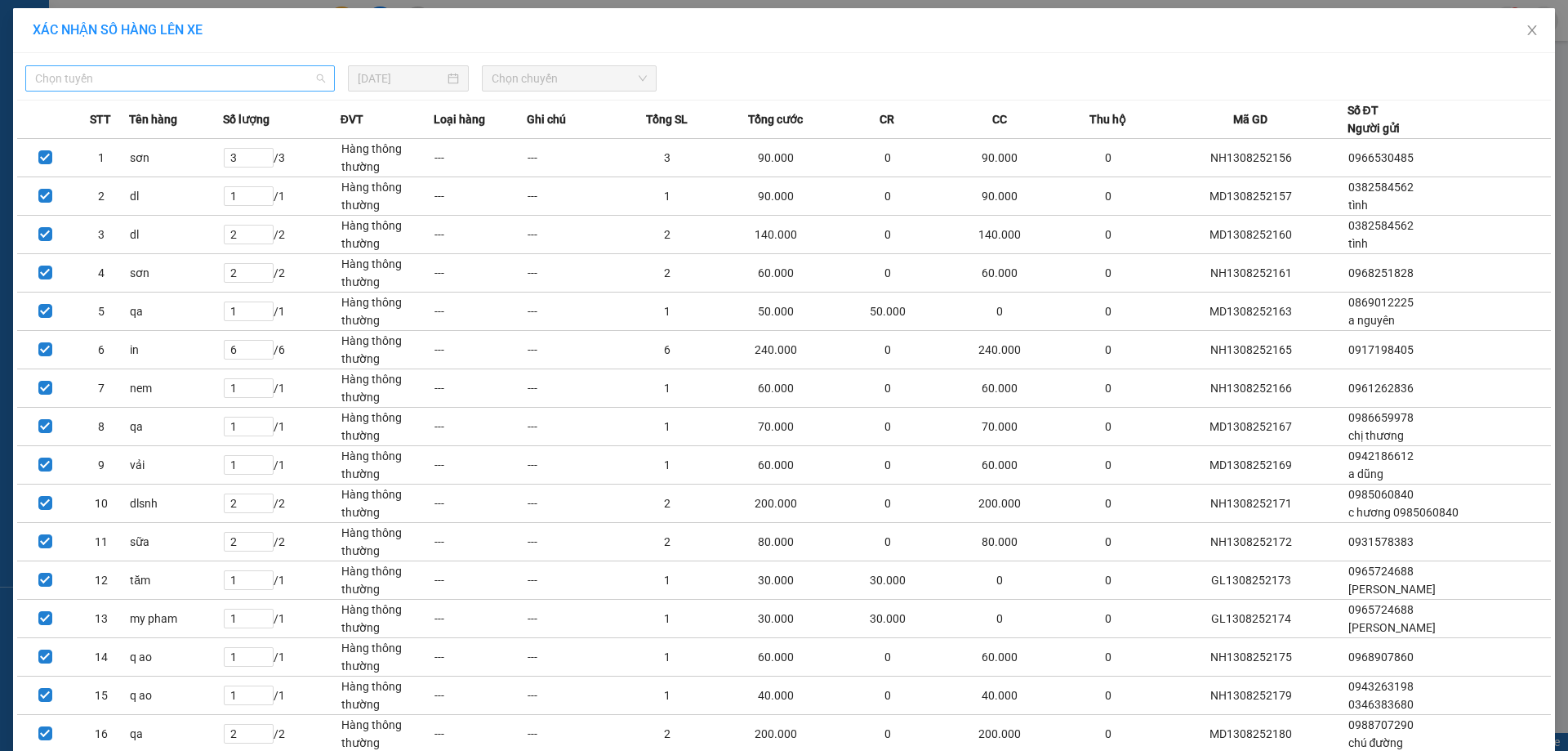
click at [169, 84] on span "Chọn tuyến" at bounding box center [180, 78] width 290 height 24
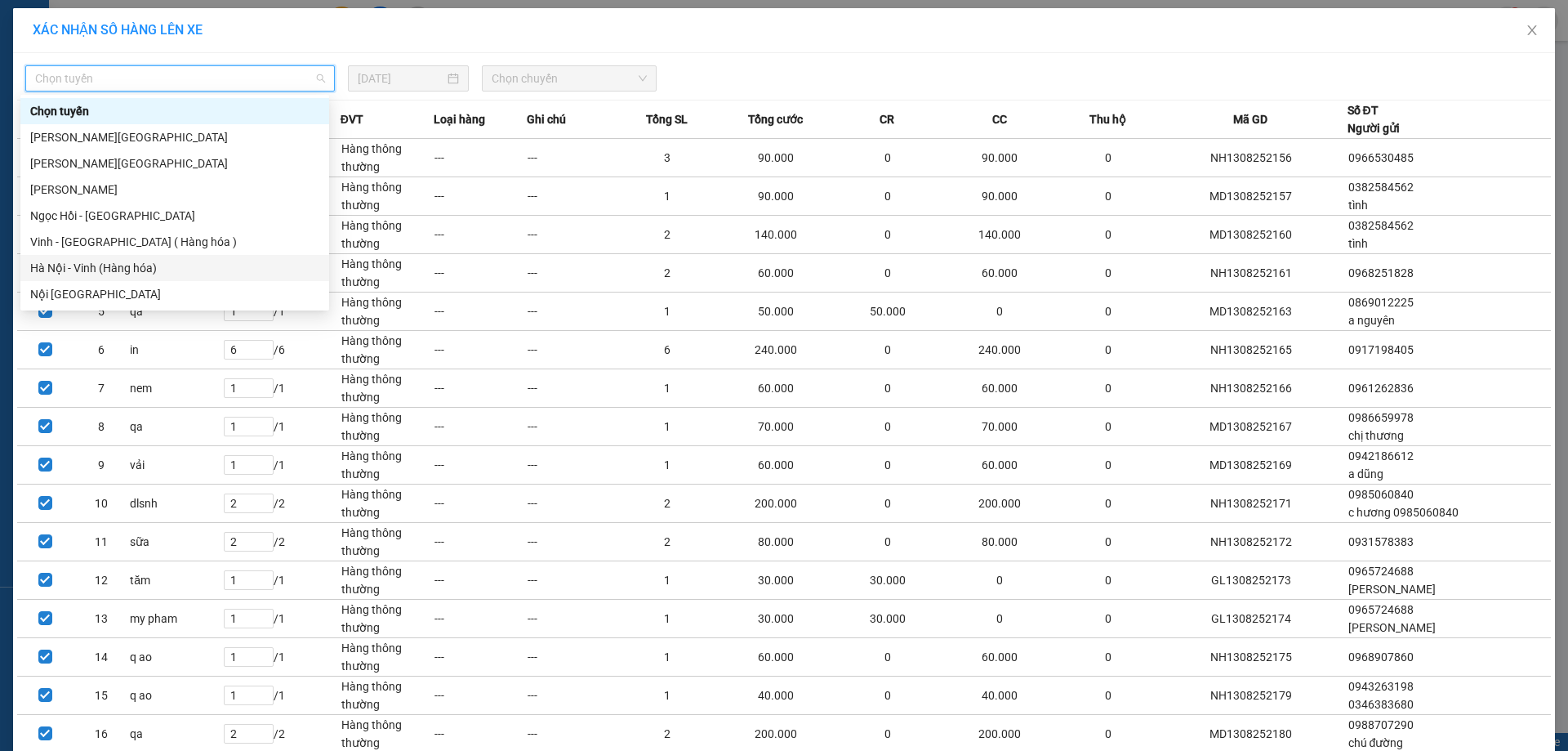
click at [156, 281] on div "Hà Nội - Vinh (Hàng hóa)" at bounding box center [174, 268] width 309 height 26
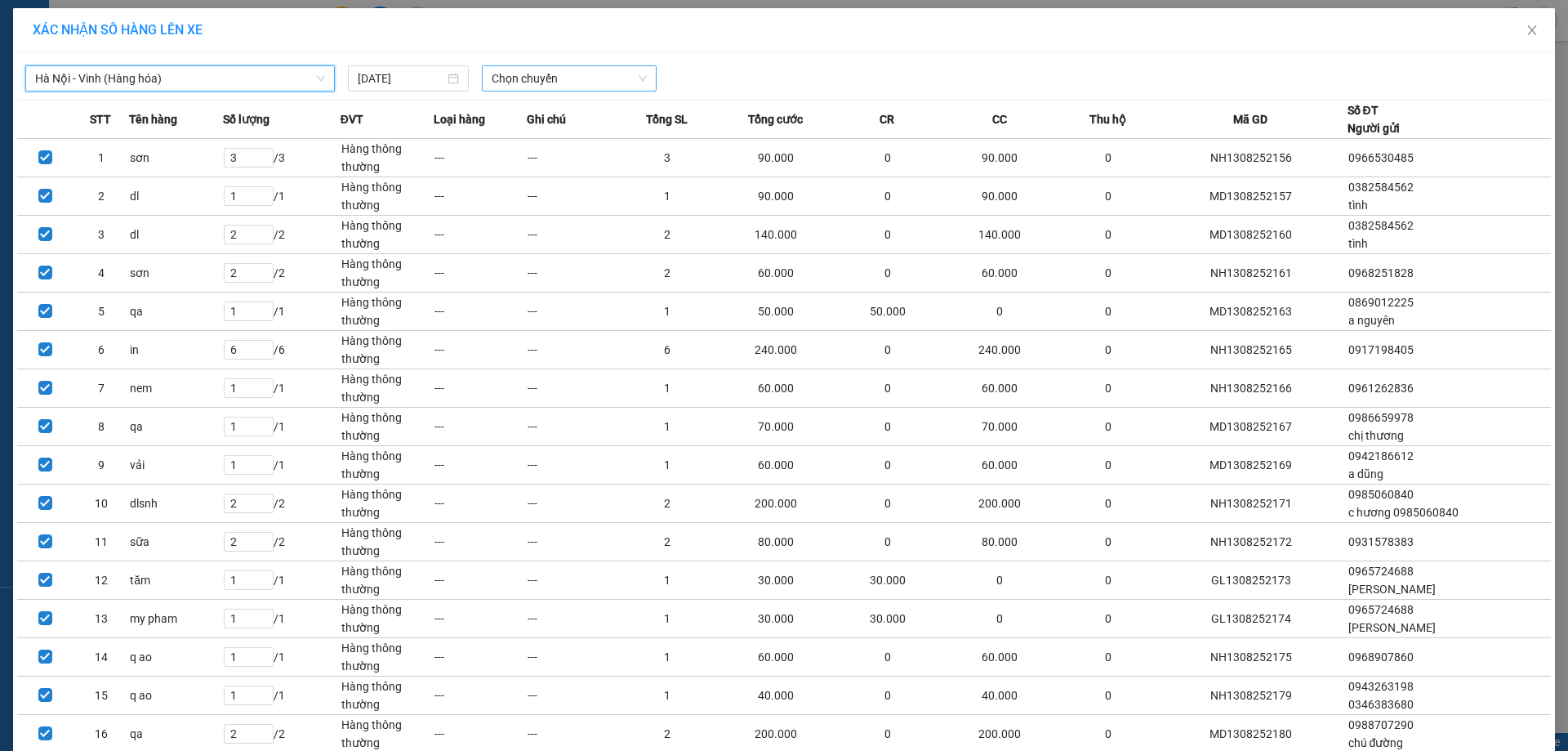
drag, startPoint x: 579, startPoint y: 80, endPoint x: 555, endPoint y: 75, distance: 24.5
click at [579, 80] on span "Chọn chuyến" at bounding box center [569, 78] width 155 height 24
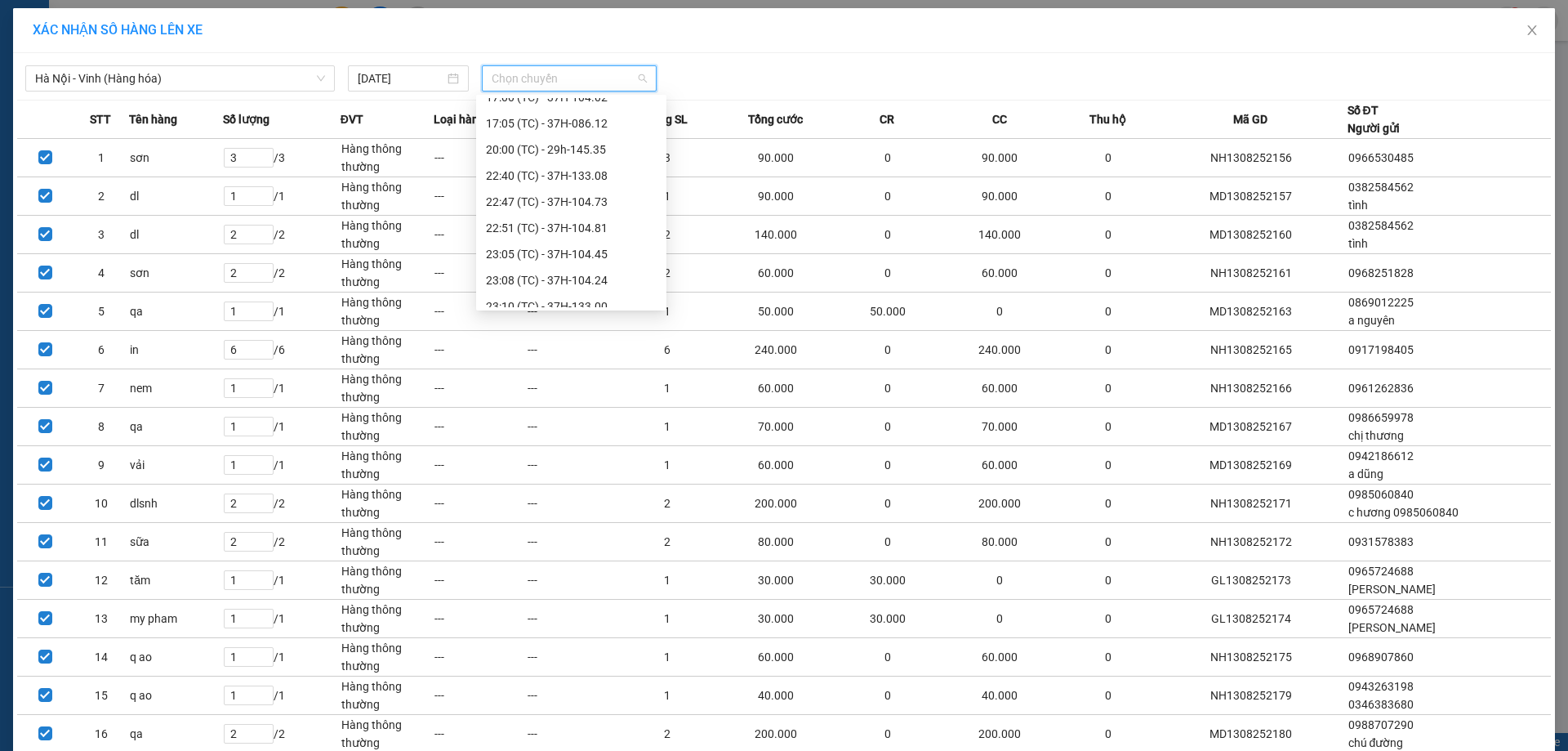
scroll to position [314, 0]
click at [573, 286] on div "23:30 (TC) - UN-5258" at bounding box center [571, 294] width 170 height 18
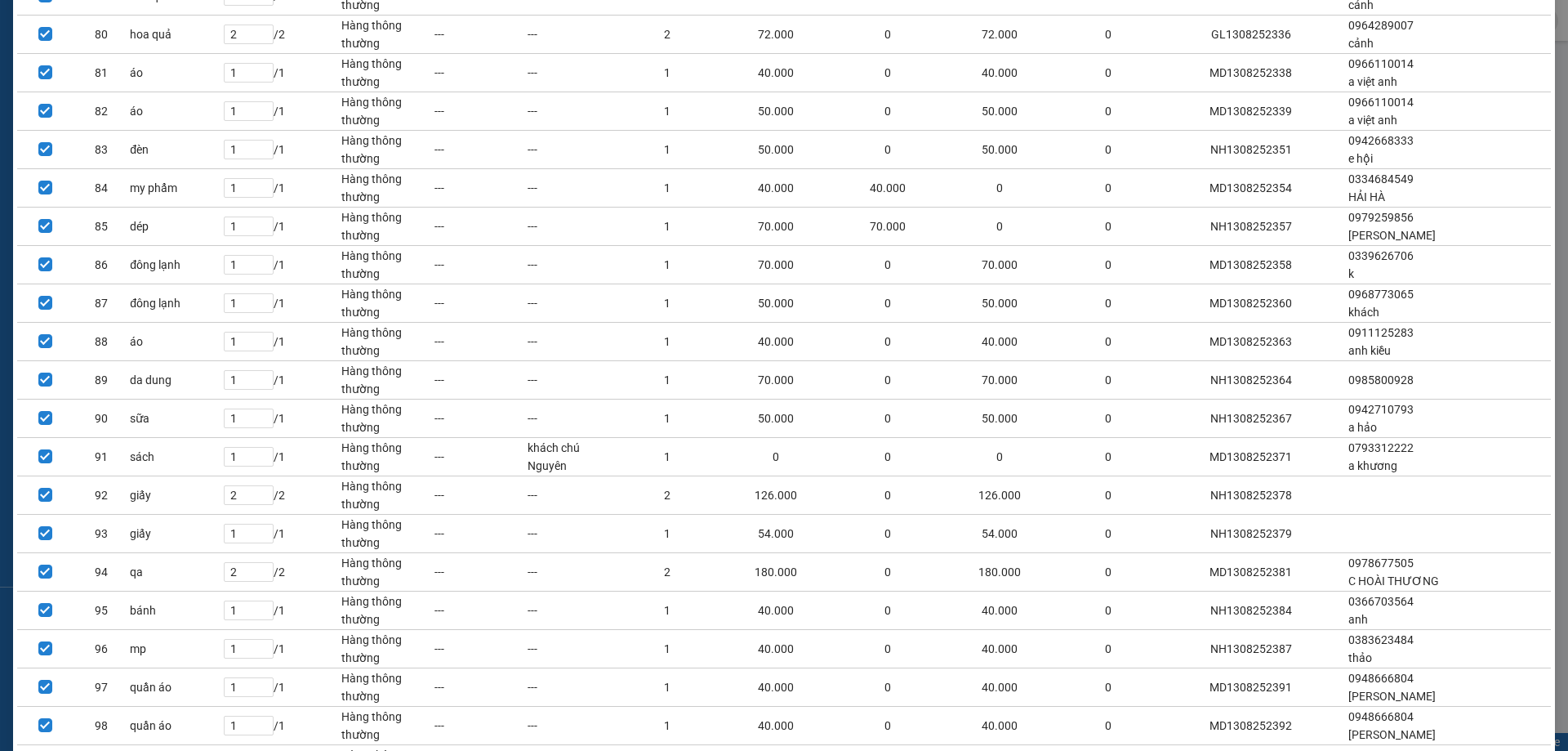
scroll to position [3348, 0]
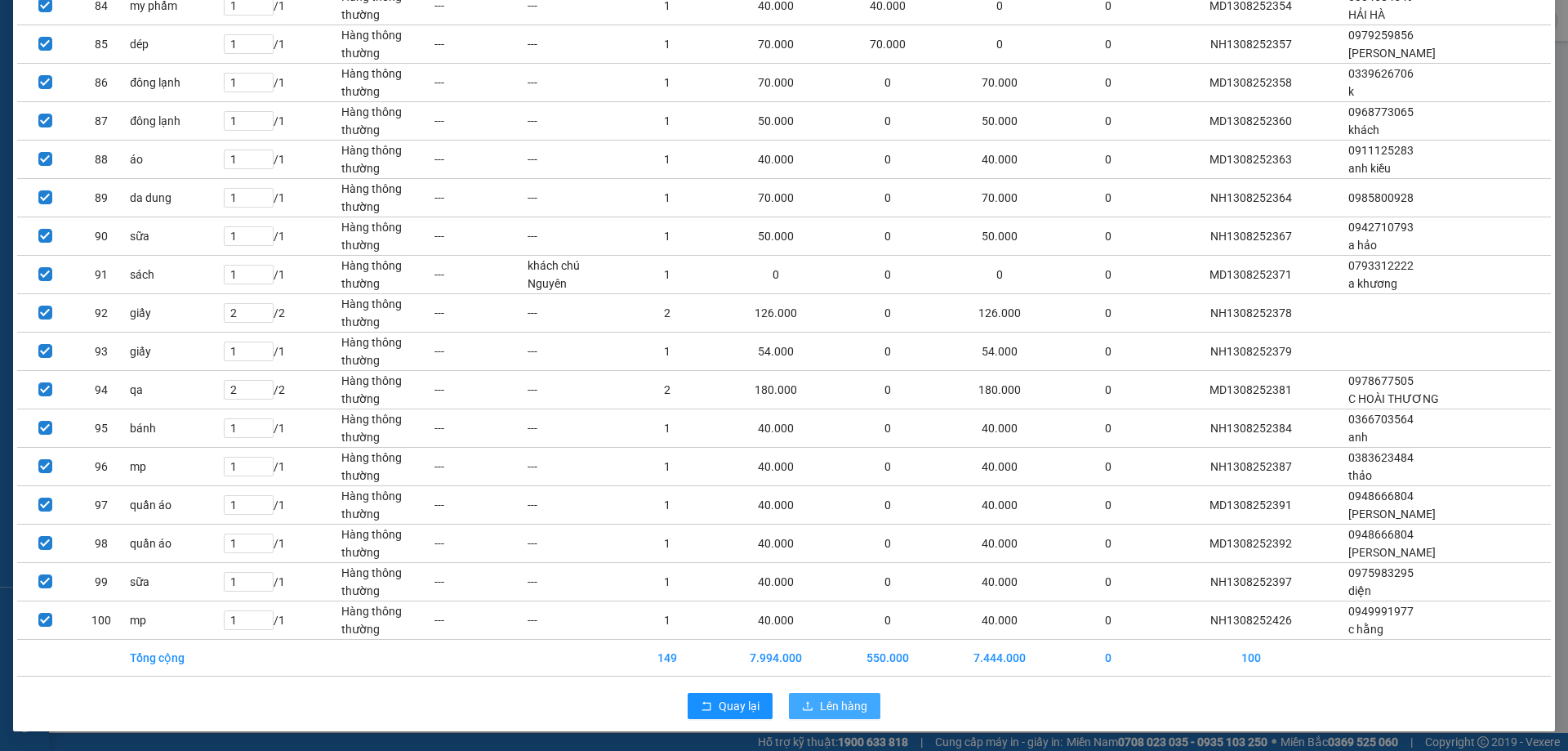
click at [852, 701] on span "Lên hàng" at bounding box center [843, 705] width 48 height 18
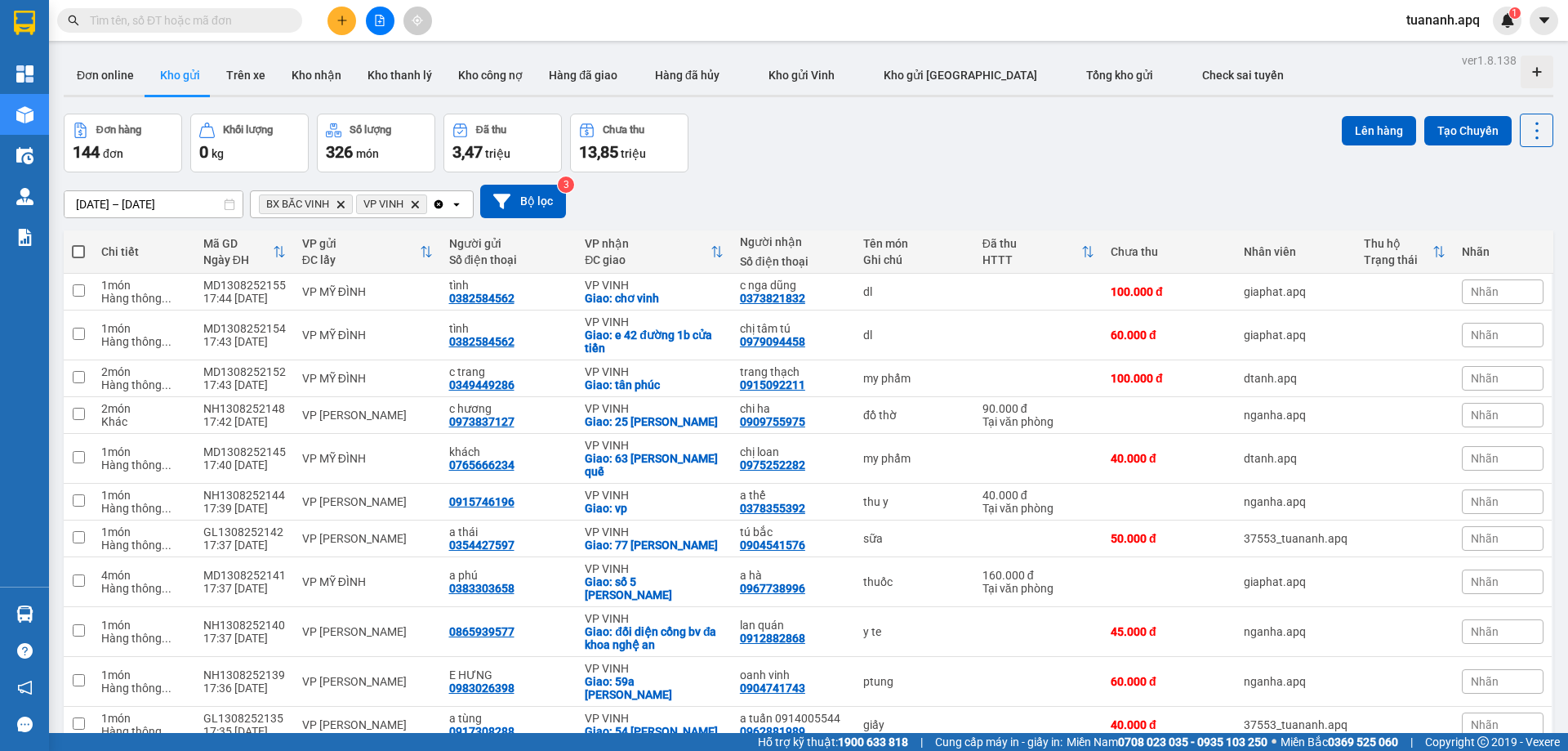
click at [74, 250] on span at bounding box center [78, 251] width 13 height 13
click at [79, 244] on input "checkbox" at bounding box center [79, 244] width 0 height 0
checkbox input "true"
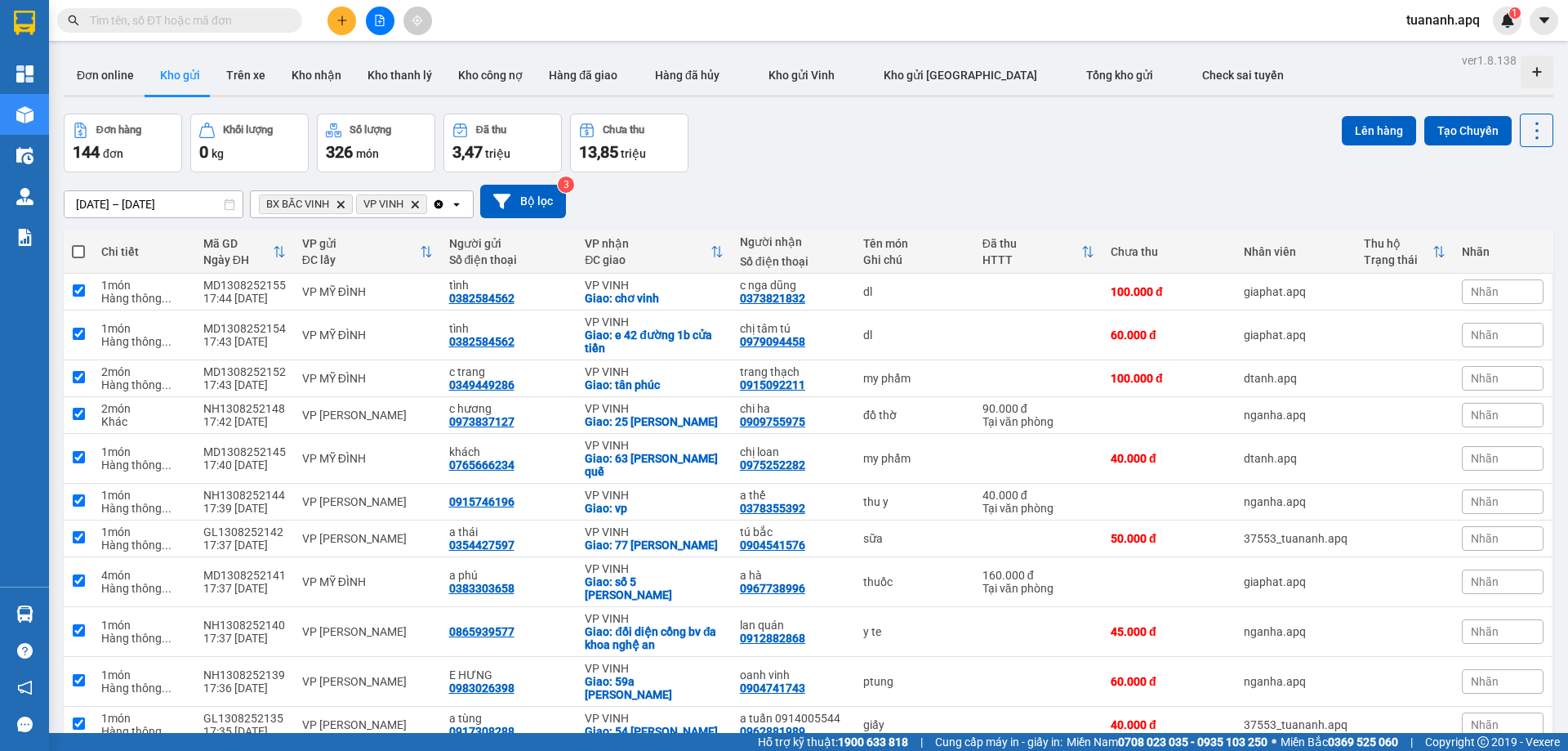
checkbox input "true"
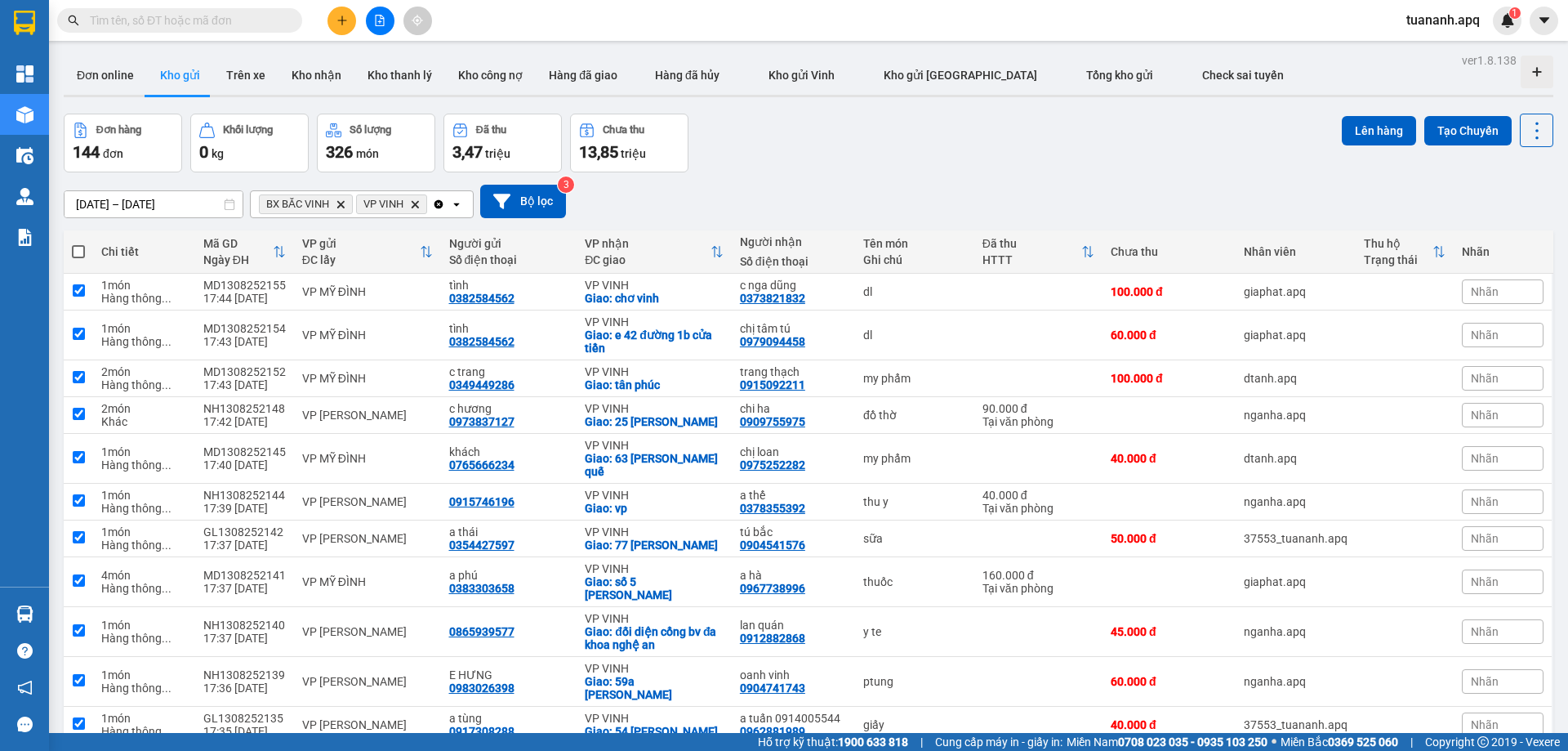
checkbox input "true"
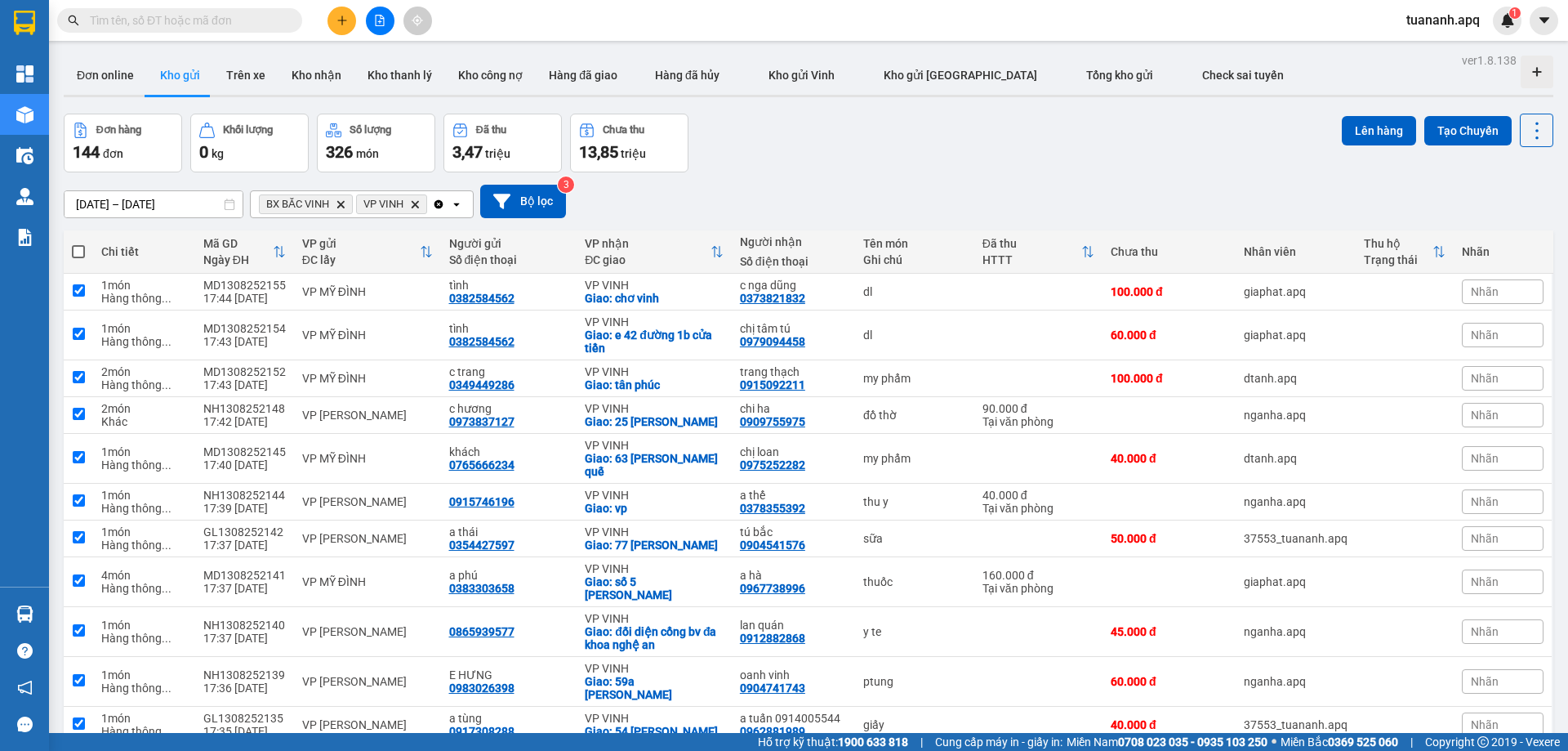
checkbox input "true"
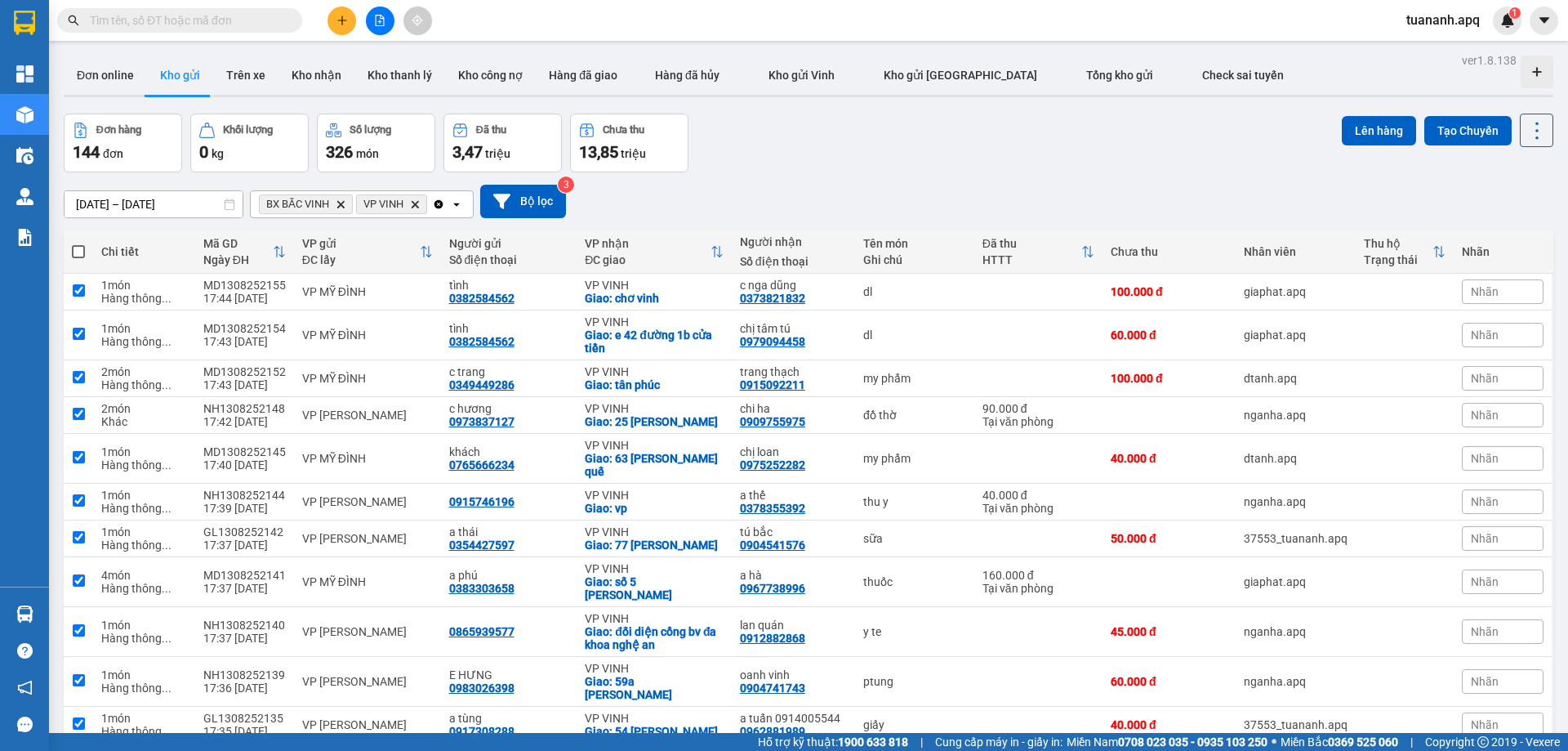
checkbox input "true"
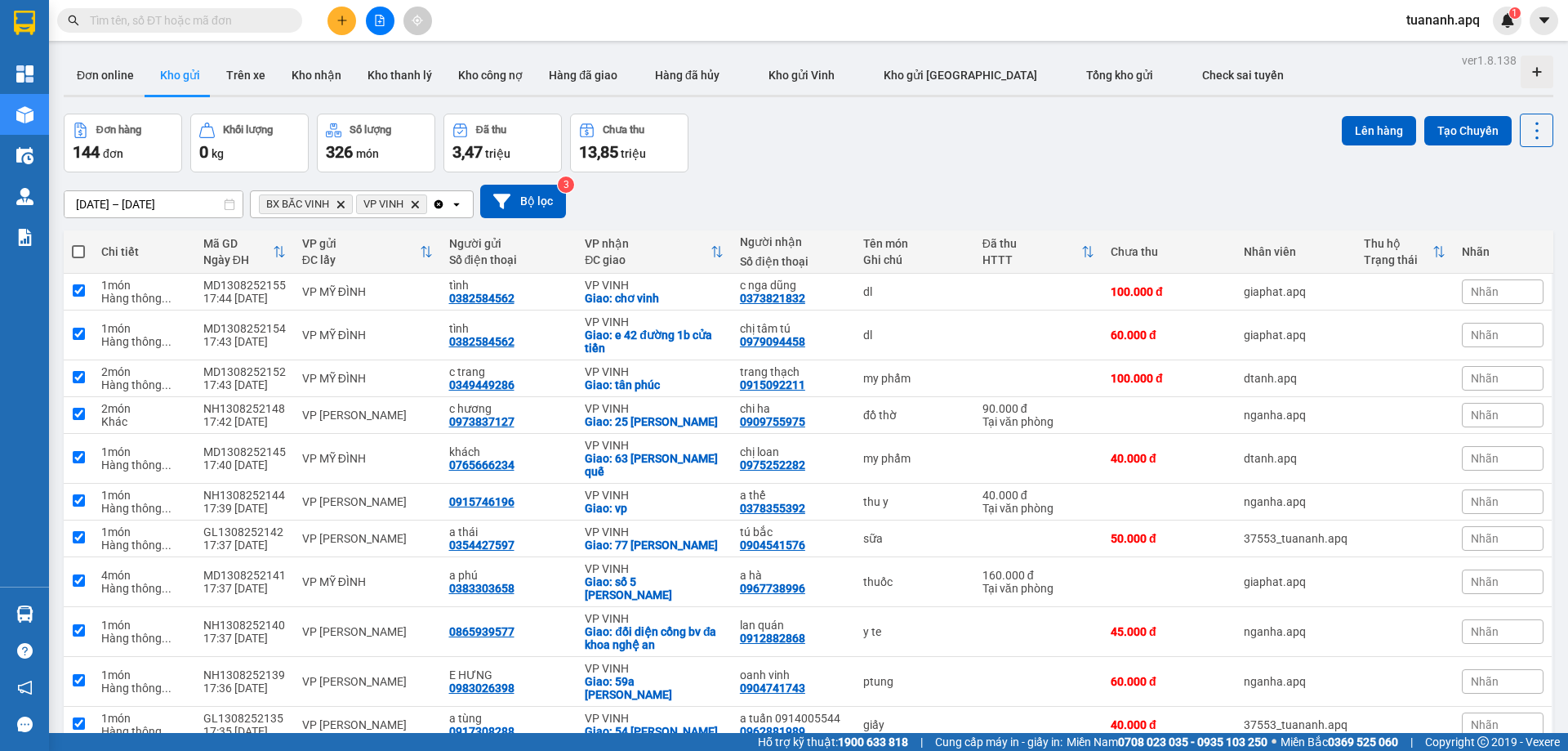
checkbox input "true"
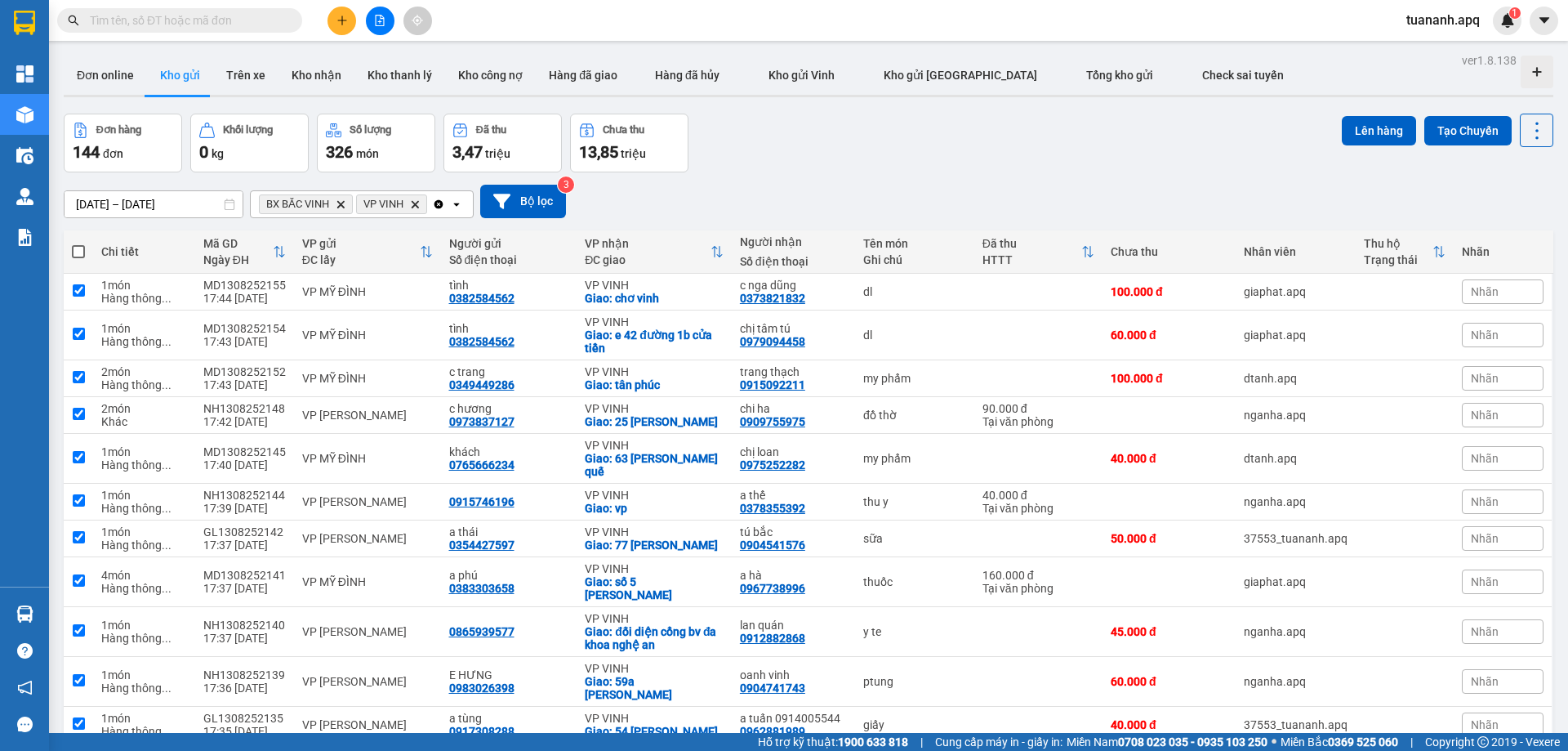
checkbox input "true"
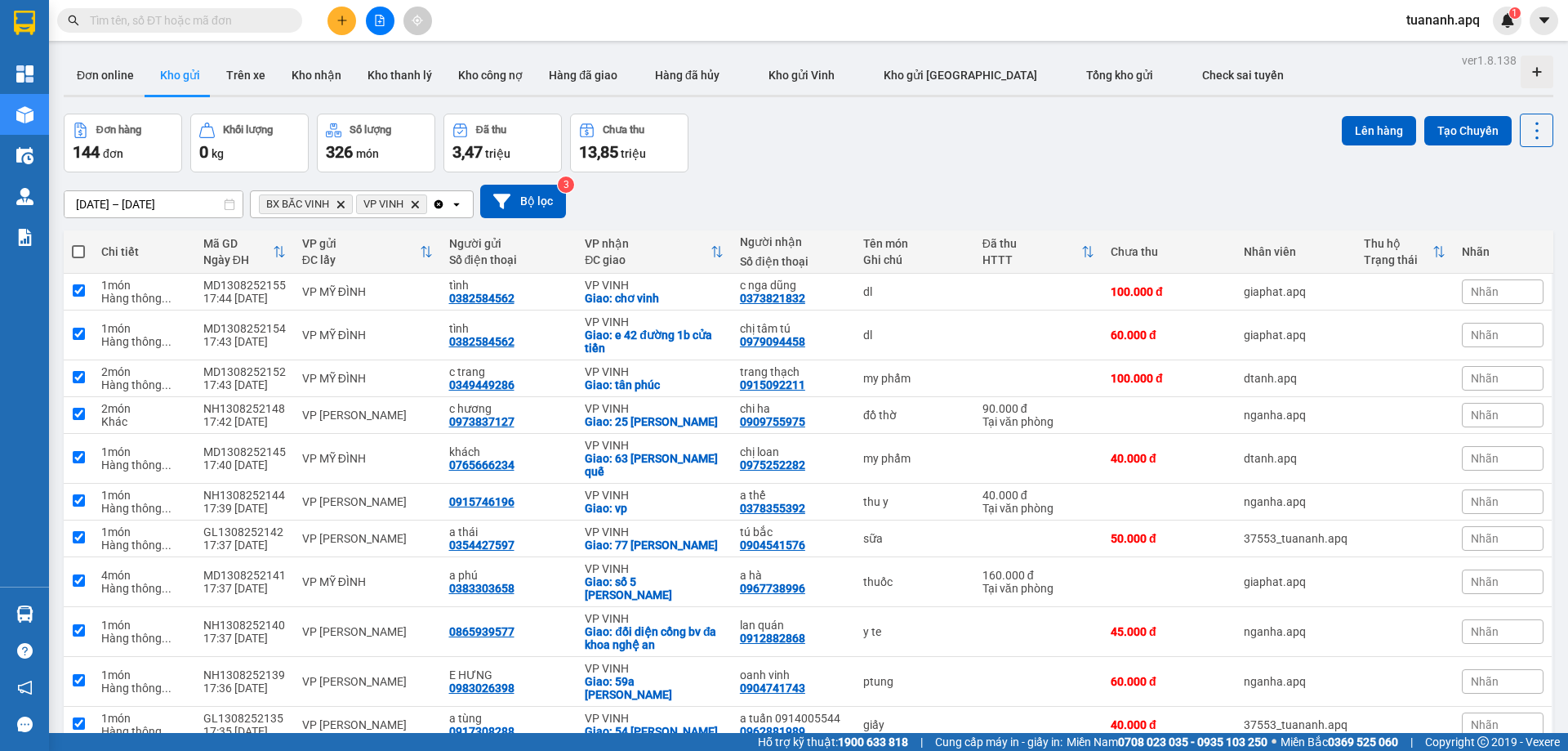
checkbox input "true"
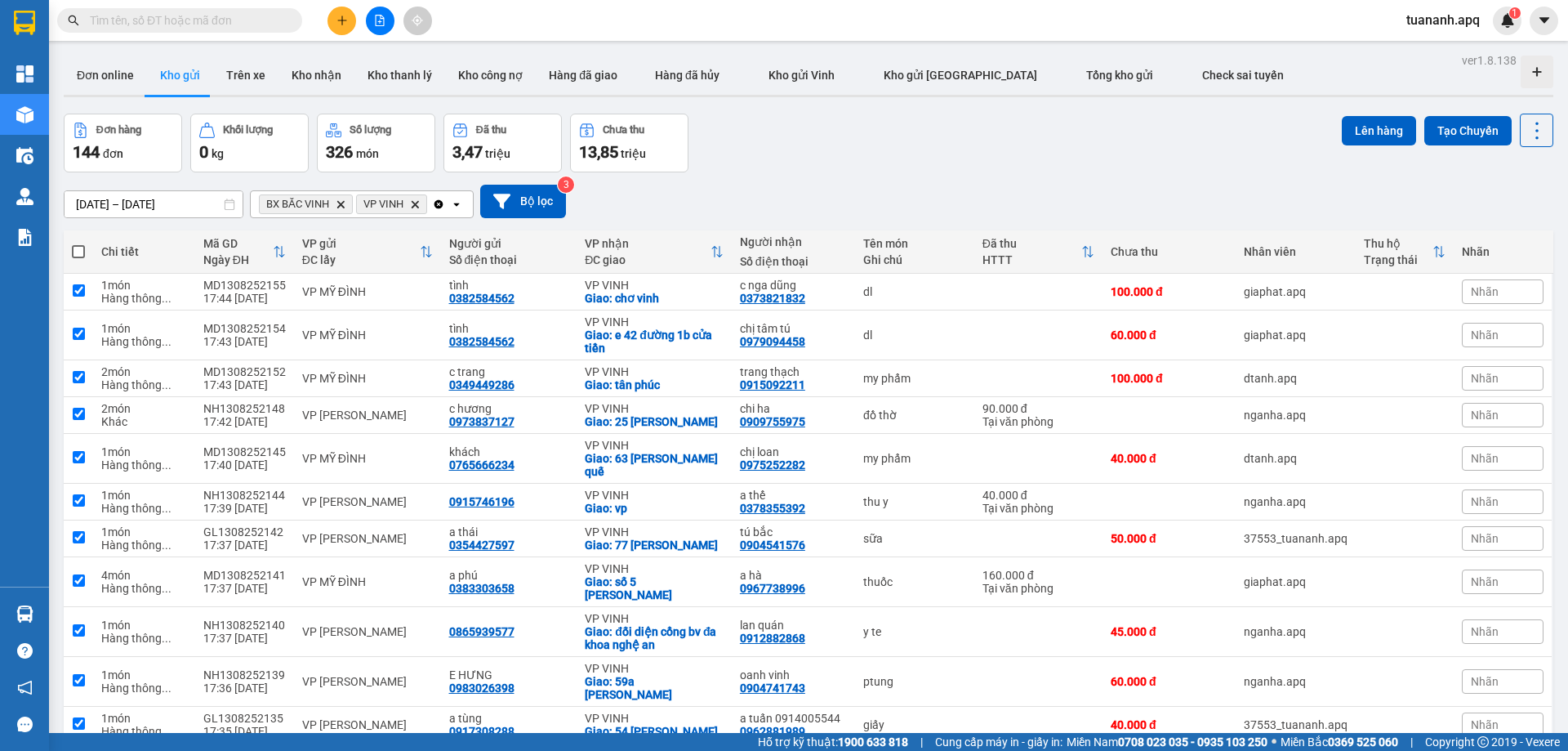
checkbox input "true"
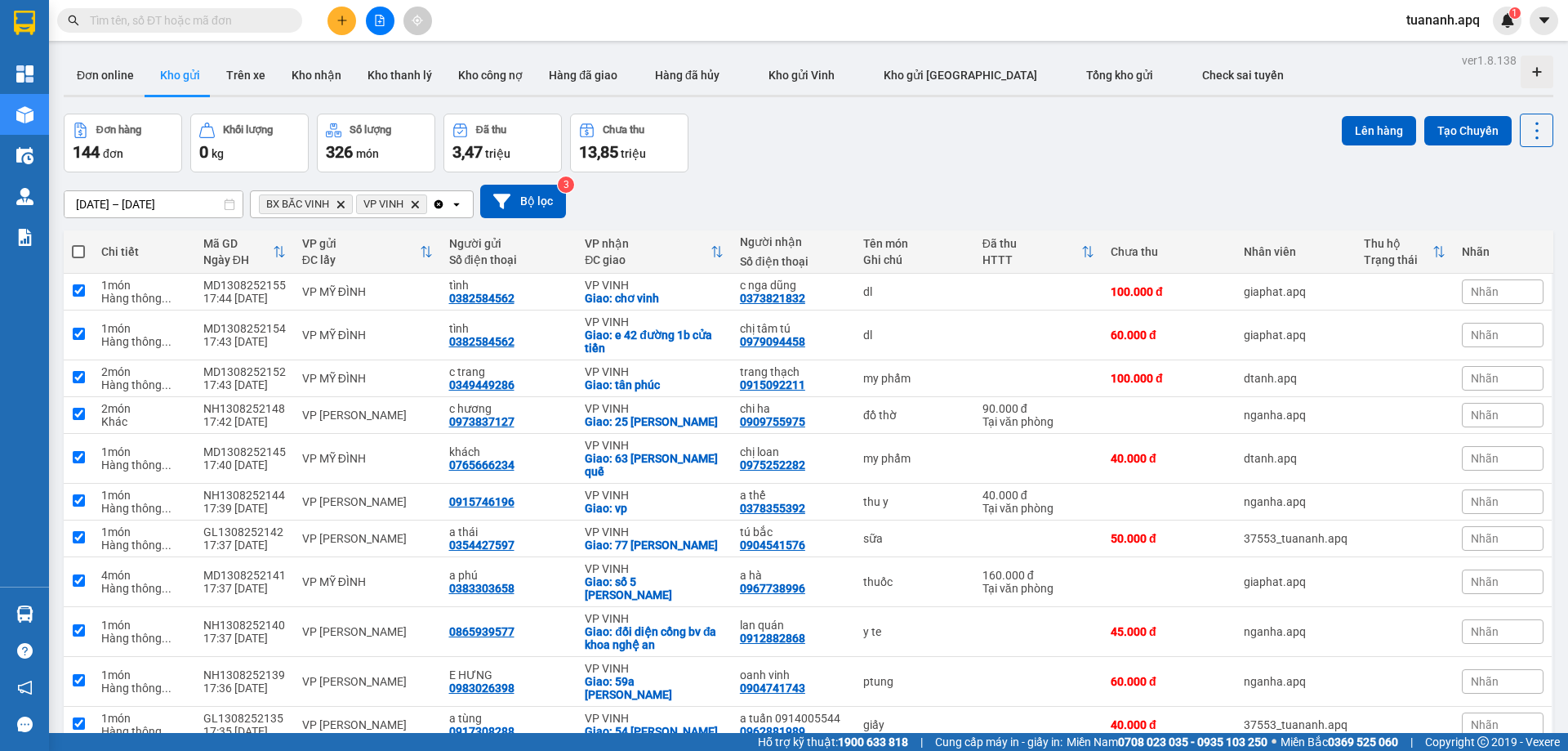
checkbox input "true"
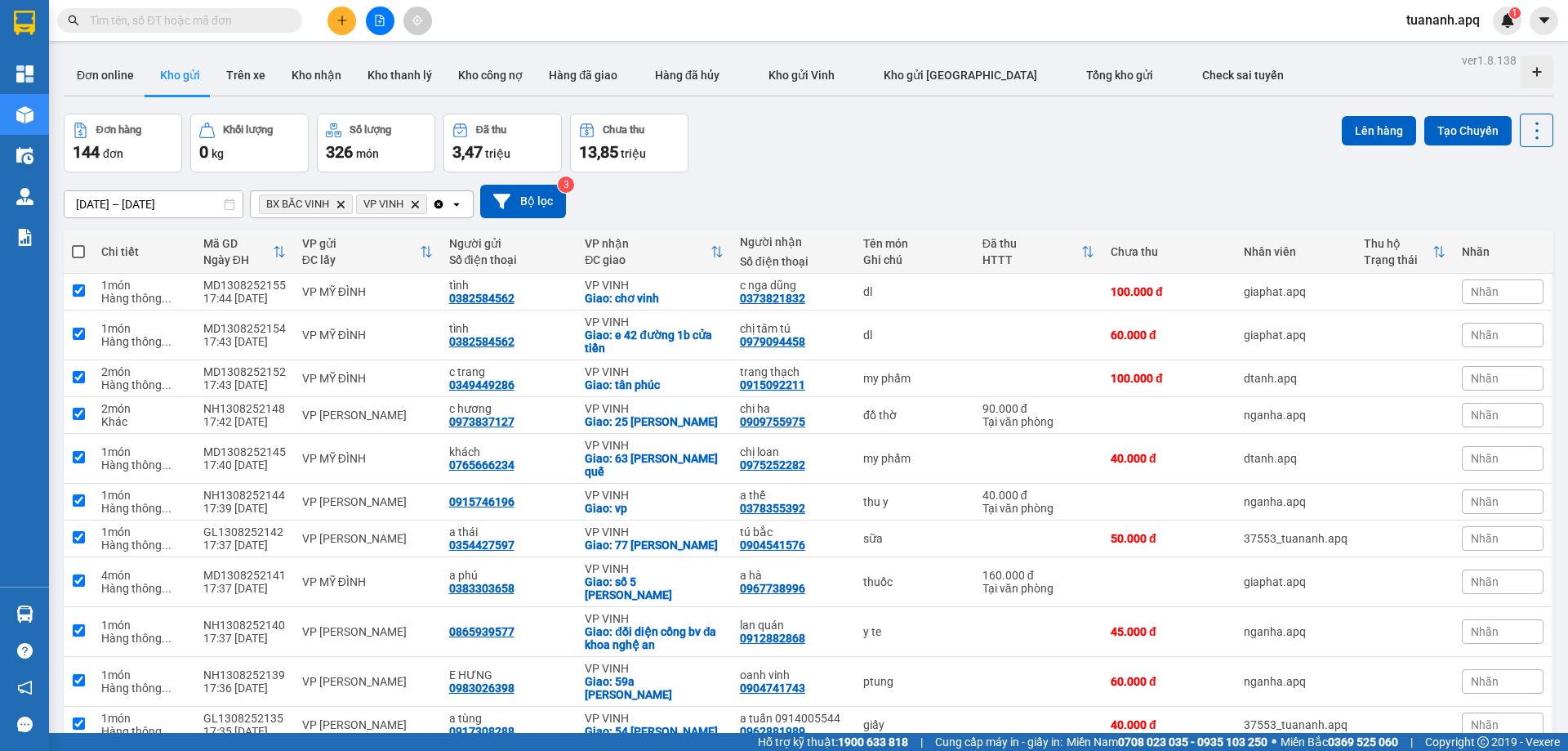
checkbox input "true"
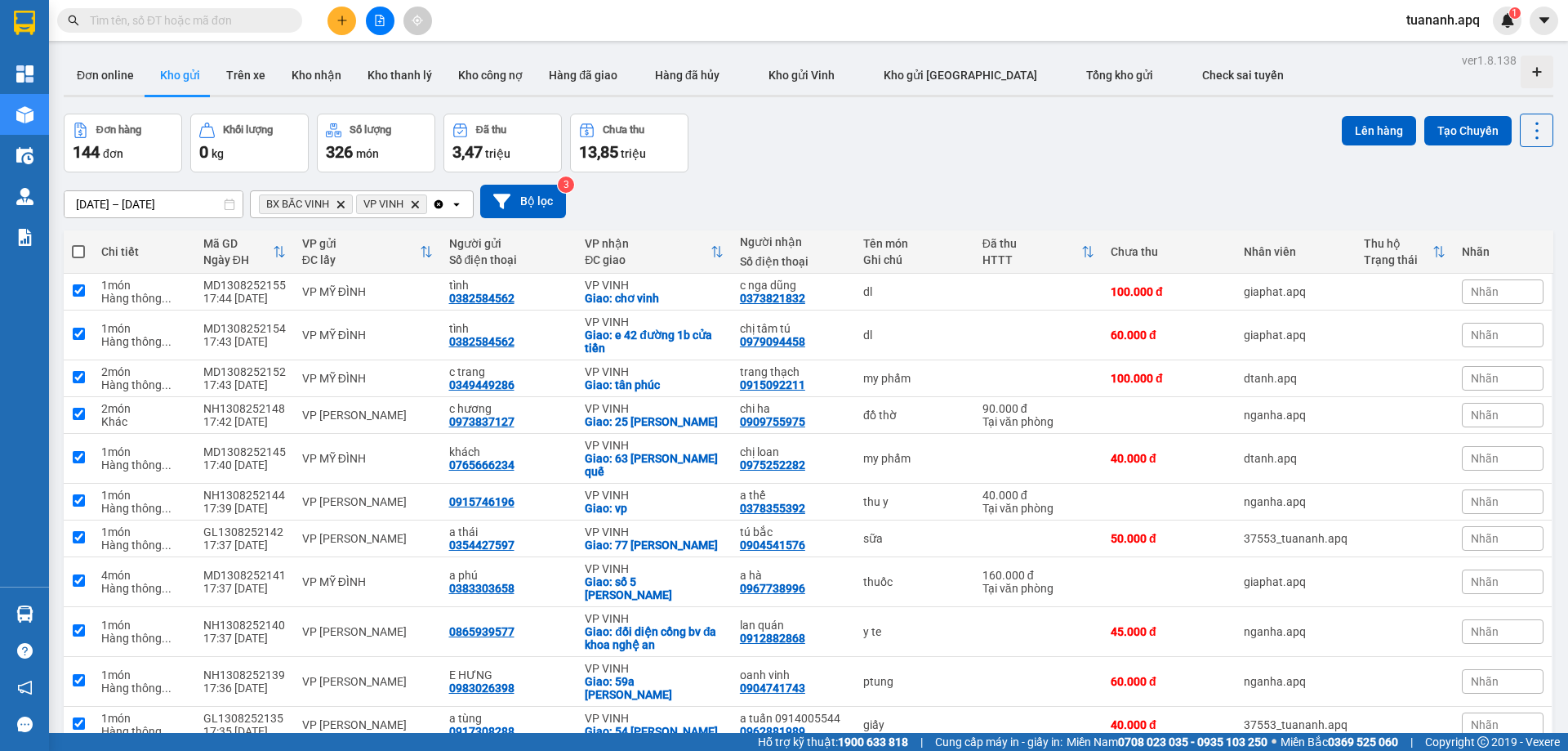
checkbox input "true"
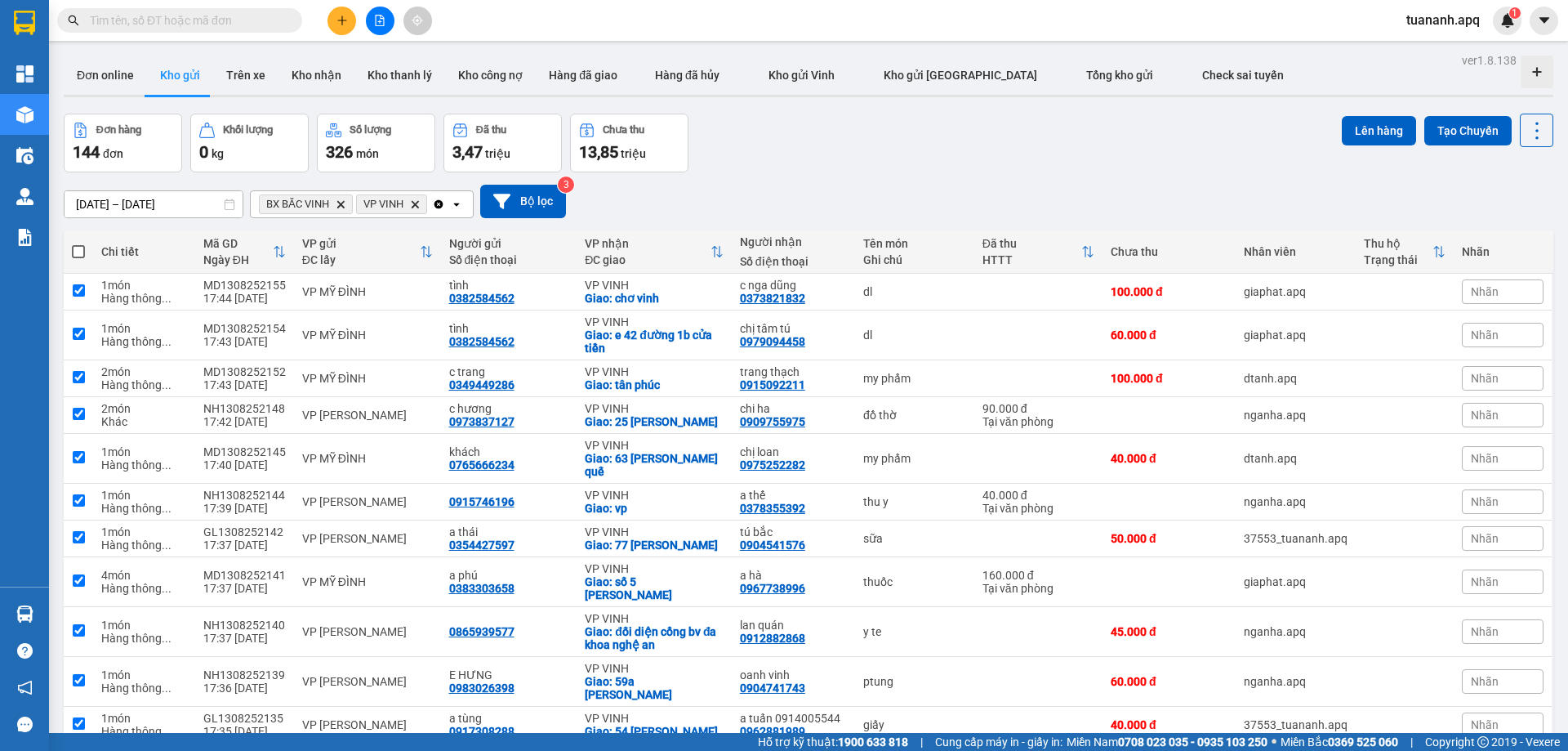
checkbox input "true"
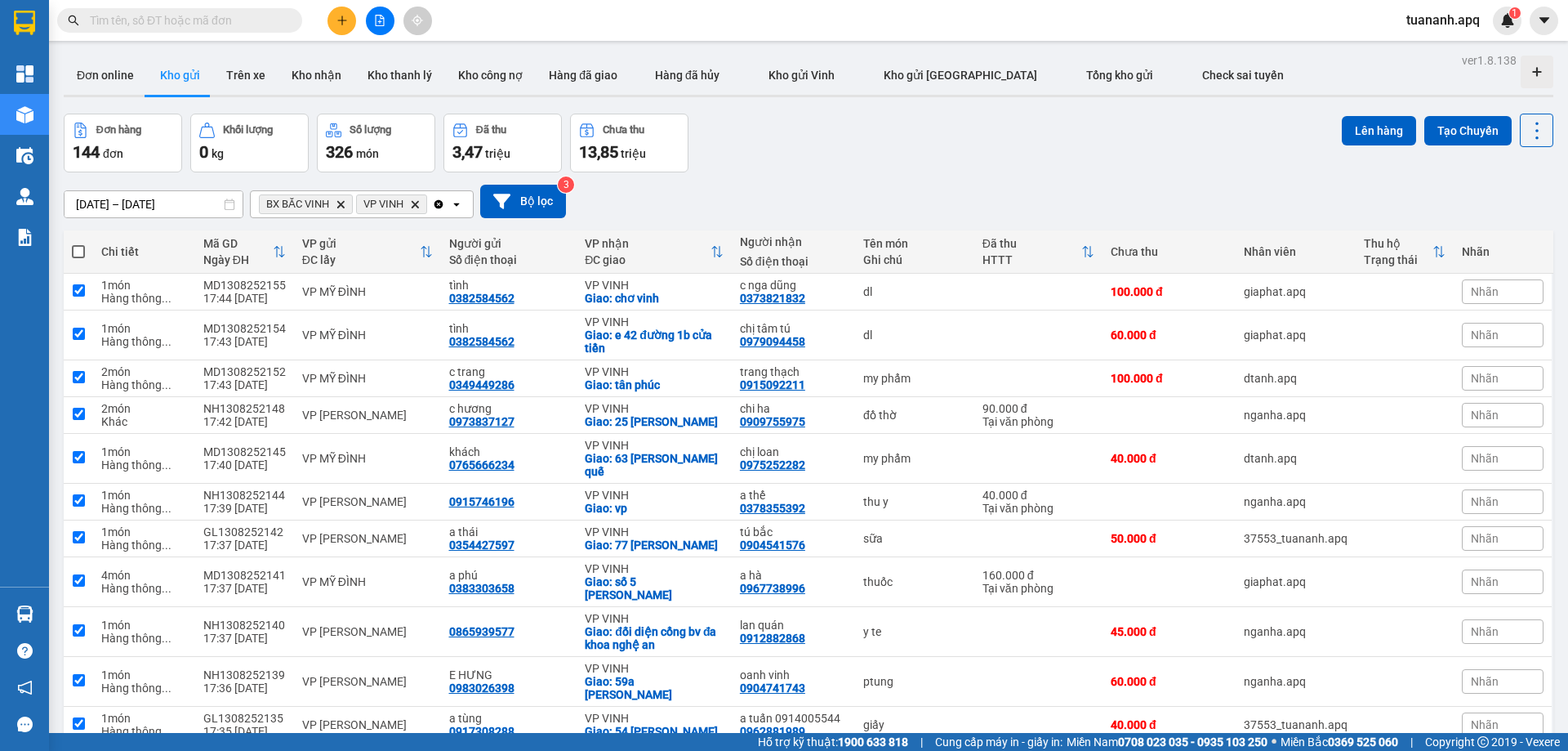
checkbox input "true"
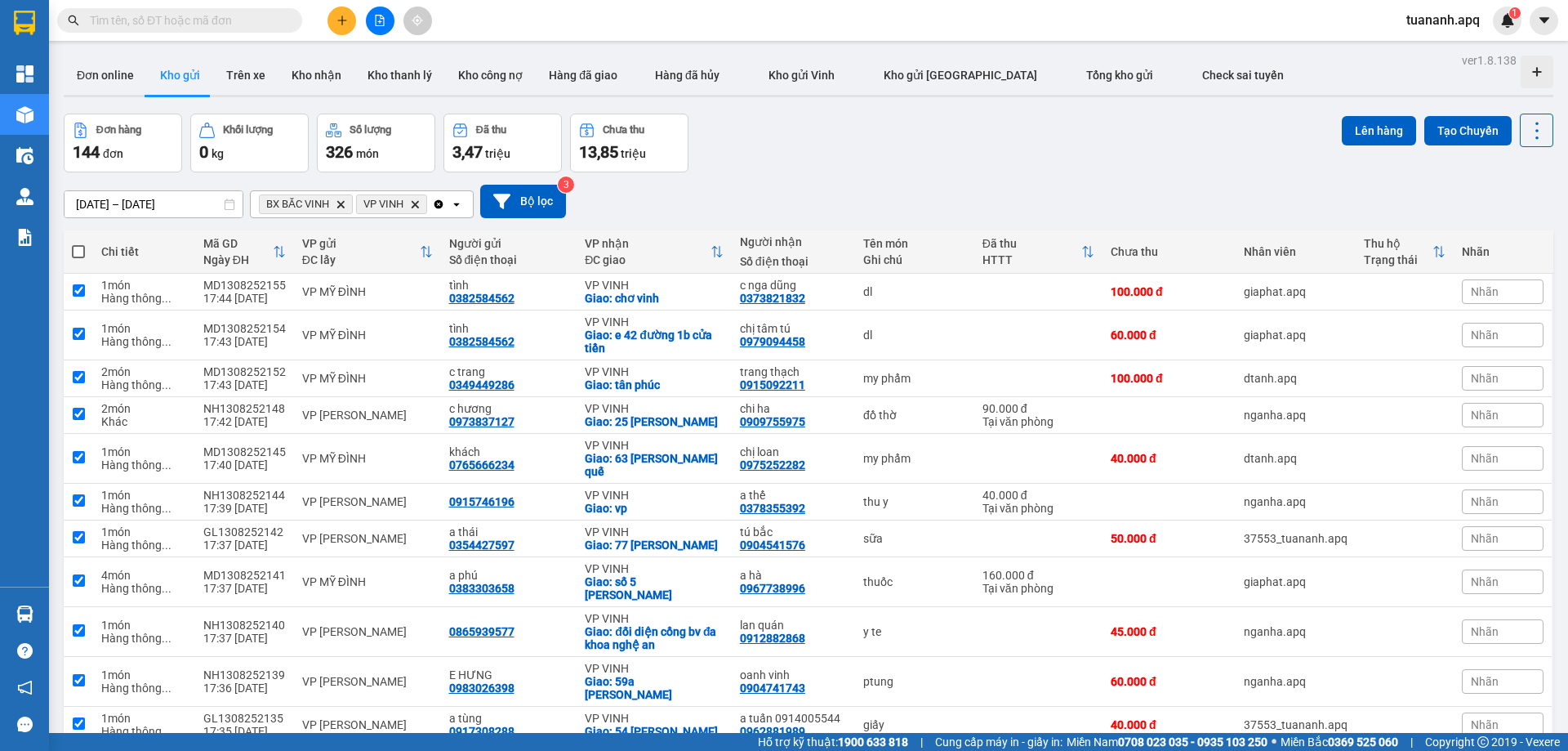
checkbox input "true"
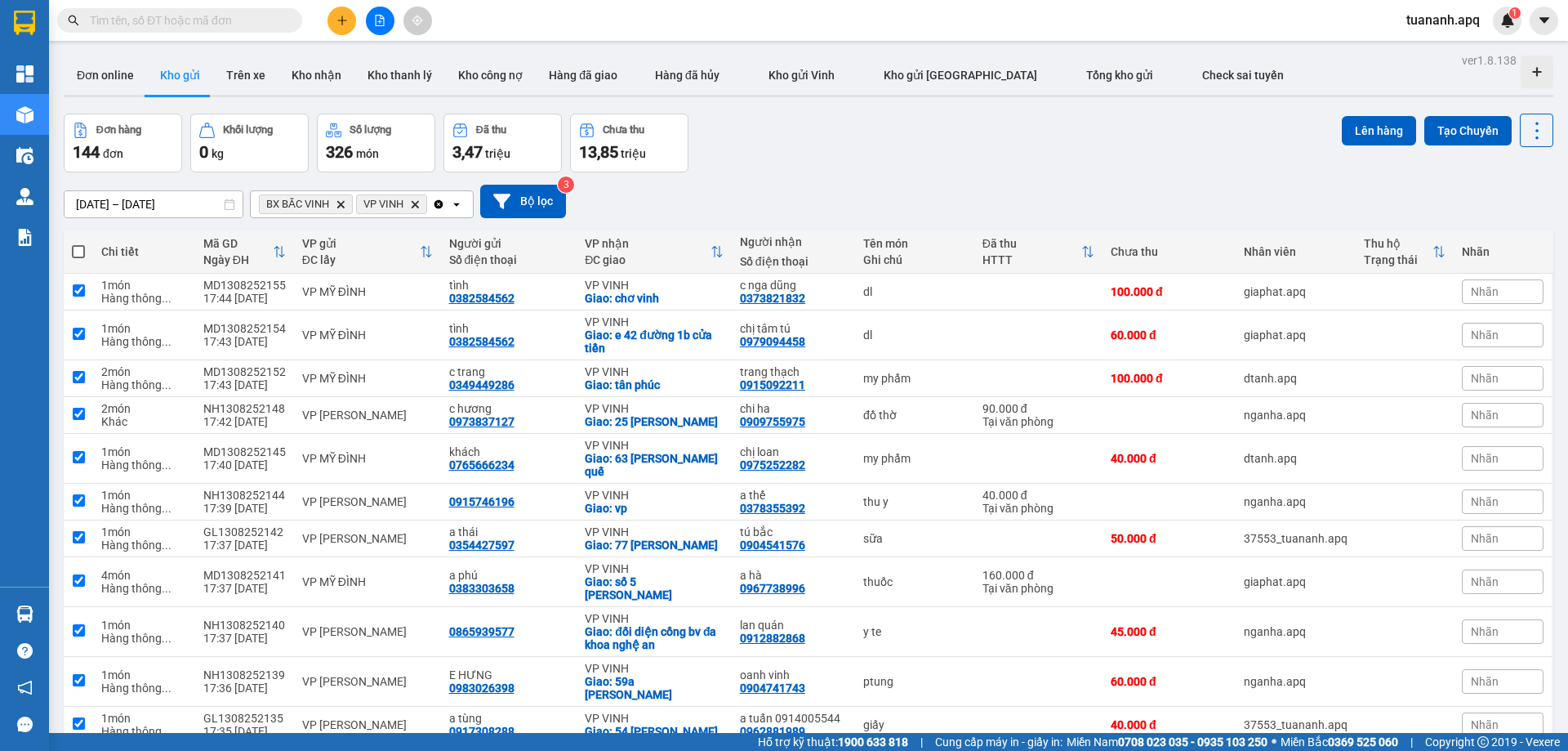
checkbox input "true"
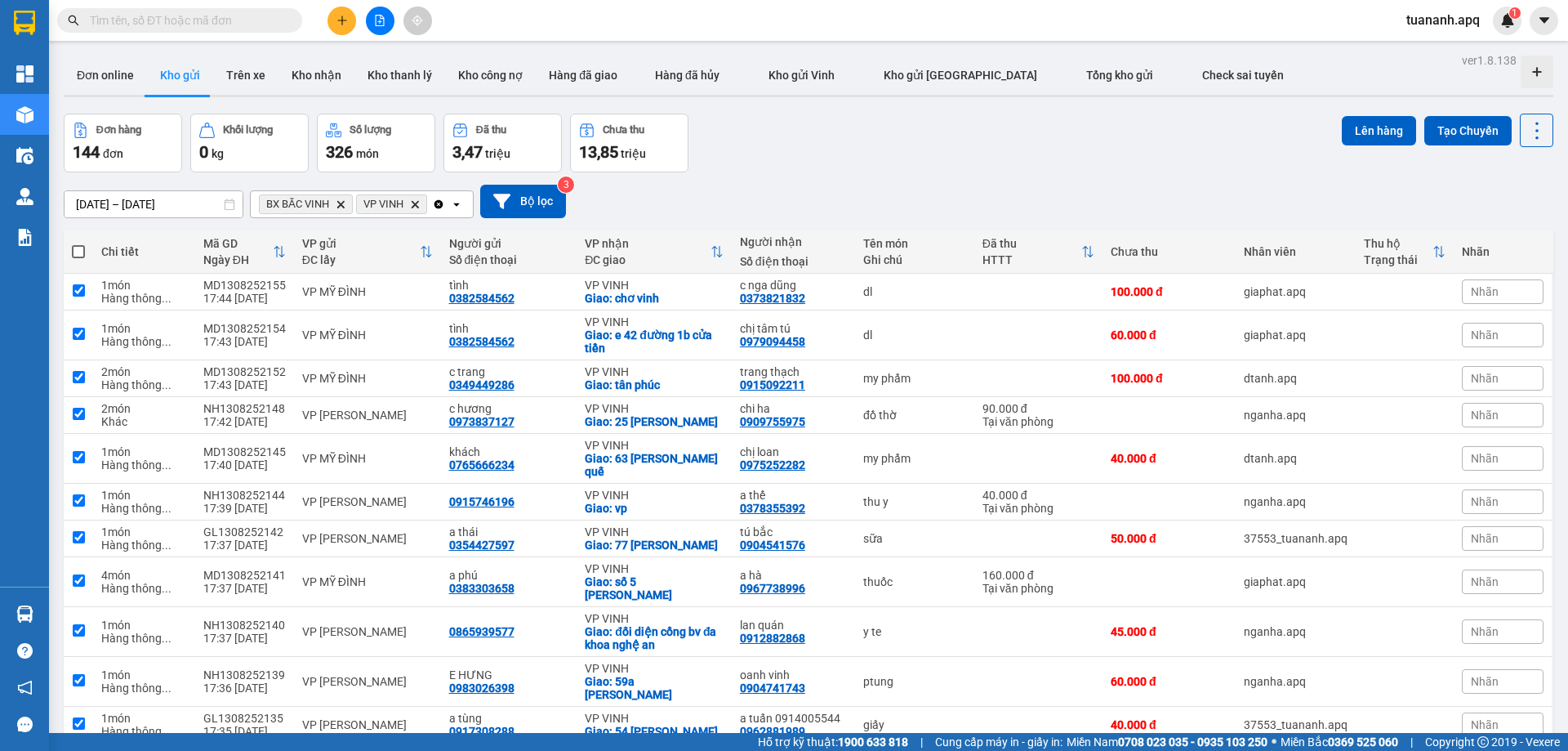
checkbox input "true"
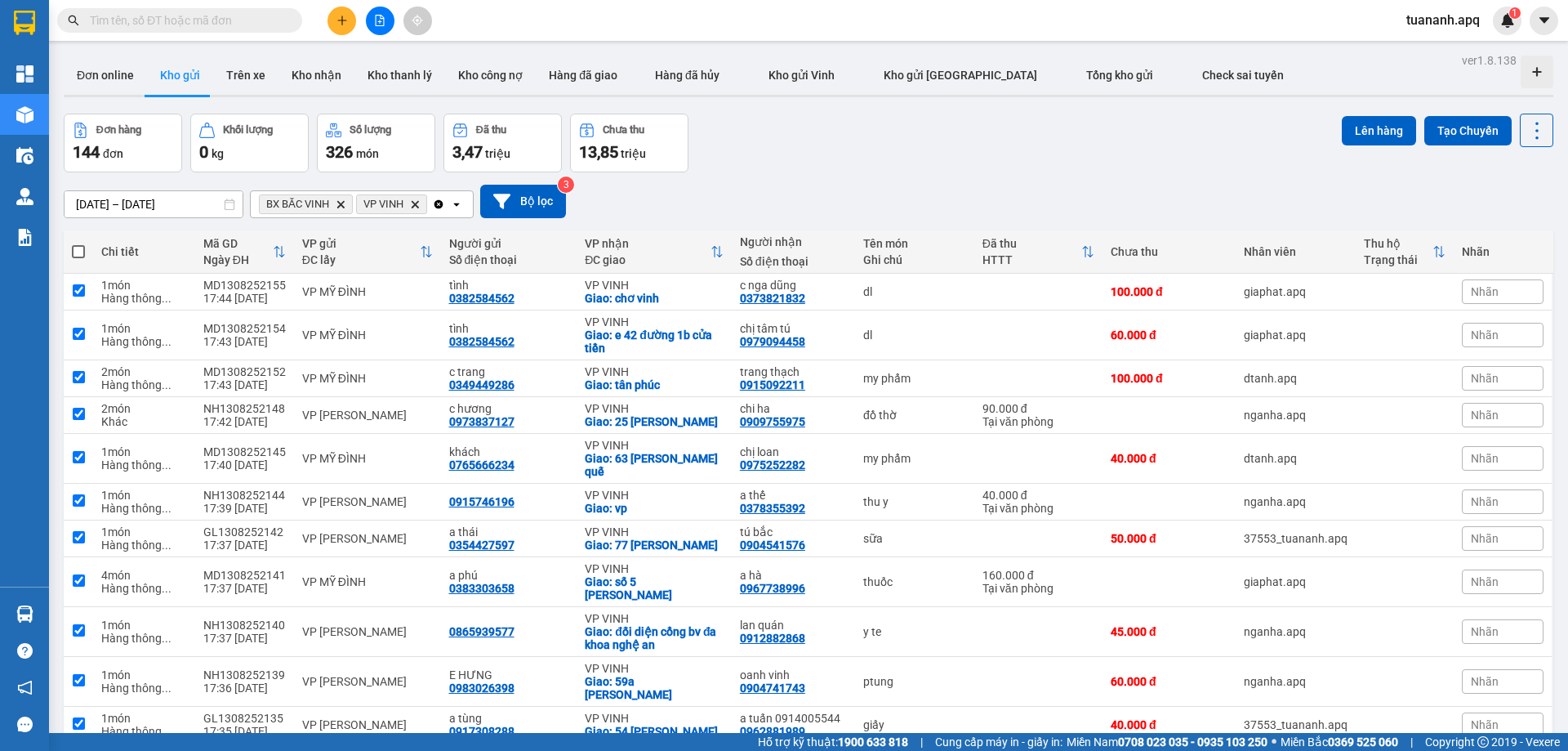
checkbox input "true"
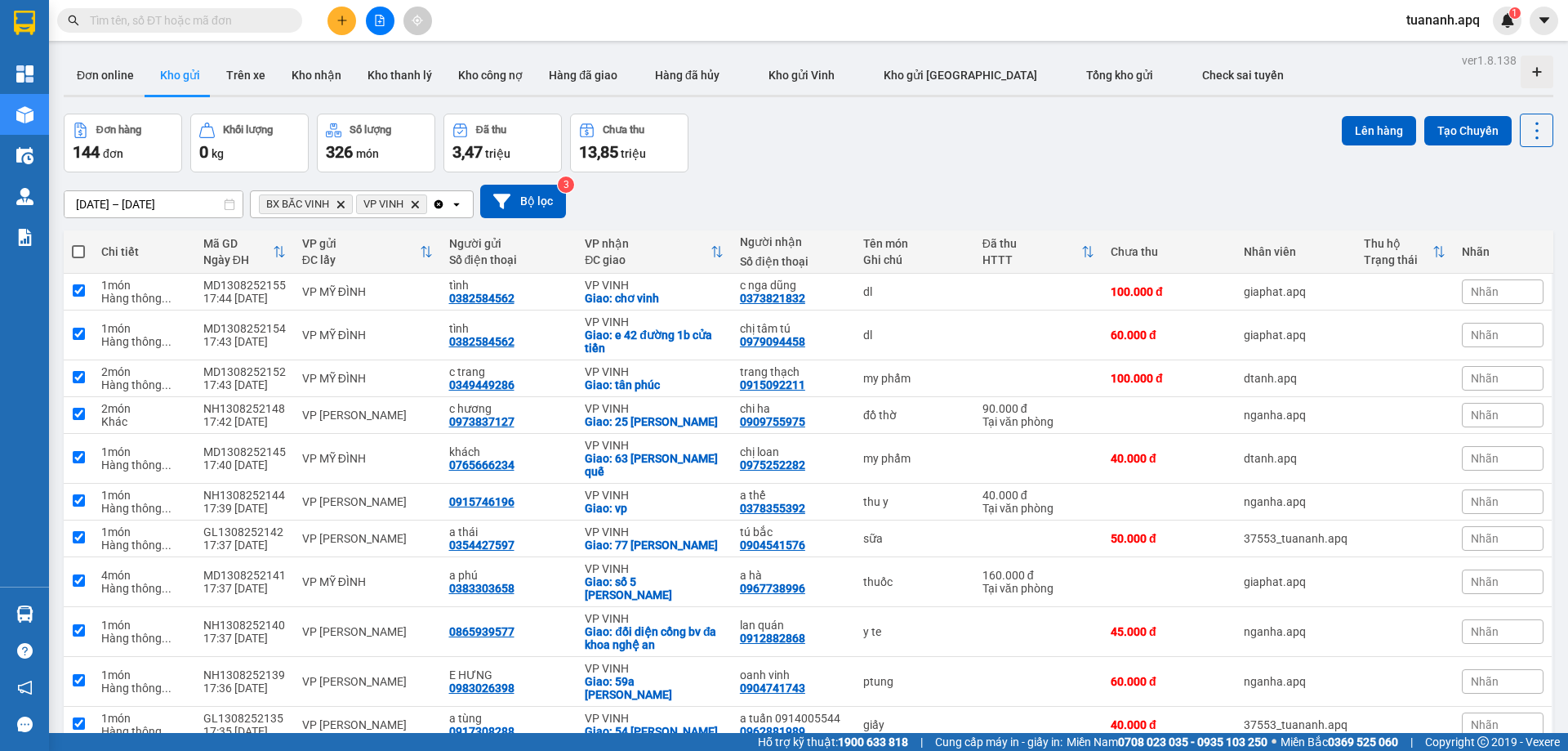
checkbox input "true"
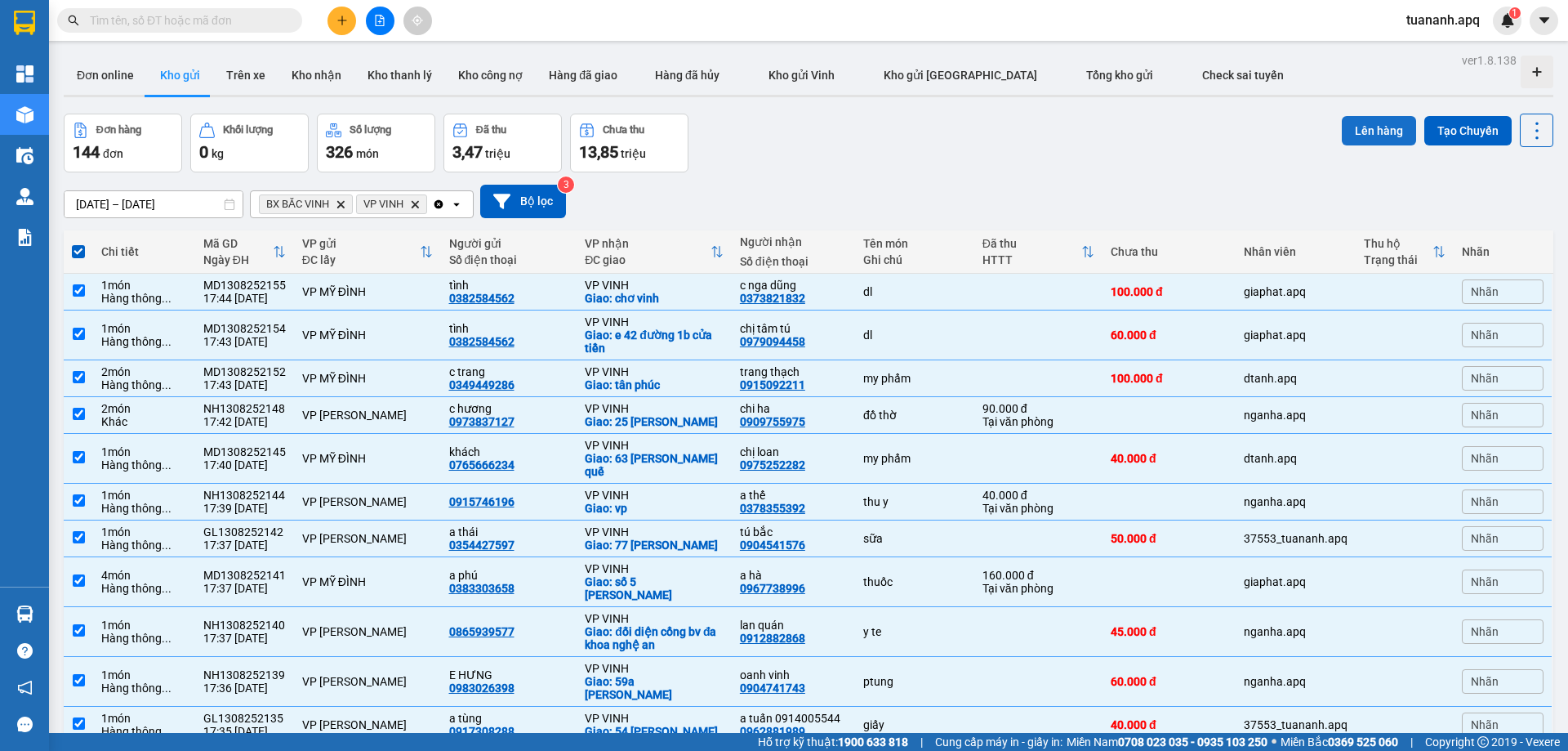
click at [1361, 127] on button "Lên hàng" at bounding box center [1379, 131] width 74 height 29
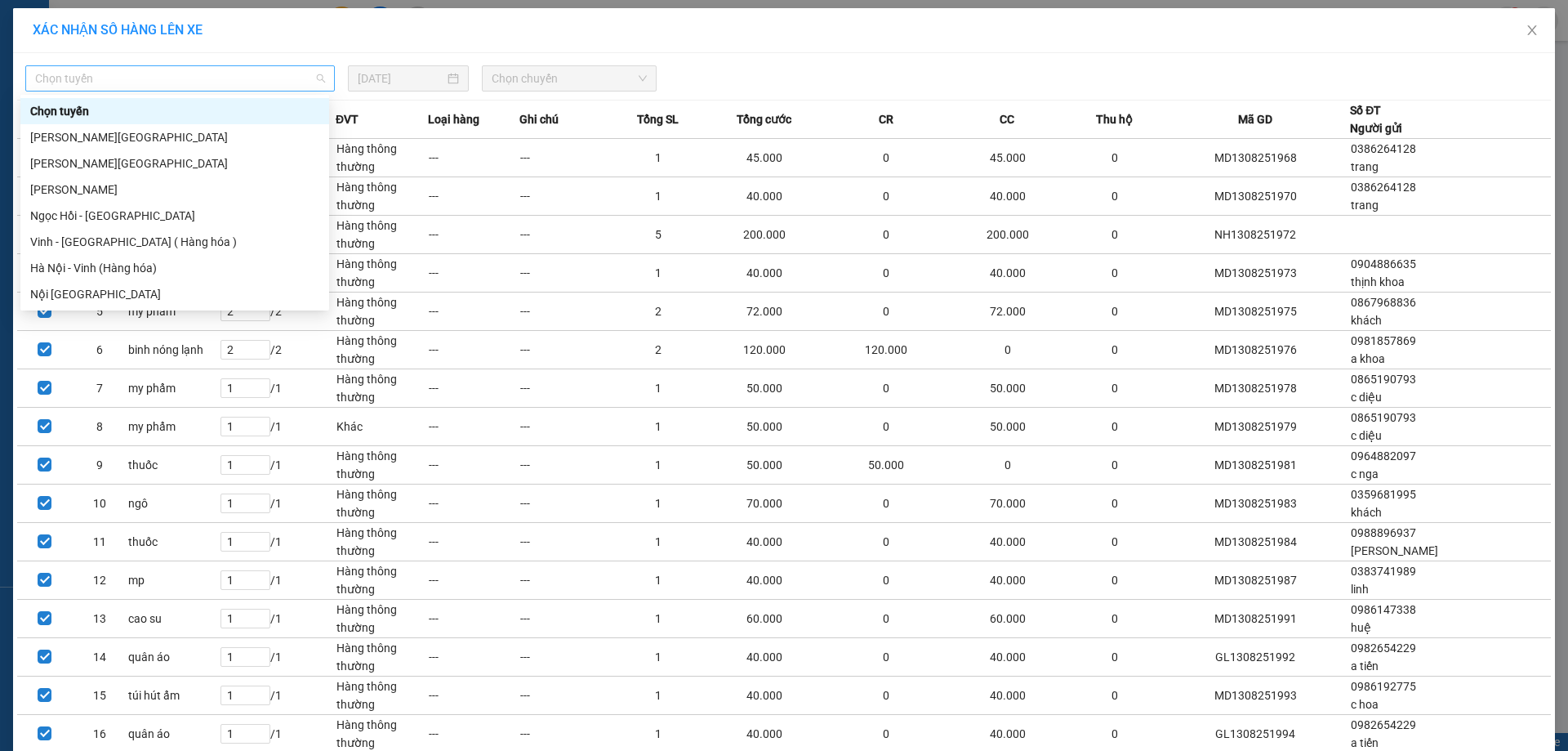
click at [268, 78] on span "Chọn tuyến" at bounding box center [180, 78] width 290 height 24
click at [200, 271] on div "Hà Nội - Vinh (Hàng hóa)" at bounding box center [174, 268] width 289 height 18
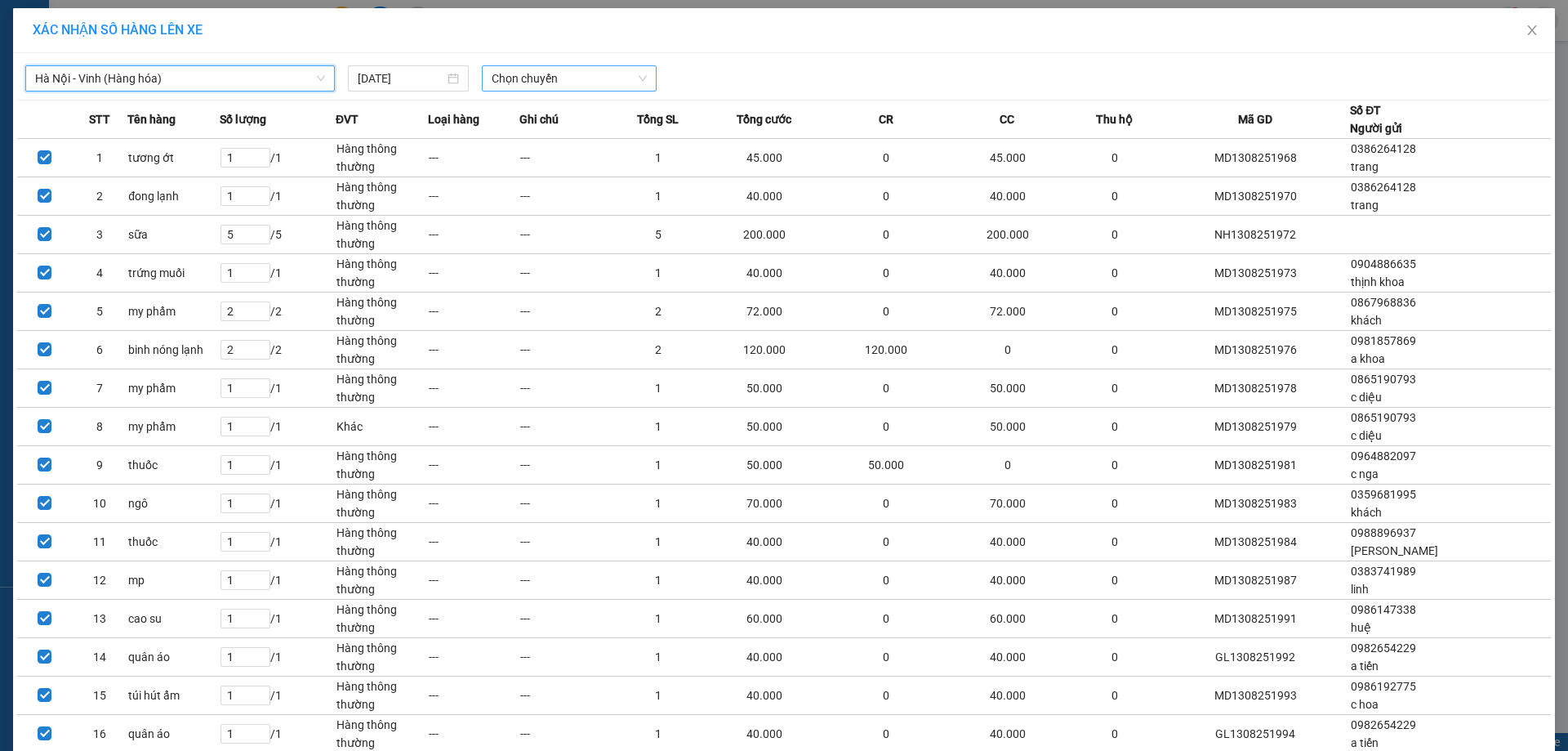
drag, startPoint x: 566, startPoint y: 80, endPoint x: 564, endPoint y: 90, distance: 10.2
click at [567, 79] on span "Chọn chuyến" at bounding box center [569, 78] width 155 height 24
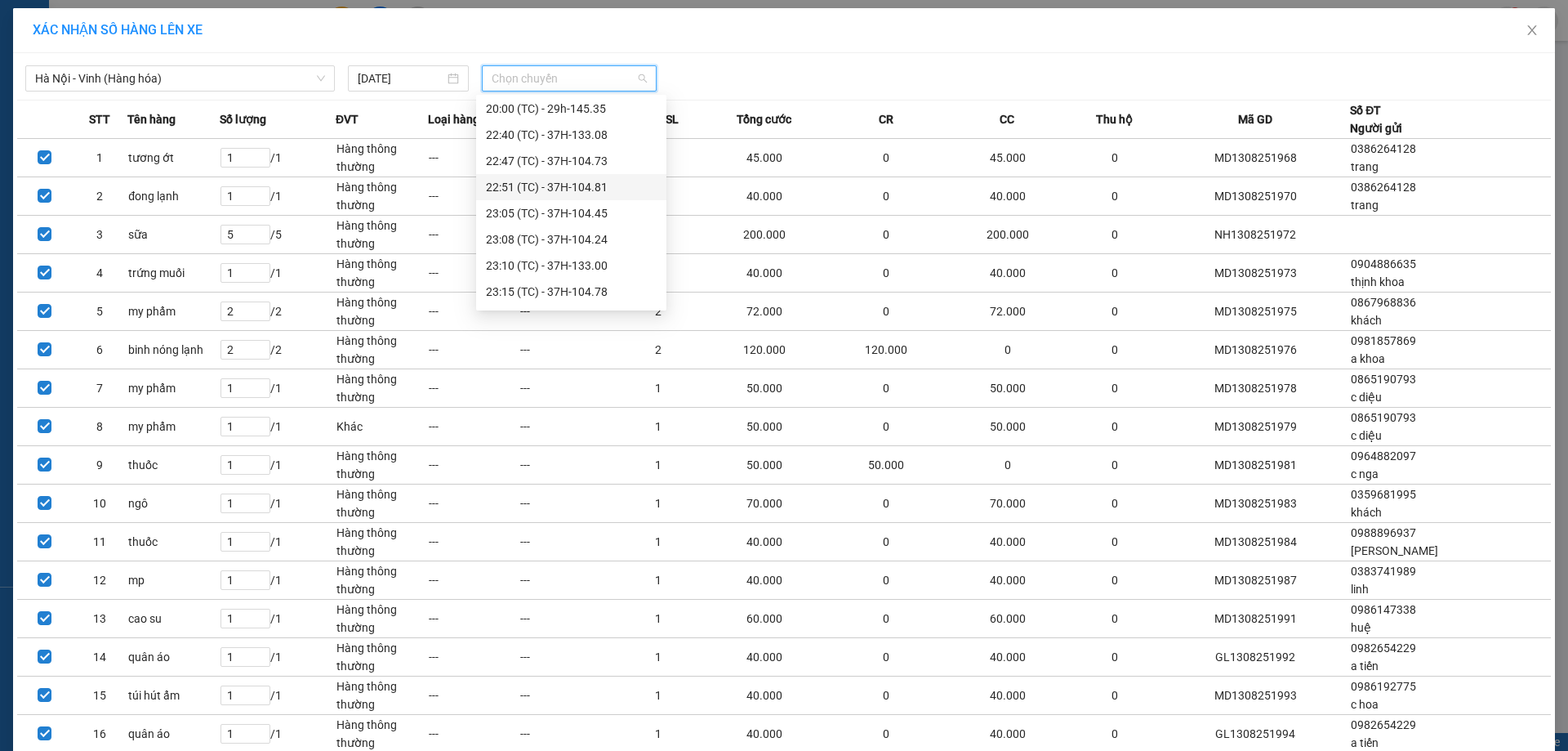
scroll to position [314, 0]
click at [574, 296] on div "23:30 (TC) - UN-5258" at bounding box center [571, 294] width 170 height 18
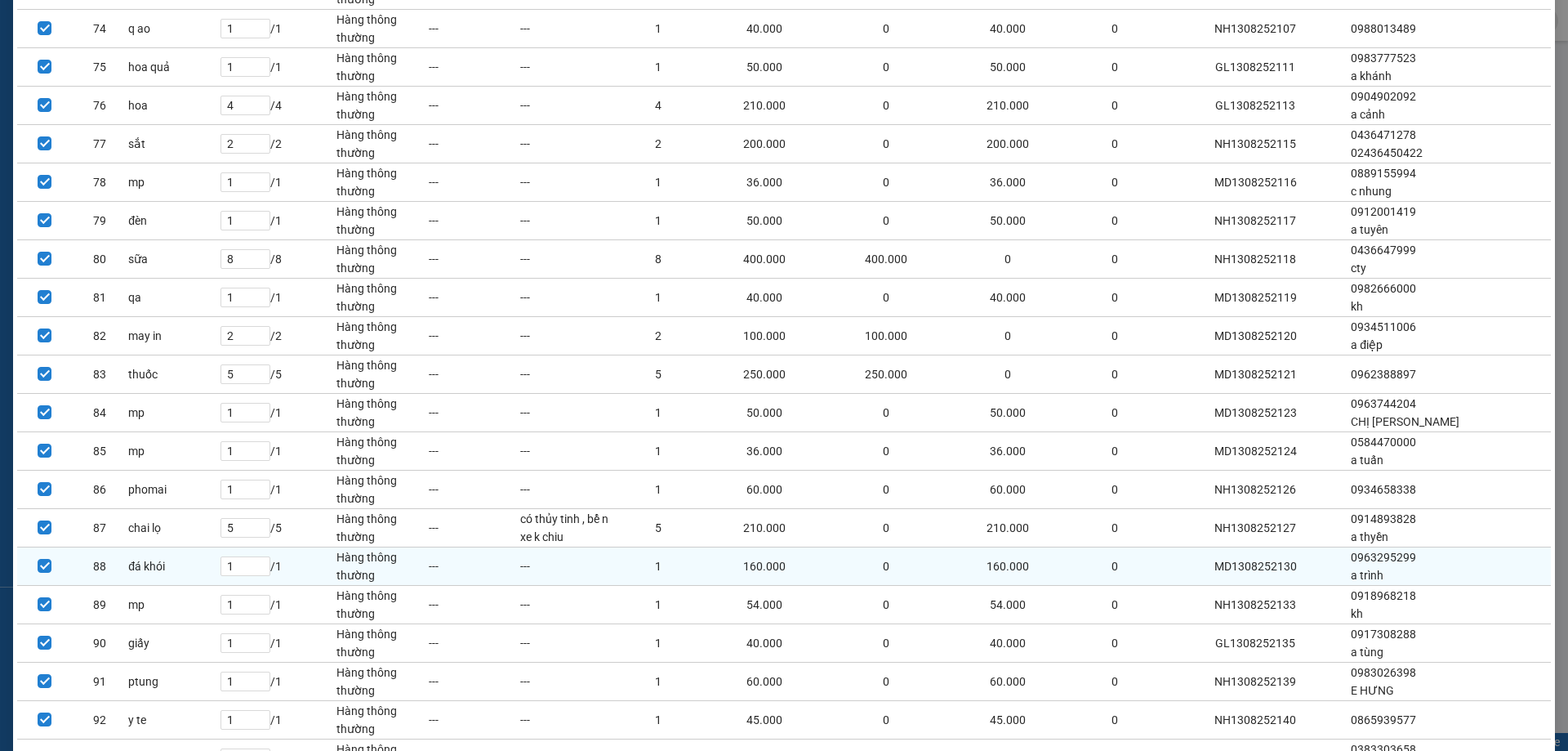
scroll to position [3347, 0]
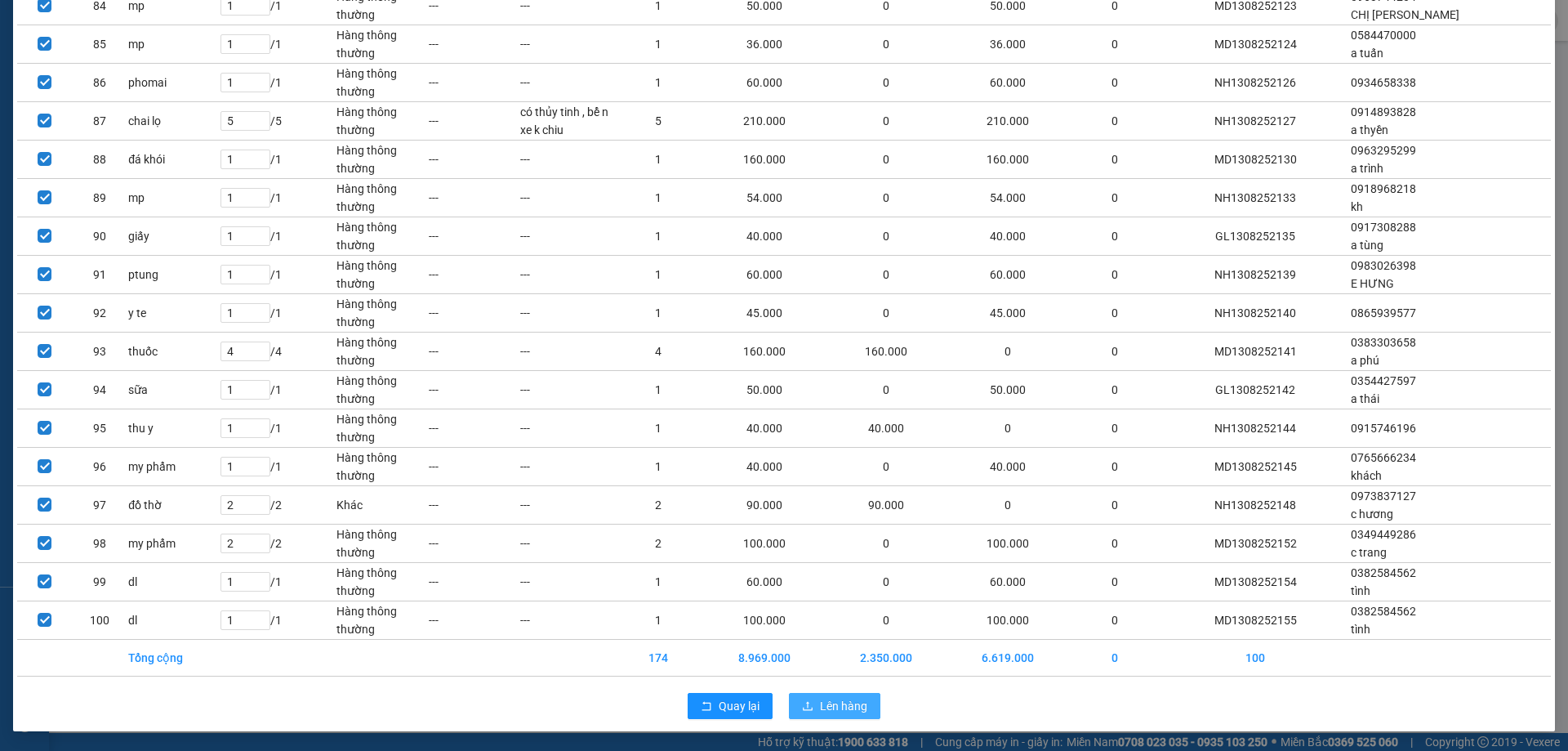
click at [867, 701] on button "Lên hàng" at bounding box center [835, 705] width 92 height 26
click at [827, 706] on span "Lên hàng" at bounding box center [843, 705] width 48 height 18
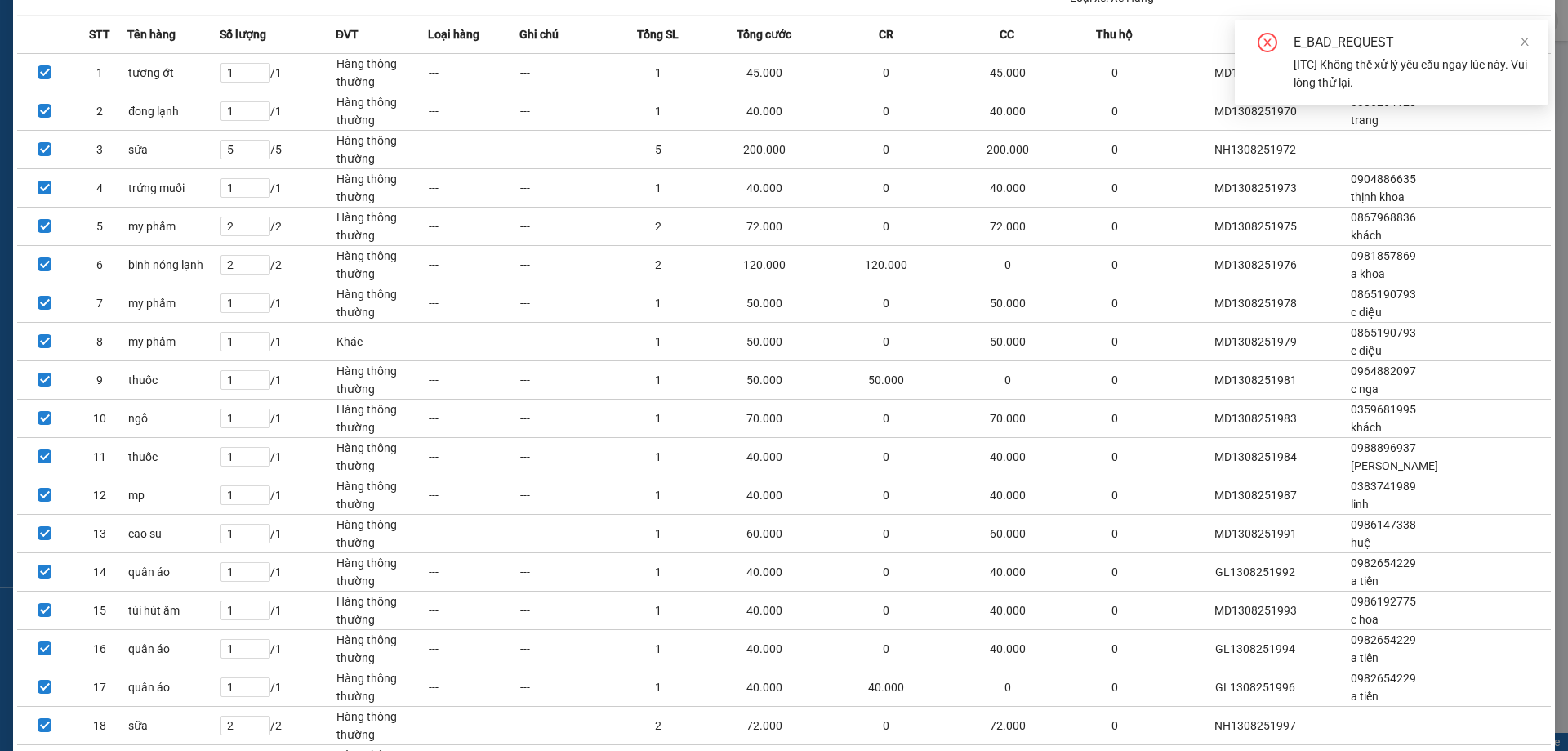
scroll to position [0, 0]
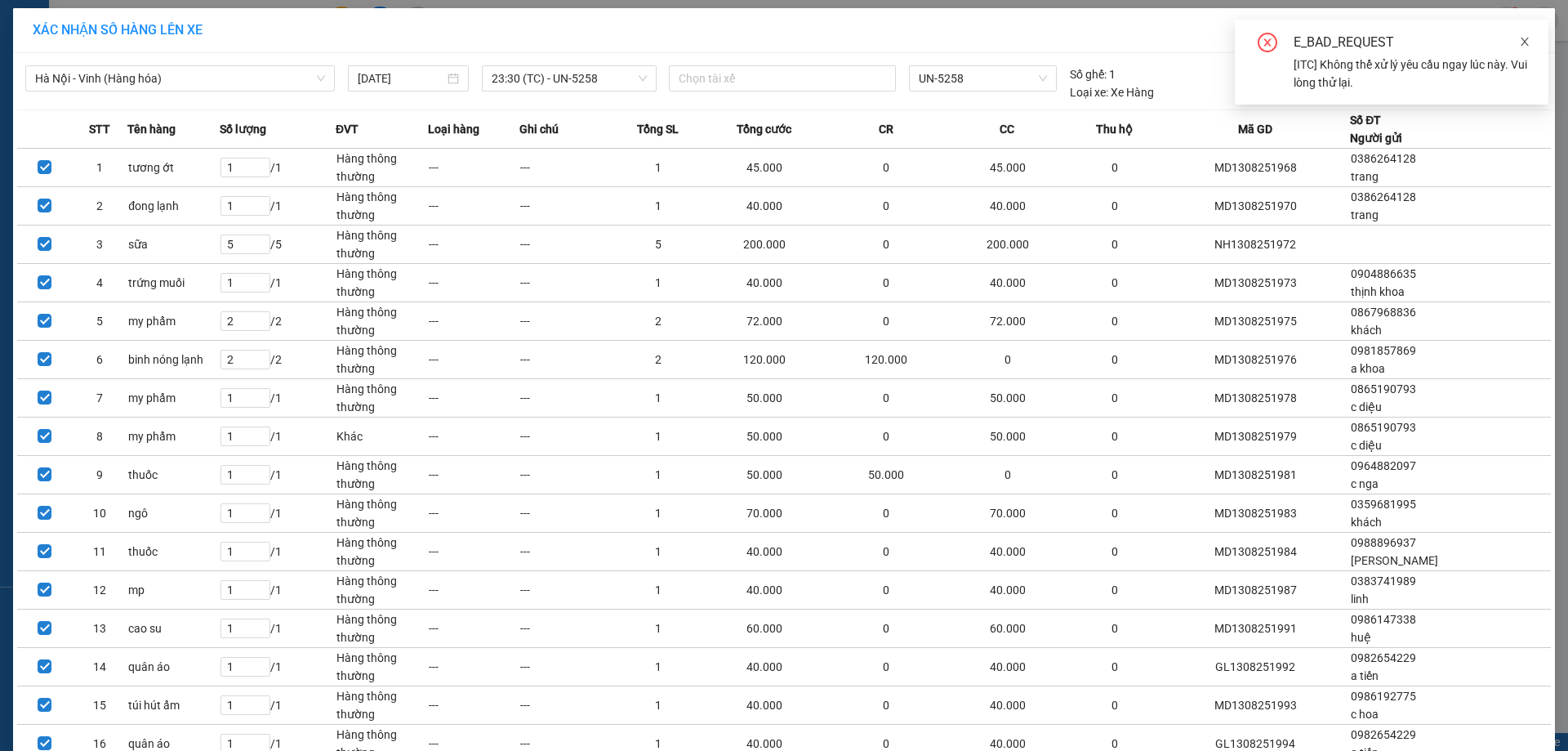
click at [1525, 37] on icon "close" at bounding box center [1525, 42] width 12 height 12
click at [1527, 27] on icon "close" at bounding box center [1531, 29] width 13 height 13
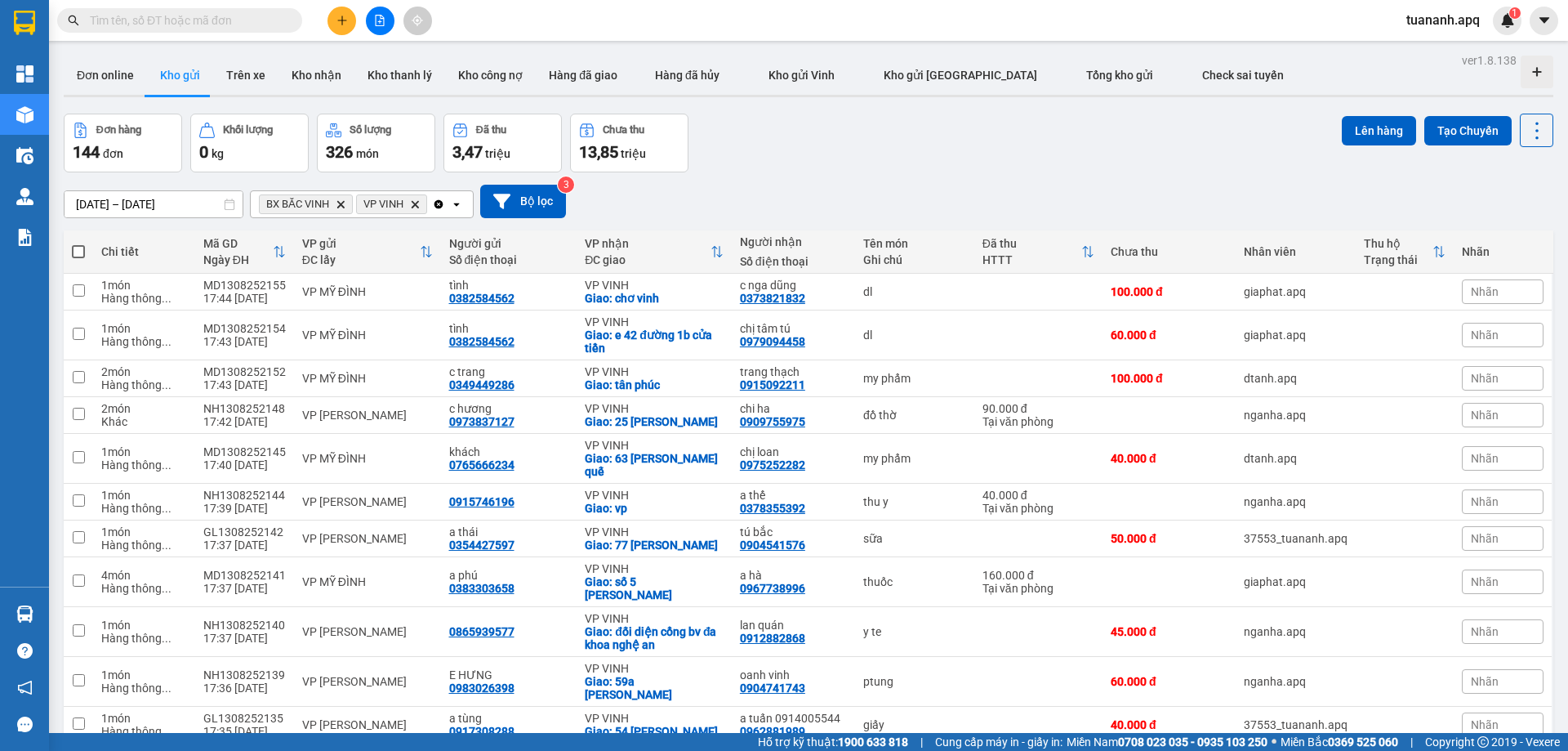
click at [82, 253] on span at bounding box center [78, 251] width 13 height 13
click at [79, 244] on input "checkbox" at bounding box center [79, 244] width 0 height 0
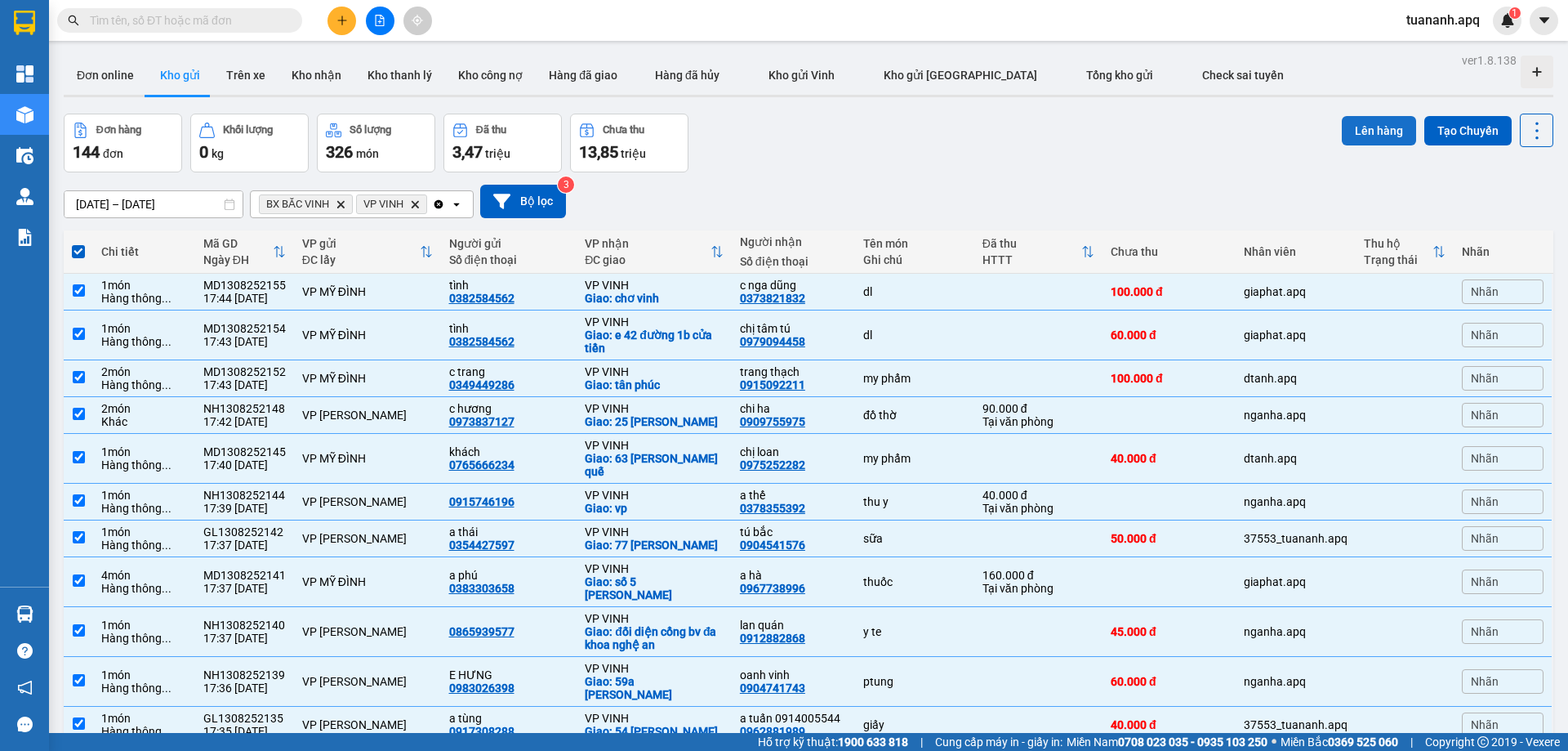
click at [1359, 129] on button "Lên hàng" at bounding box center [1379, 131] width 74 height 29
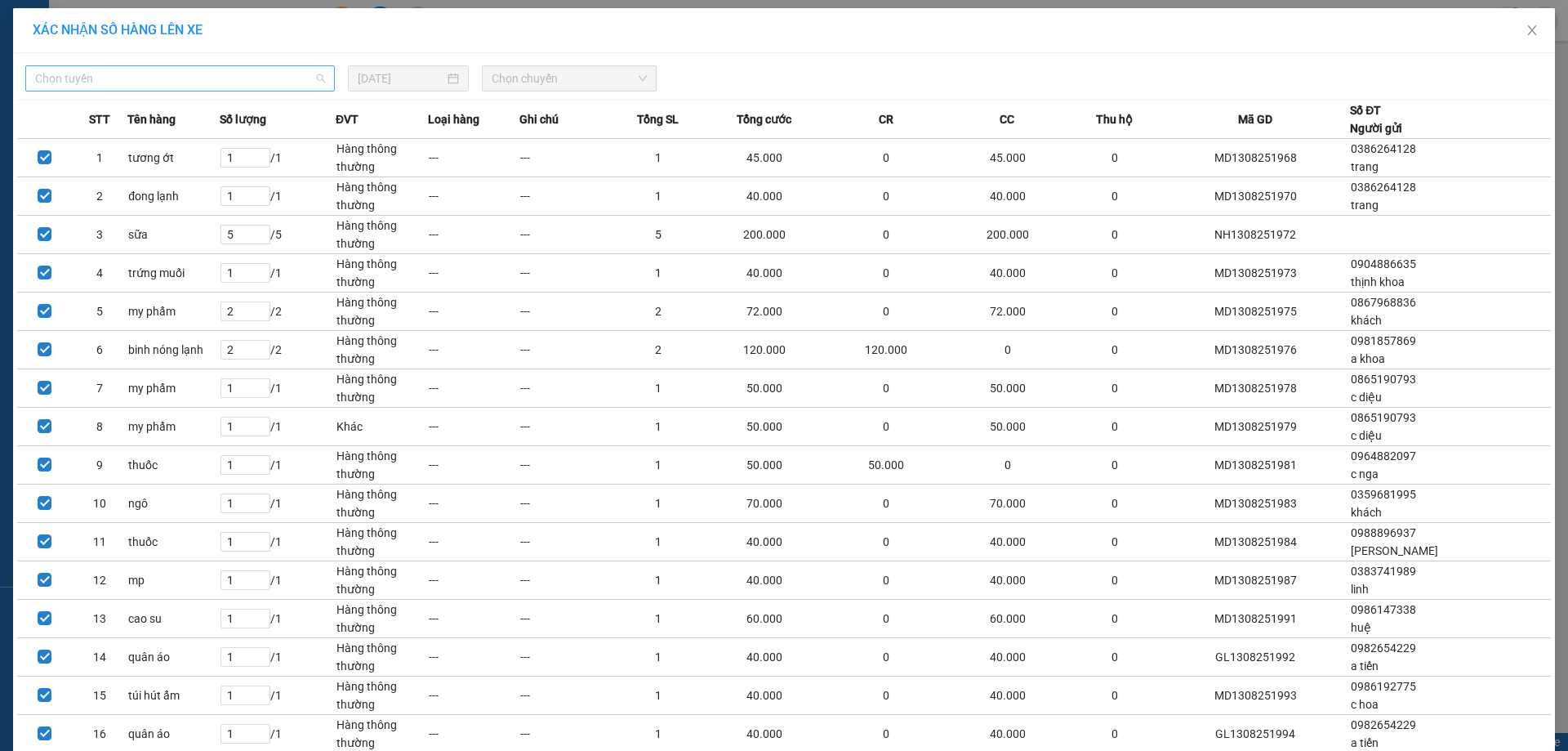
click at [200, 78] on span "Chọn tuyến" at bounding box center [180, 78] width 290 height 24
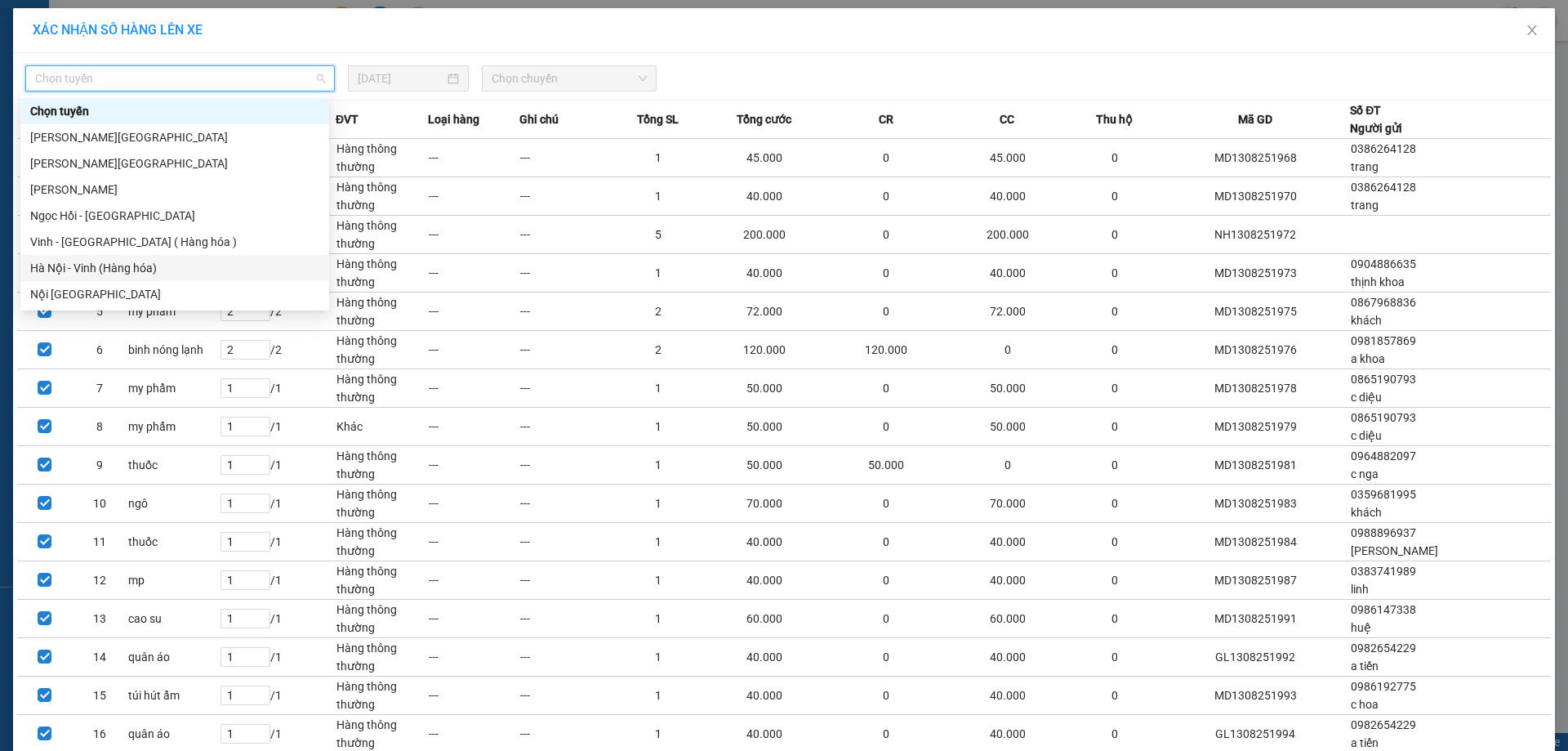
click at [160, 263] on div "Hà Nội - Vinh (Hàng hóa)" at bounding box center [174, 268] width 289 height 18
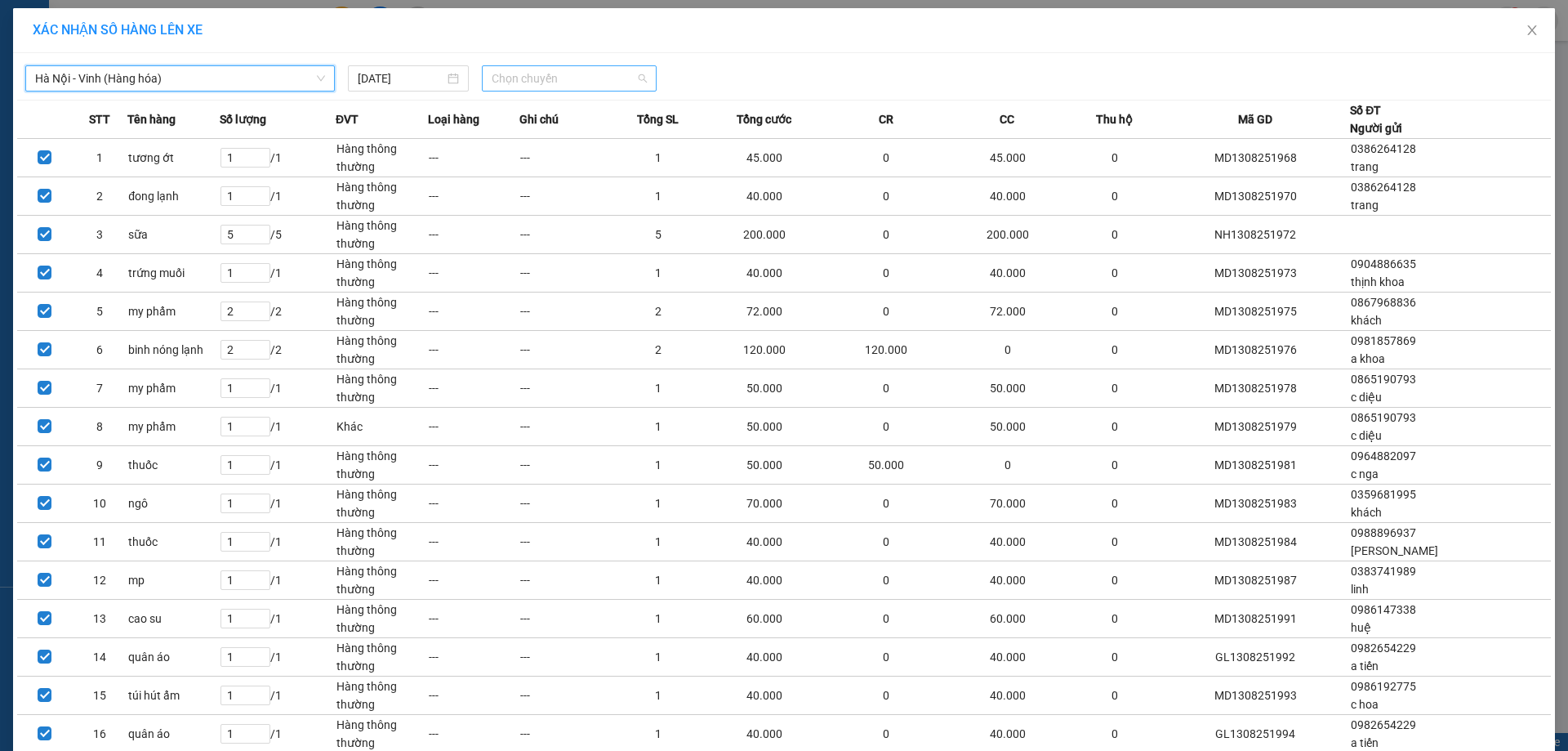
click at [530, 83] on span "Chọn chuyến" at bounding box center [569, 78] width 155 height 24
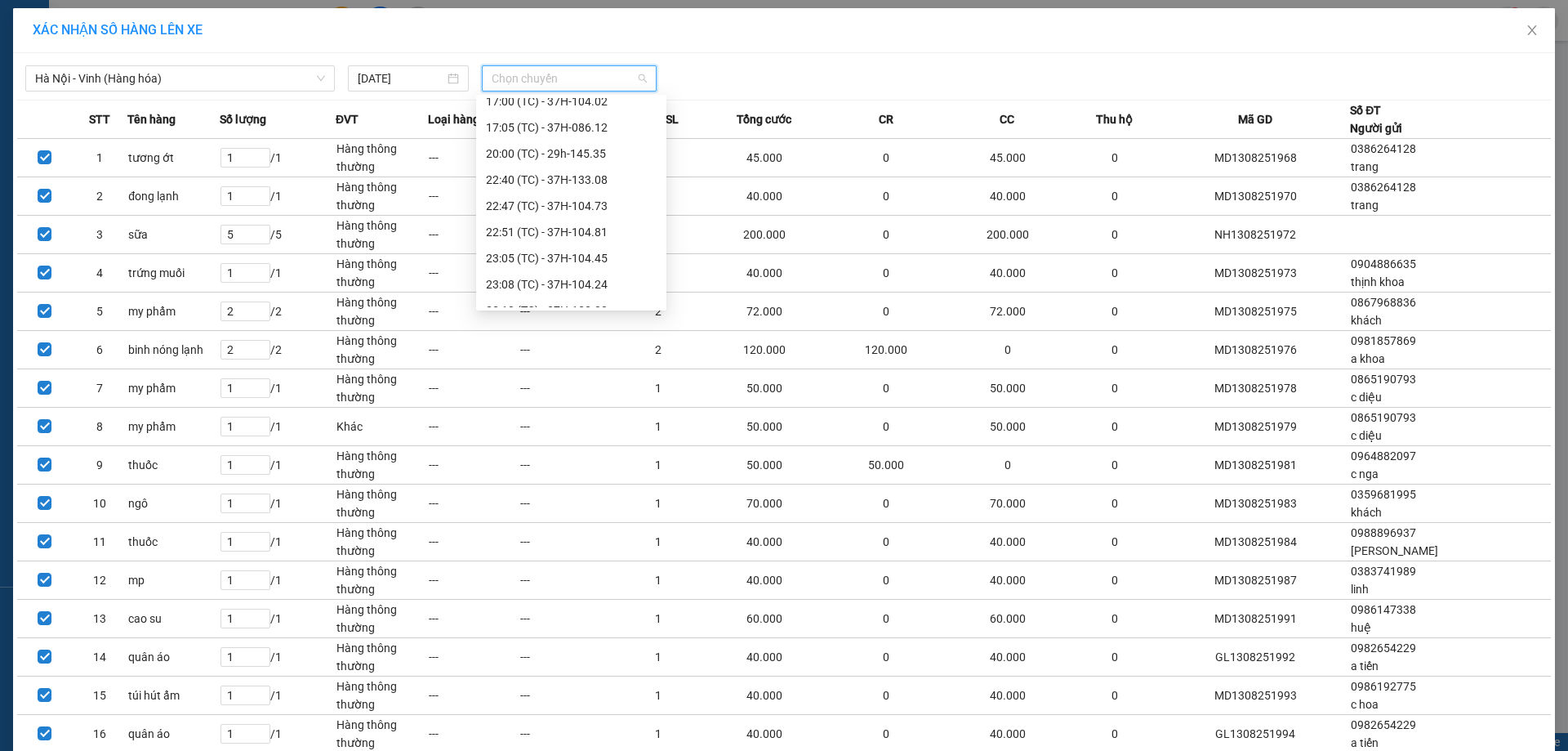
scroll to position [314, 0]
click at [571, 288] on div "23:30 (TC) - UN-5258" at bounding box center [571, 294] width 170 height 18
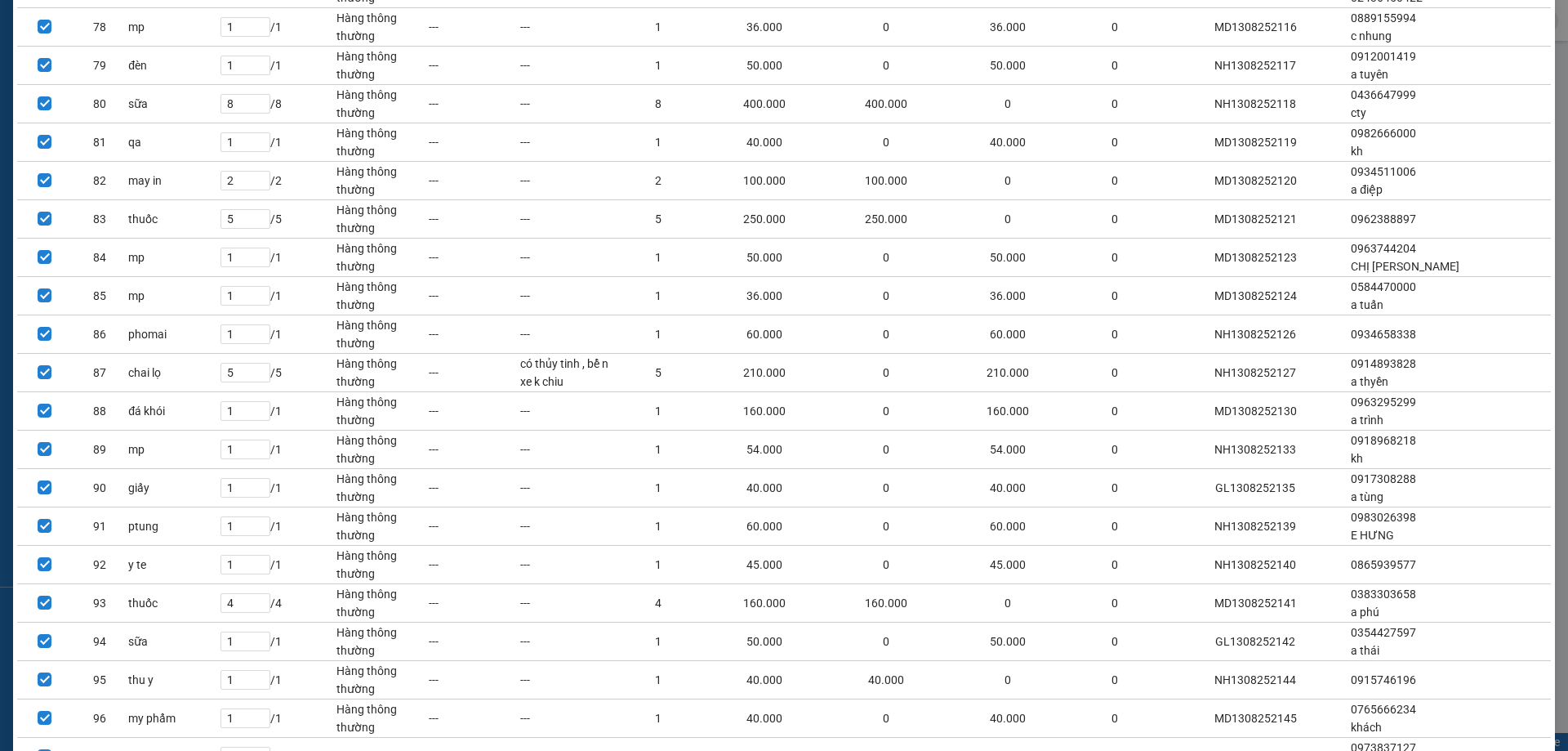
scroll to position [3347, 0]
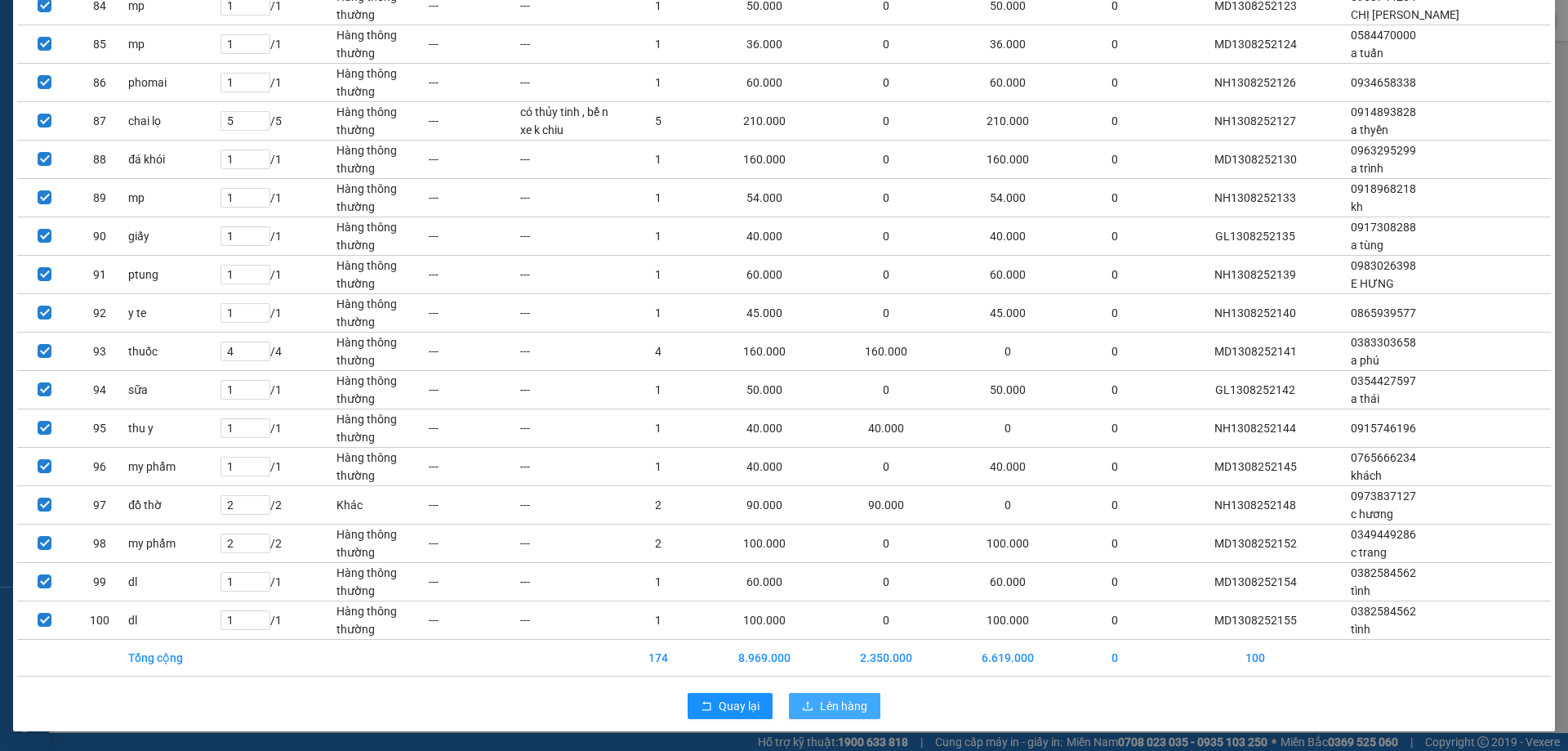
click at [845, 706] on span "Lên hàng" at bounding box center [843, 705] width 48 height 18
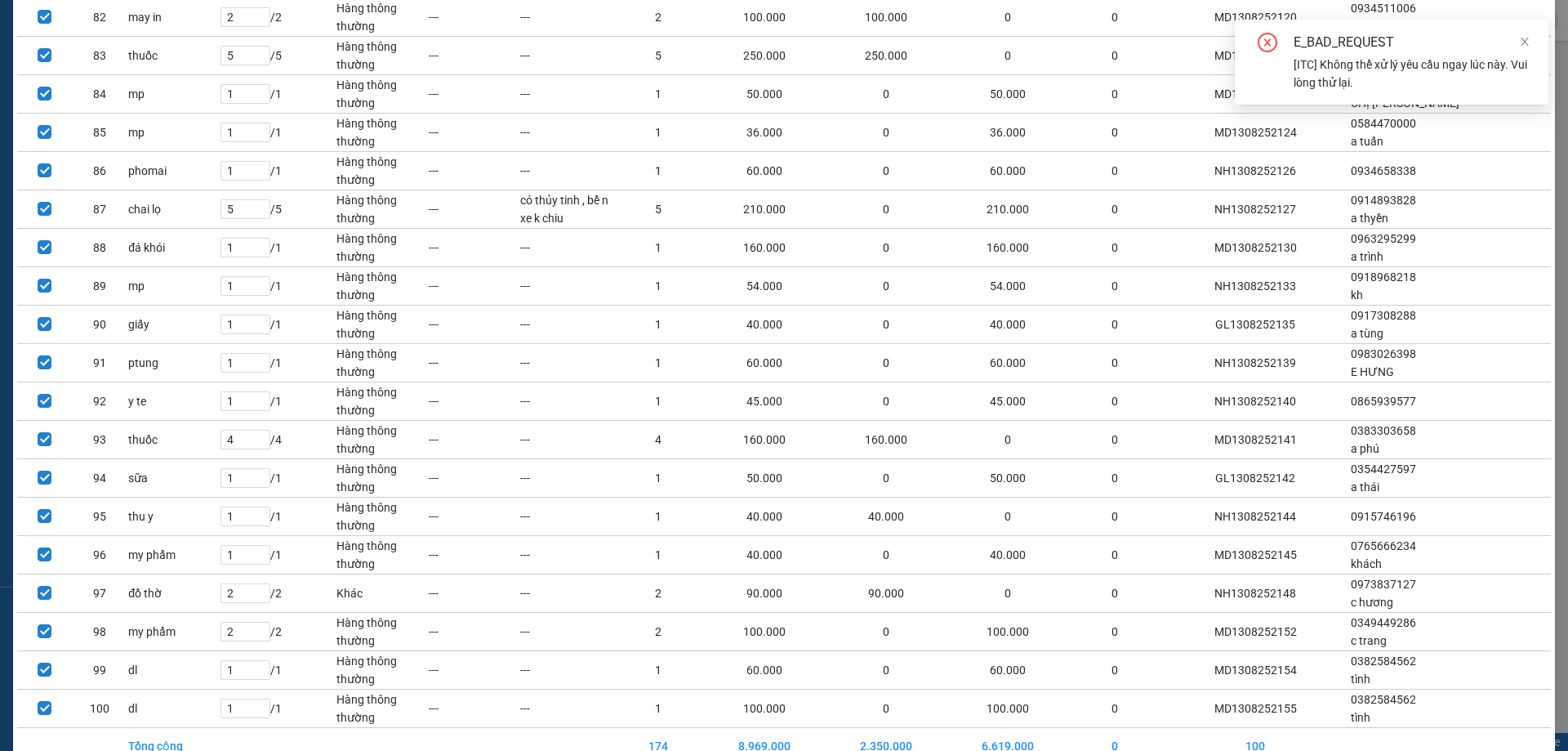
scroll to position [3102, 0]
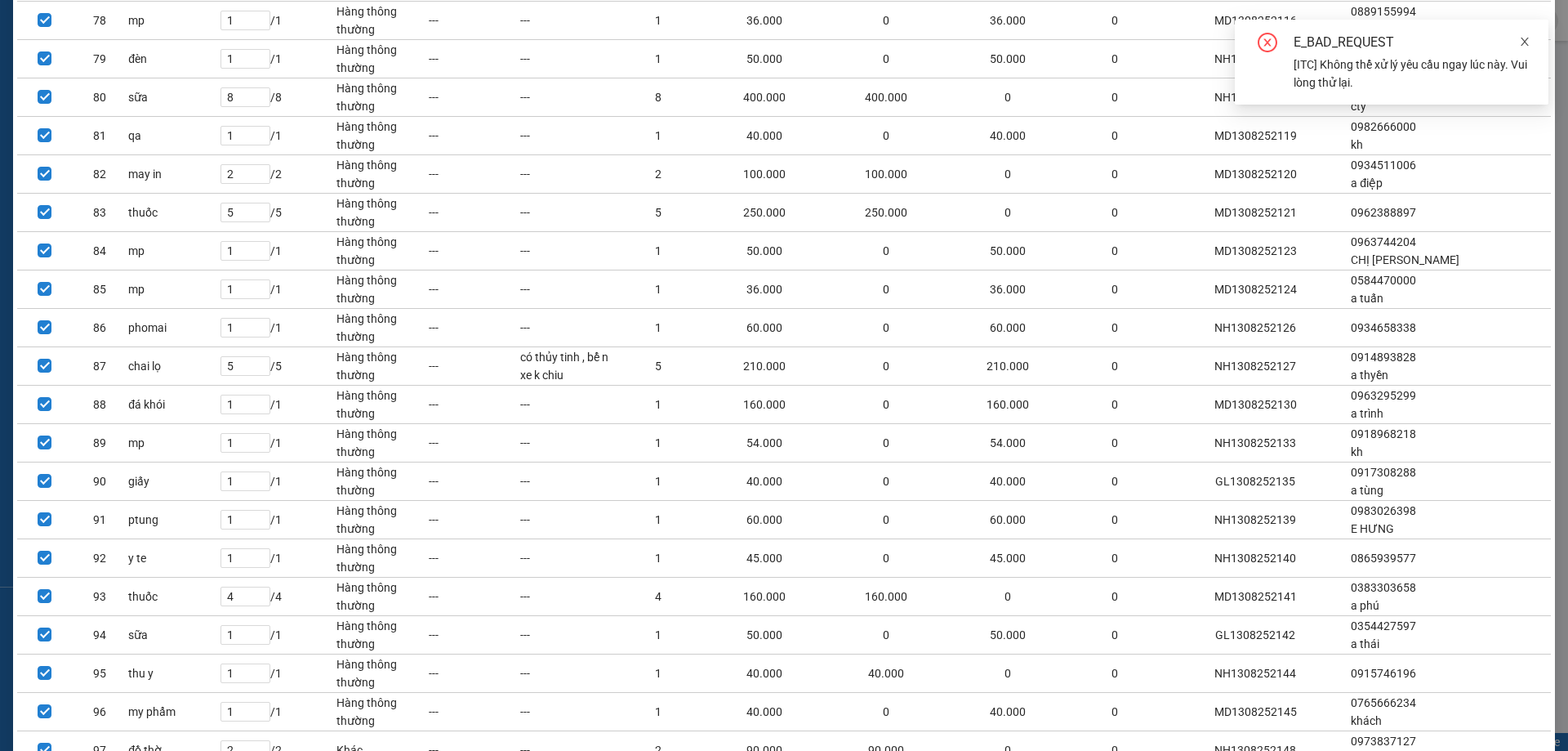
click at [1522, 42] on icon "close" at bounding box center [1525, 42] width 12 height 12
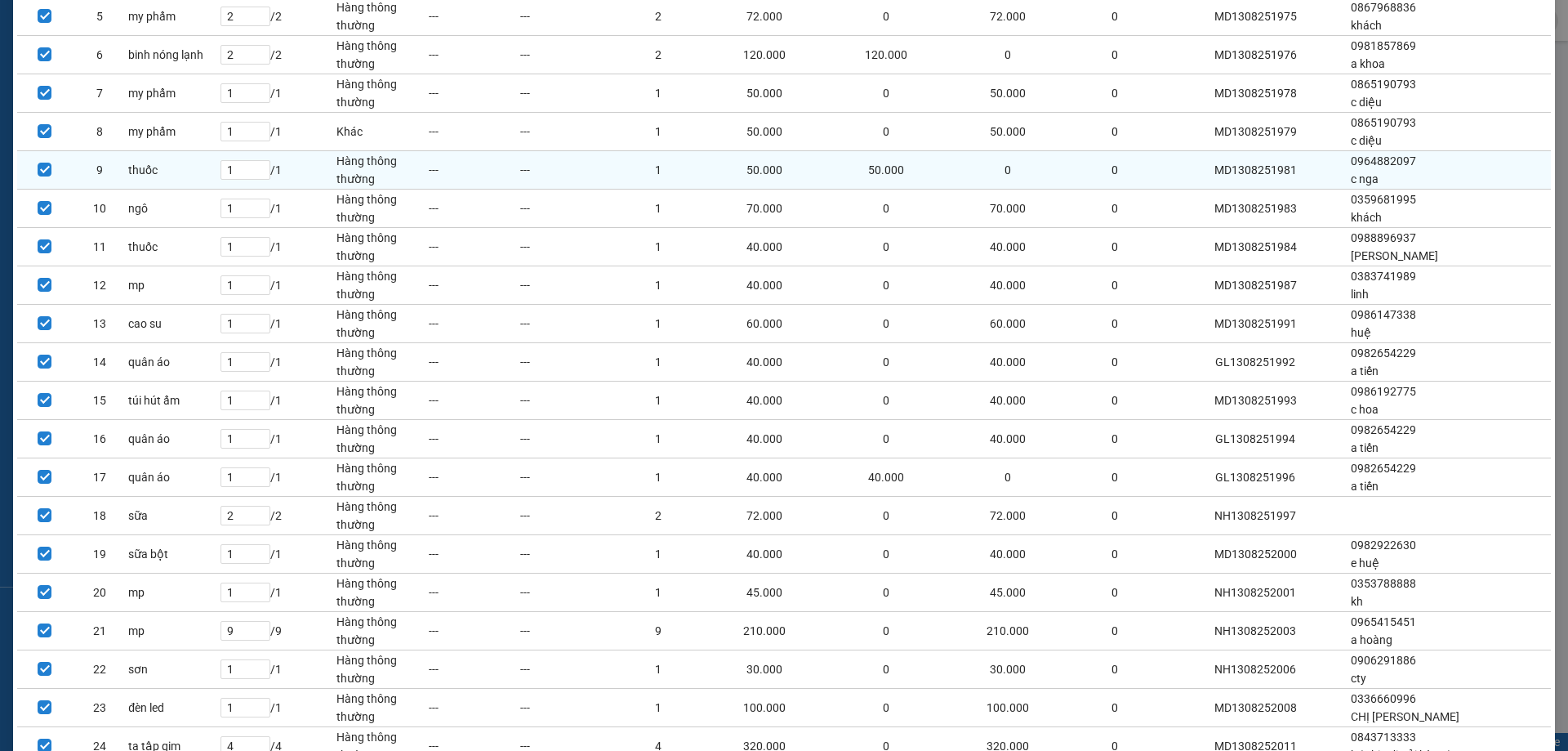
scroll to position [0, 0]
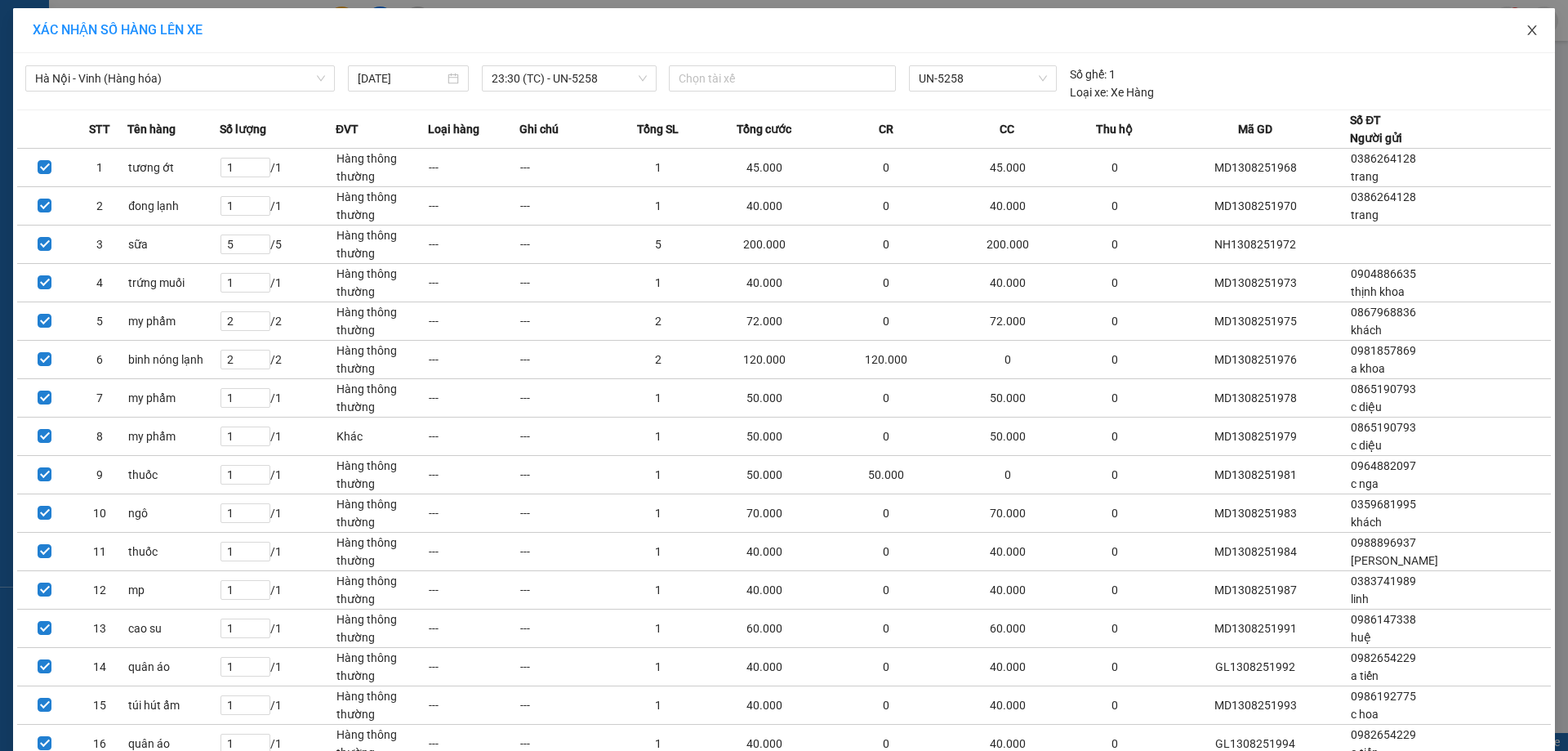
click at [1527, 30] on icon "close" at bounding box center [1531, 30] width 9 height 10
click at [1523, 31] on div "tuananh.apq 1" at bounding box center [1480, 20] width 174 height 28
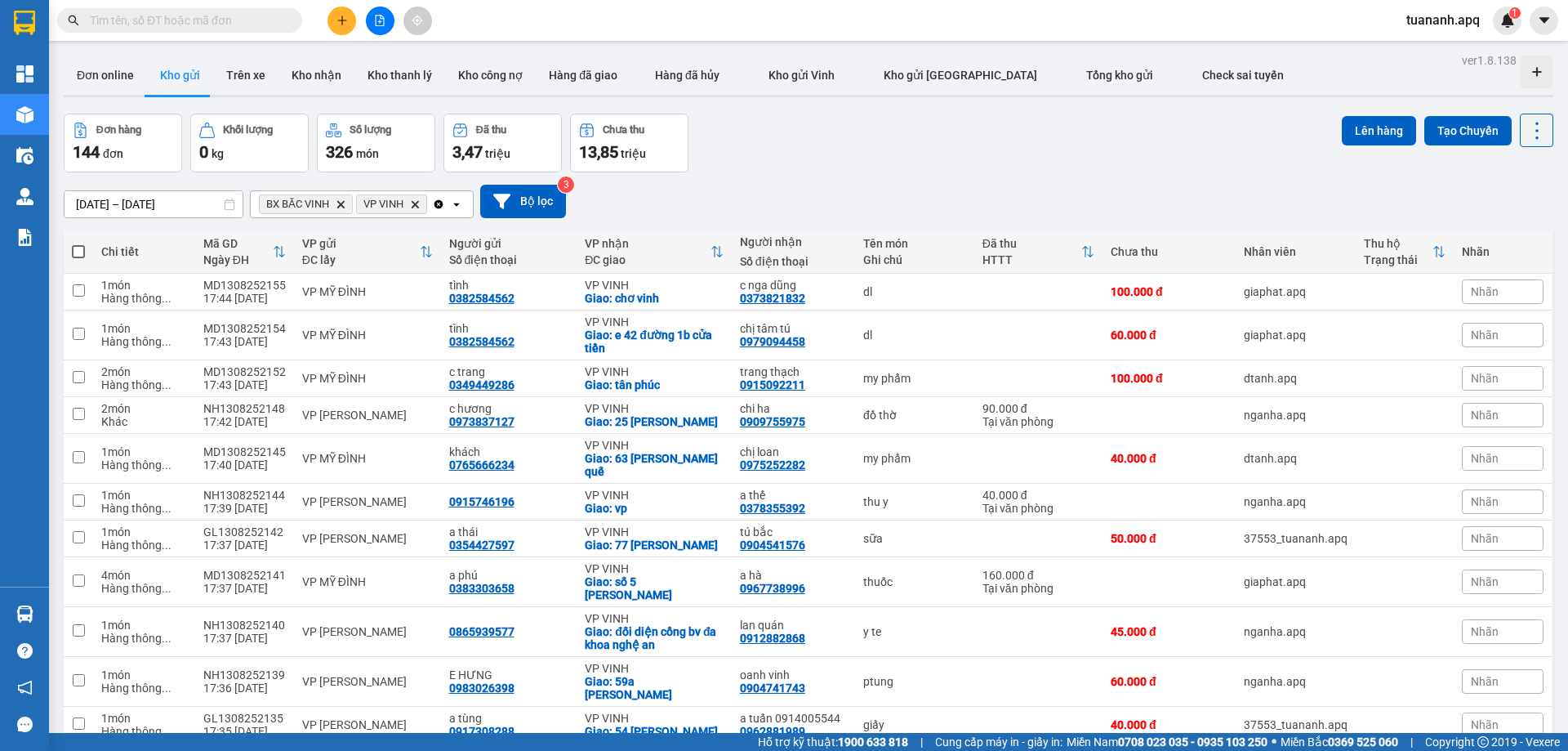
click at [79, 253] on span at bounding box center [78, 251] width 13 height 13
click at [79, 244] on input "checkbox" at bounding box center [79, 244] width 0 height 0
checkbox input "true"
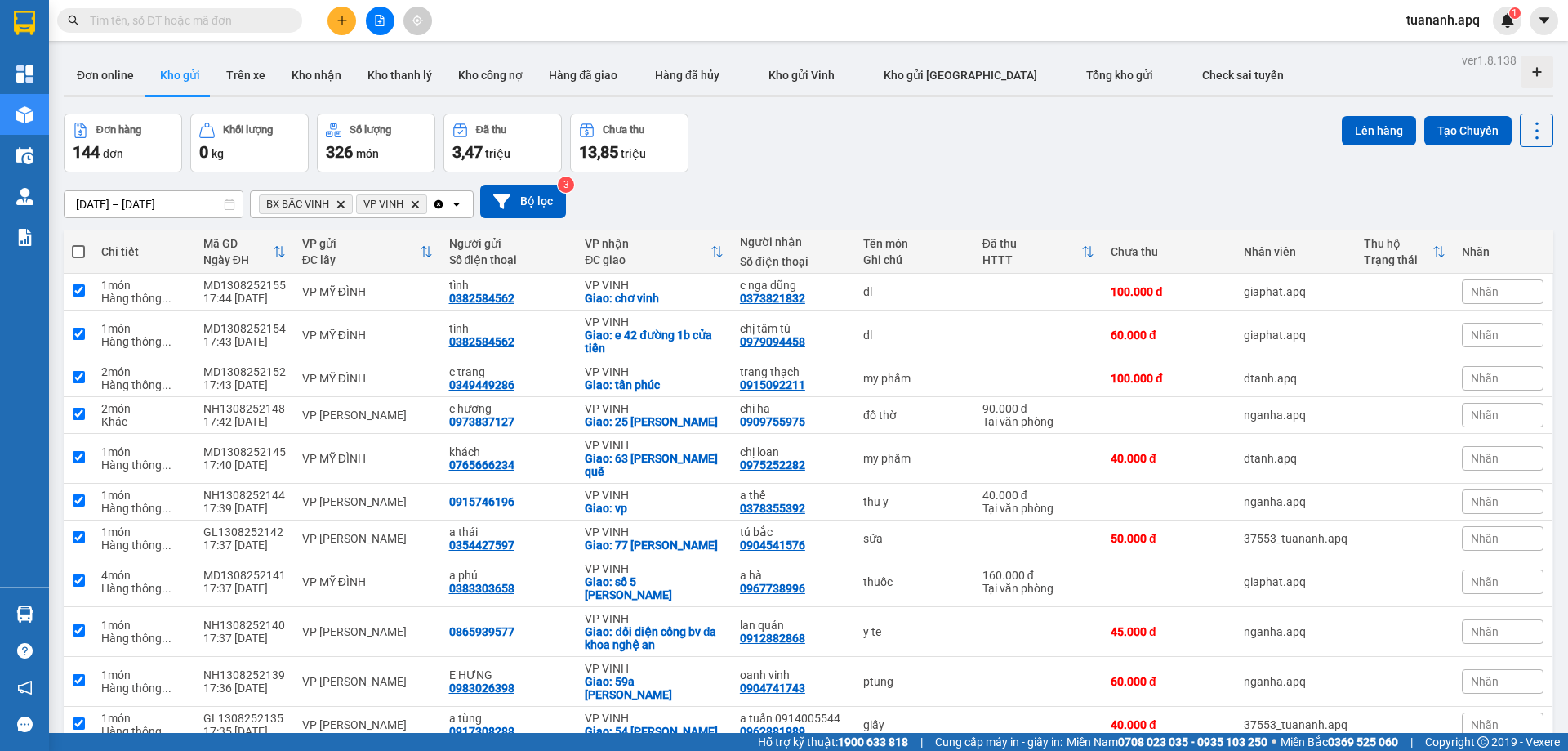
checkbox input "true"
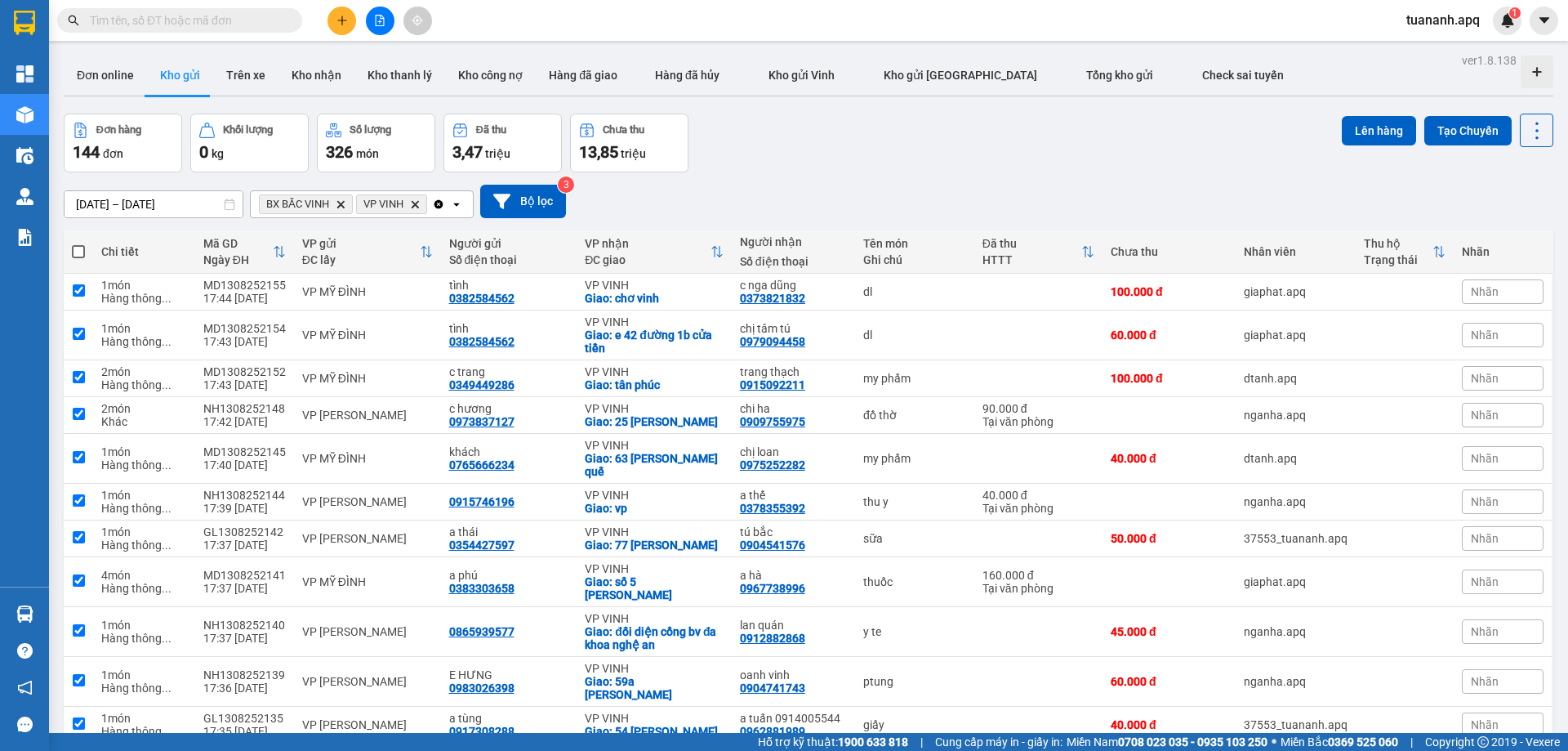
checkbox input "true"
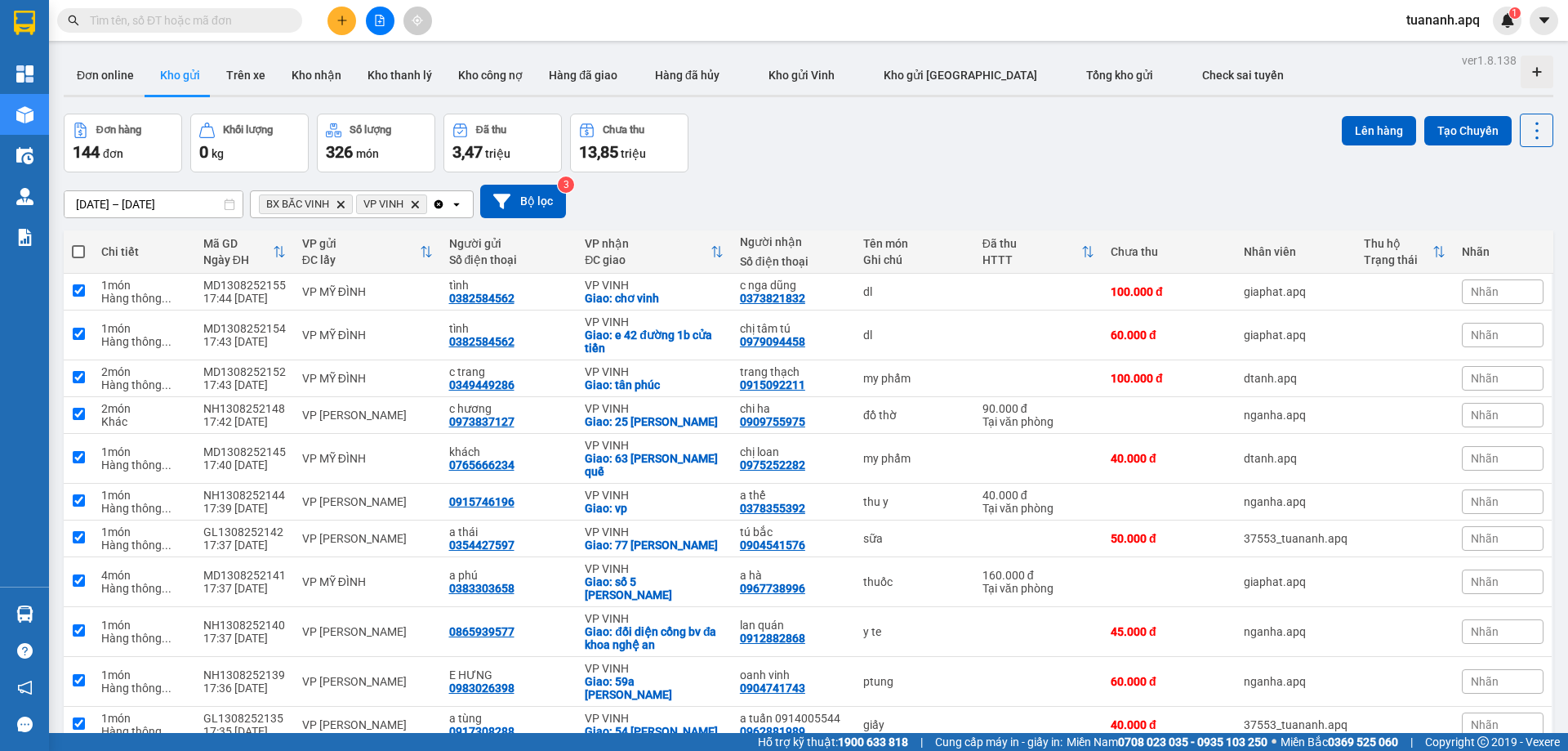
checkbox input "true"
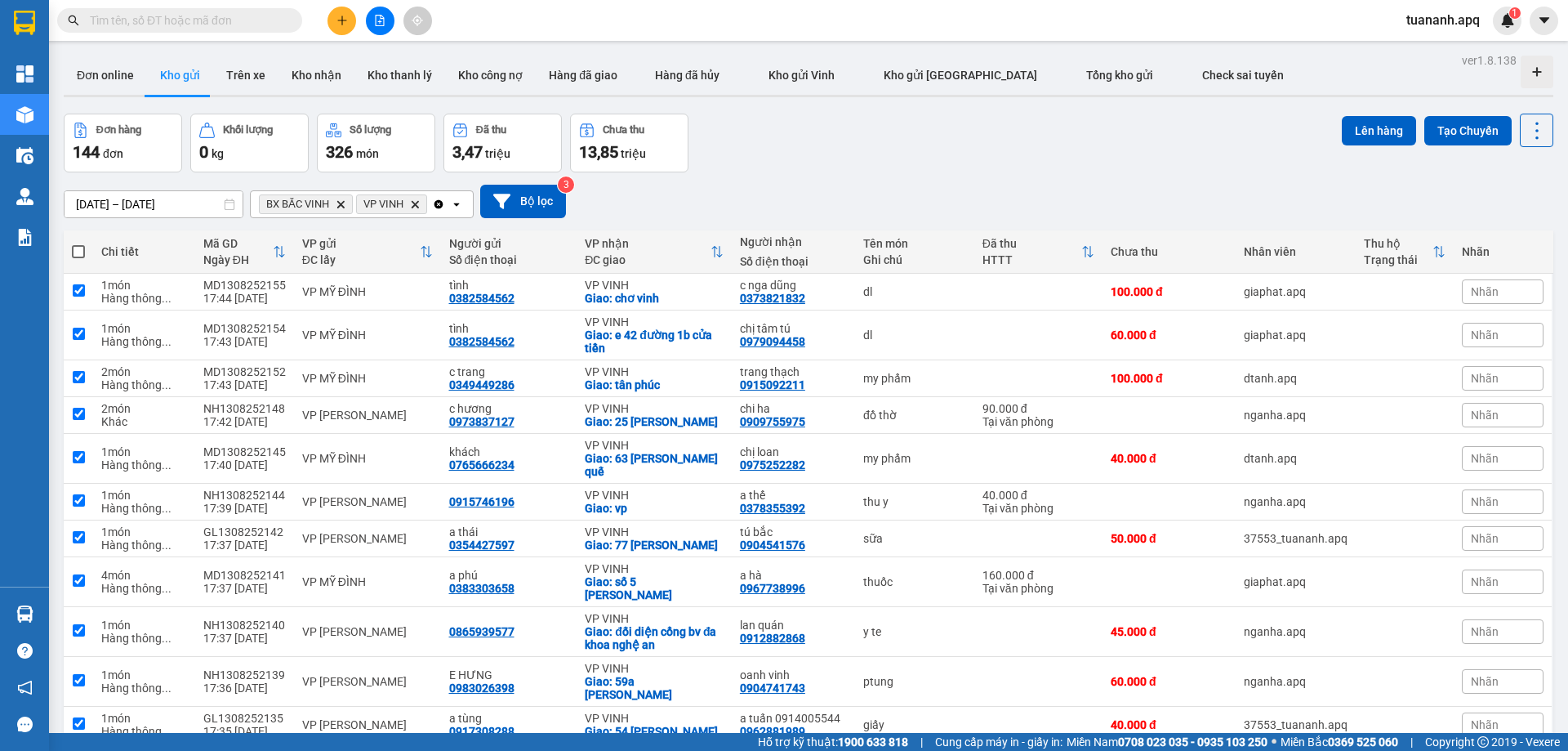
checkbox input "true"
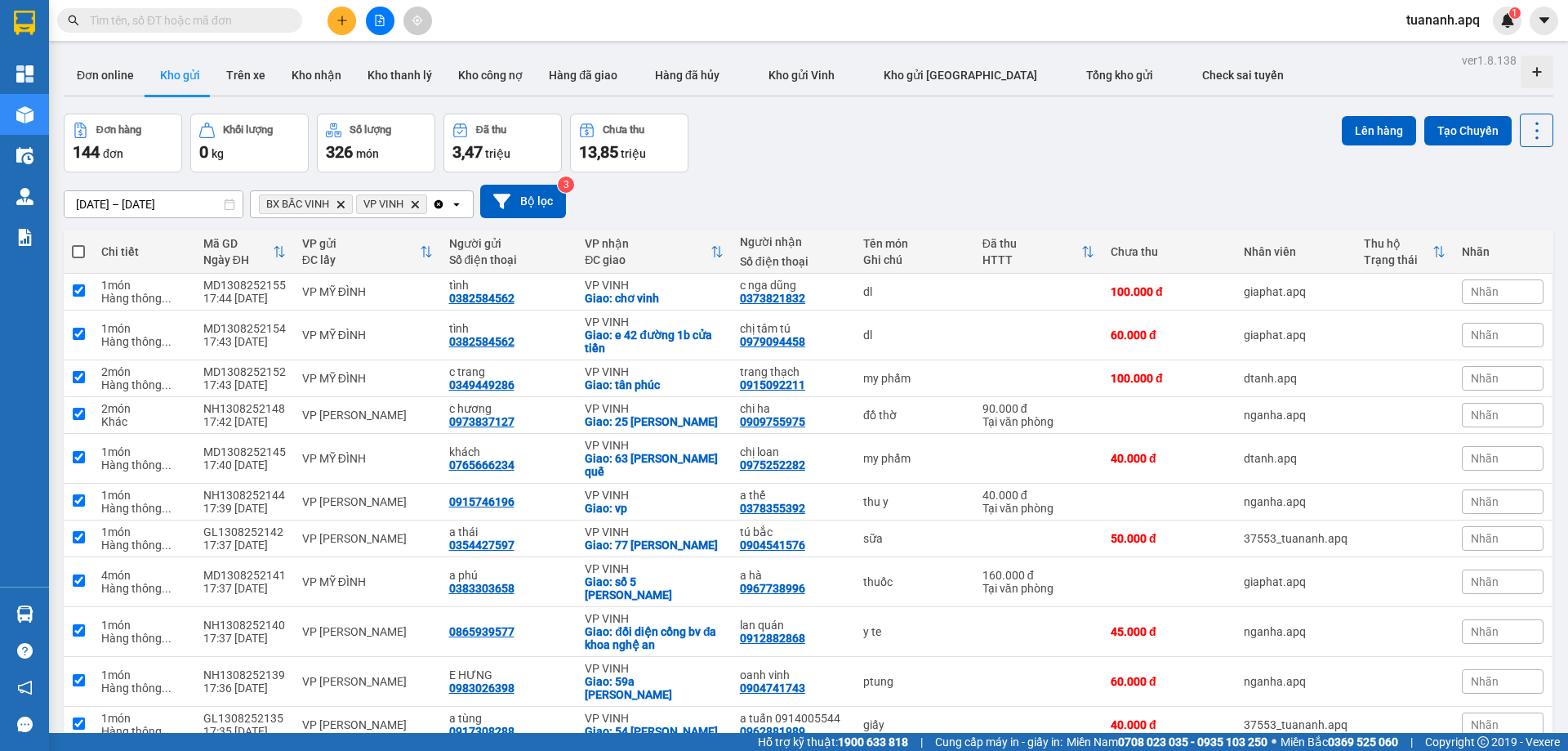
checkbox input "true"
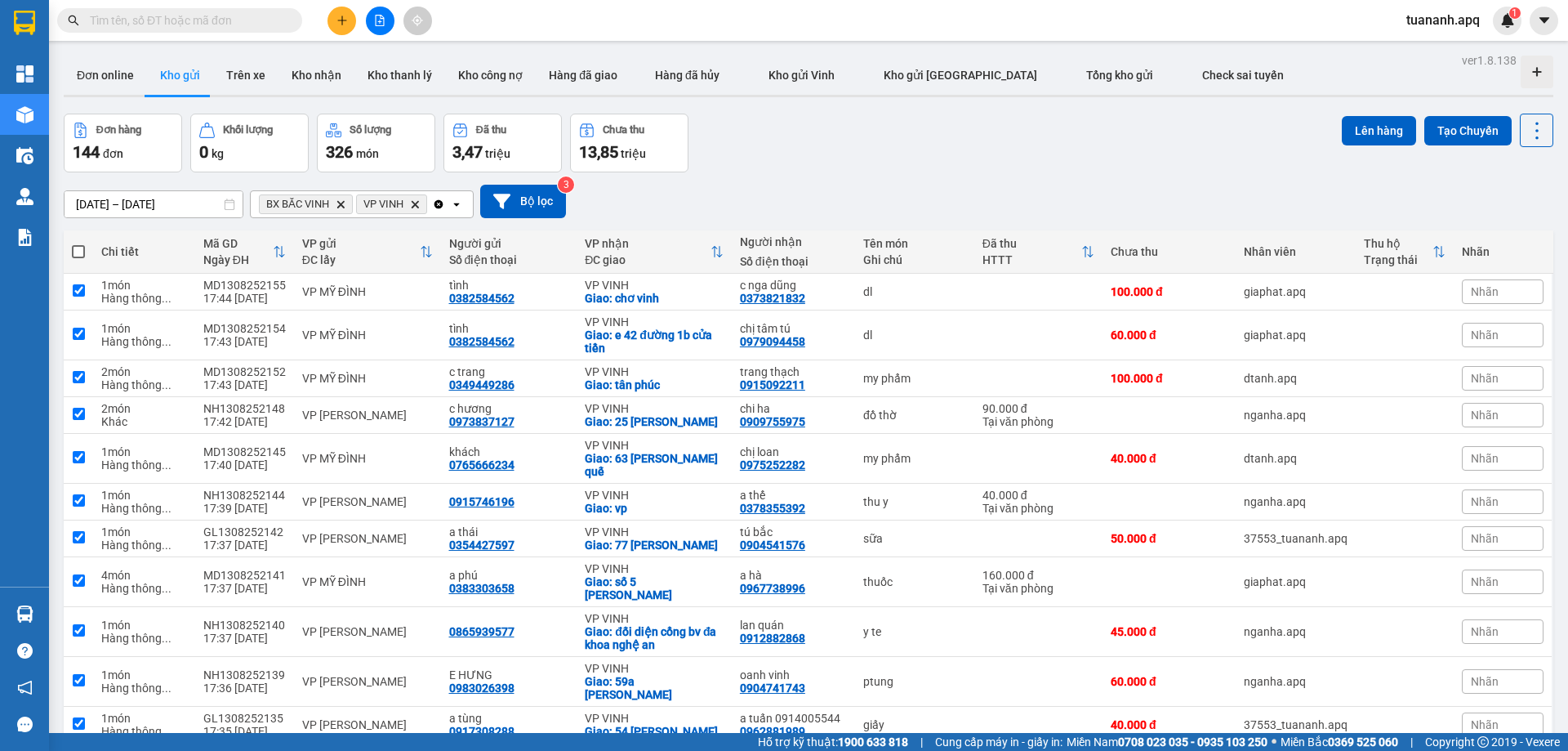
checkbox input "true"
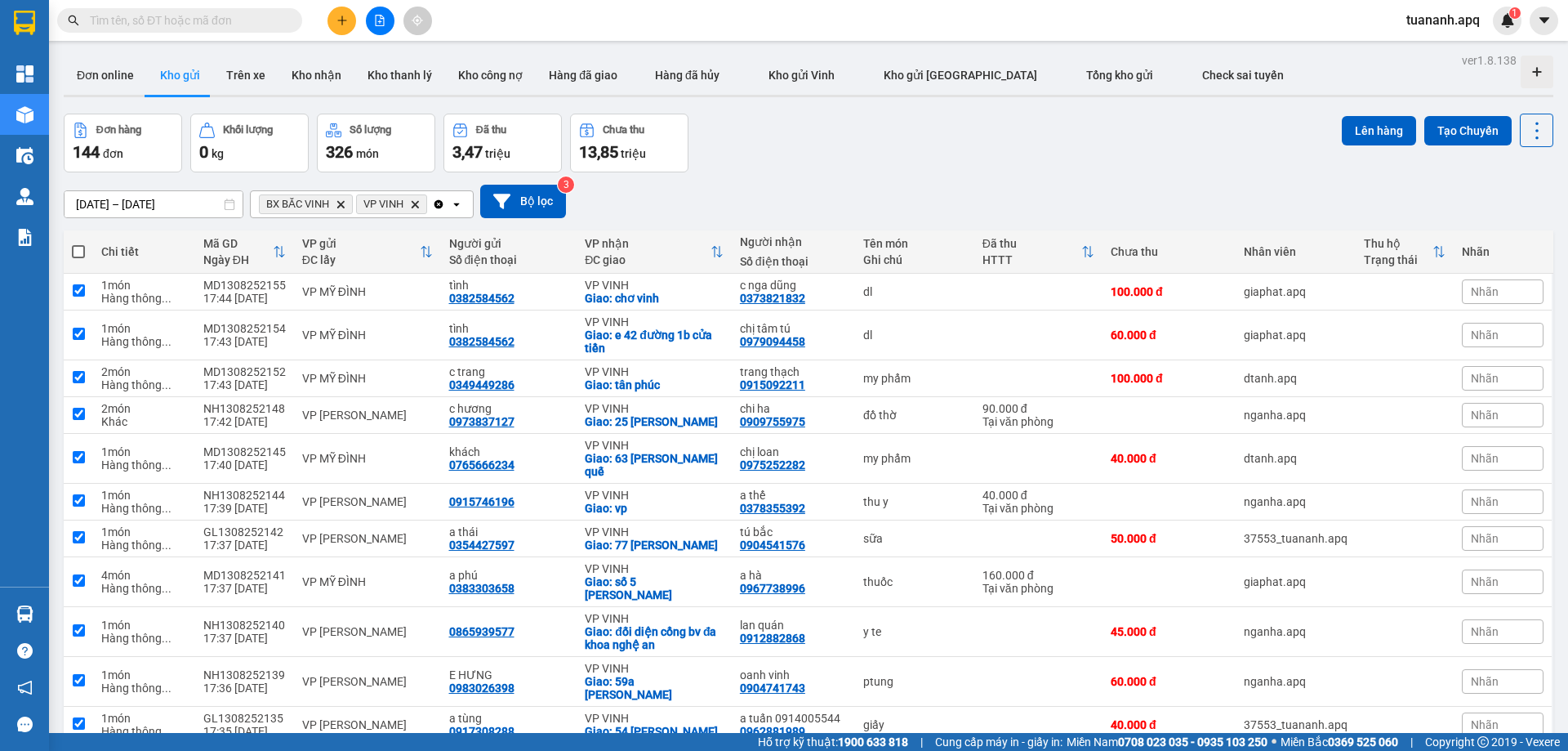
checkbox input "true"
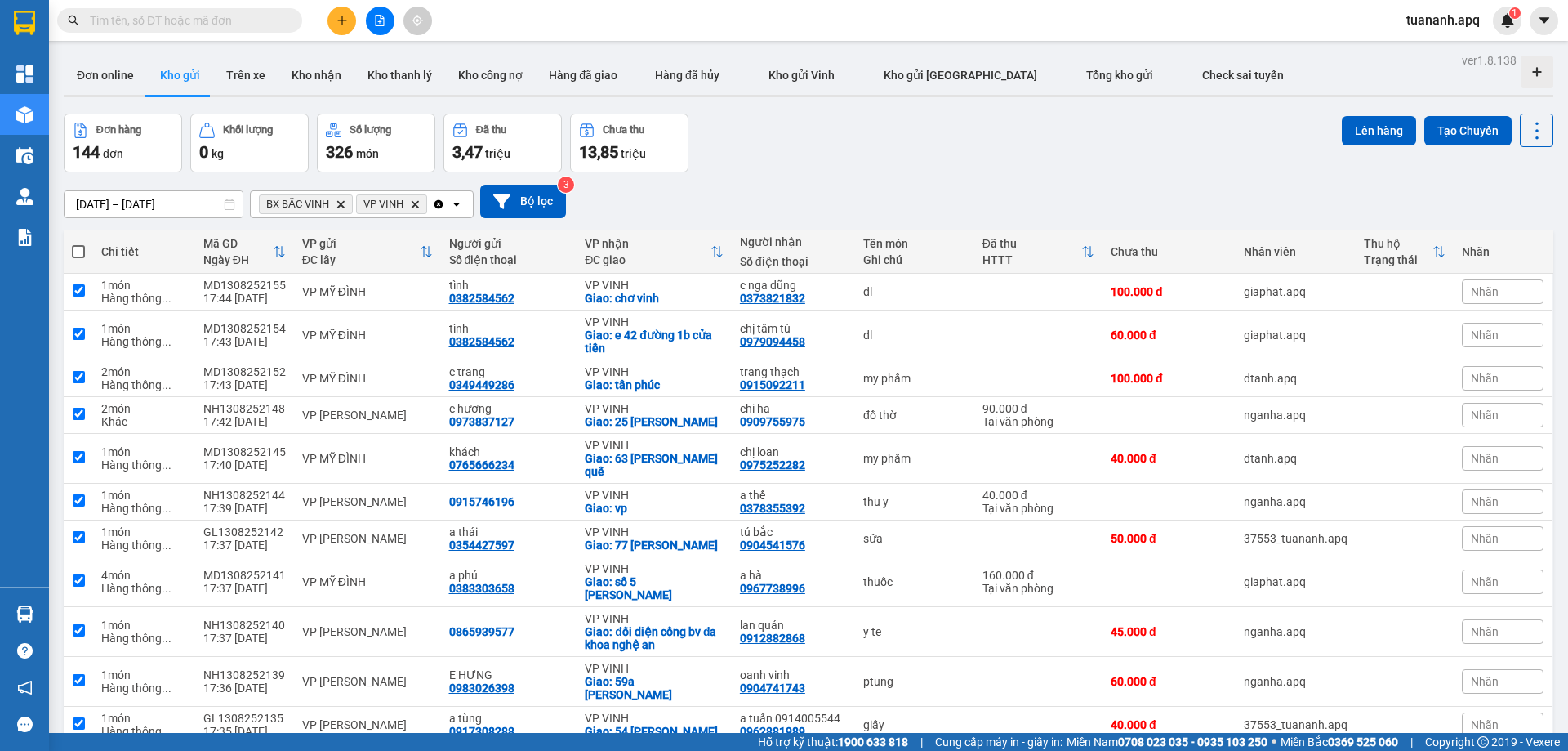
checkbox input "true"
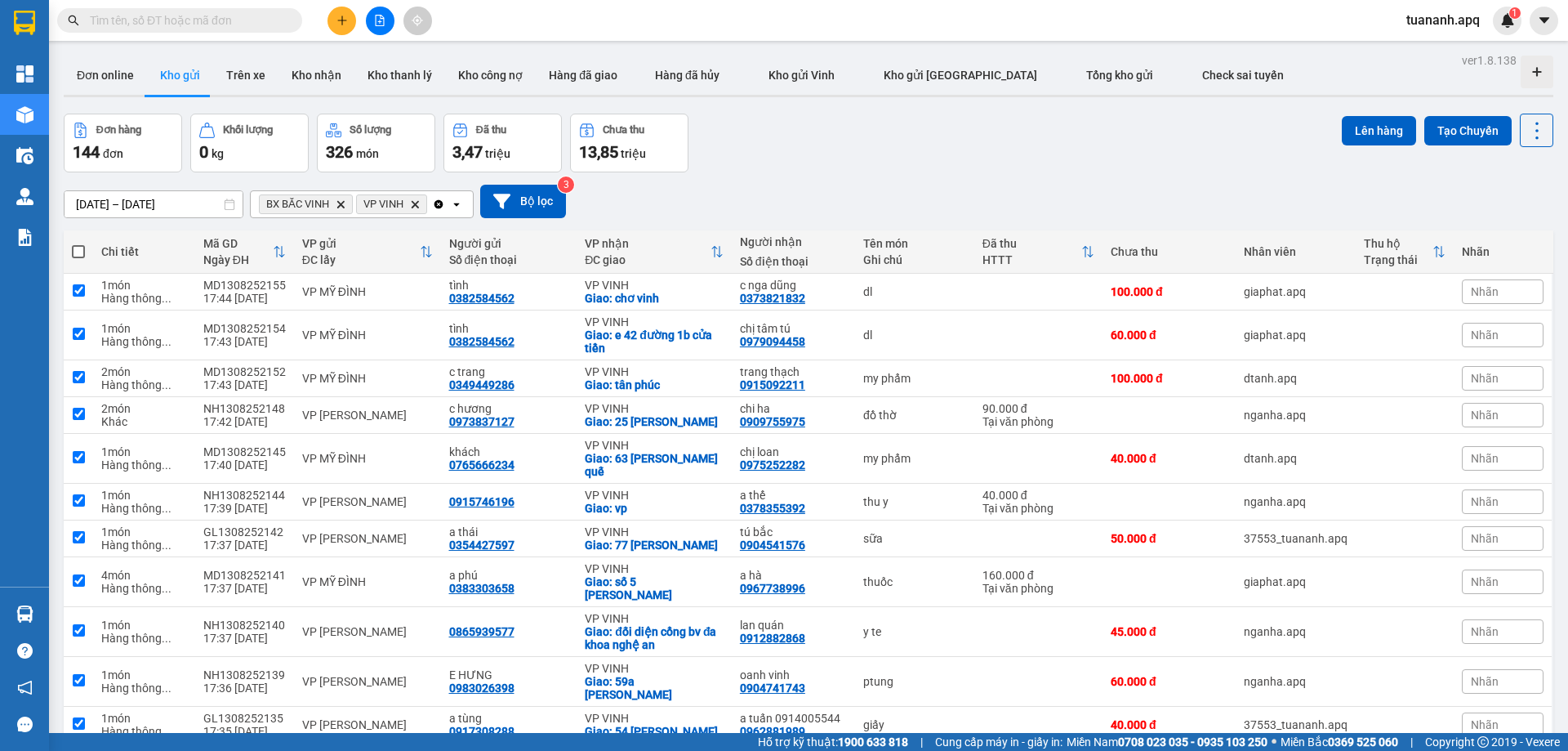
checkbox input "true"
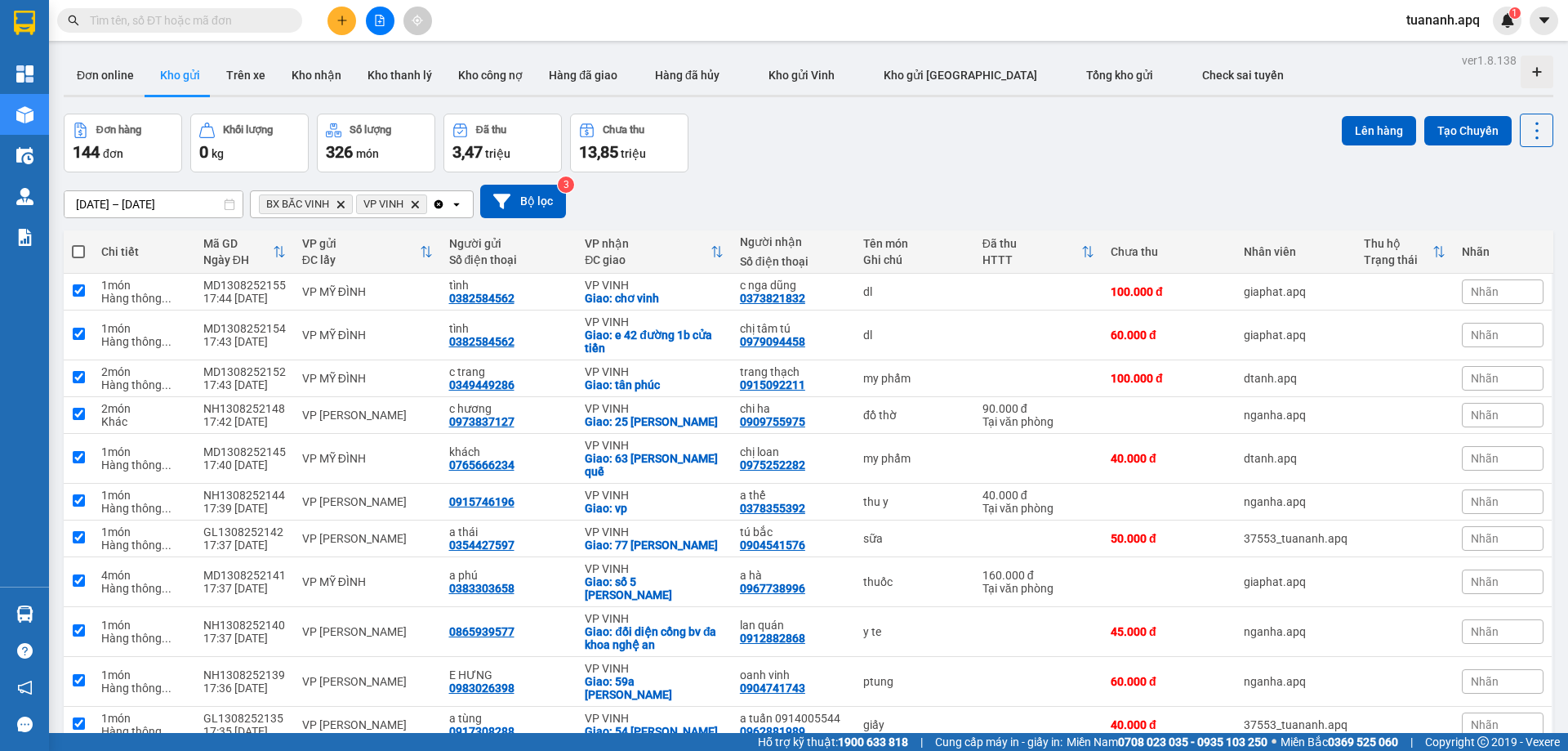
checkbox input "true"
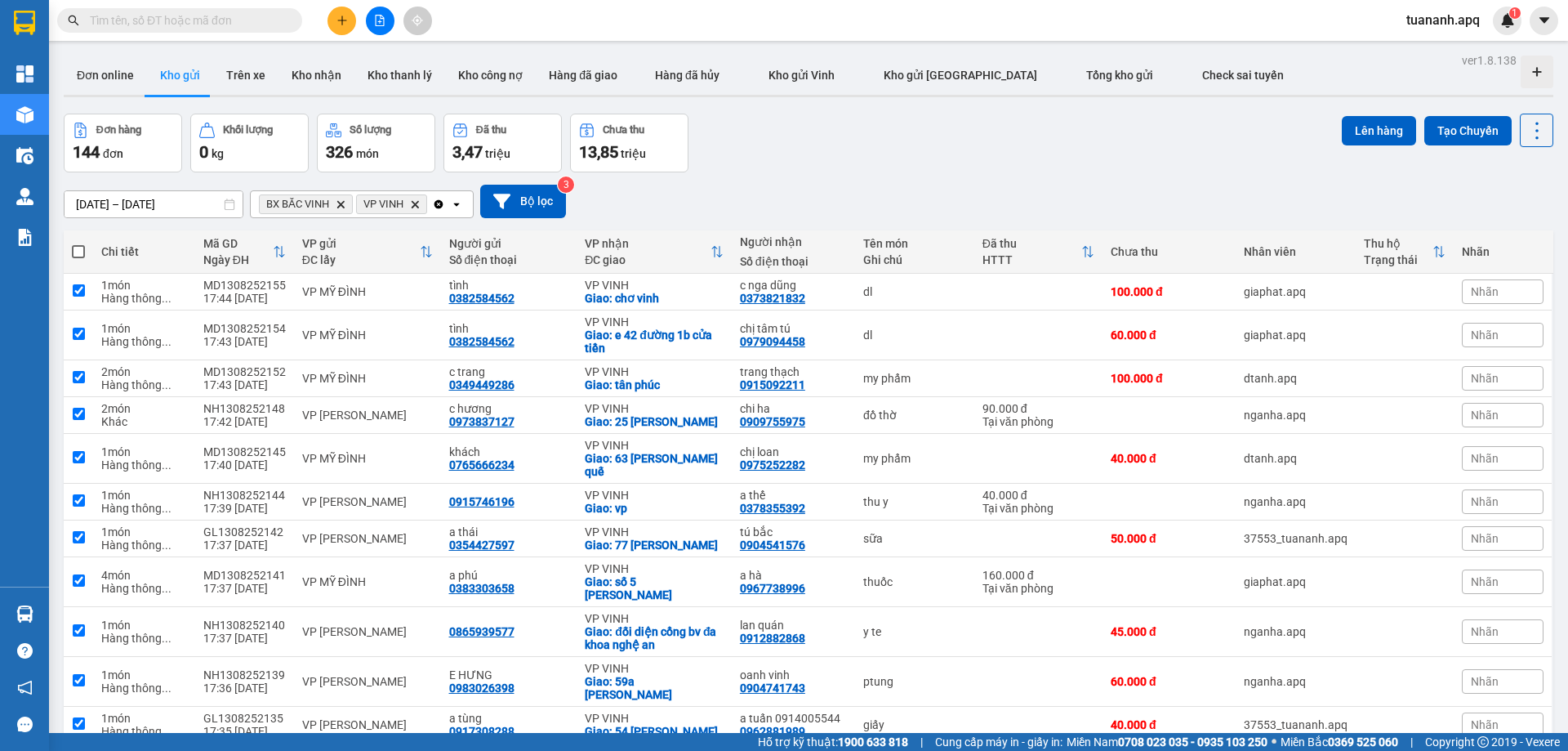
checkbox input "true"
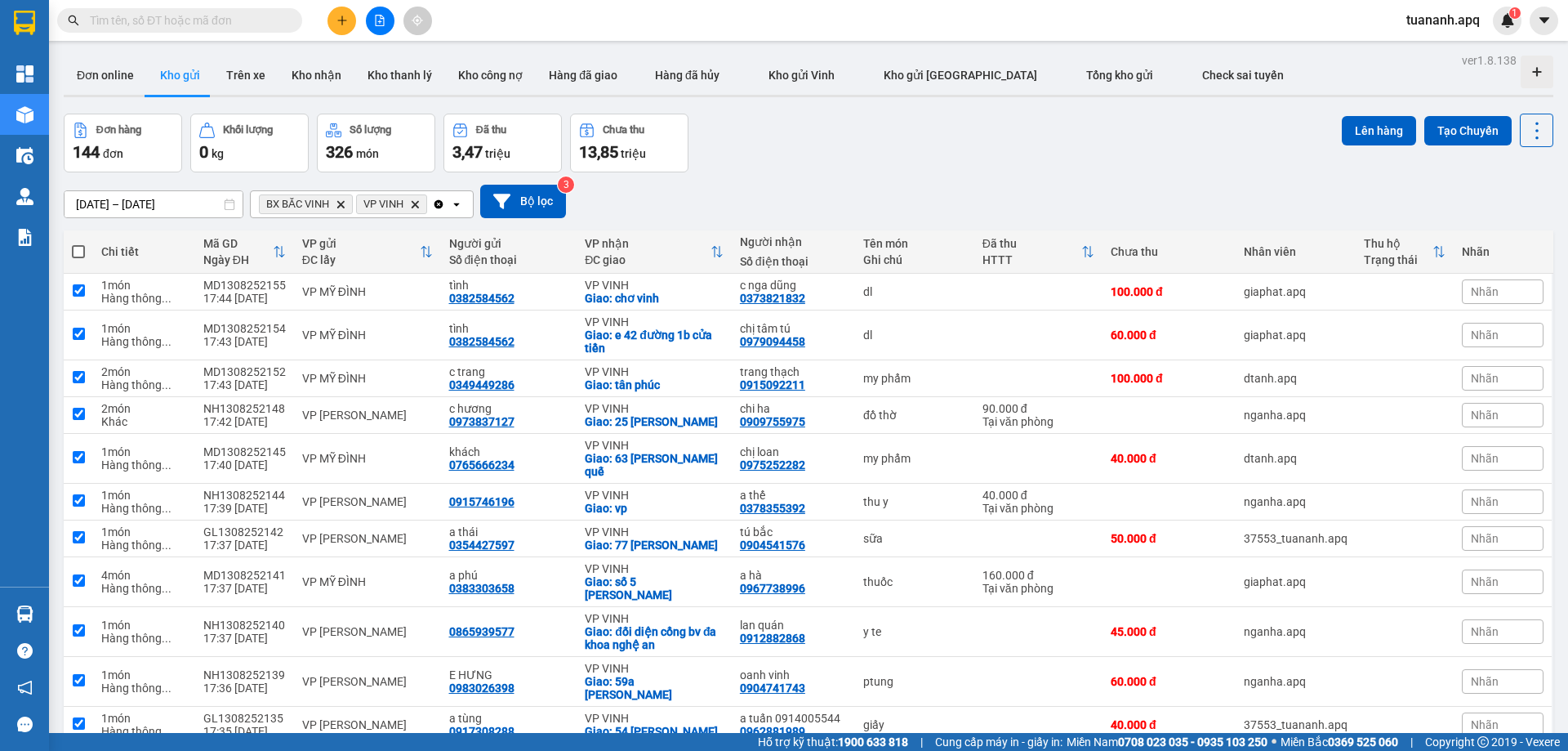
checkbox input "true"
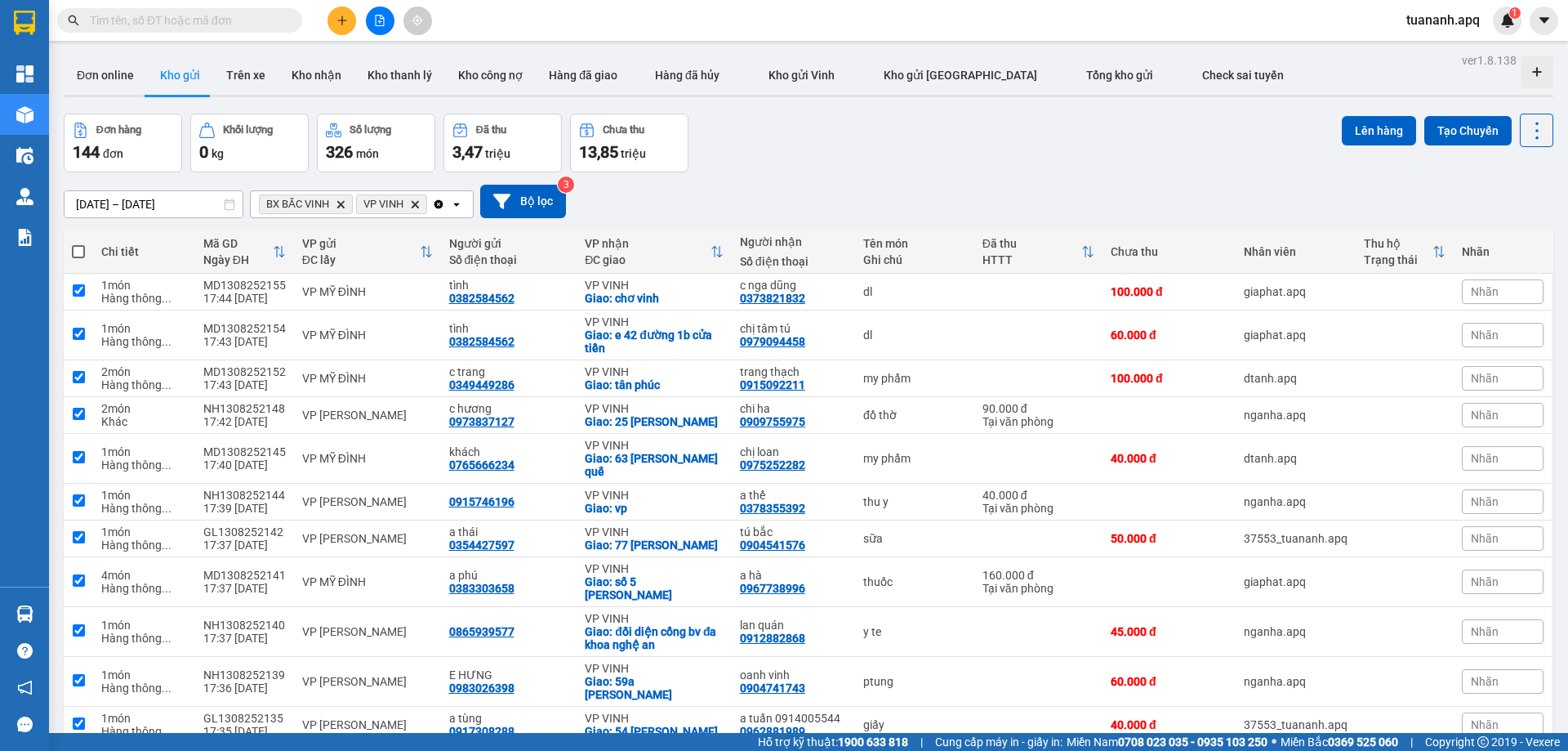
checkbox input "true"
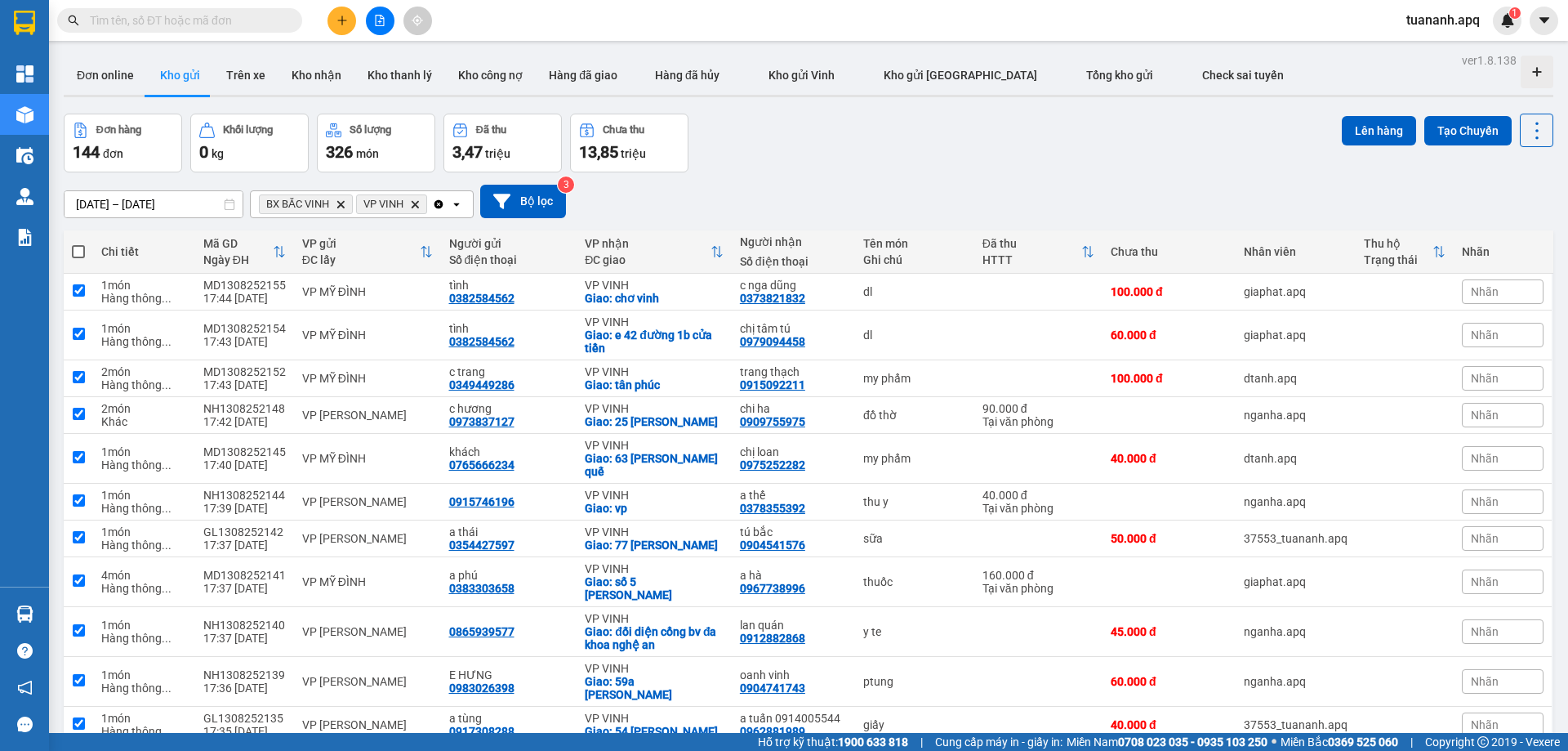
checkbox input "true"
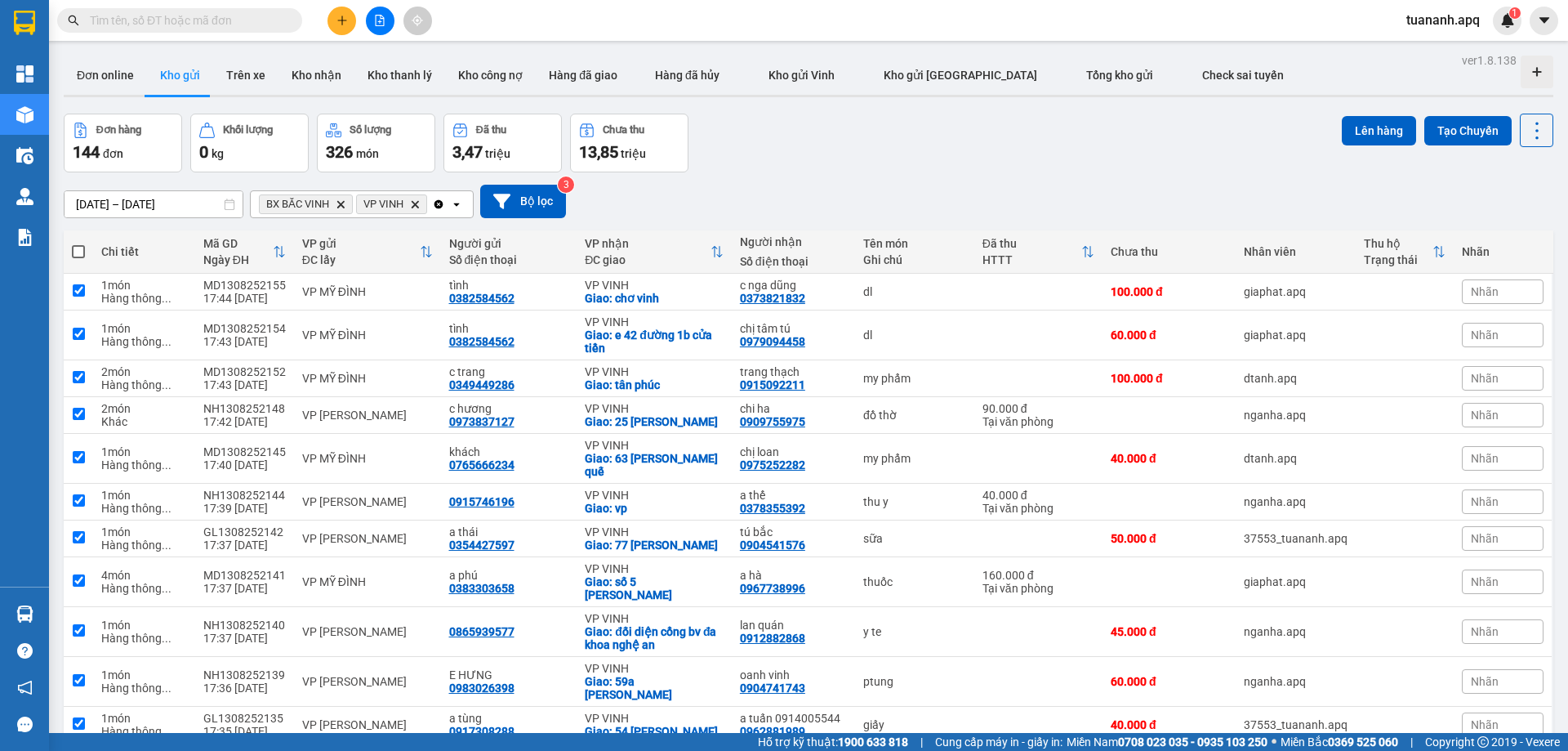
checkbox input "true"
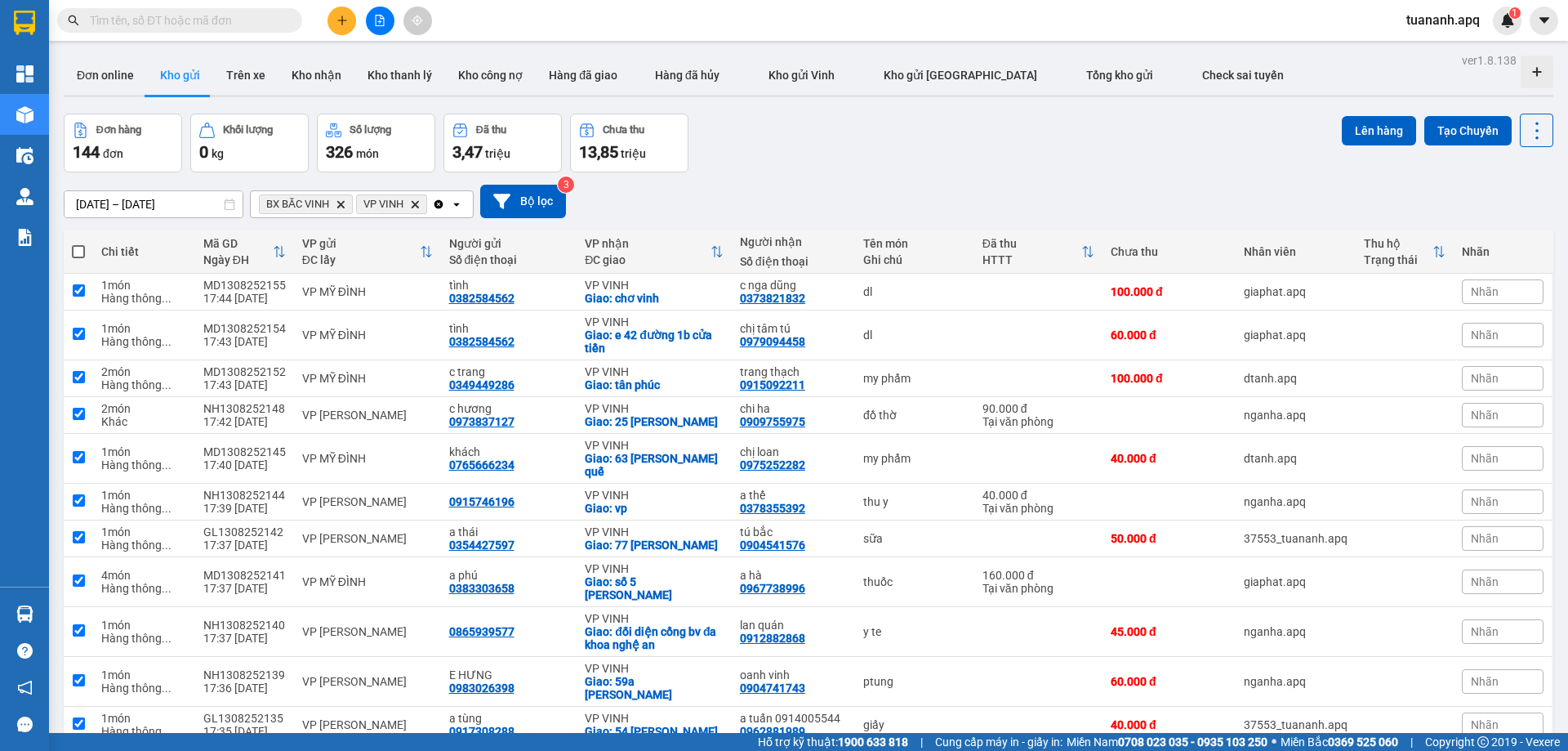
checkbox input "true"
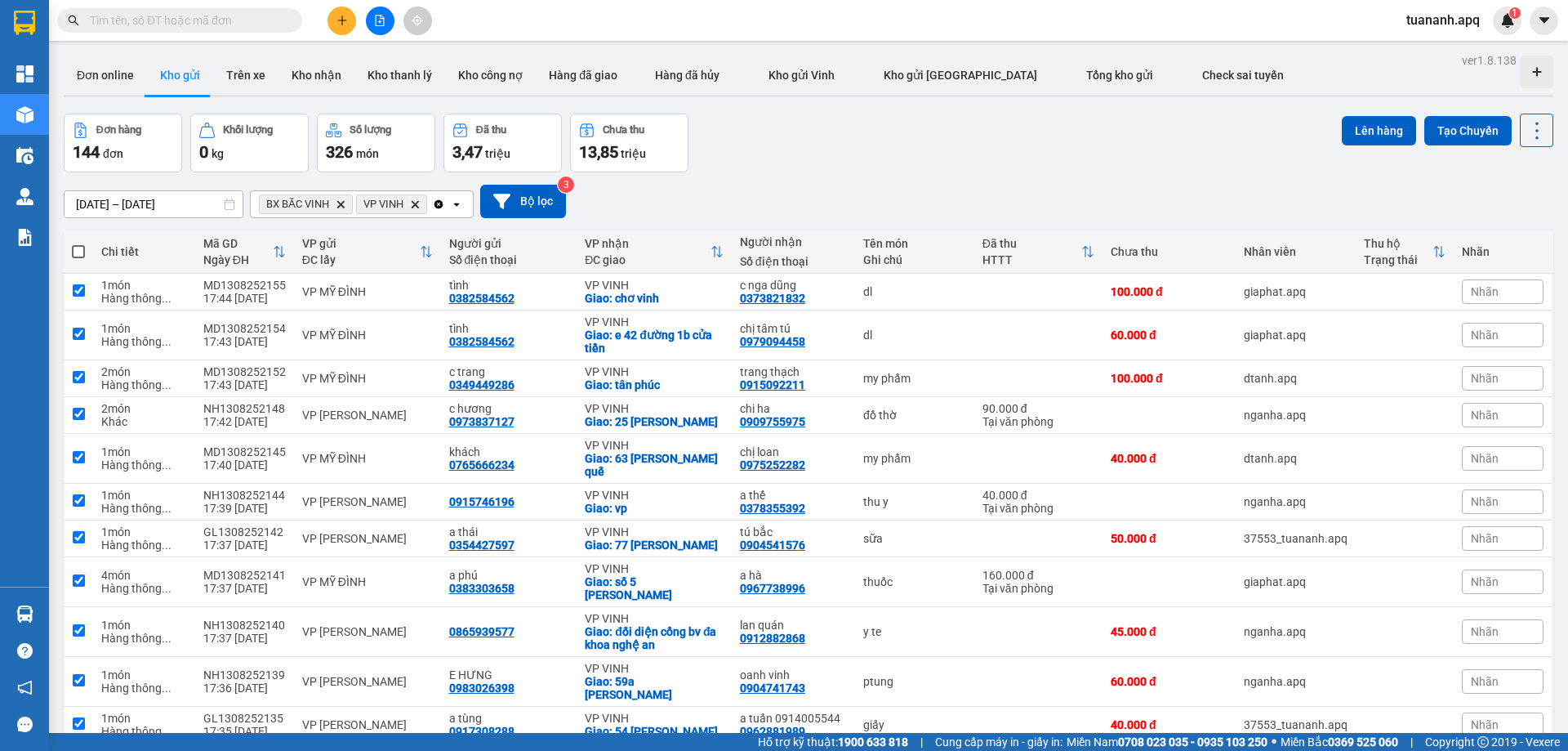
checkbox input "true"
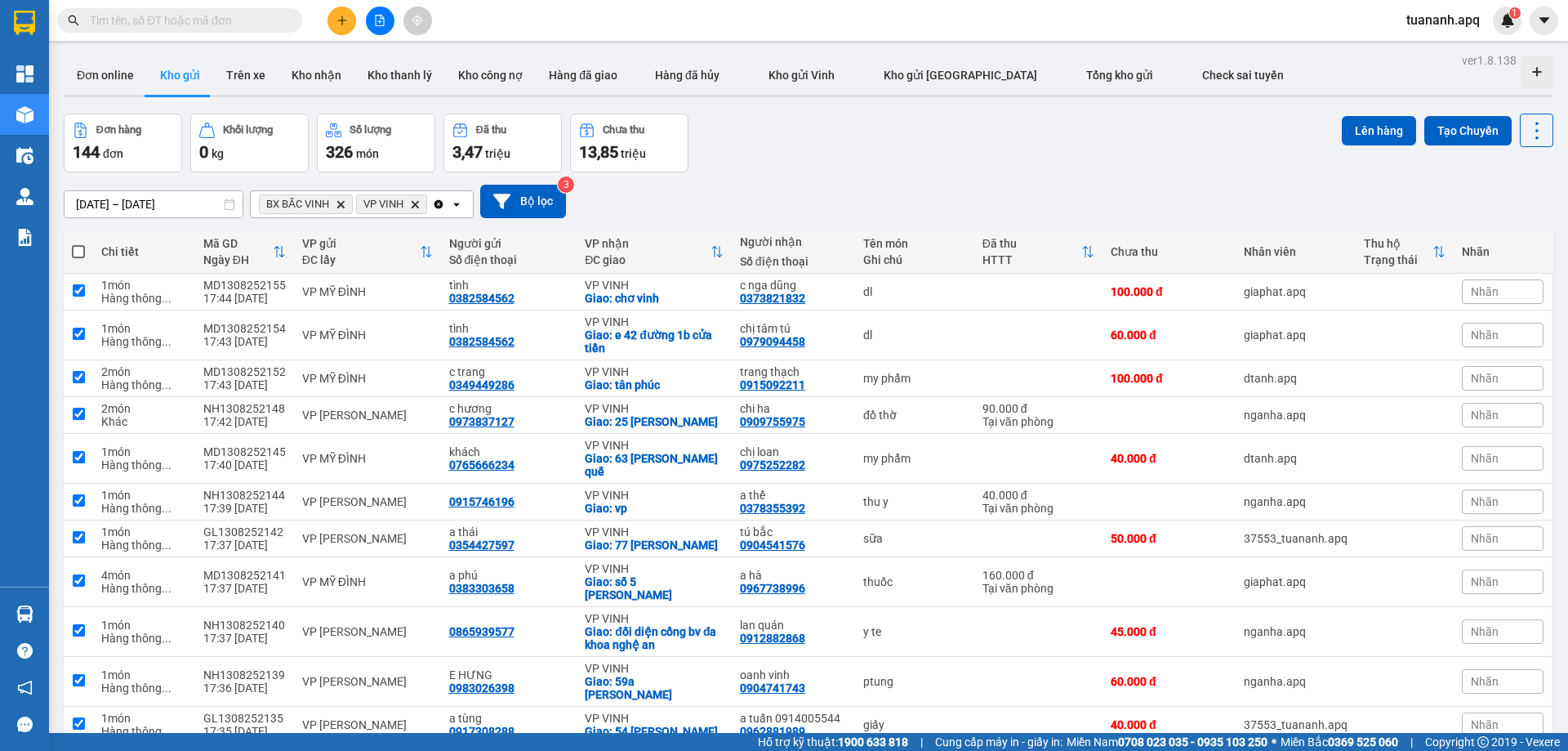
checkbox input "true"
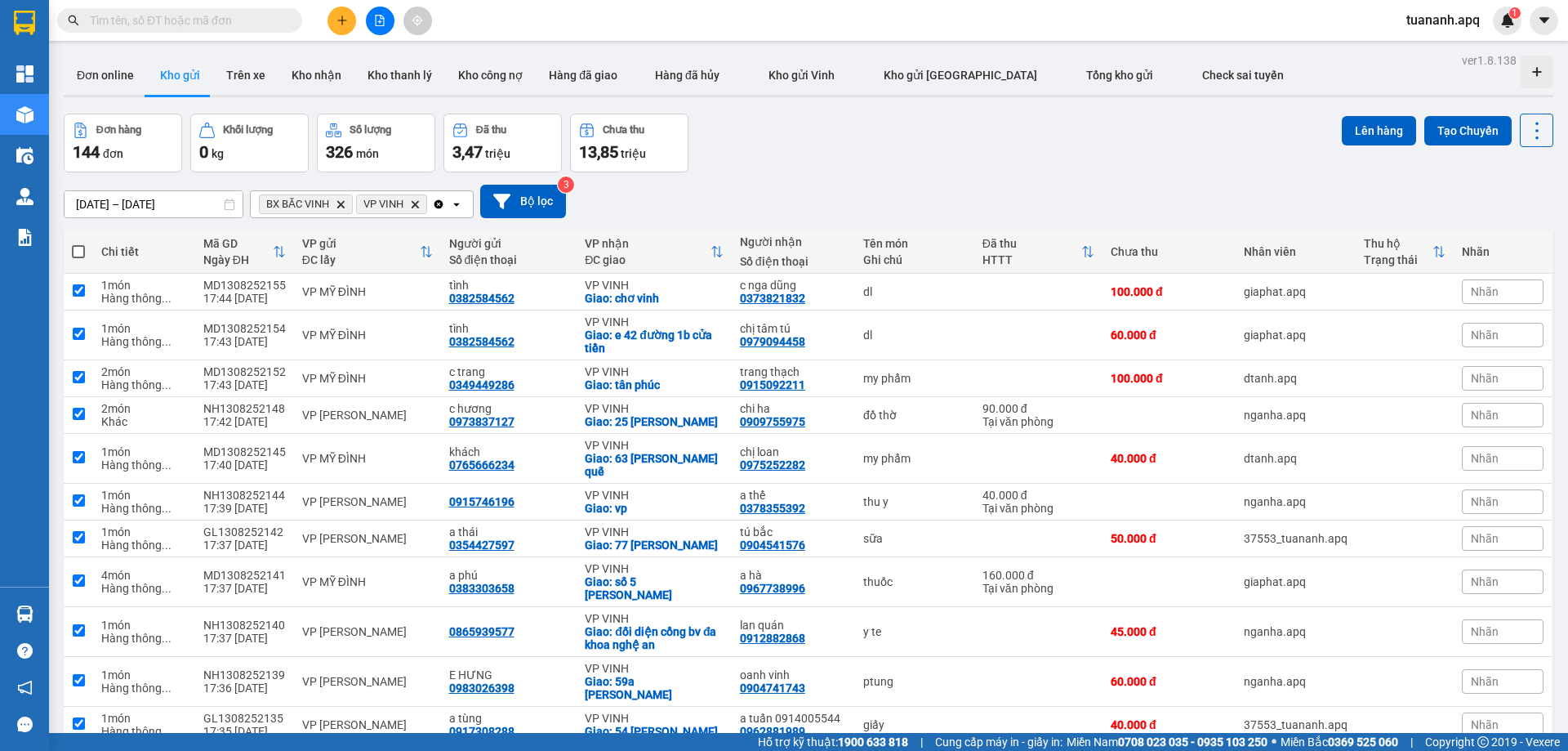
checkbox input "true"
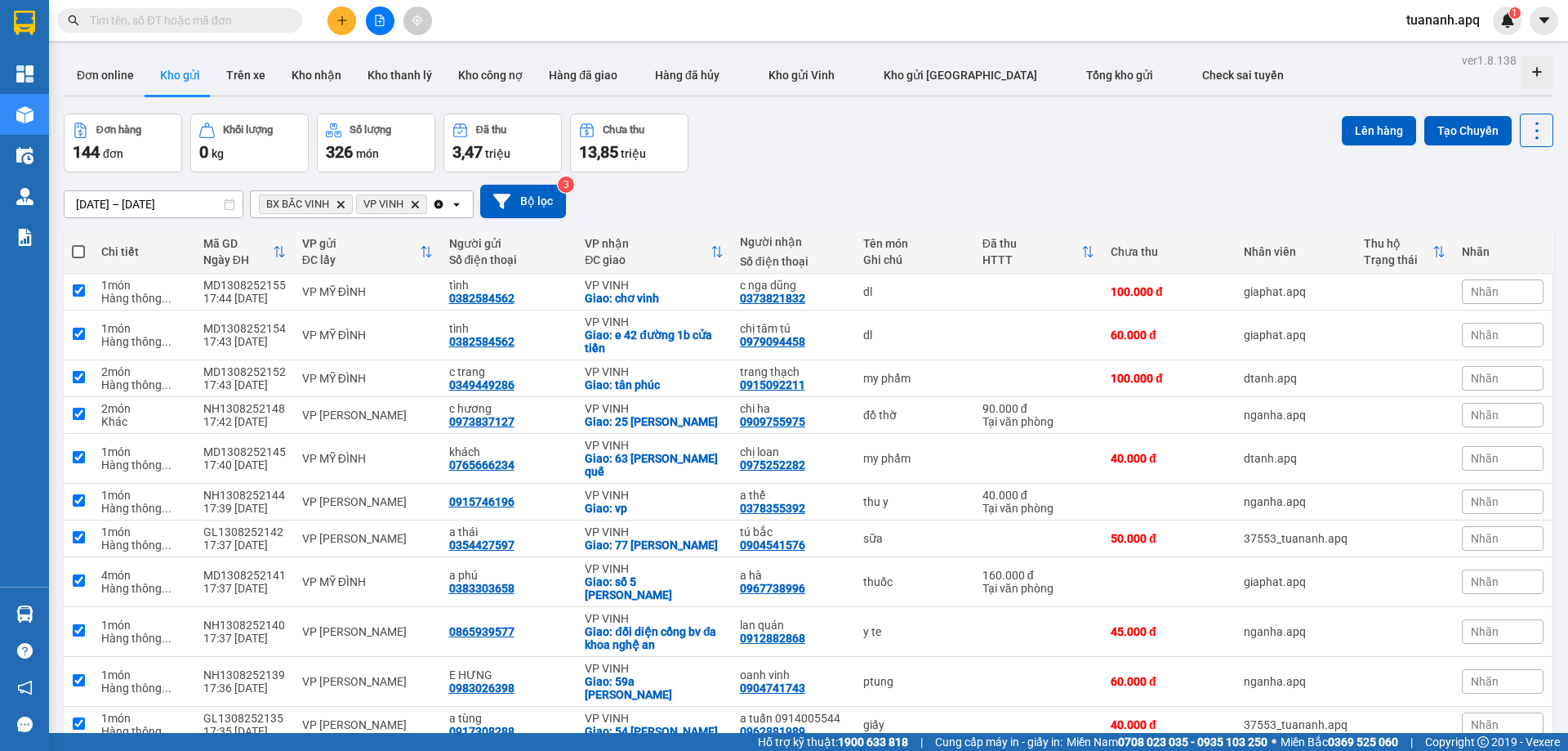
checkbox input "true"
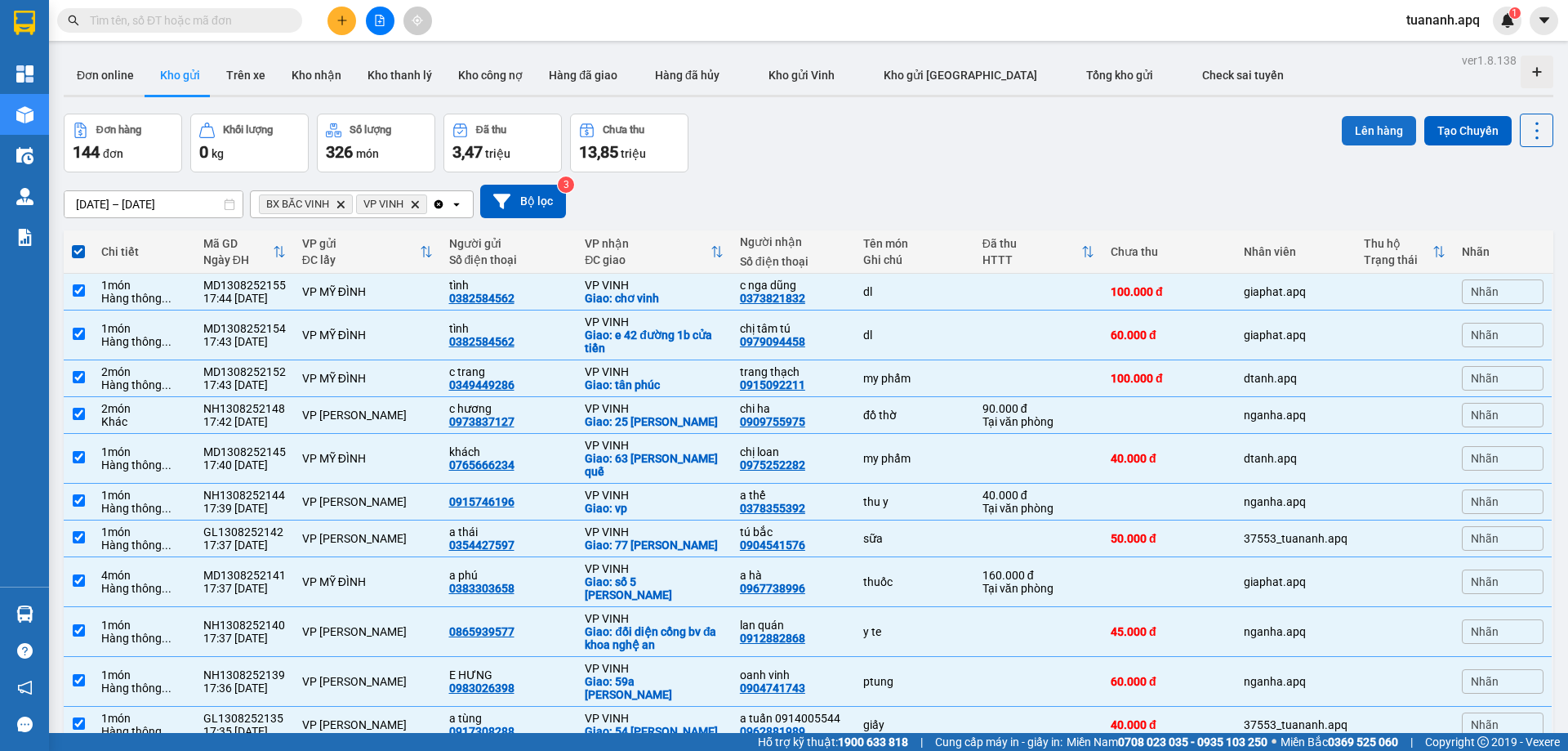
click at [1360, 139] on button "Lên hàng" at bounding box center [1379, 131] width 74 height 29
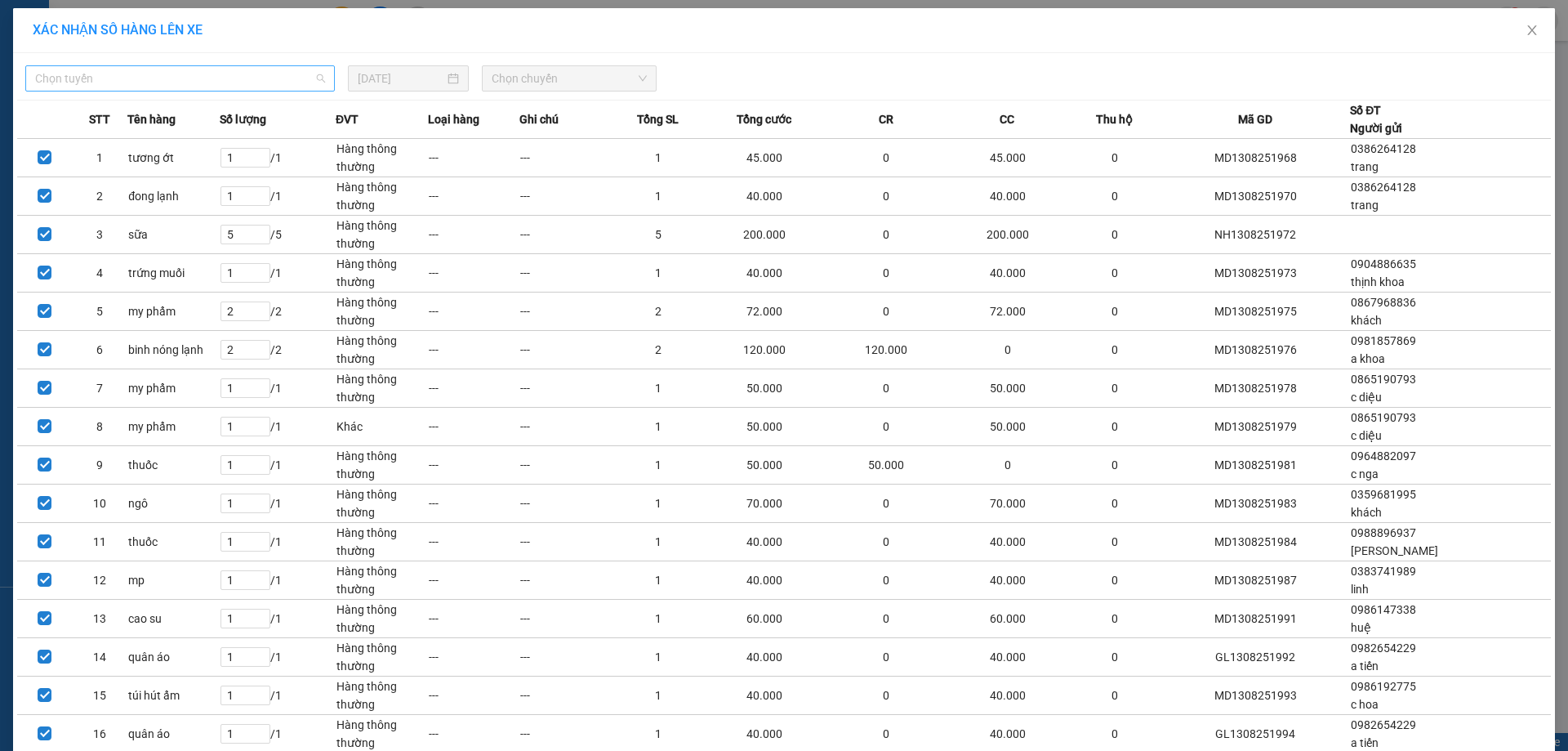
click at [292, 77] on span "Chọn tuyến" at bounding box center [180, 78] width 290 height 24
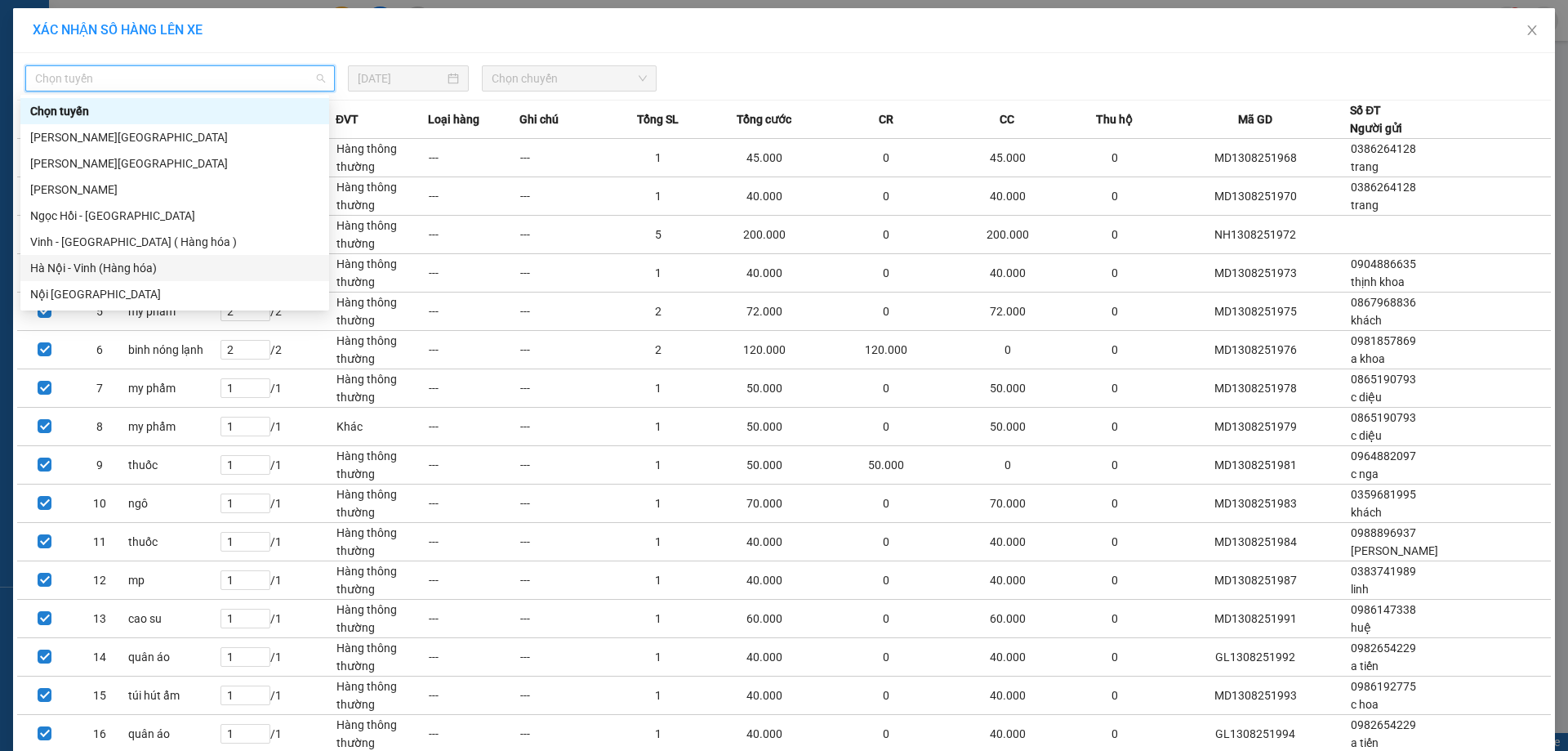
click at [210, 272] on div "Hà Nội - Vinh (Hàng hóa)" at bounding box center [174, 268] width 289 height 18
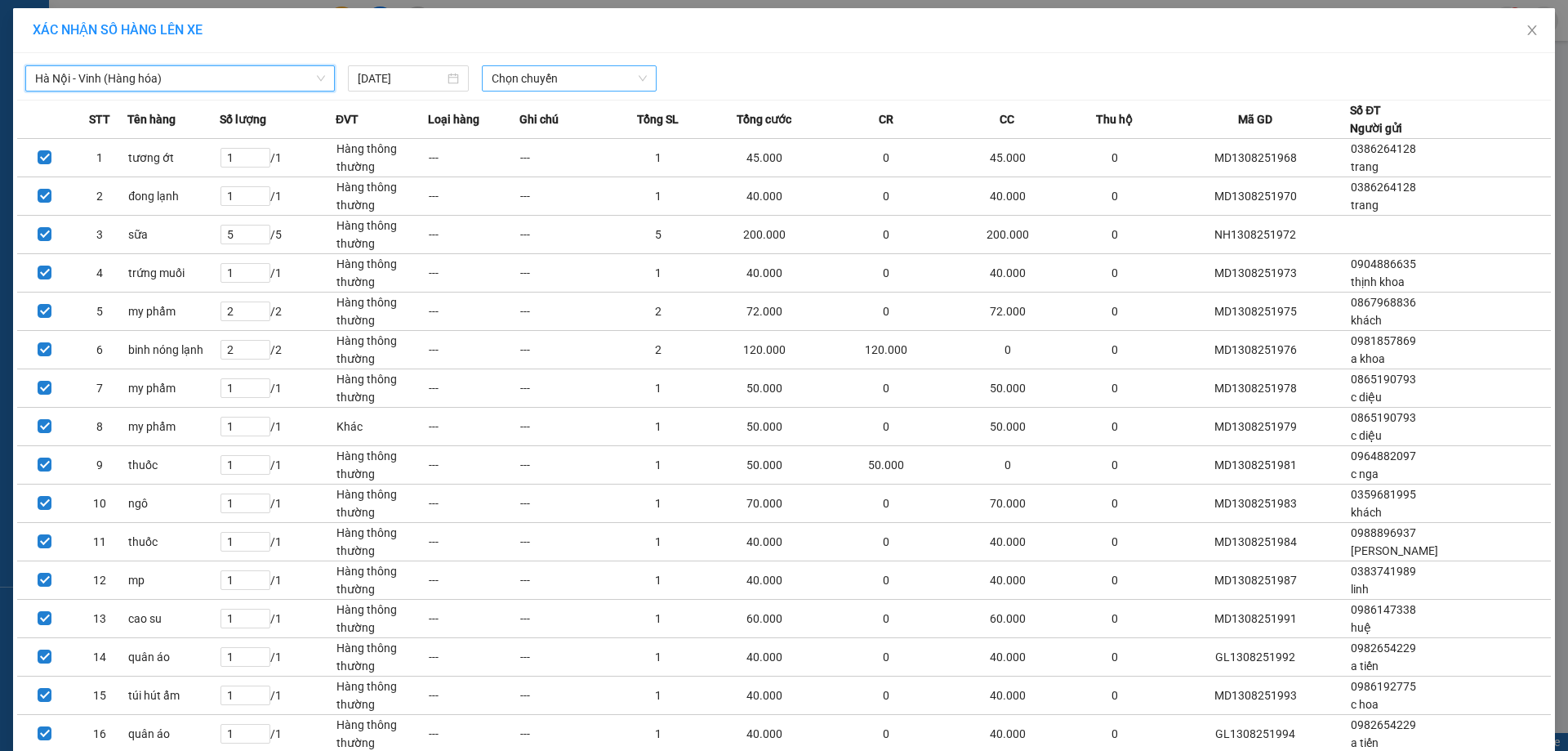
click at [623, 73] on span "Chọn chuyến" at bounding box center [569, 78] width 155 height 24
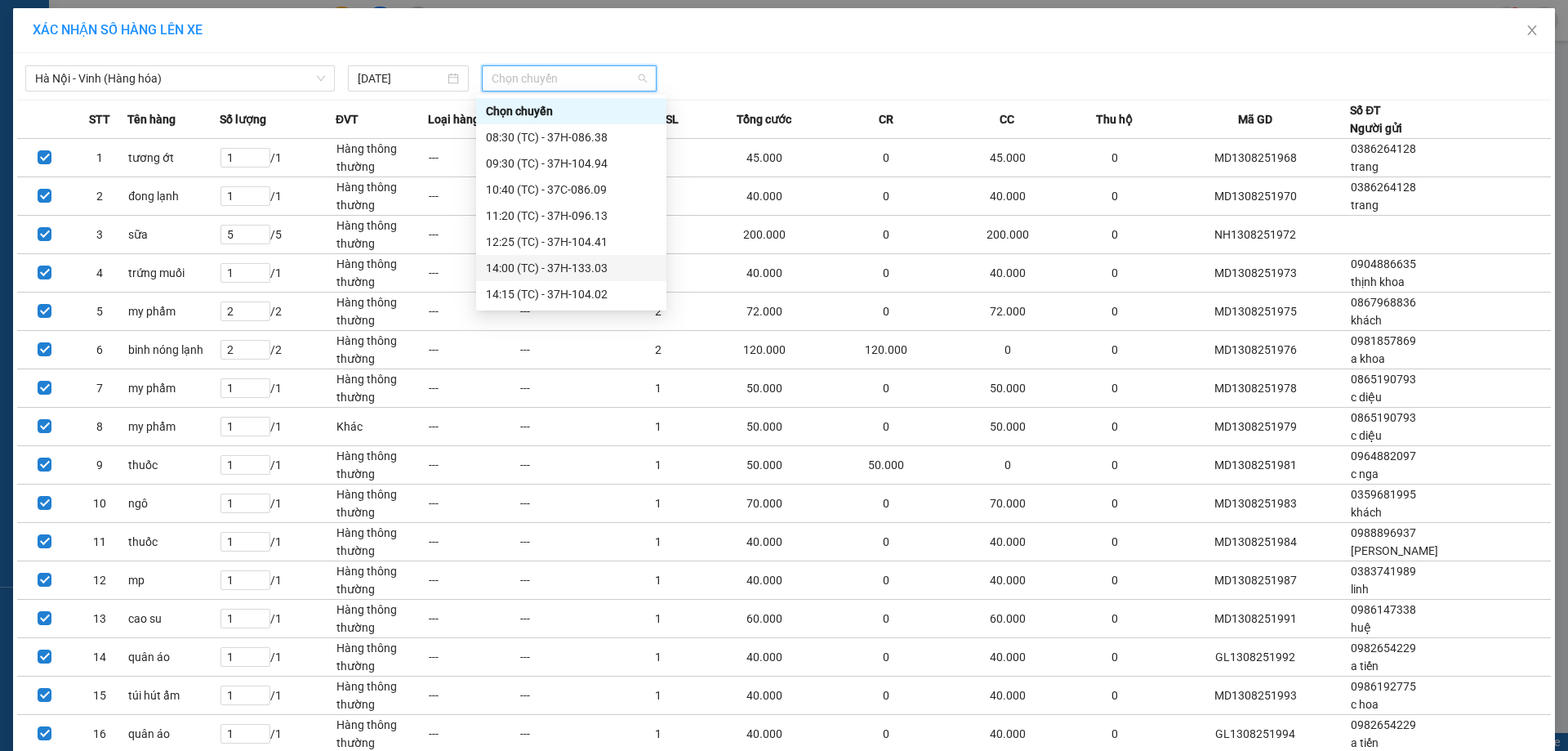
scroll to position [314, 0]
click at [565, 287] on div "23:30 (TC) - UN-5258" at bounding box center [571, 294] width 170 height 18
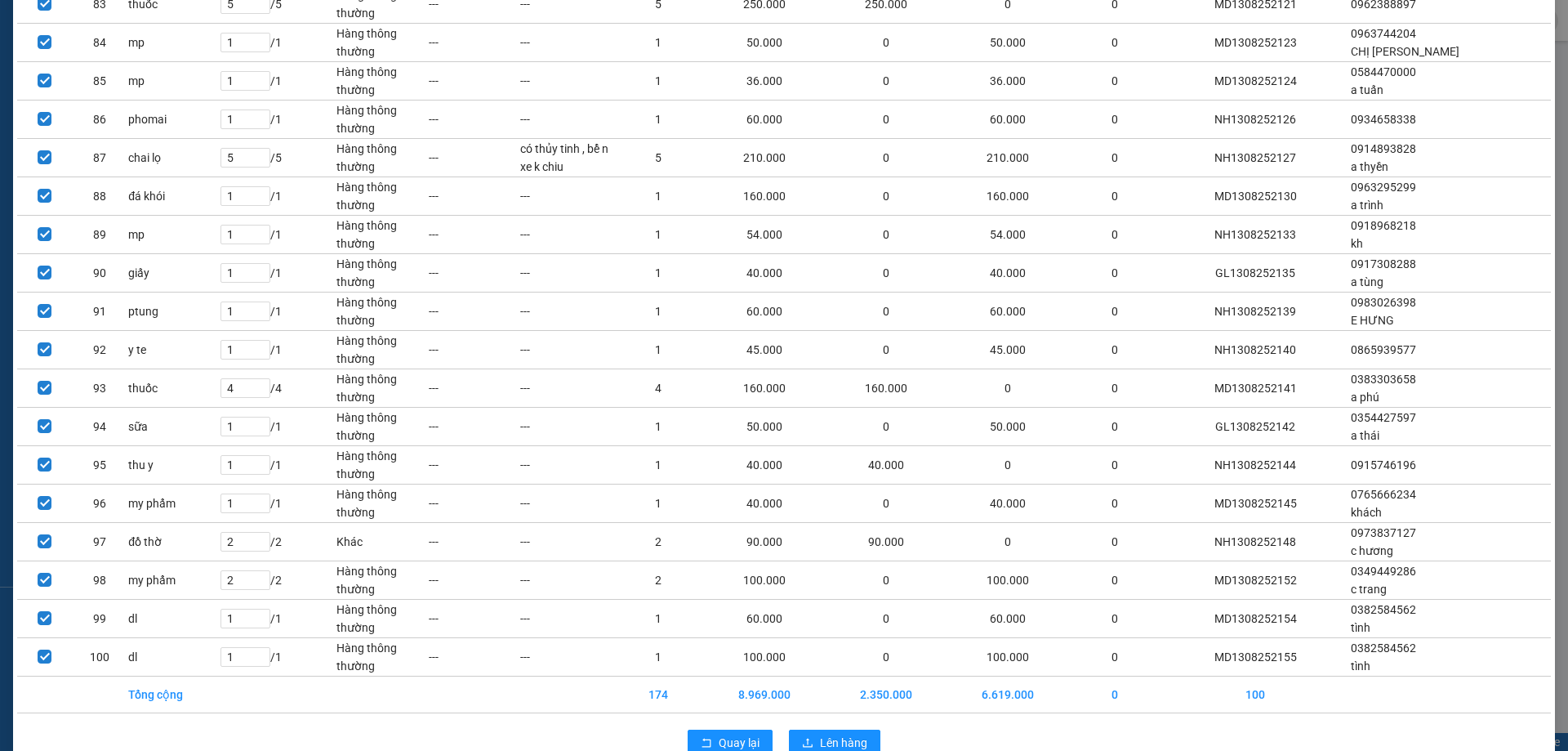
scroll to position [3347, 0]
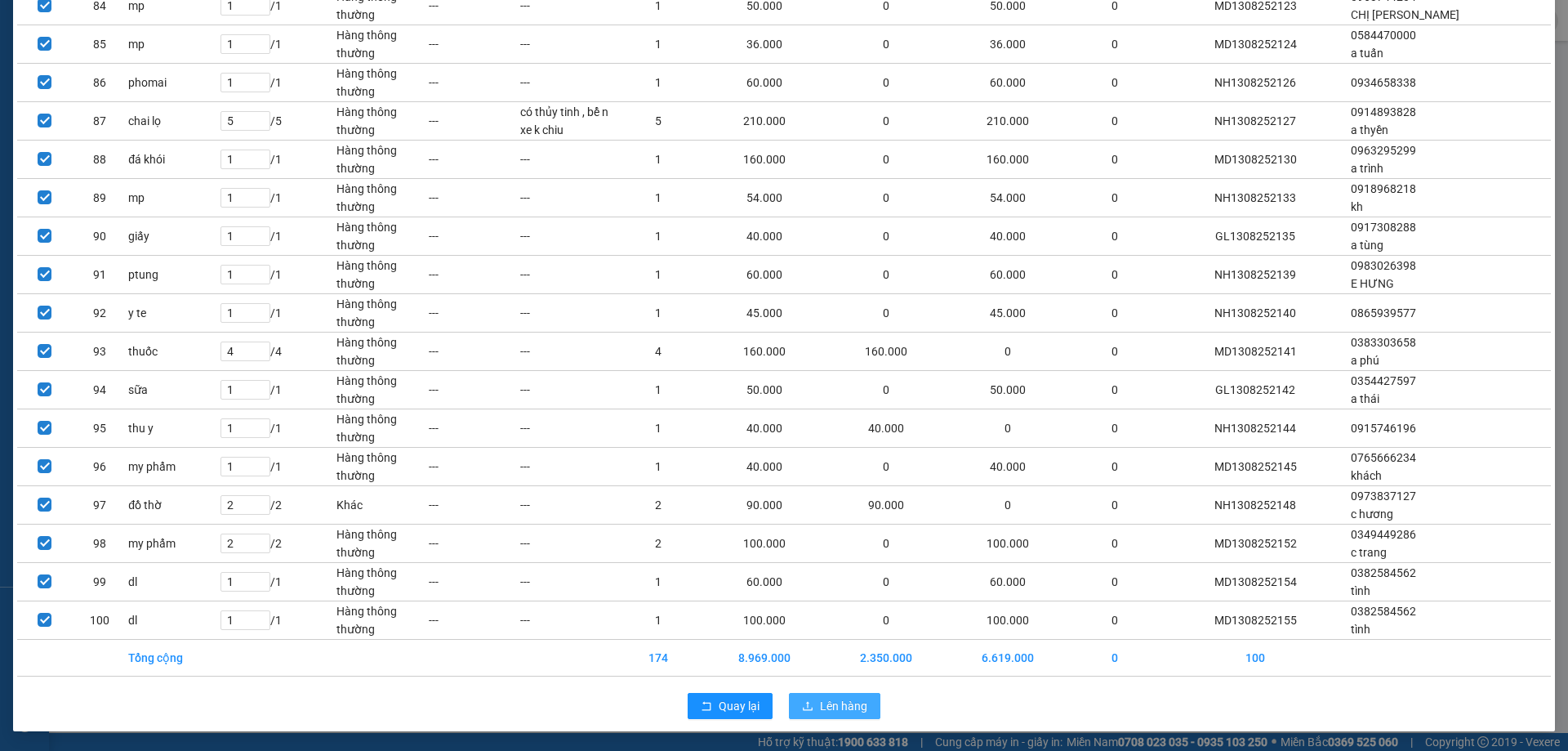
click at [835, 709] on span "Lên hàng" at bounding box center [843, 705] width 48 height 18
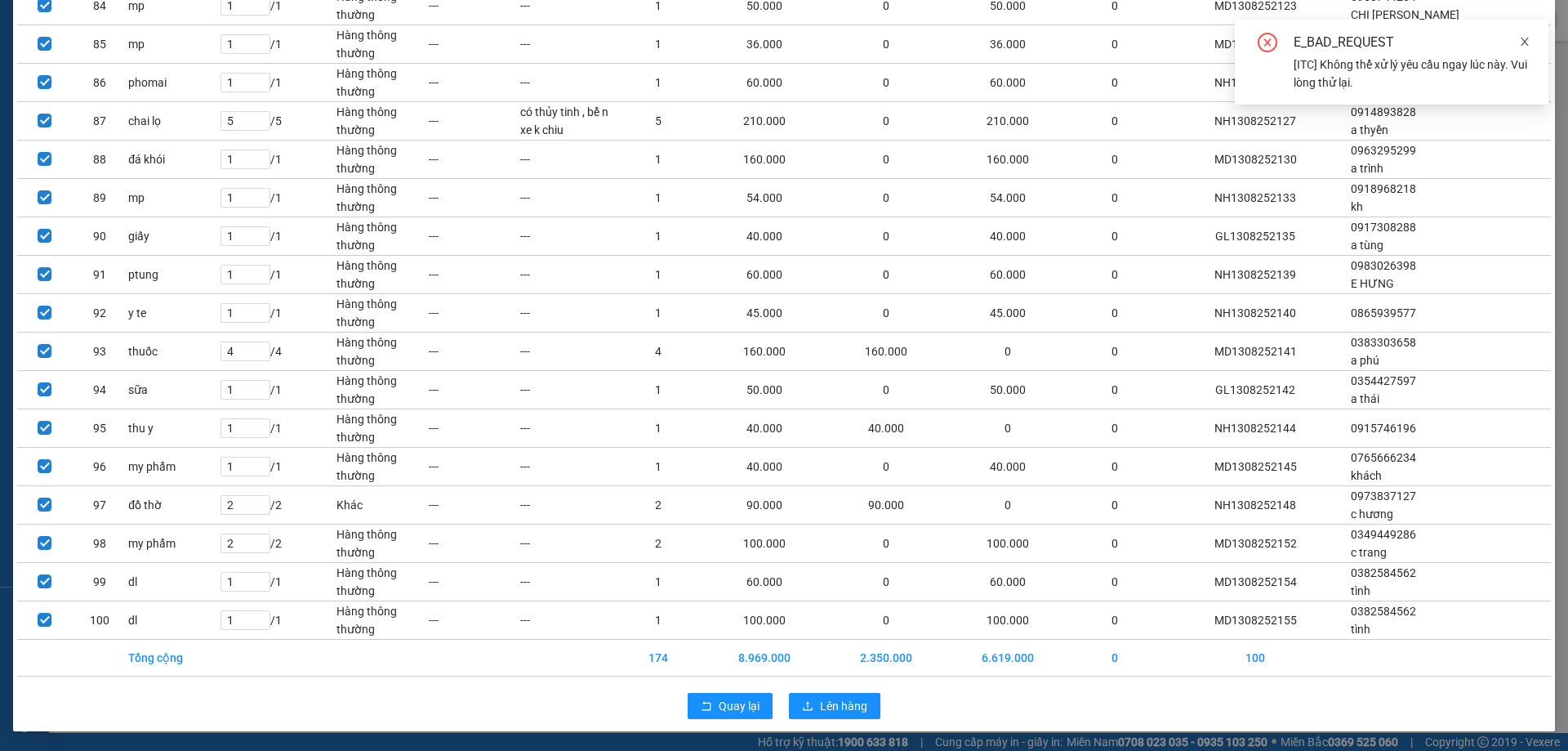
click at [1521, 35] on span at bounding box center [1525, 41] width 12 height 13
